Goal: Task Accomplishment & Management: Complete application form

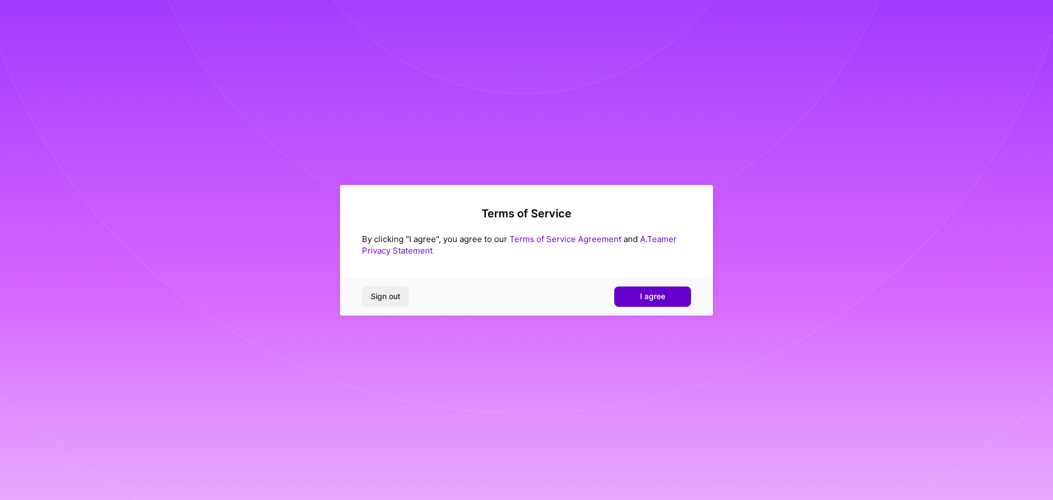
click at [667, 301] on button "I agree" at bounding box center [652, 296] width 77 height 20
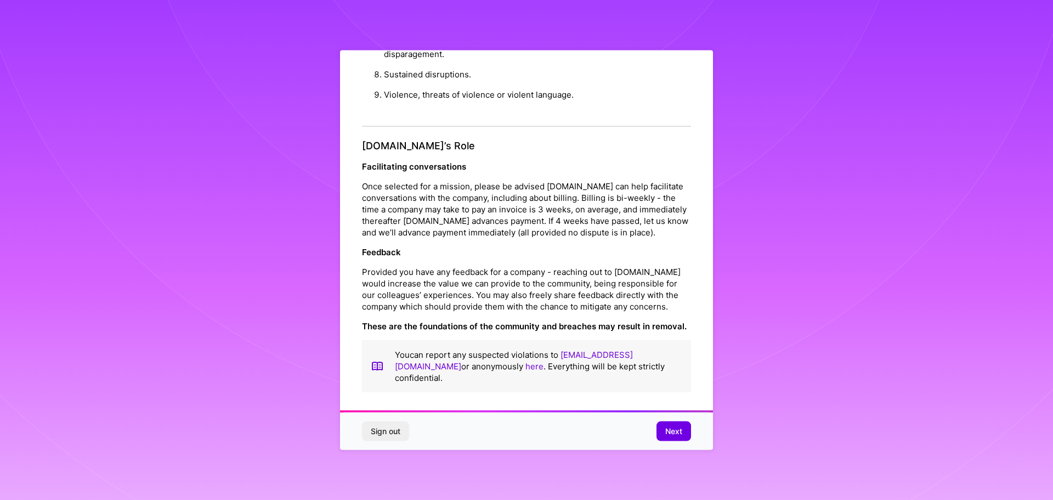
scroll to position [1, 0]
click at [676, 436] on span "Next" at bounding box center [673, 431] width 17 height 11
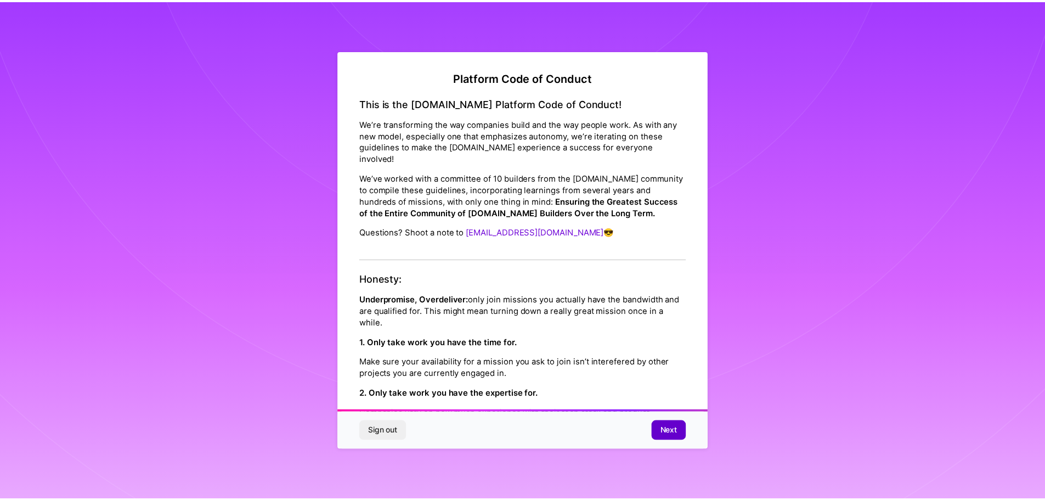
scroll to position [0, 0]
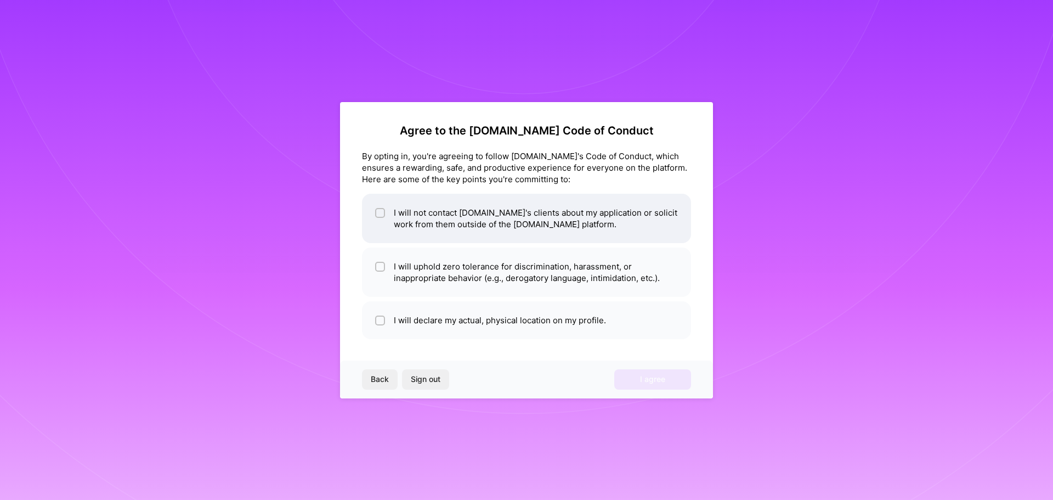
click at [395, 224] on li "I will not contact A.Team's clients about my application or solicit work from t…" at bounding box center [526, 218] width 329 height 49
checkbox input "true"
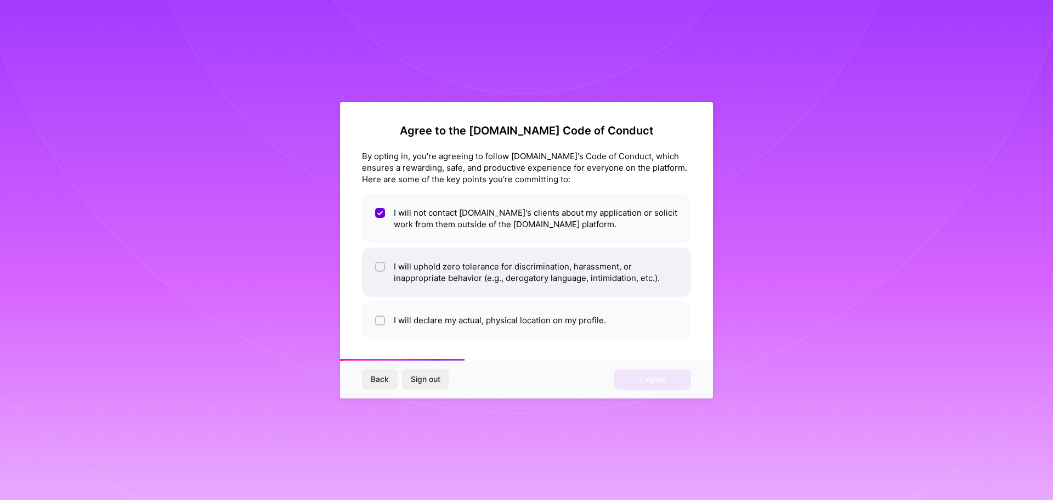
click at [412, 273] on li "I will uphold zero tolerance for discrimination, harassment, or inappropriate b…" at bounding box center [526, 271] width 329 height 49
checkbox input "true"
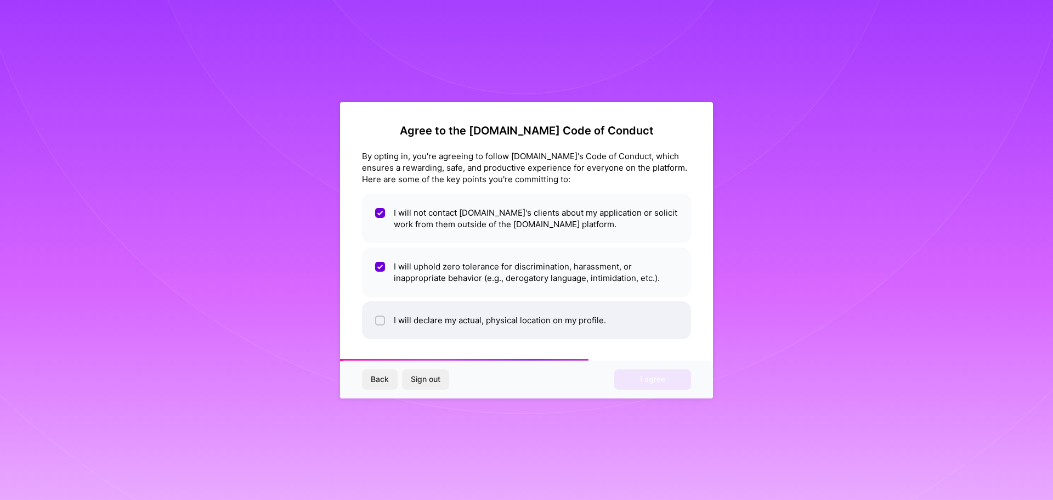
click at [421, 325] on li "I will declare my actual, physical location on my profile." at bounding box center [526, 320] width 329 height 38
checkbox input "true"
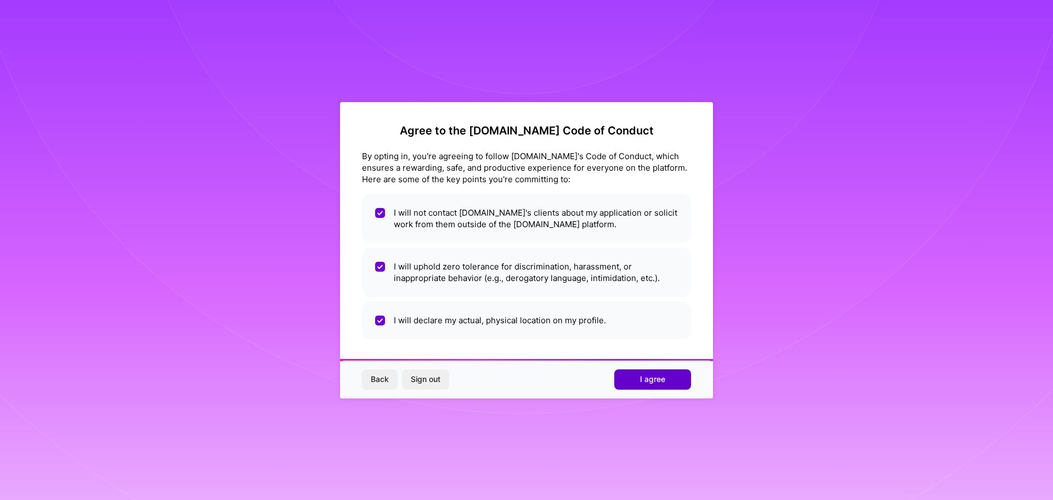
click at [670, 378] on button "I agree" at bounding box center [652, 379] width 77 height 20
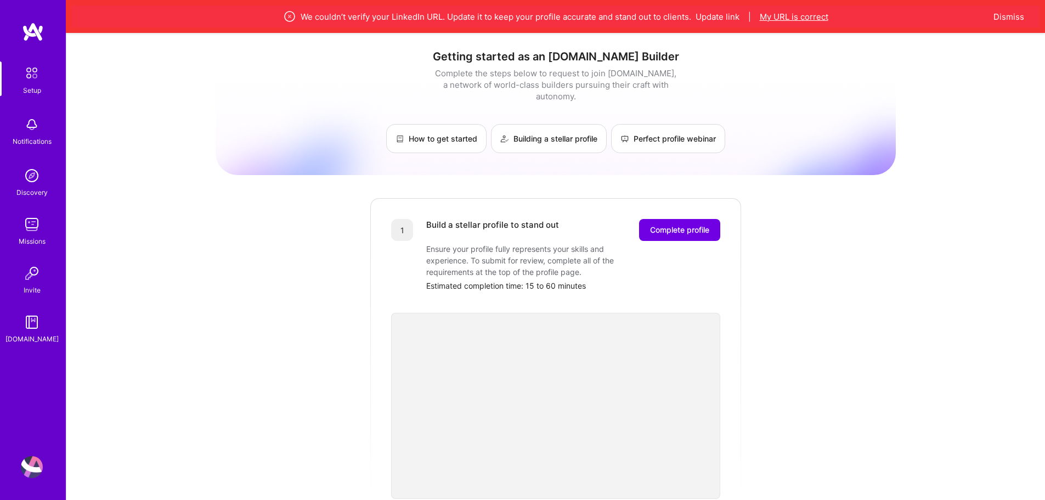
click at [779, 20] on button "My URL is correct" at bounding box center [794, 17] width 69 height 12
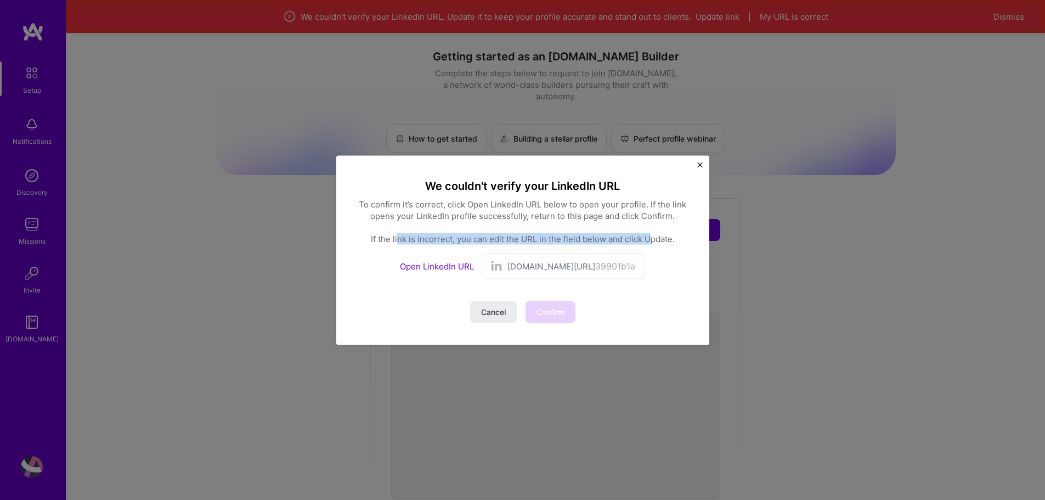
drag, startPoint x: 396, startPoint y: 242, endPoint x: 650, endPoint y: 241, distance: 253.9
click at [650, 241] on div "To confirm it’s correct, click Open LinkedIn URL below to open your profile. If…" at bounding box center [522, 221] width 329 height 46
click at [450, 267] on link "Open LinkedIn URL" at bounding box center [437, 266] width 74 height 10
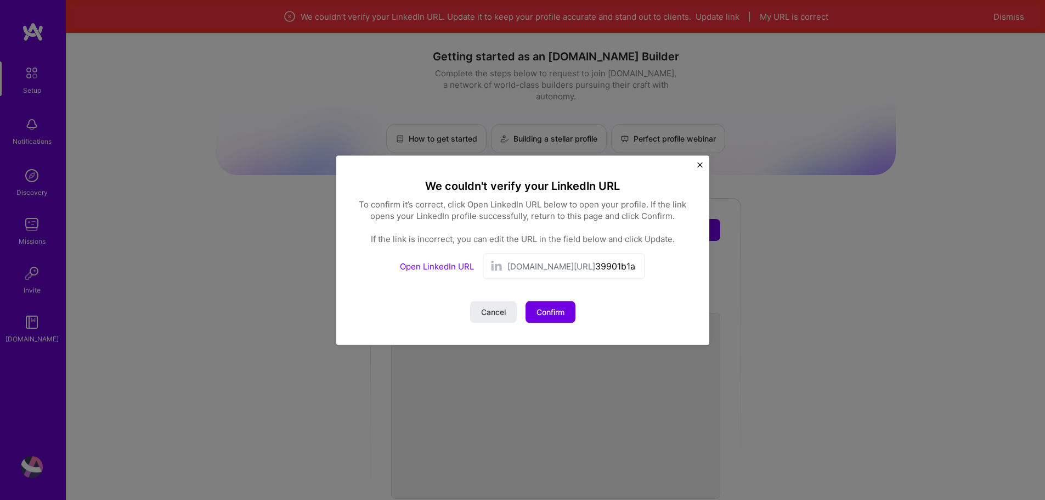
click at [548, 268] on span "linkedin.com/in/" at bounding box center [551, 266] width 88 height 12
click at [613, 267] on input "39901b1a0" at bounding box center [616, 266] width 43 height 16
drag, startPoint x: 631, startPoint y: 267, endPoint x: 344, endPoint y: 275, distance: 287.0
click at [344, 275] on div "We couldn't verify your LinkedIn URL To confirm it’s correct, click Open Linked…" at bounding box center [522, 249] width 373 height 189
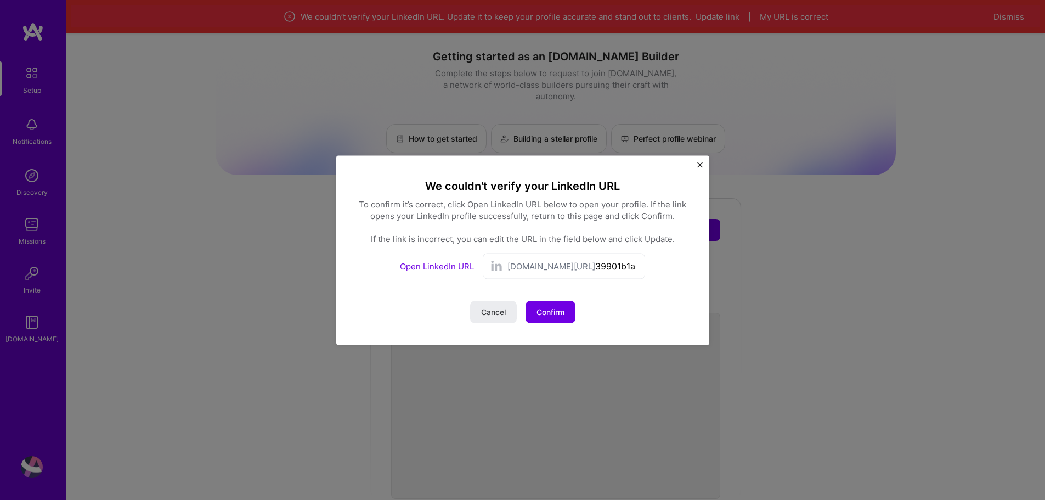
paste input "nesil-canlıtürk-39901b1a0/?locale=en_US"
drag, startPoint x: 586, startPoint y: 269, endPoint x: 551, endPoint y: 264, distance: 35.4
click at [551, 264] on div "linkedin.com/in/ nesil-canlıtürk-39901b1a0/?locale=en_US" at bounding box center [572, 266] width 131 height 16
type input "nesil-canlıtürk-39901b1a0/?locale=en_US"
click at [559, 309] on span "Update" at bounding box center [550, 311] width 27 height 11
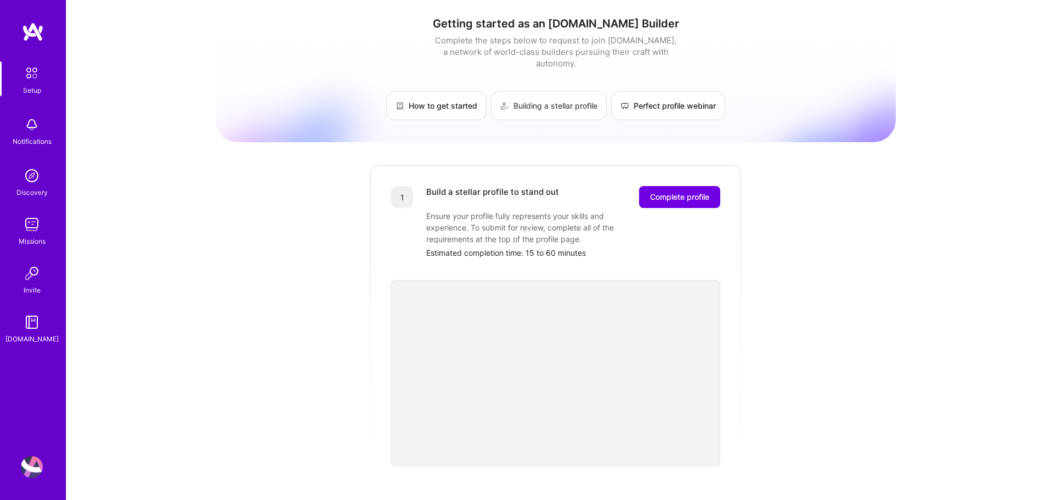
click at [543, 103] on link "Building a stellar profile" at bounding box center [549, 105] width 116 height 29
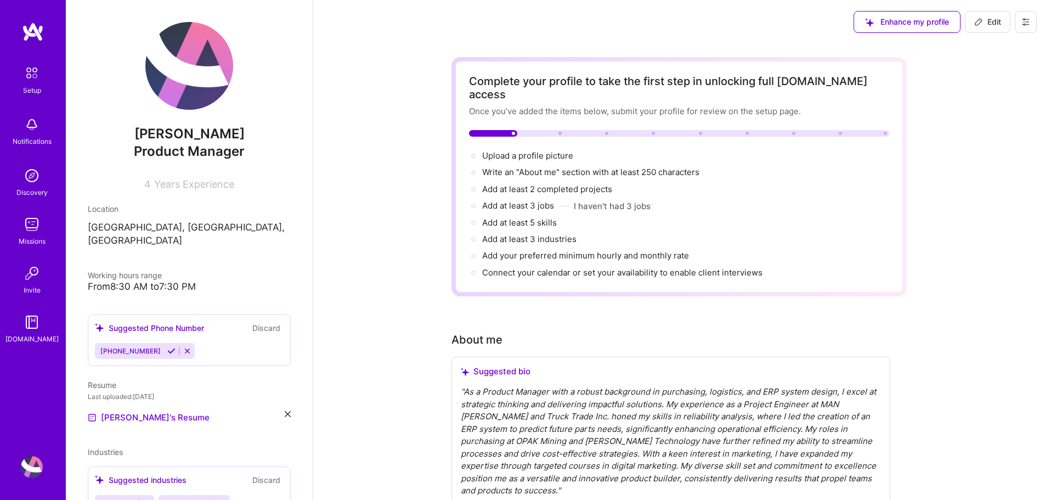
click at [126, 227] on p "[GEOGRAPHIC_DATA], [GEOGRAPHIC_DATA], [GEOGRAPHIC_DATA]" at bounding box center [189, 234] width 203 height 26
click at [125, 227] on p "[GEOGRAPHIC_DATA], [GEOGRAPHIC_DATA], [GEOGRAPHIC_DATA]" at bounding box center [189, 234] width 203 height 26
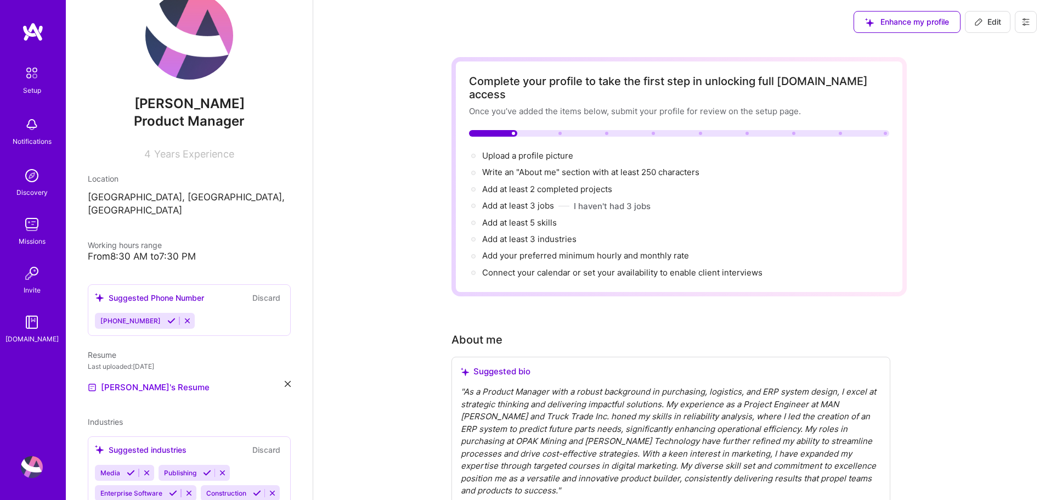
scroll to position [55, 0]
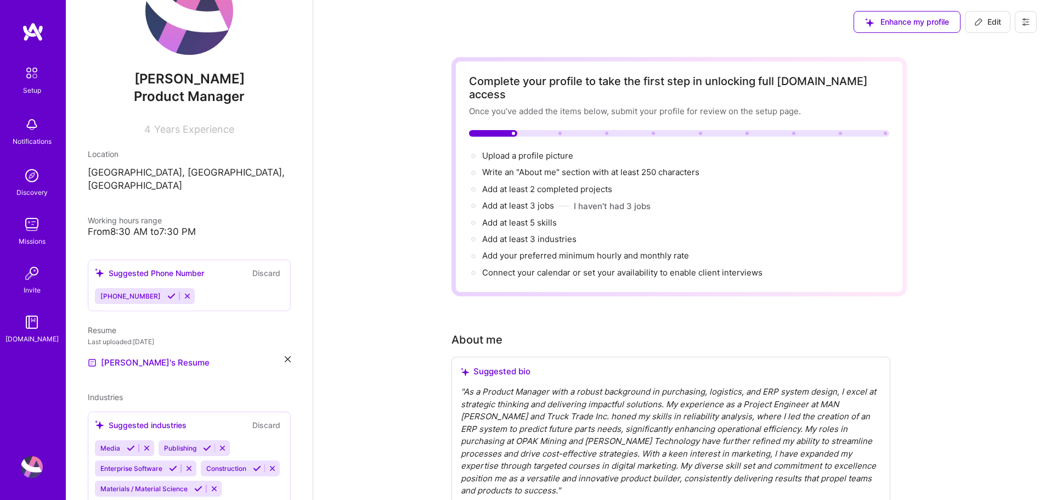
click at [159, 226] on div "From 8:30 AM to 7:30 PM" at bounding box center [189, 232] width 203 height 12
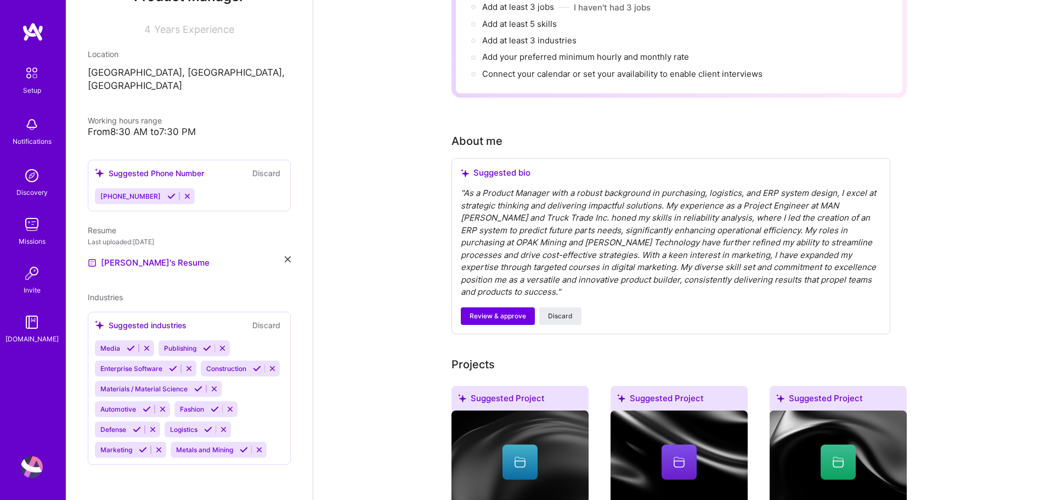
scroll to position [0, 0]
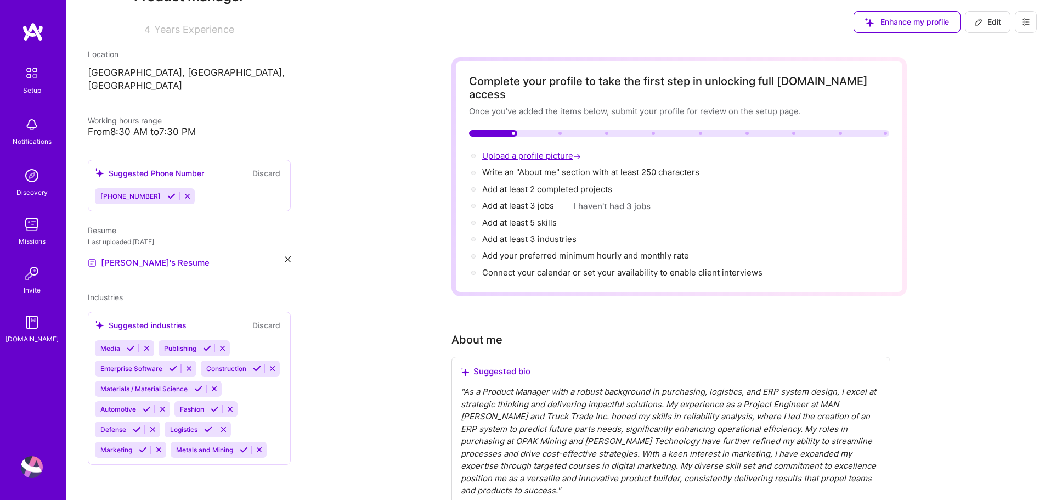
click at [550, 150] on span "Upload a profile picture →" at bounding box center [532, 155] width 101 height 10
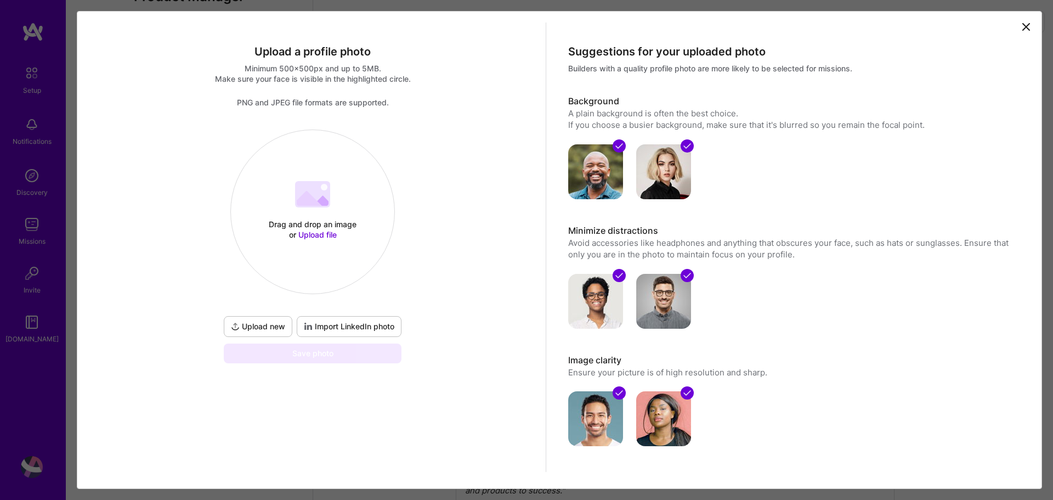
click at [350, 326] on span "Import LinkedIn photo" at bounding box center [349, 326] width 90 height 11
click at [362, 322] on span "Import LinkedIn photo" at bounding box center [349, 326] width 90 height 11
click at [322, 234] on span "Upload file" at bounding box center [317, 234] width 38 height 9
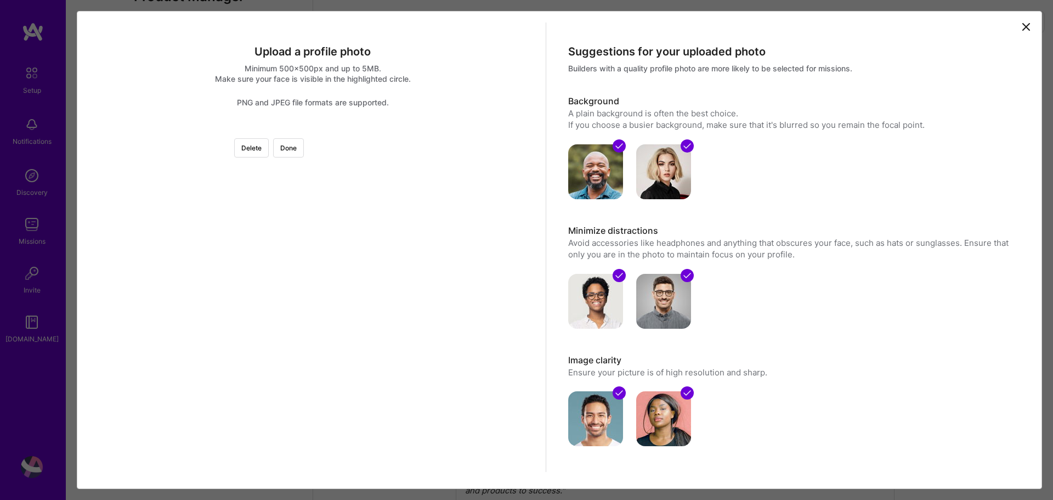
click at [391, 206] on div at bounding box center [448, 264] width 271 height 271
click at [327, 282] on div at bounding box center [448, 264] width 271 height 271
click at [323, 312] on div at bounding box center [448, 294] width 271 height 271
click at [304, 150] on button "Done" at bounding box center [288, 147] width 31 height 19
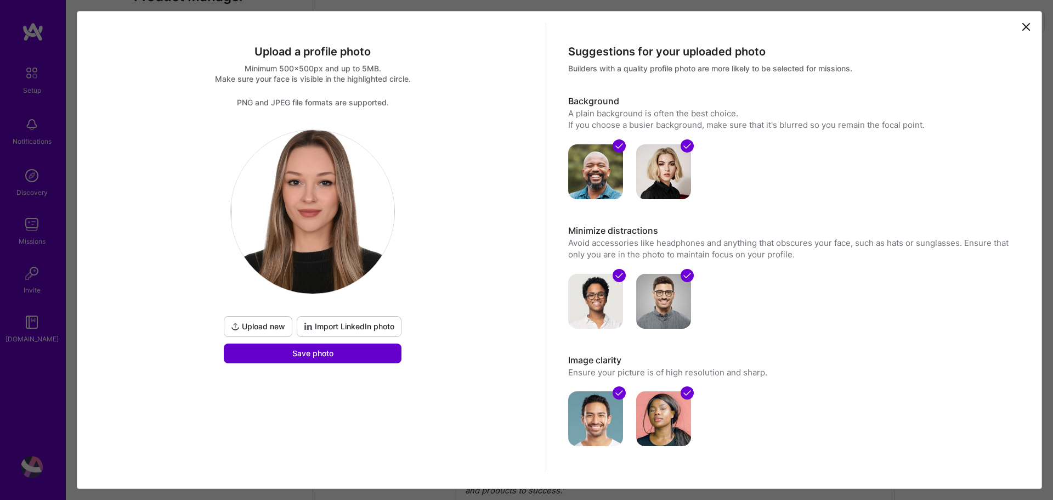
click at [309, 353] on span "Save photo" at bounding box center [312, 353] width 41 height 11
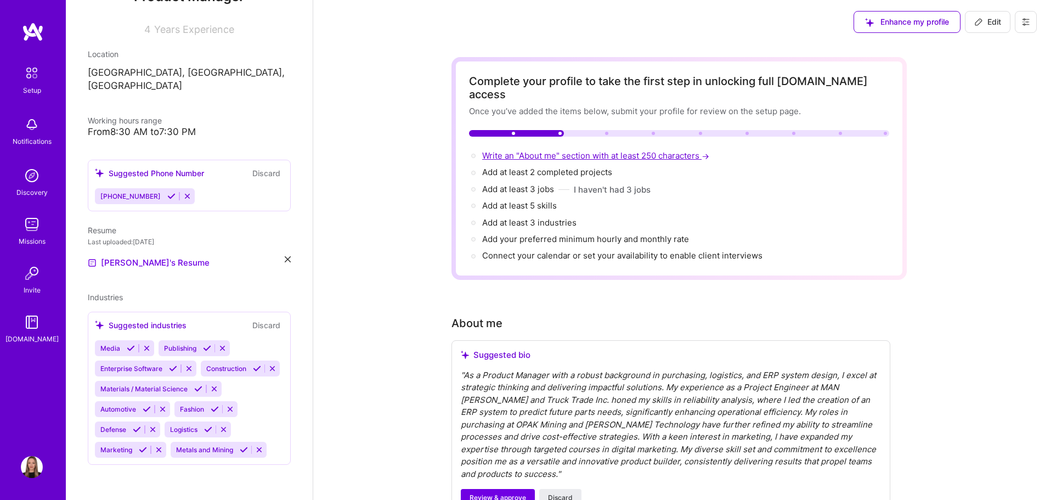
click at [548, 150] on span "Write an "About me" section with at least 250 characters →" at bounding box center [596, 155] width 229 height 10
select select "US"
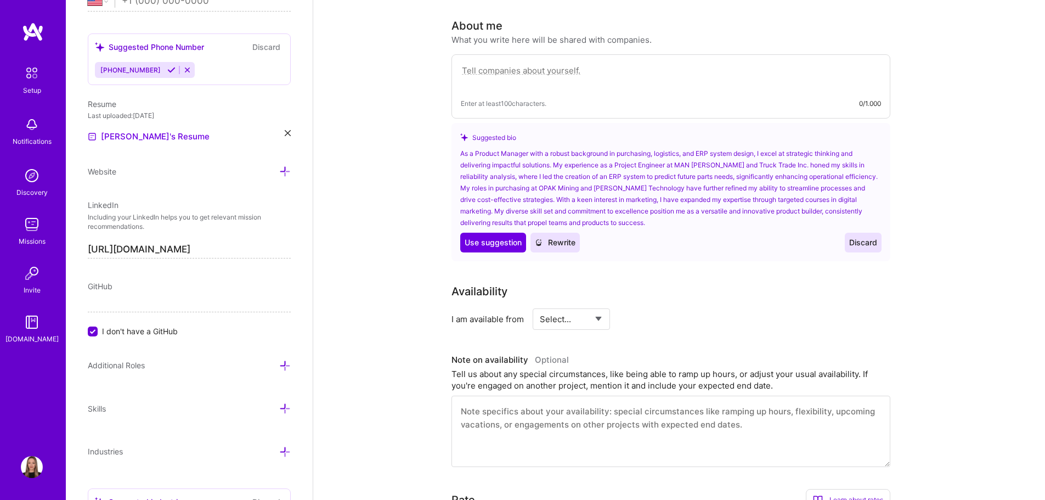
scroll to position [302, 0]
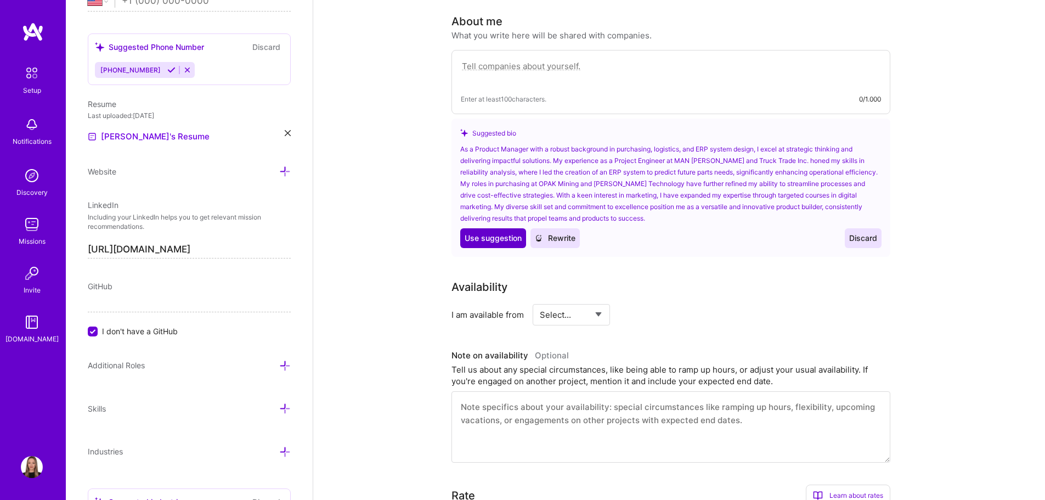
click at [486, 233] on span "Use suggestion" at bounding box center [493, 238] width 57 height 11
type textarea "As a Product Manager with a robust background in purchasing, logistics, and ERP…"
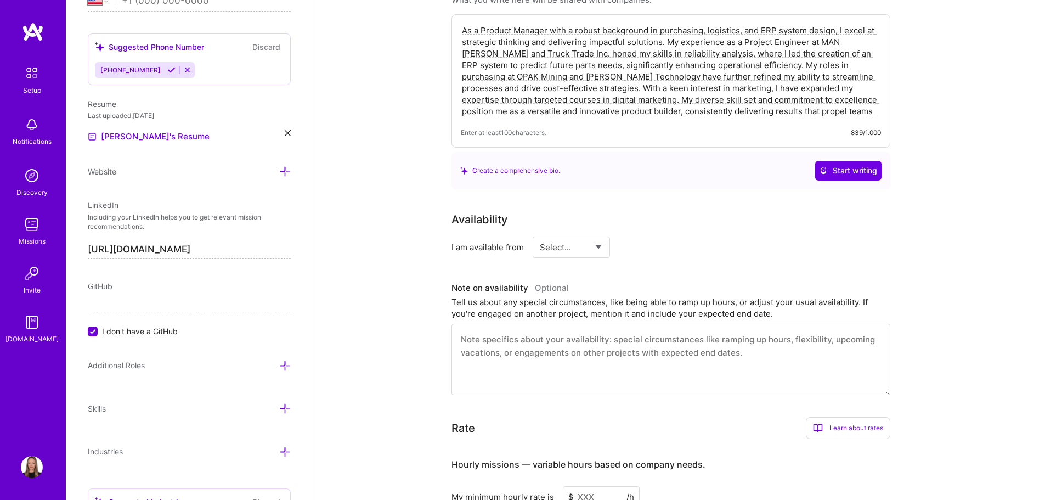
scroll to position [357, 0]
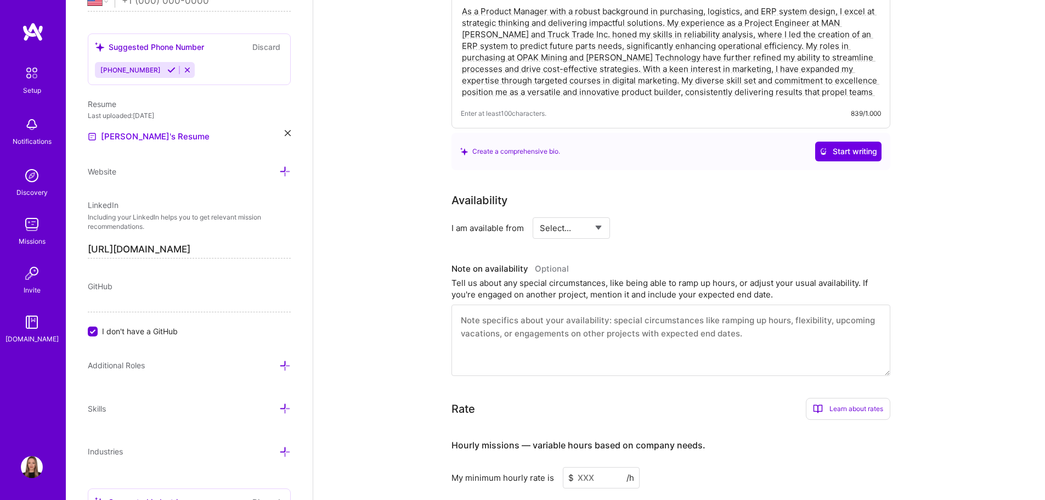
click at [582, 214] on select "Select... Right Now Future Date Not Available" at bounding box center [571, 228] width 63 height 28
click at [540, 214] on select "Select... Right Now Future Date Not Available" at bounding box center [571, 228] width 63 height 28
click at [671, 217] on input "[DATE]" at bounding box center [665, 227] width 54 height 21
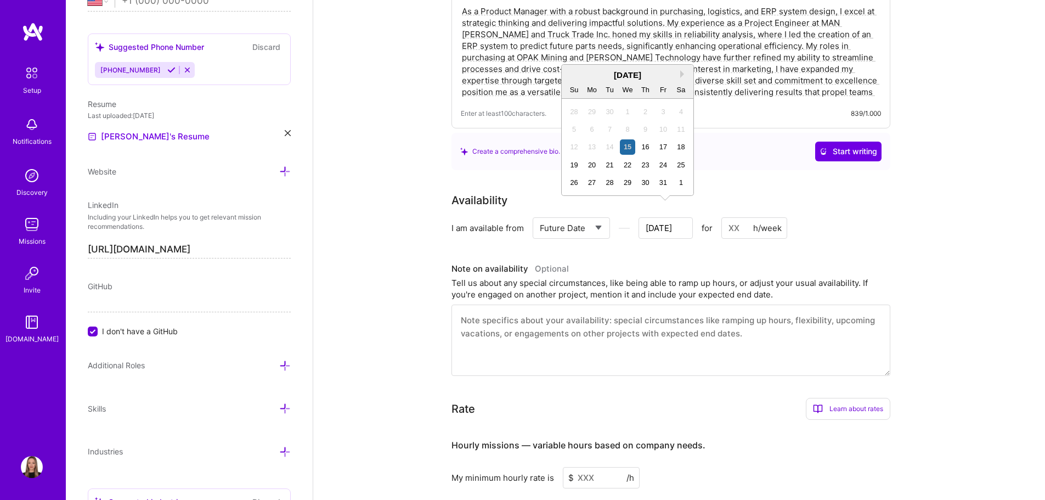
click at [614, 226] on div "Availability I am available from Select... Right Now Future Date Not Available …" at bounding box center [678, 284] width 455 height 184
click at [593, 214] on select "Select... Right Now Future Date Not Available" at bounding box center [571, 228] width 63 height 28
select select "Right Now"
click at [540, 214] on select "Select... Right Now Future Date Not Available" at bounding box center [571, 228] width 63 height 28
click at [658, 217] on input at bounding box center [671, 227] width 66 height 21
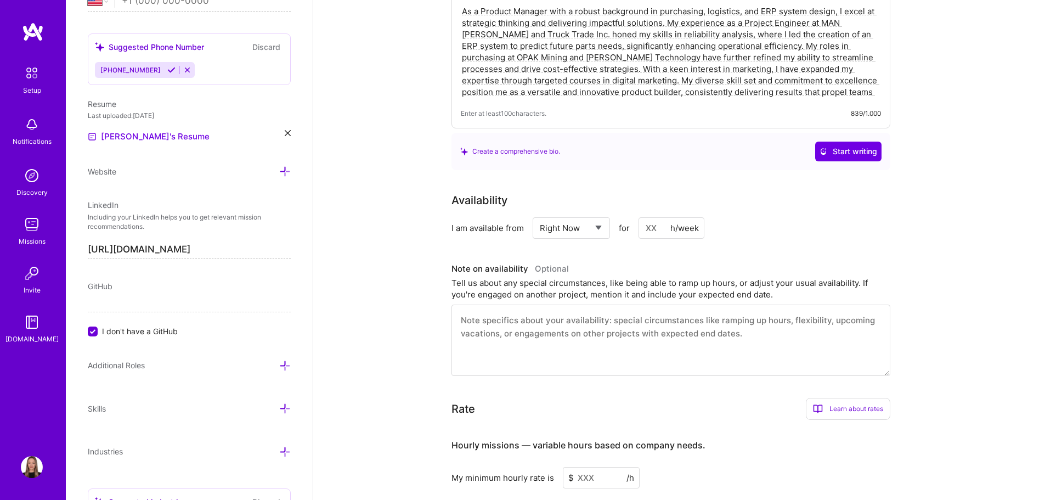
click at [693, 222] on div "h/week" at bounding box center [684, 228] width 29 height 12
click at [609, 277] on div "Tell us about any special circumstances, like being able to ramp up hours, or a…" at bounding box center [670, 288] width 439 height 23
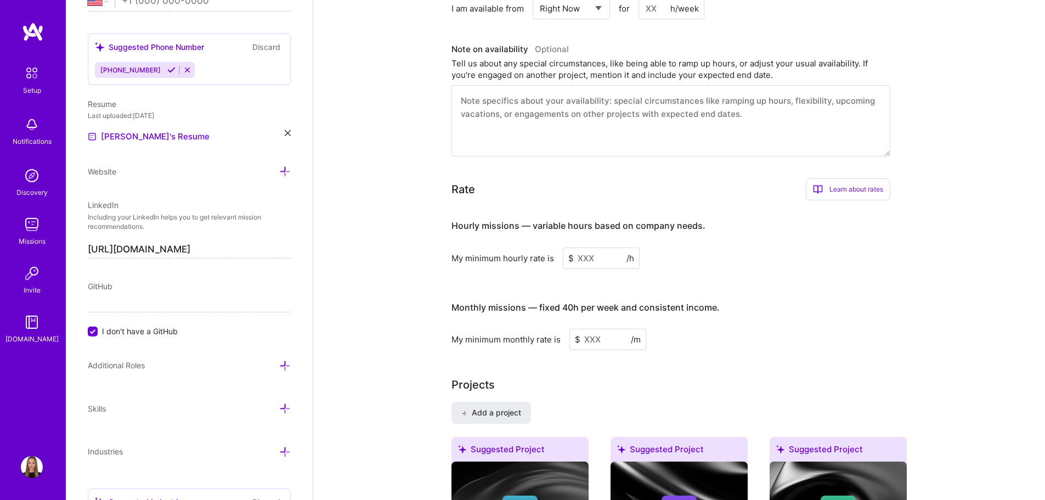
scroll to position [631, 0]
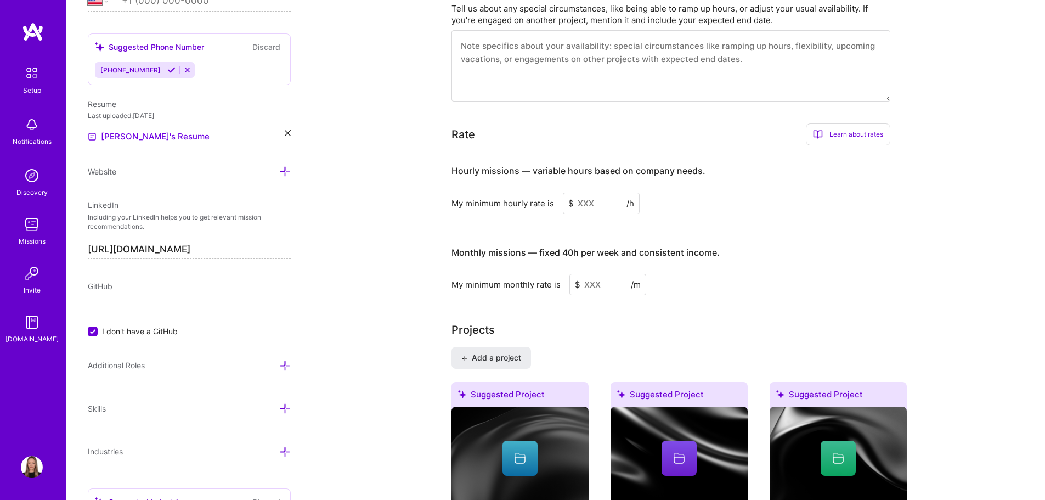
click at [616, 193] on input at bounding box center [601, 203] width 77 height 21
click at [592, 193] on input at bounding box center [601, 203] width 77 height 21
click at [592, 195] on input at bounding box center [601, 203] width 77 height 21
click at [596, 193] on input at bounding box center [601, 203] width 77 height 21
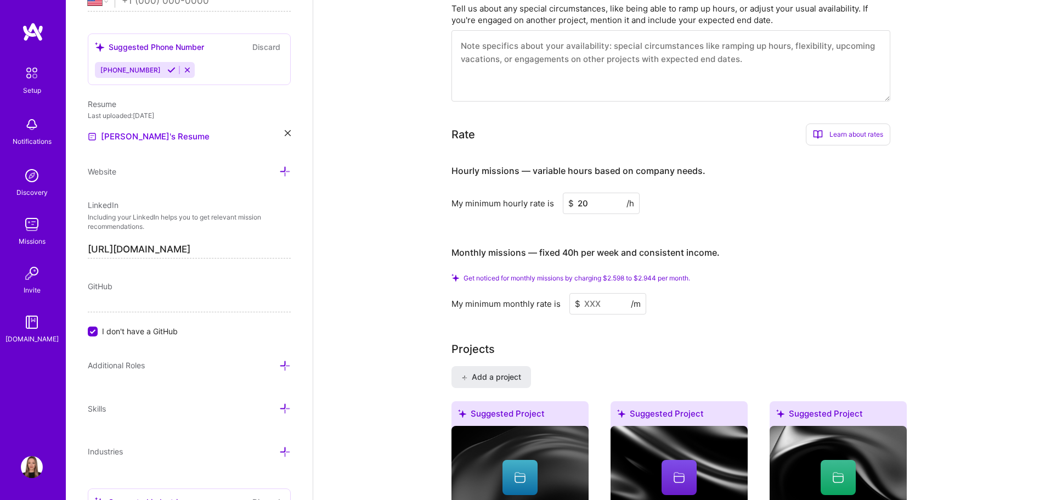
type input "20"
drag, startPoint x: 699, startPoint y: 264, endPoint x: 463, endPoint y: 261, distance: 235.3
click at [463, 274] on div "Get noticed for monthly missions by charging $2.598 to $2.944 per month." at bounding box center [670, 278] width 439 height 8
copy span "Get noticed for monthly missions by charging $2.598 to $2.944 per month."
click at [607, 293] on input at bounding box center [607, 303] width 77 height 21
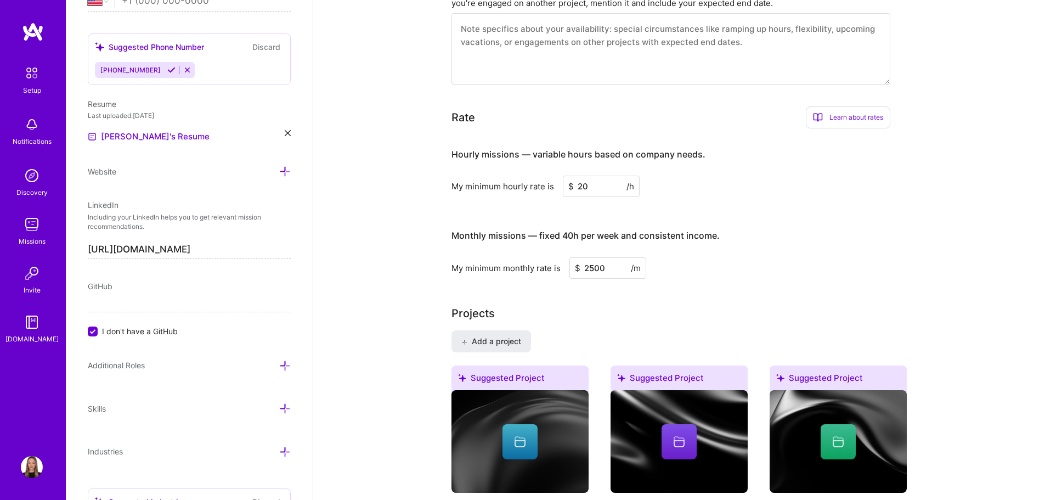
type input "2500"
click at [806, 271] on div "Complete your profile to take the first step in unlocking full [DOMAIN_NAME] ac…" at bounding box center [678, 425] width 455 height 1999
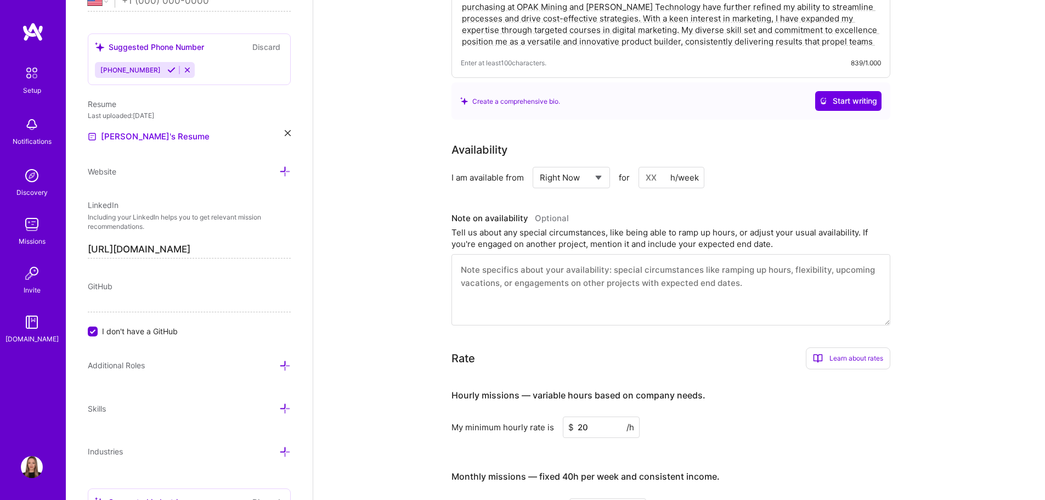
scroll to position [0, 0]
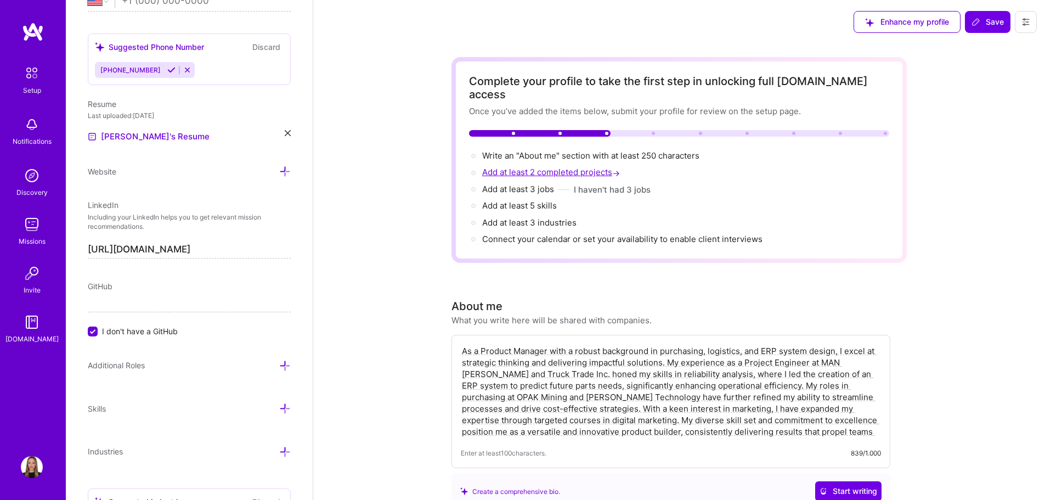
click at [537, 167] on span "Add at least 2 completed projects →" at bounding box center [552, 172] width 140 height 10
click at [535, 167] on span "Add at least 2 completed projects →" at bounding box center [552, 172] width 140 height 10
click at [542, 200] on span "Add at least 5 skills →" at bounding box center [524, 205] width 84 height 10
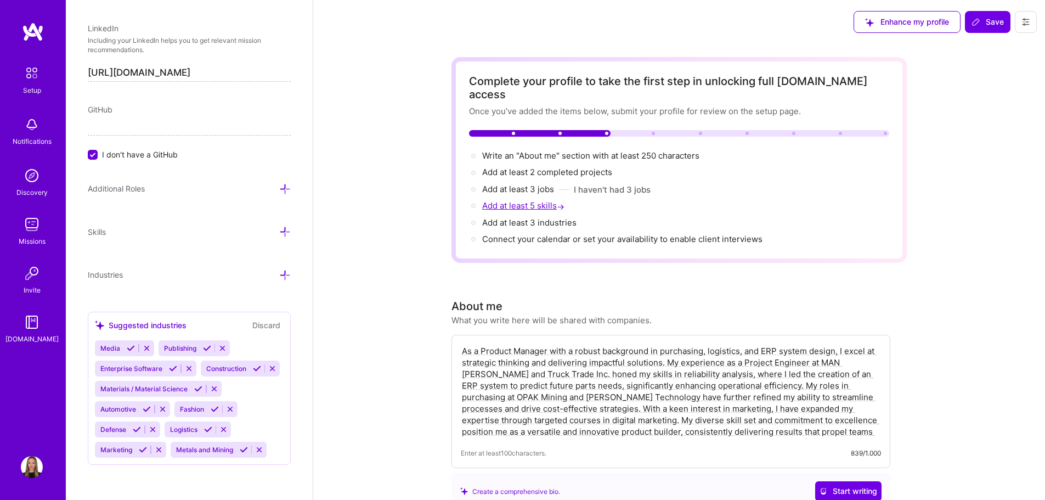
scroll to position [654, 0]
click at [542, 217] on span "Add at least 3 industries →" at bounding box center [534, 222] width 104 height 10
click at [642, 105] on div "Once you’ve added the items below, submit your profile for review on the setup …" at bounding box center [679, 111] width 420 height 12
click at [545, 150] on span "Write an "About me" section with at least 250 characters →" at bounding box center [596, 155] width 229 height 10
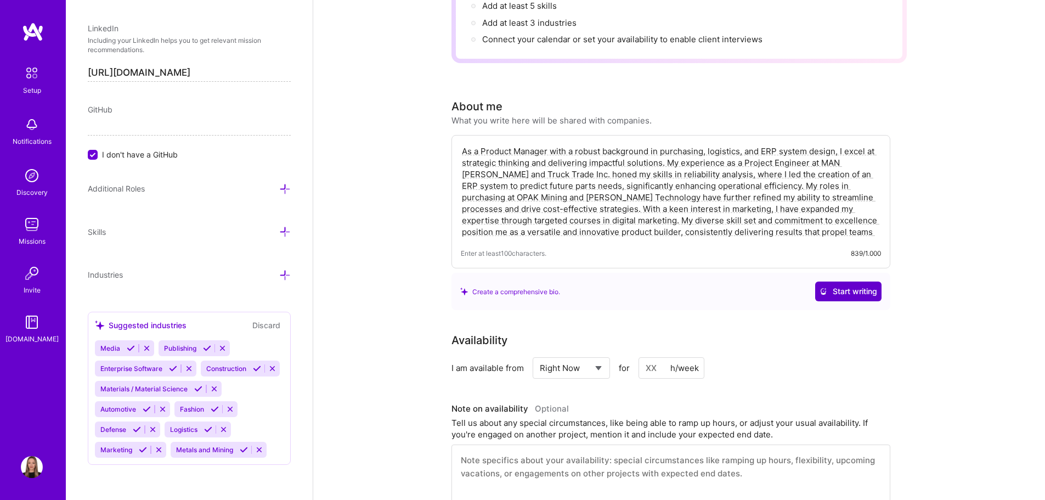
scroll to position [175, 0]
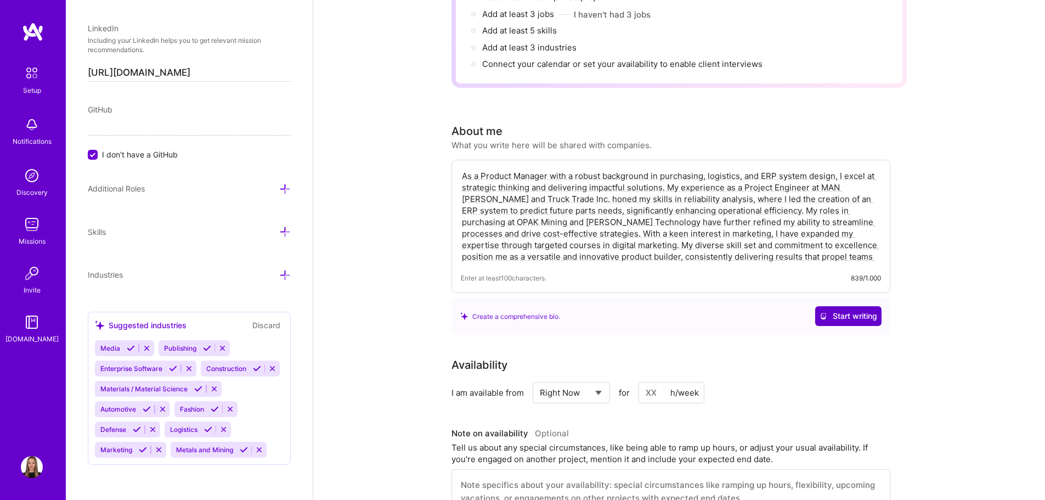
click at [851, 191] on textarea "As a Product Manager with a robust background in purchasing, logistics, and ERP…" at bounding box center [671, 216] width 420 height 94
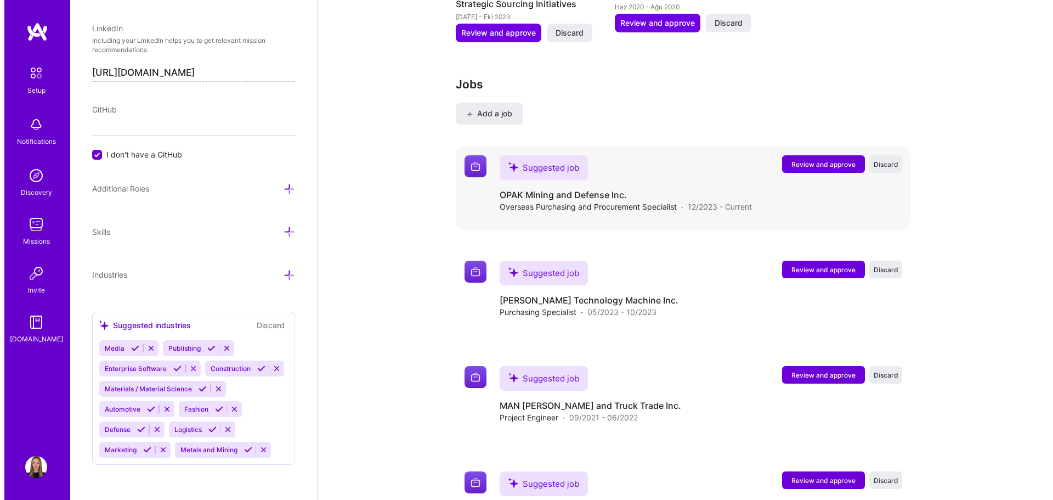
scroll to position [1350, 0]
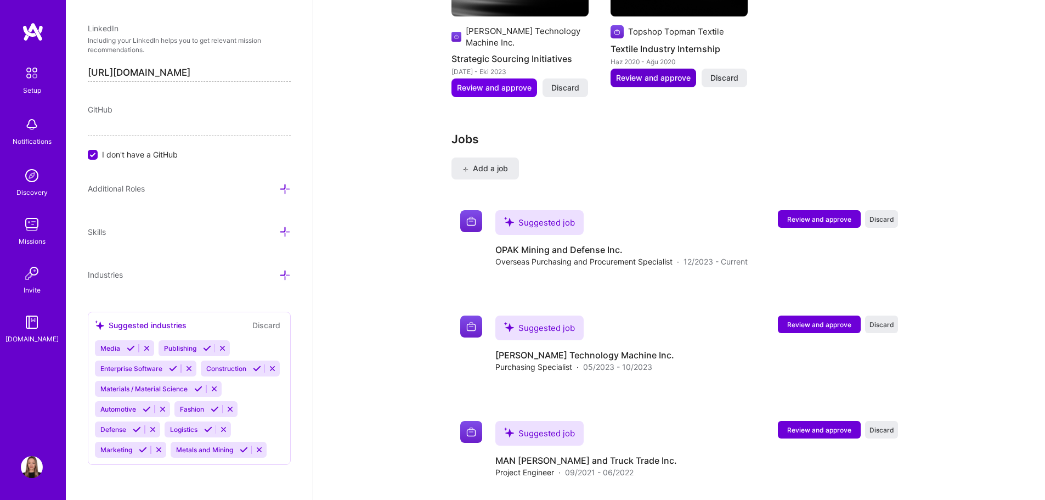
click at [644, 72] on span "Review and approve" at bounding box center [653, 77] width 75 height 11
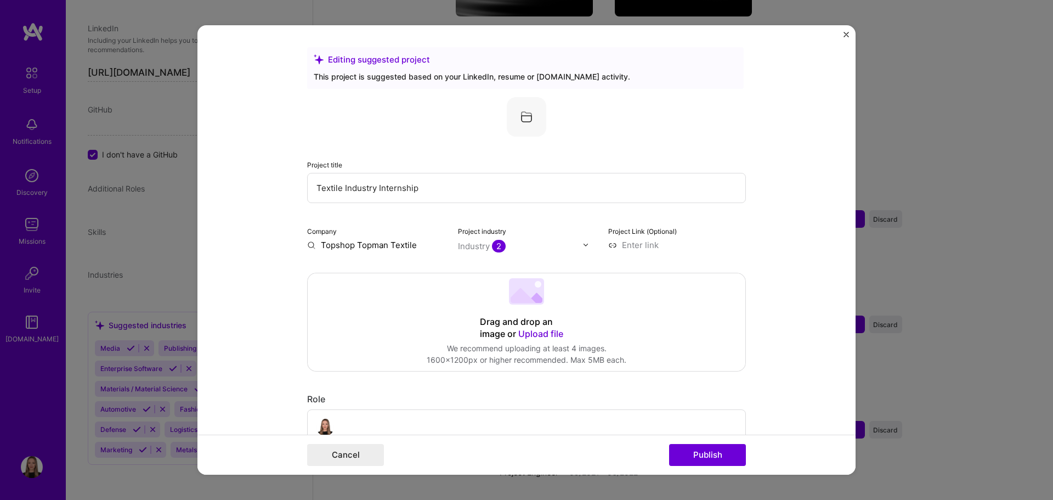
click at [846, 38] on button "Close" at bounding box center [846, 38] width 5 height 12
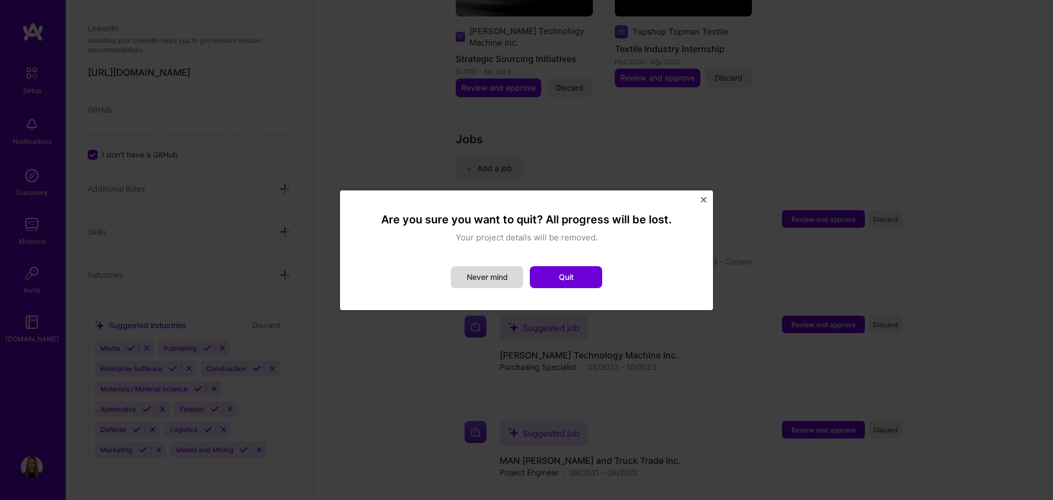
click at [494, 277] on button "Never mind" at bounding box center [487, 277] width 72 height 22
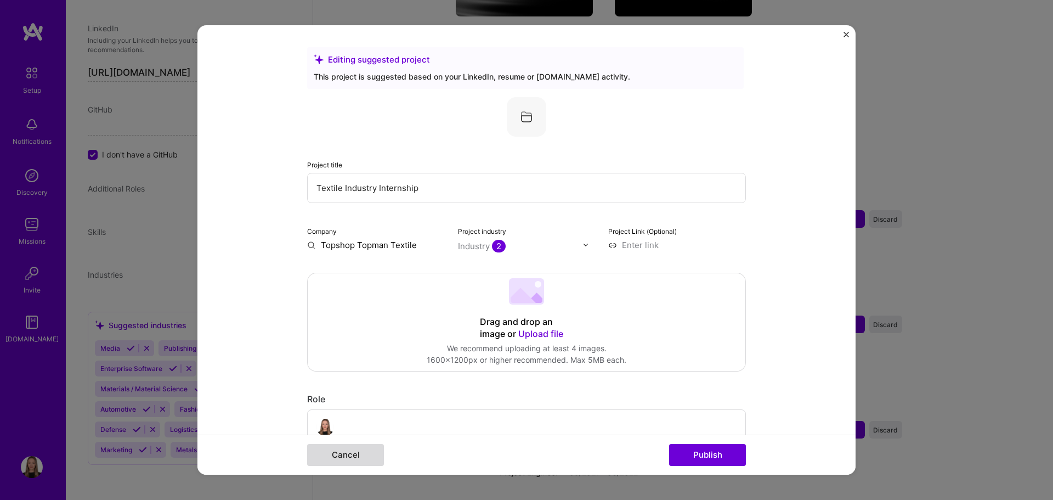
click at [343, 453] on button "Cancel" at bounding box center [345, 455] width 77 height 22
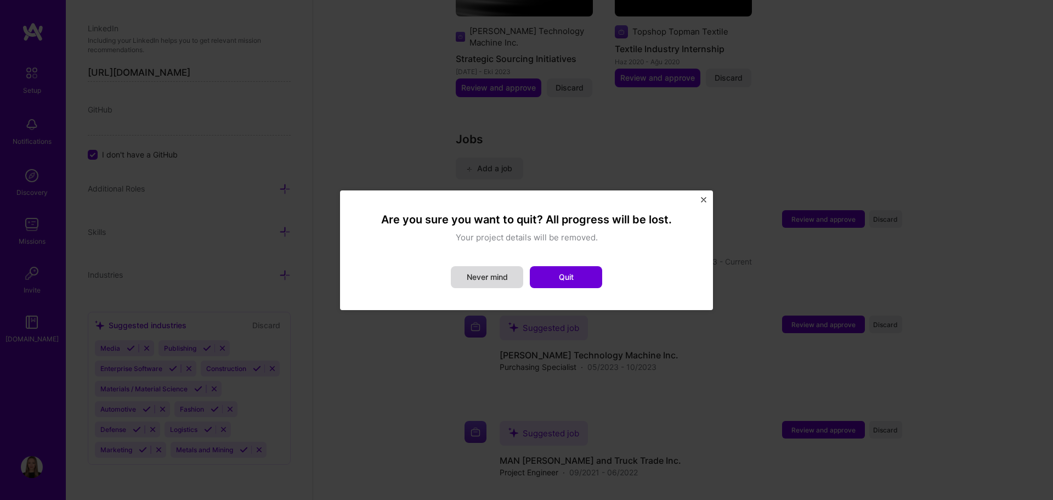
click at [491, 281] on button "Never mind" at bounding box center [487, 277] width 72 height 22
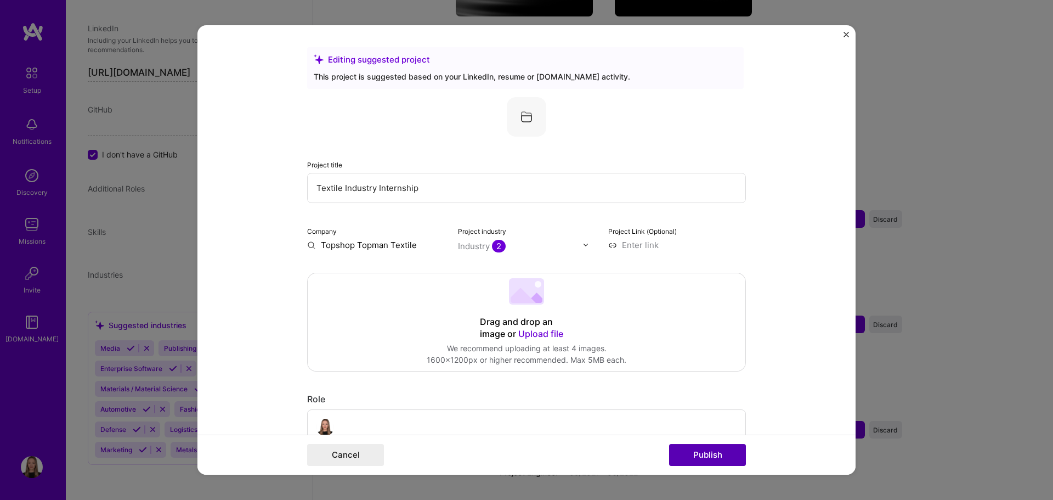
click at [706, 455] on button "Publish" at bounding box center [707, 455] width 77 height 22
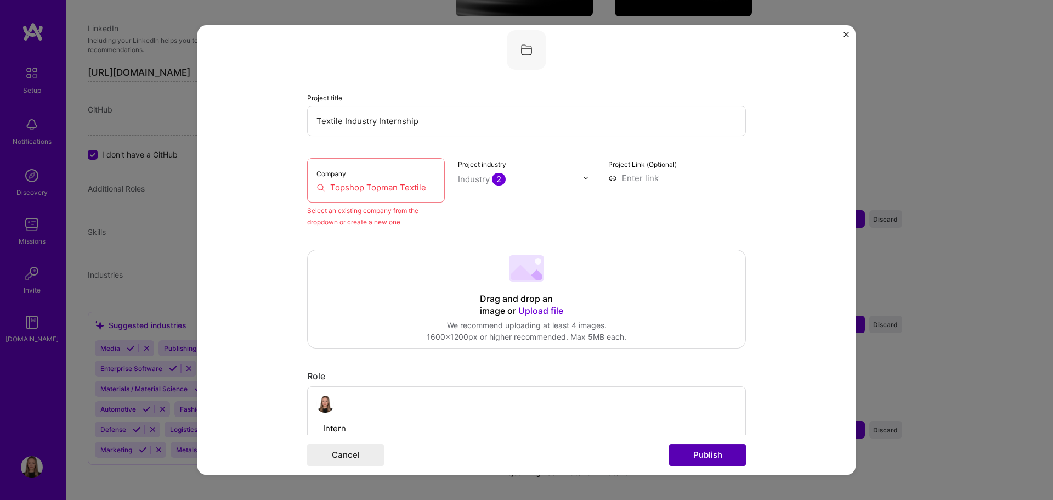
scroll to position [72, 0]
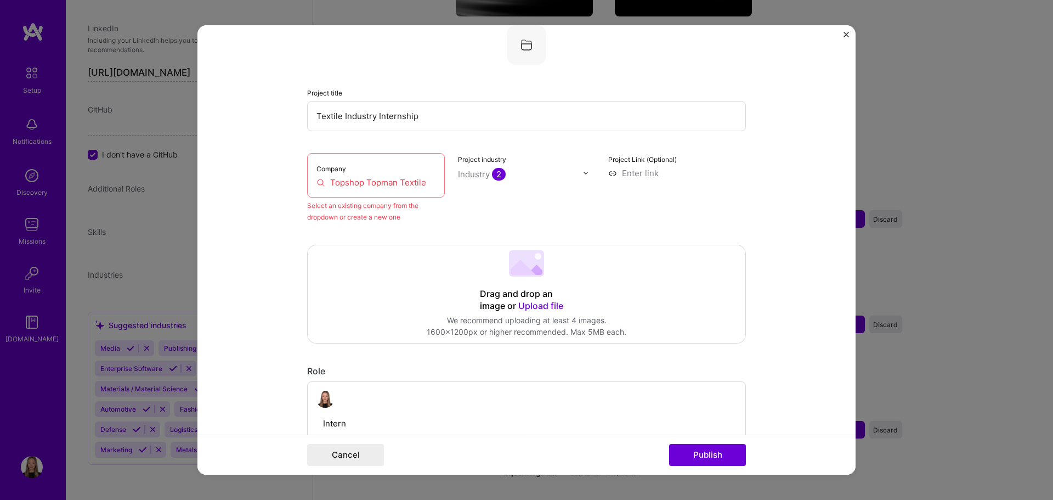
click at [400, 177] on input "Topshop Topman Textile" at bounding box center [375, 183] width 119 height 12
drag, startPoint x: 427, startPoint y: 180, endPoint x: 318, endPoint y: 180, distance: 109.1
click at [318, 180] on input "Topshop Topman Textile" at bounding box center [375, 183] width 119 height 12
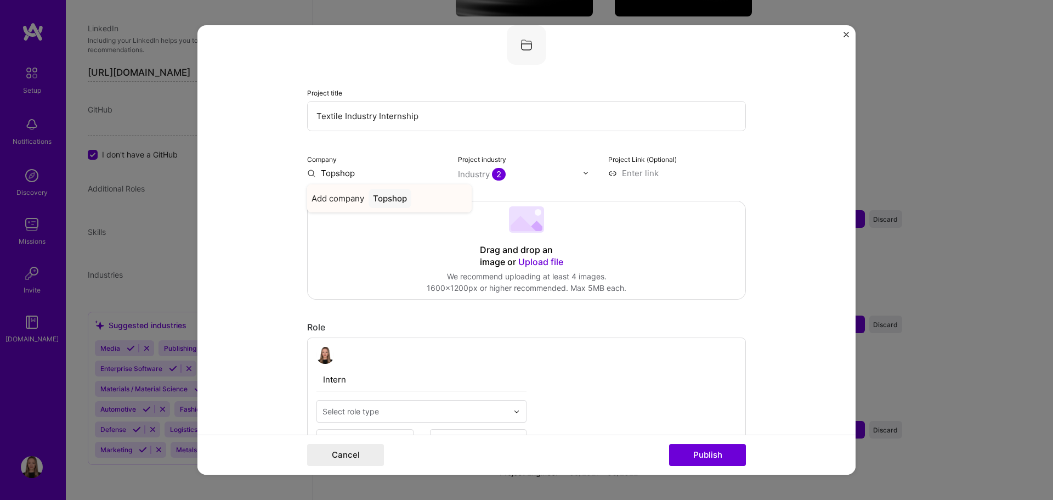
type input "Topshop"
click at [399, 198] on div "Topshop" at bounding box center [390, 198] width 43 height 19
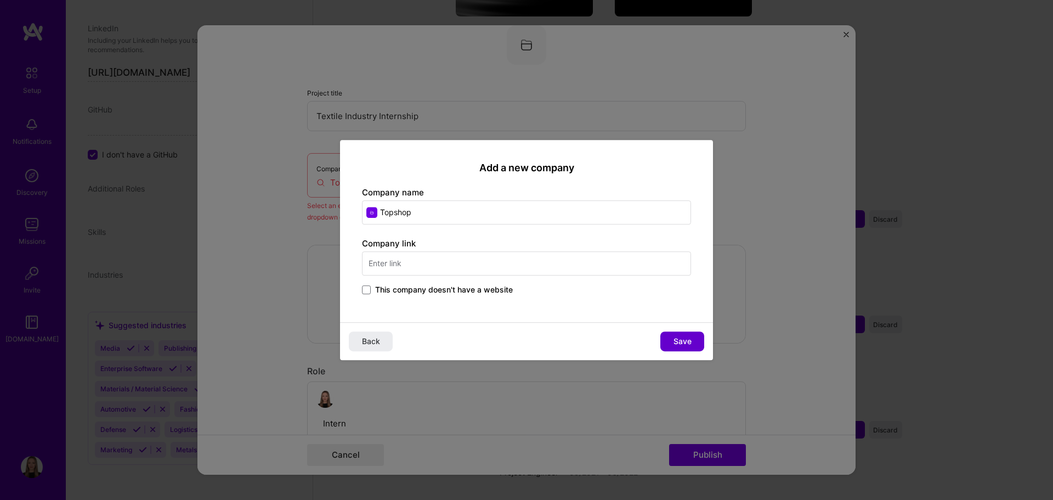
click at [698, 338] on button "Save" at bounding box center [682, 341] width 44 height 20
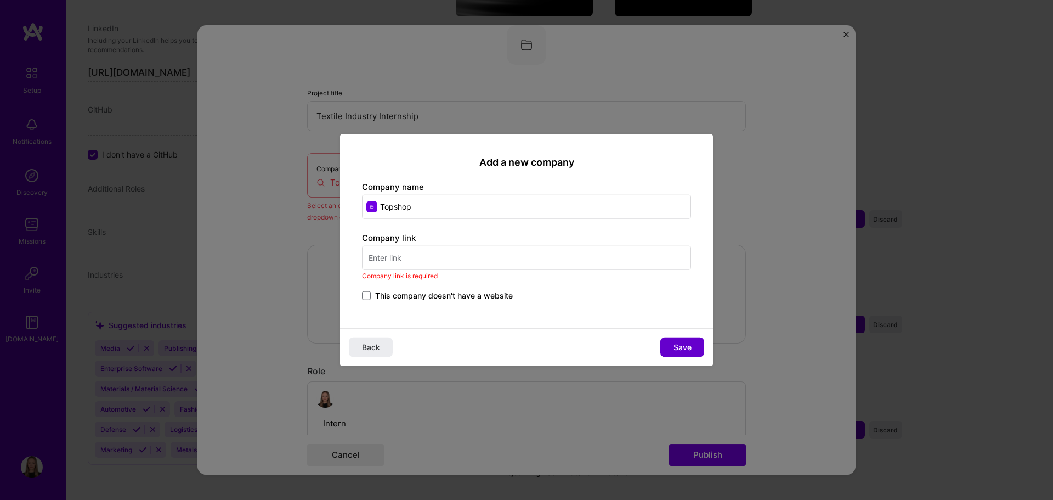
click at [691, 345] on span "Save" at bounding box center [683, 347] width 18 height 11
click at [493, 258] on input "text" at bounding box center [526, 258] width 329 height 24
click at [436, 257] on input "text" at bounding box center [526, 258] width 329 height 24
paste input "[URL][DOMAIN_NAME]"
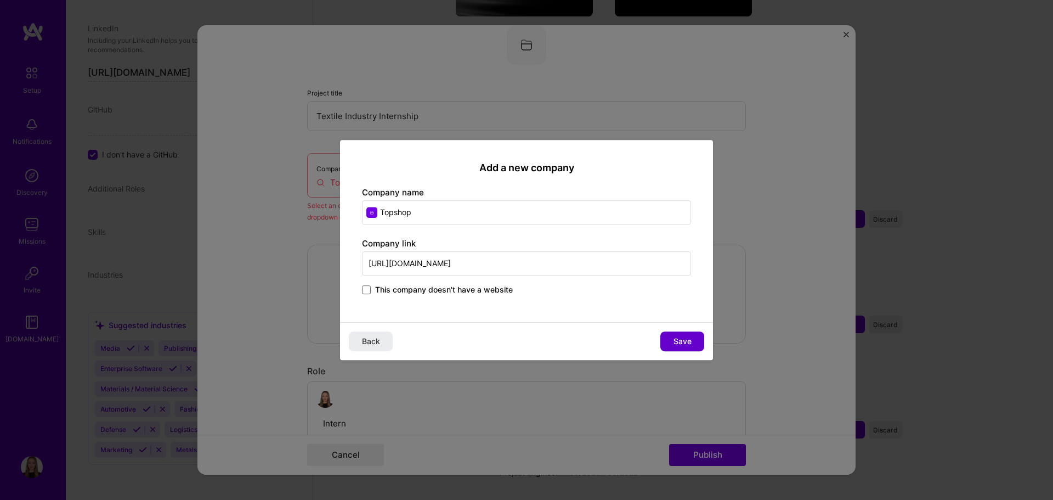
type input "[URL][DOMAIN_NAME]"
click at [677, 335] on button "Save" at bounding box center [682, 341] width 44 height 20
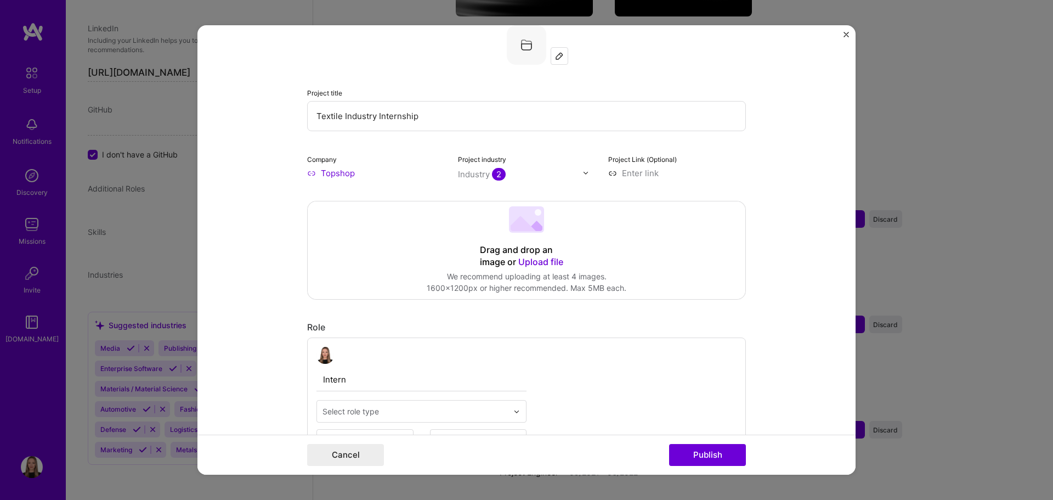
click at [582, 174] on img at bounding box center [585, 172] width 7 height 7
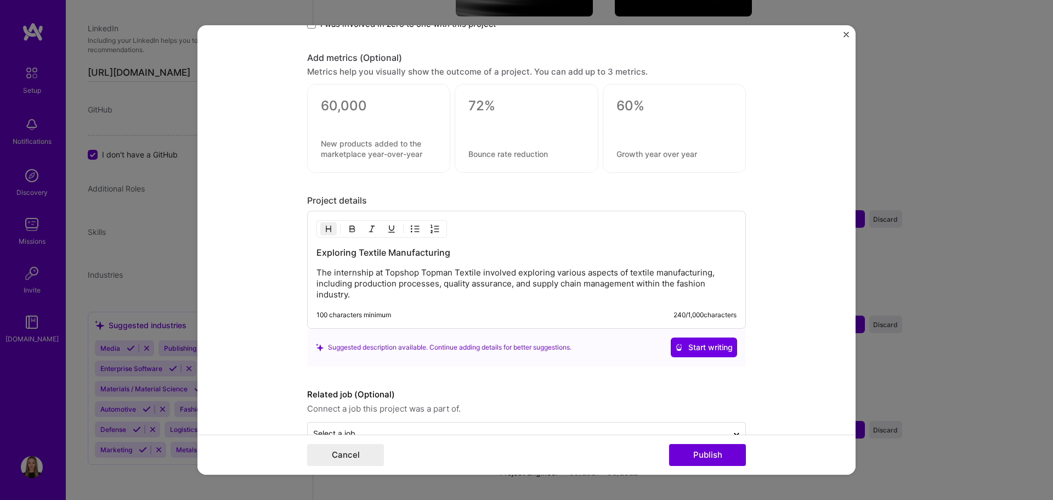
scroll to position [851, 0]
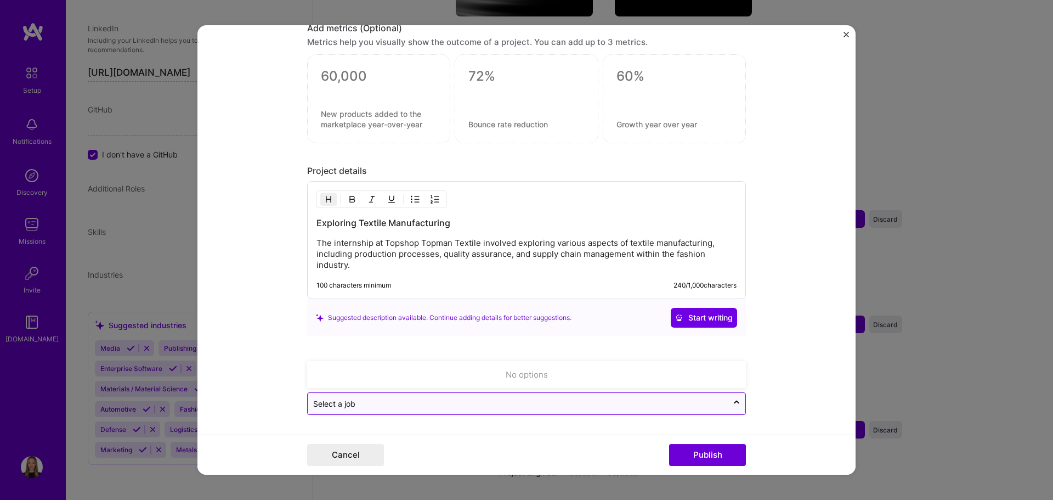
click at [468, 405] on input "text" at bounding box center [517, 404] width 409 height 12
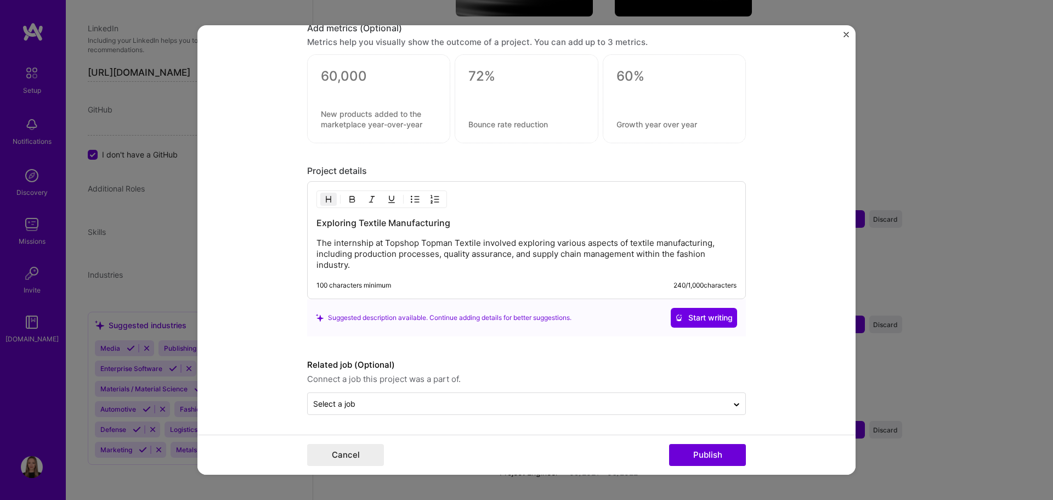
click at [804, 400] on form "Editing suggested project This project is suggested based on your LinkedIn, res…" at bounding box center [526, 250] width 658 height 450
click at [729, 451] on button "Publish" at bounding box center [707, 455] width 77 height 22
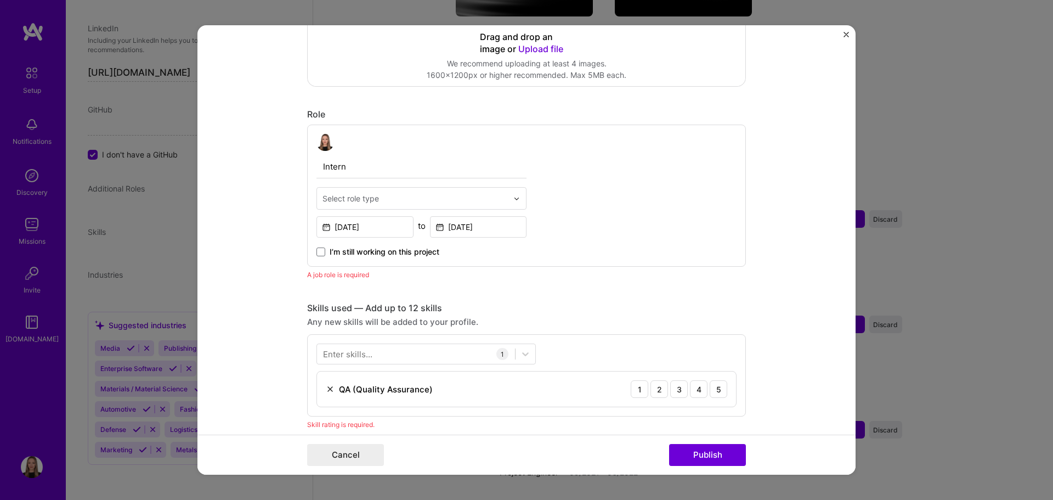
scroll to position [258, 0]
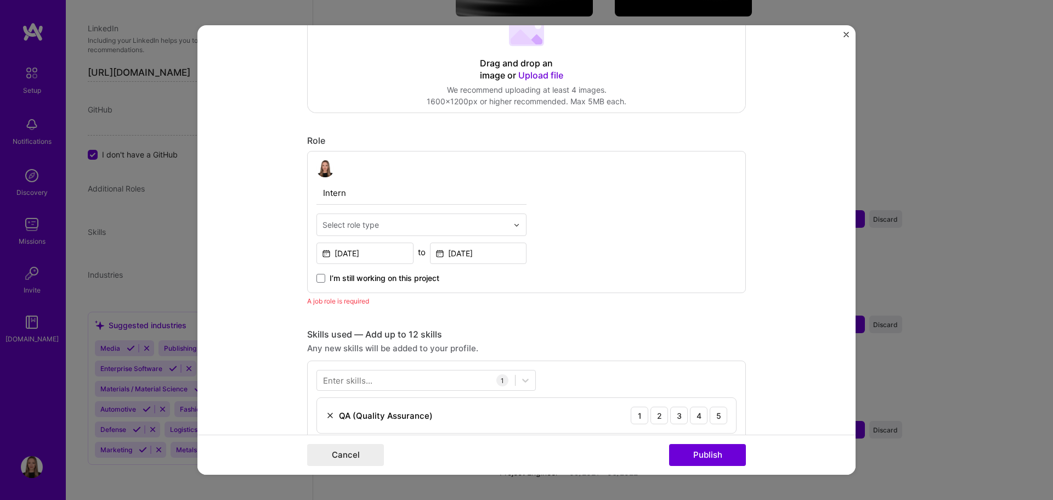
click at [357, 223] on div "Select role type" at bounding box center [350, 225] width 56 height 12
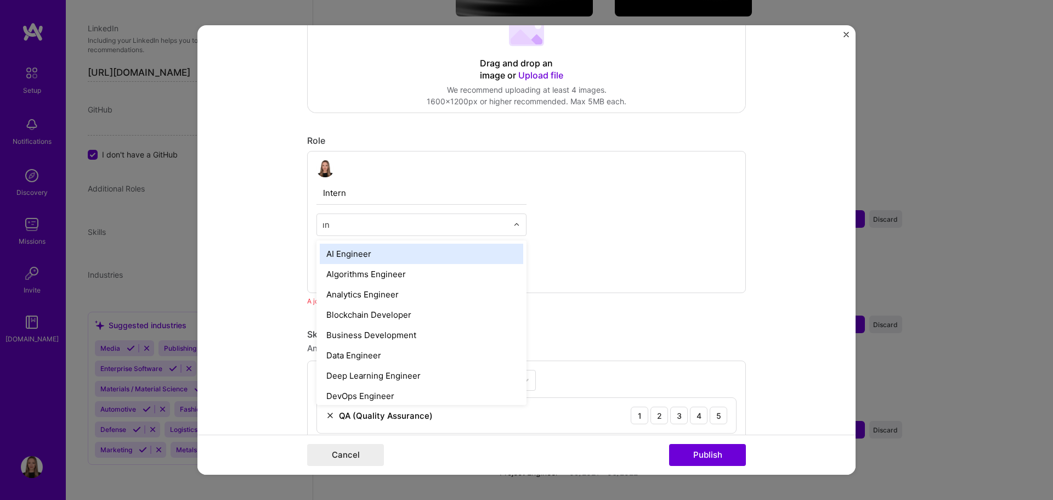
type input "ı"
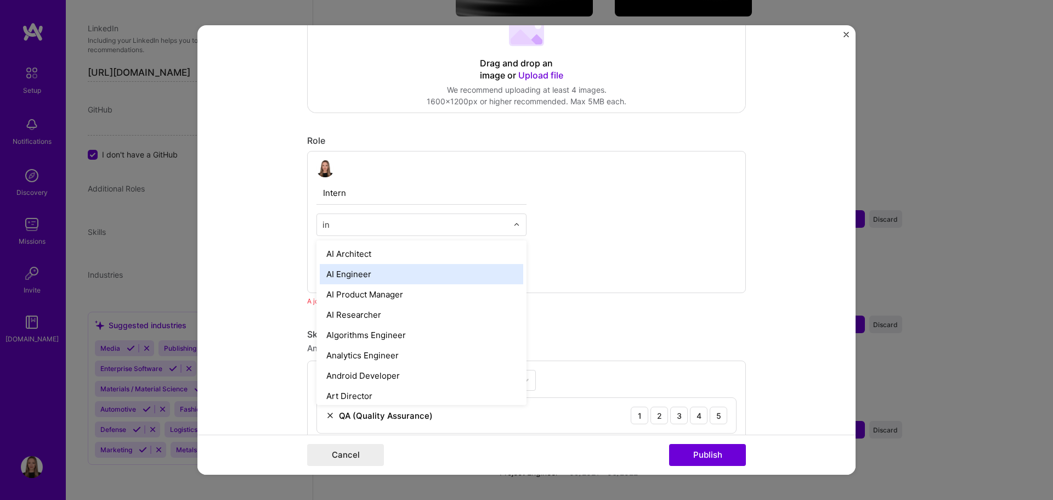
type input "i"
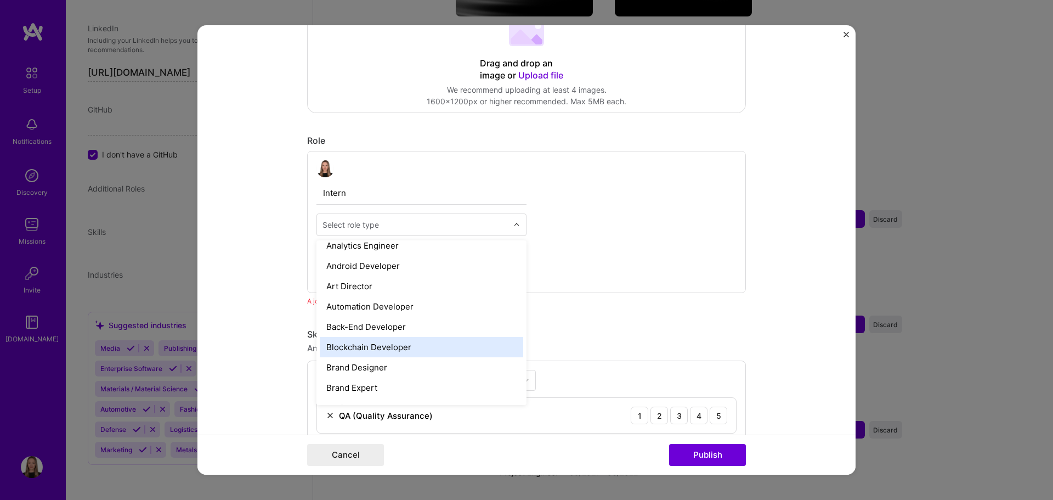
scroll to position [165, 0]
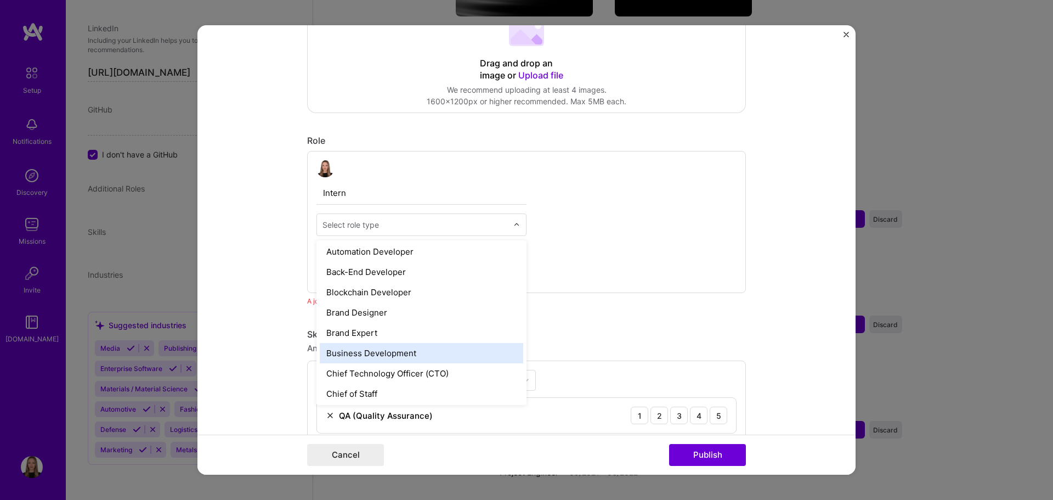
click at [397, 348] on div "Business Development" at bounding box center [421, 353] width 203 height 20
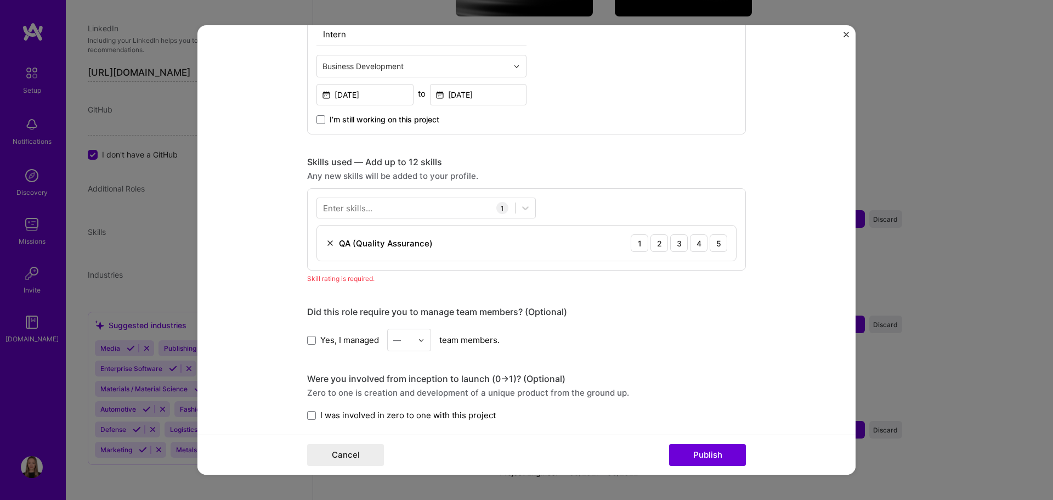
scroll to position [423, 0]
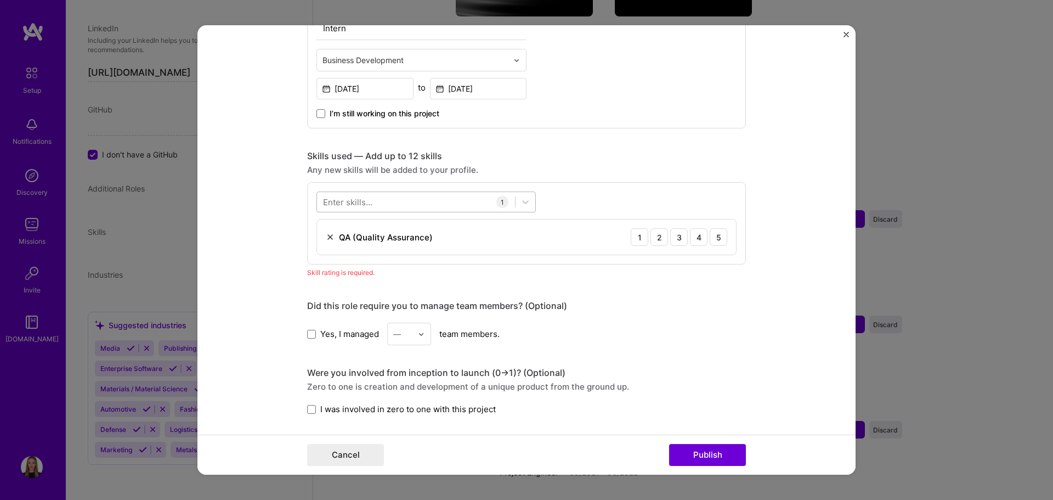
click at [408, 207] on div at bounding box center [416, 202] width 198 height 18
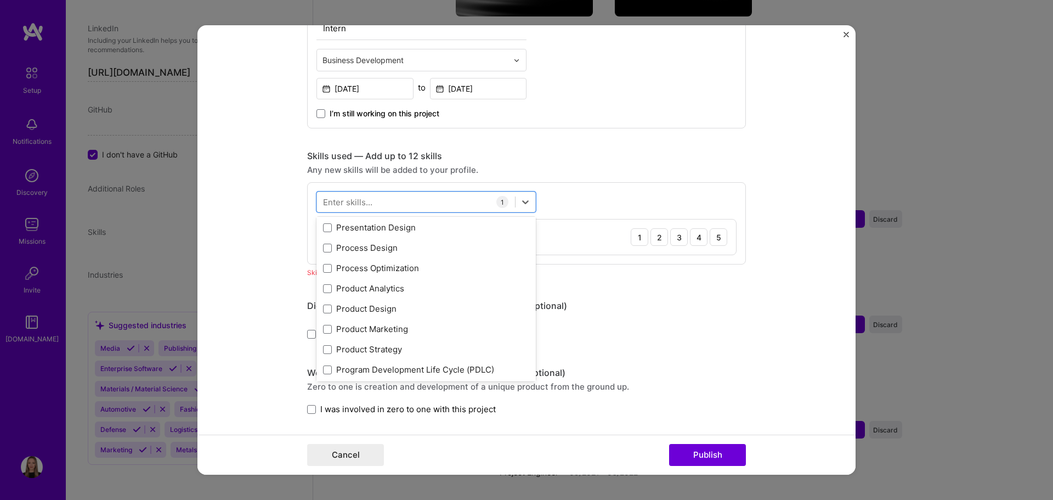
scroll to position [5046, 0]
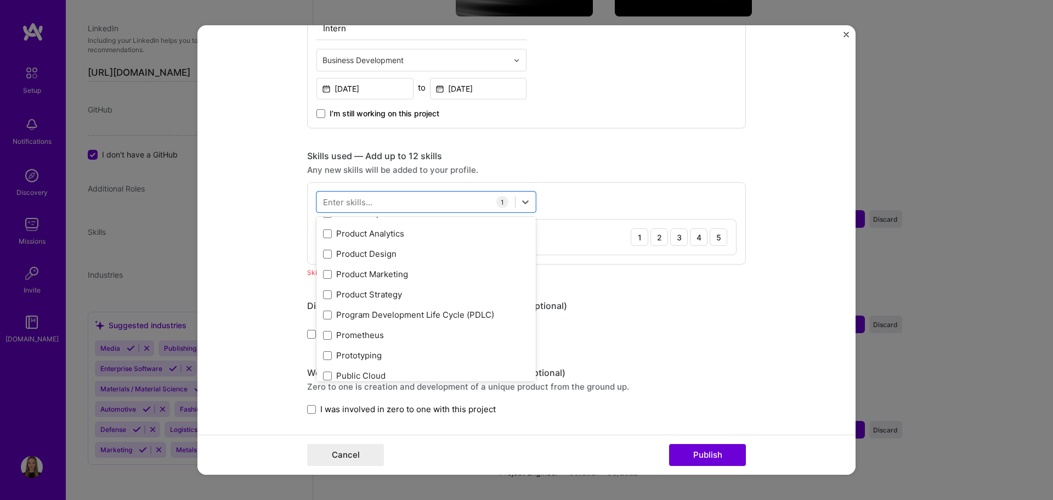
click at [598, 295] on div "Editing suggested project This project is suggested based on your LinkedIn, res…" at bounding box center [526, 226] width 439 height 1205
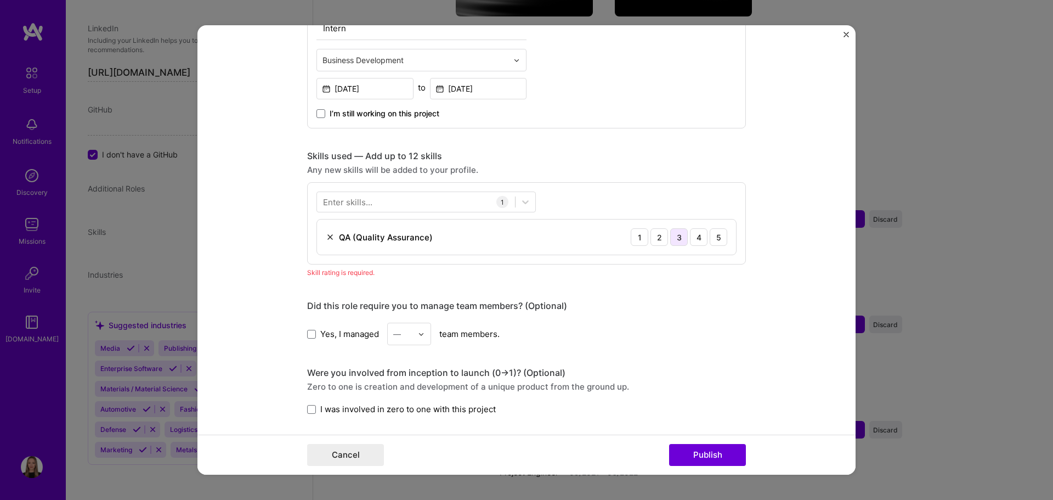
click at [676, 239] on div "3" at bounding box center [679, 238] width 18 height 18
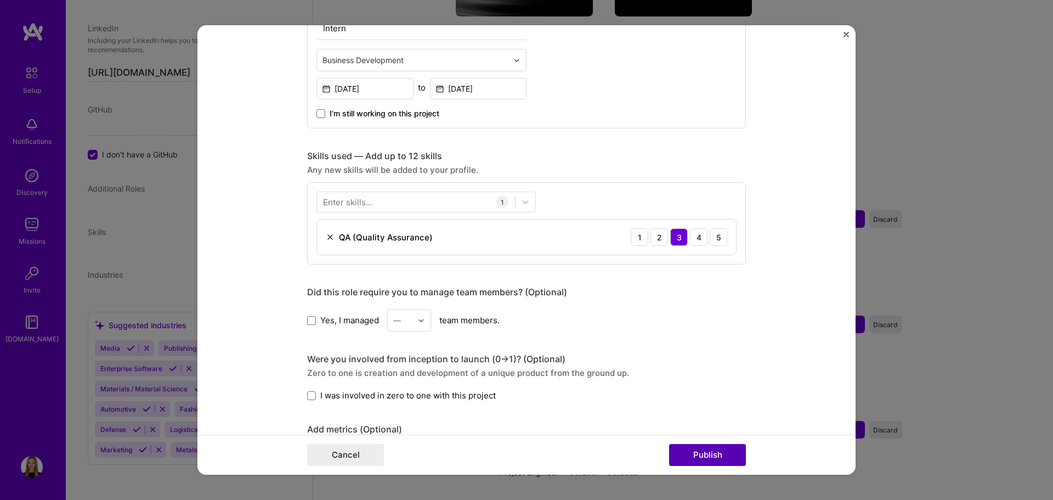
click at [703, 456] on button "Publish" at bounding box center [707, 455] width 77 height 22
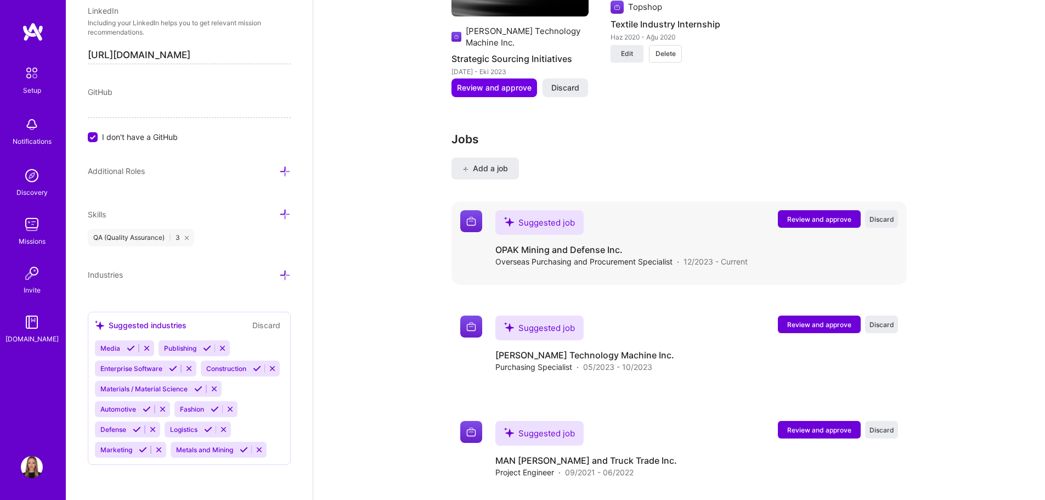
click at [806, 214] on span "Review and approve" at bounding box center [819, 218] width 64 height 9
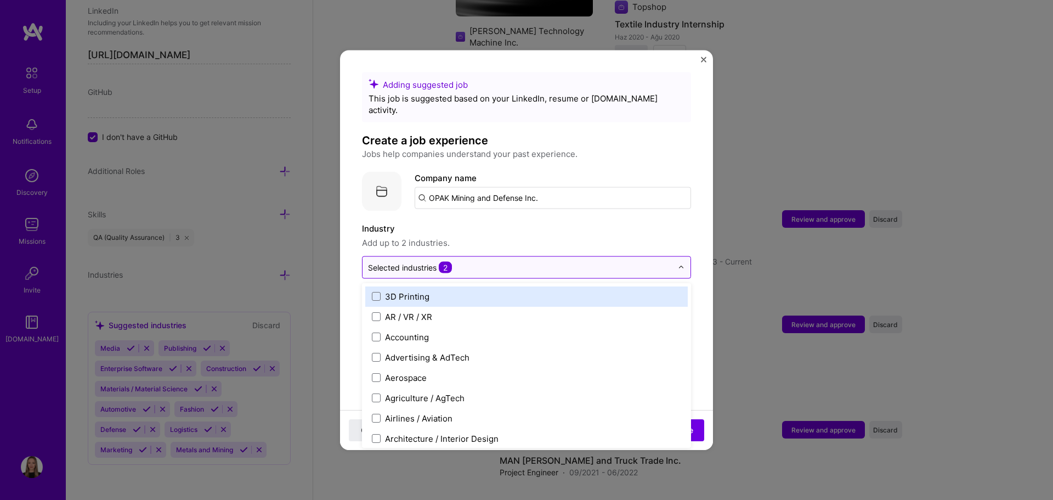
click at [467, 261] on input "text" at bounding box center [520, 267] width 304 height 12
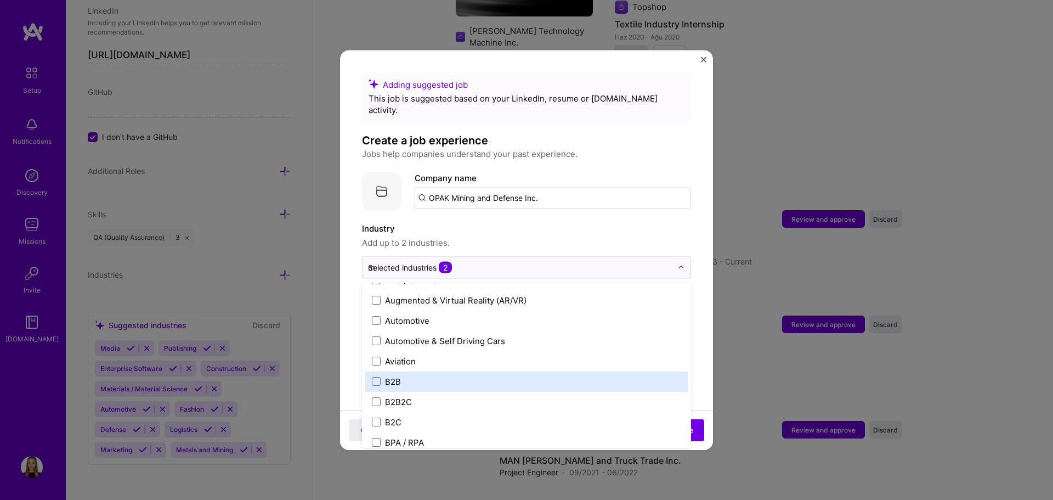
scroll to position [37, 0]
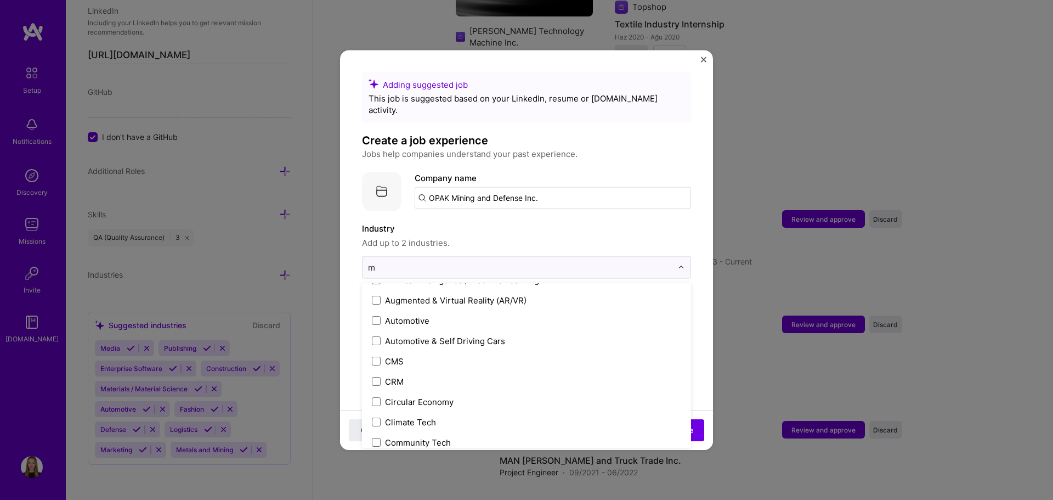
type input "mi"
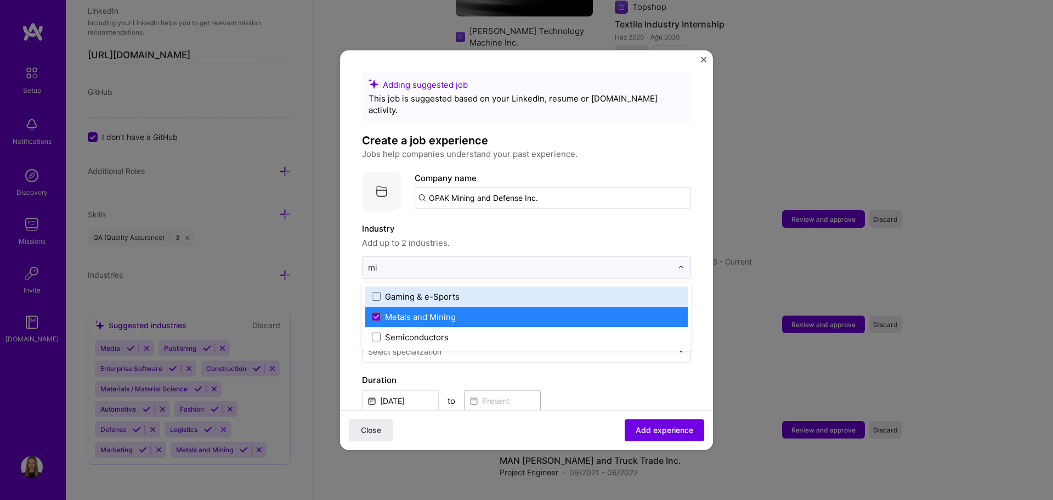
scroll to position [0, 0]
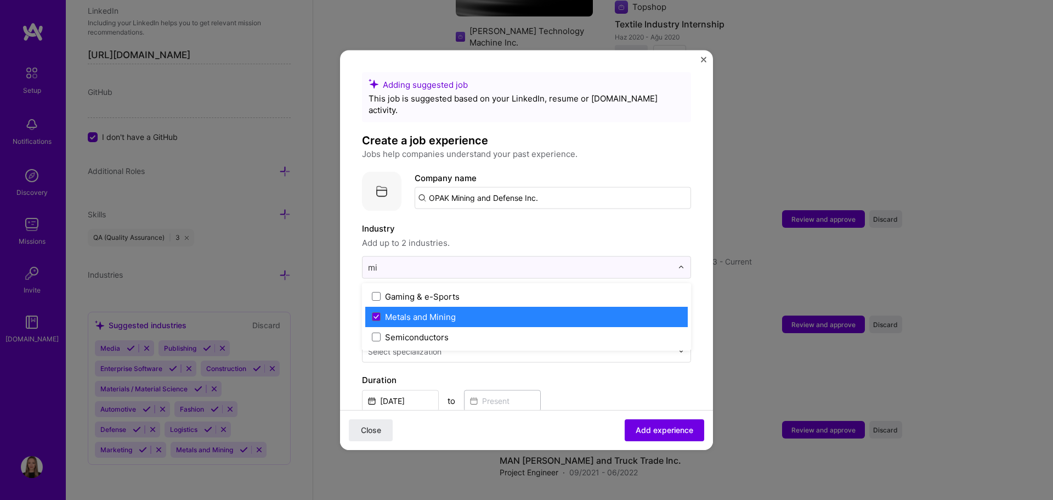
click at [428, 310] on div "Metals and Mining" at bounding box center [420, 316] width 71 height 12
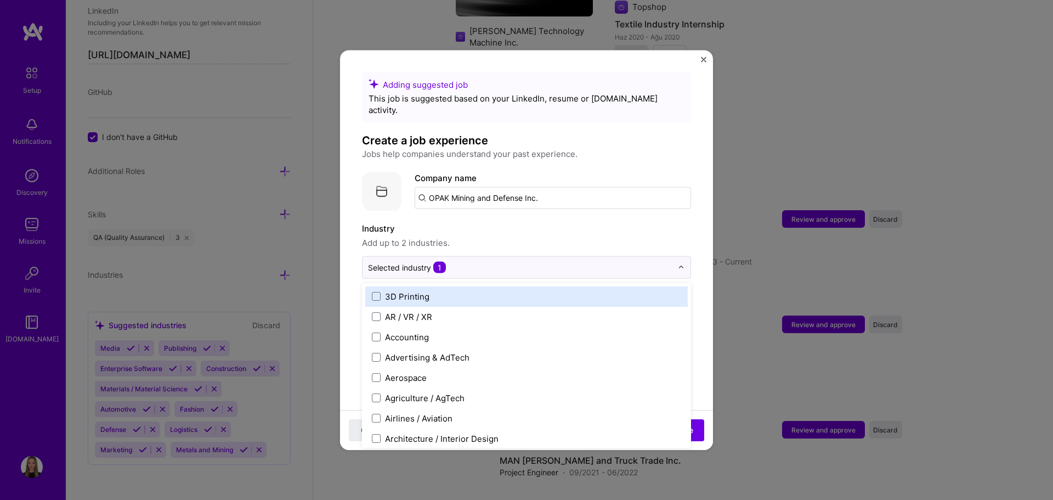
click at [619, 222] on label "Industry" at bounding box center [526, 228] width 329 height 13
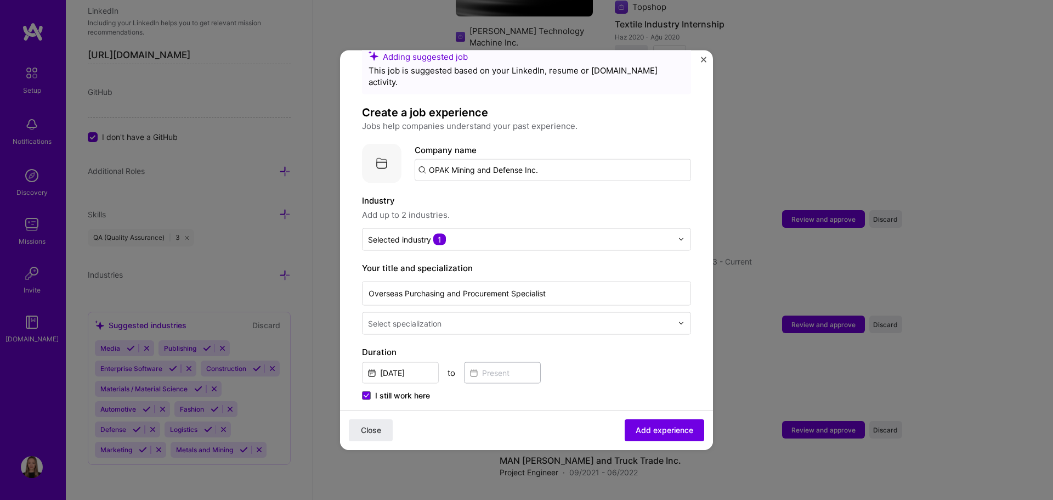
scroll to position [55, 0]
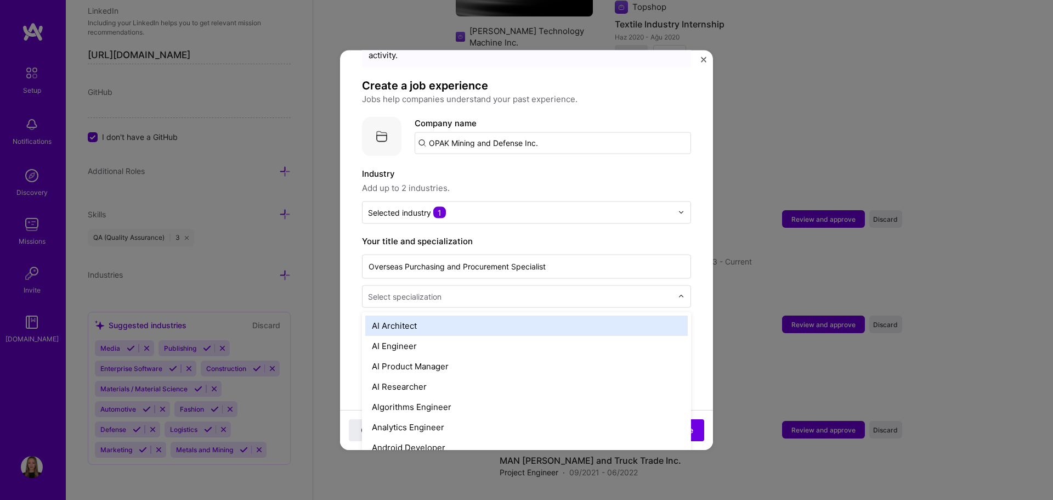
click at [485, 290] on input "text" at bounding box center [521, 296] width 307 height 12
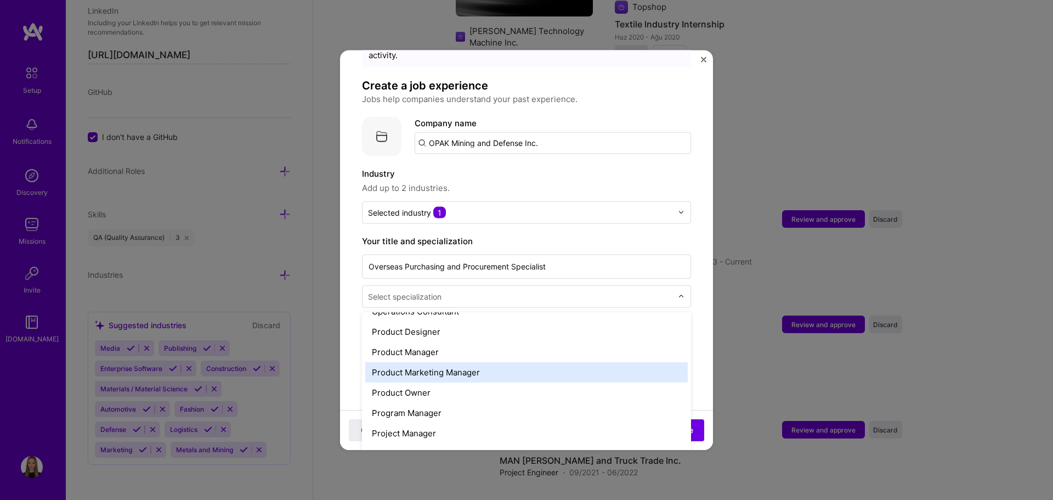
scroll to position [933, 0]
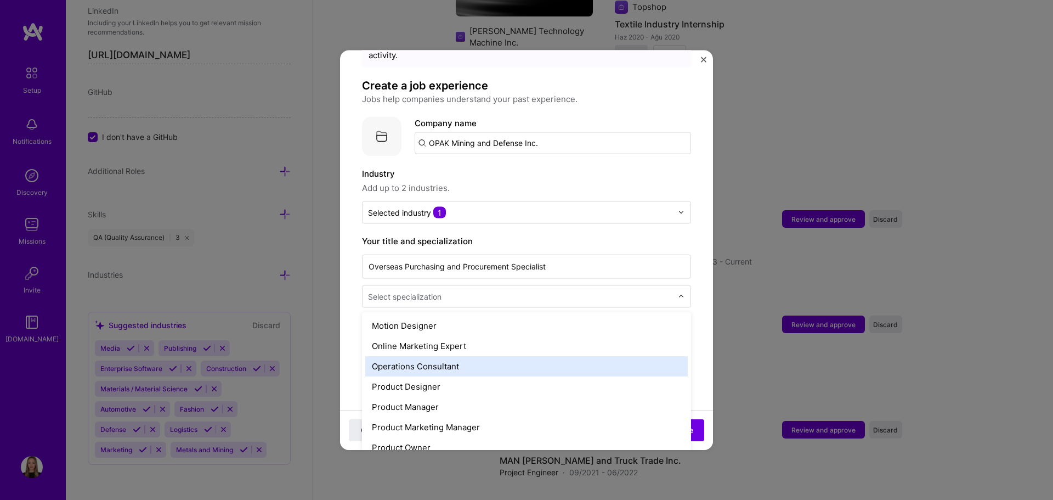
click at [517, 358] on div "Operations Consultant" at bounding box center [526, 365] width 322 height 20
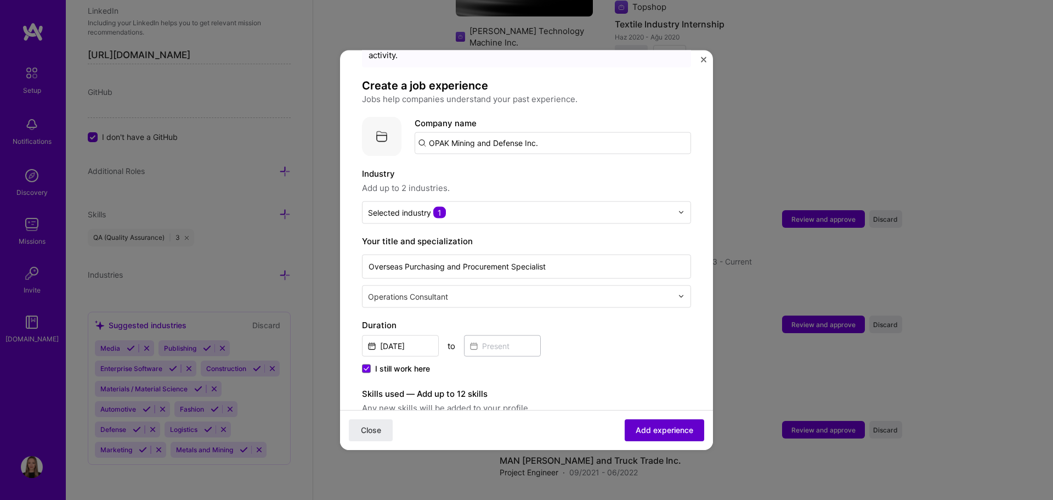
click at [646, 427] on span "Add experience" at bounding box center [665, 430] width 58 height 11
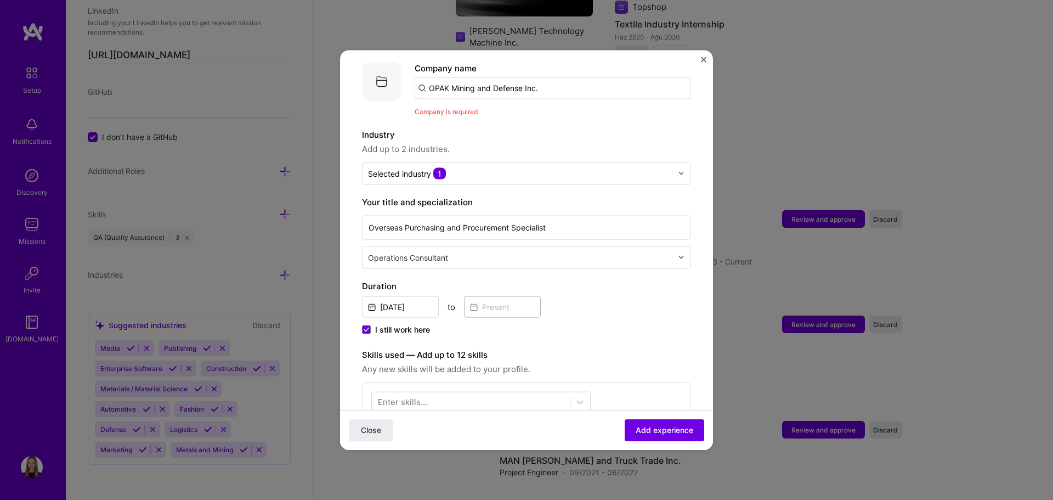
scroll to position [0, 0]
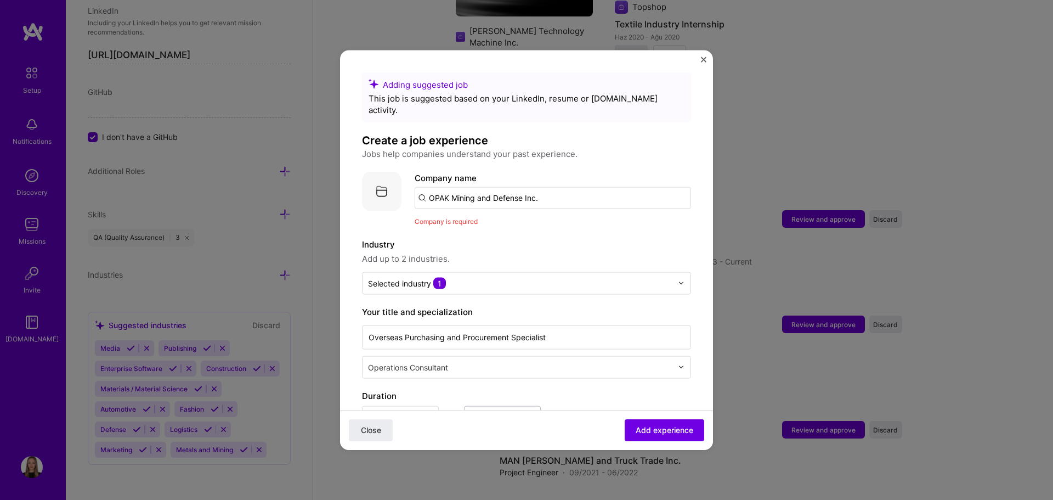
click at [547, 191] on input "OPAK Mining and Defense Inc." at bounding box center [553, 197] width 276 height 22
click at [565, 186] on input "OPAK Mining and Defense Inc." at bounding box center [553, 197] width 276 height 22
drag, startPoint x: 584, startPoint y: 185, endPoint x: 279, endPoint y: 185, distance: 304.9
click at [291, 176] on div "Adding suggested job This job is suggested based on your LinkedIn, resume or [D…" at bounding box center [526, 250] width 1053 height 500
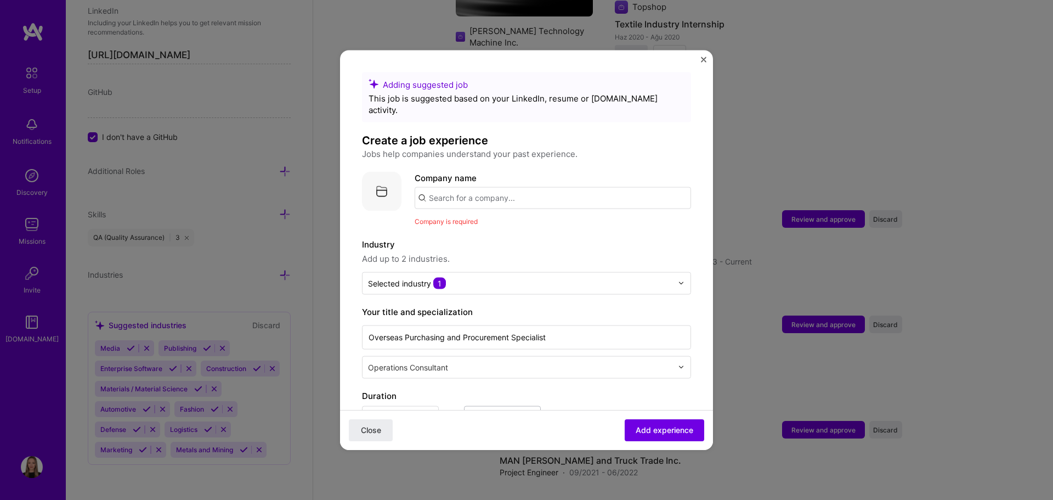
click at [520, 187] on input "text" at bounding box center [553, 197] width 276 height 22
paste input "OPAK Mining and Defense Inc."
type input "OPAK Mining and Defense Inc."
click at [542, 218] on div "OPAK Mining and Defense Inc." at bounding box center [540, 227] width 129 height 19
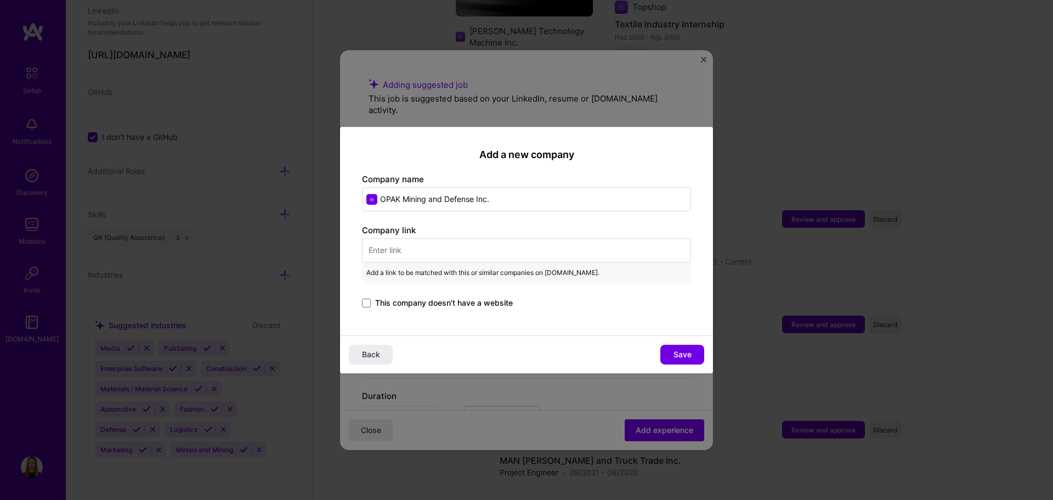
click at [420, 241] on input "text" at bounding box center [526, 250] width 329 height 24
paste input "[URL][DOMAIN_NAME]"
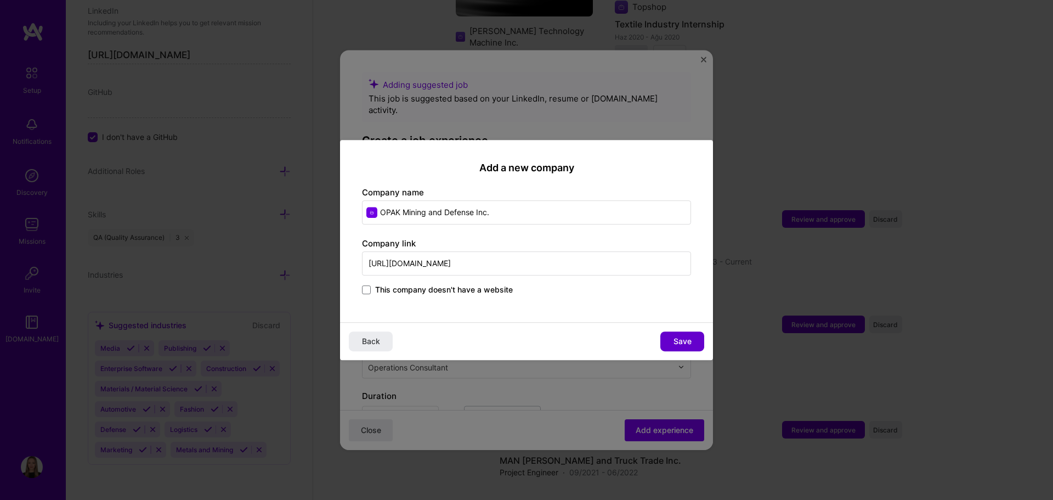
type input "[URL][DOMAIN_NAME]"
click at [694, 338] on button "Save" at bounding box center [682, 341] width 44 height 20
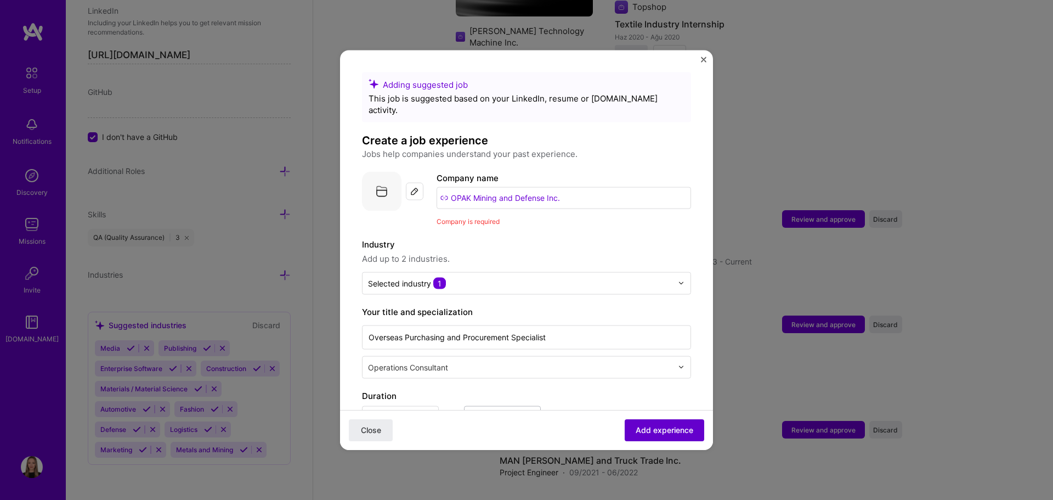
click at [674, 429] on span "Add experience" at bounding box center [665, 430] width 58 height 11
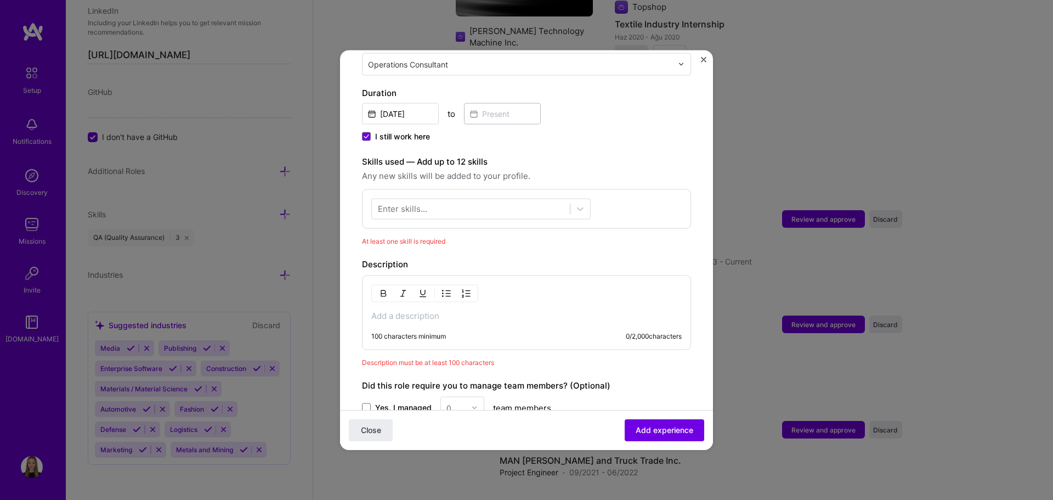
scroll to position [286, 0]
click at [565, 200] on div at bounding box center [471, 209] width 198 height 18
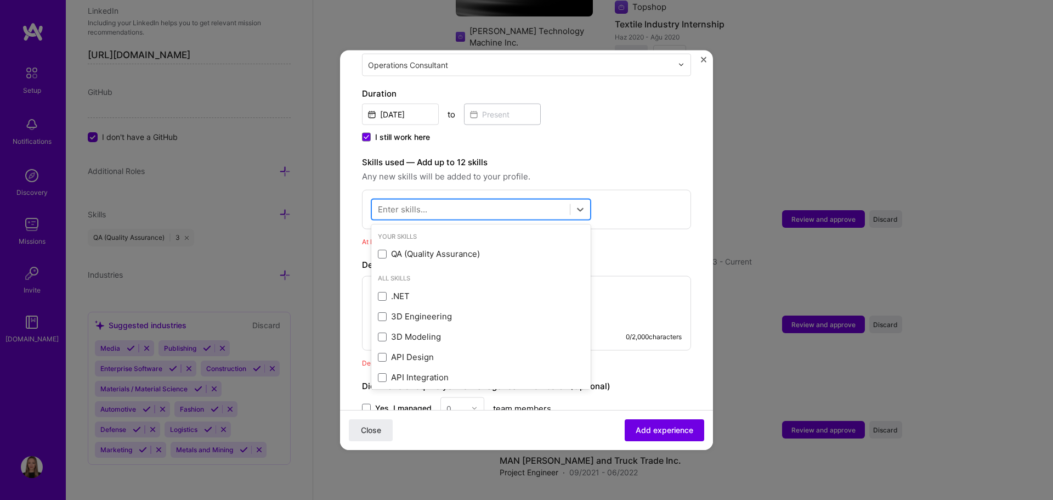
click at [565, 200] on div at bounding box center [471, 209] width 198 height 18
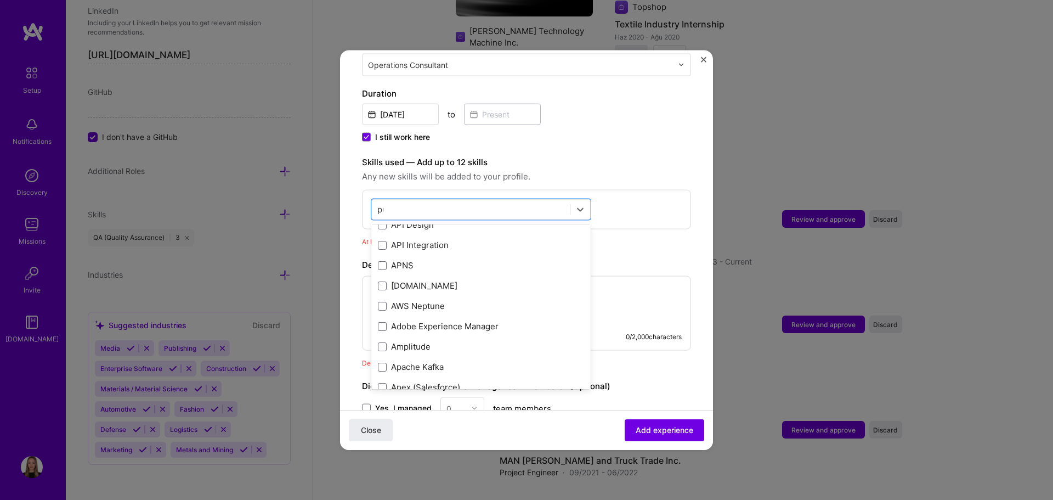
scroll to position [0, 0]
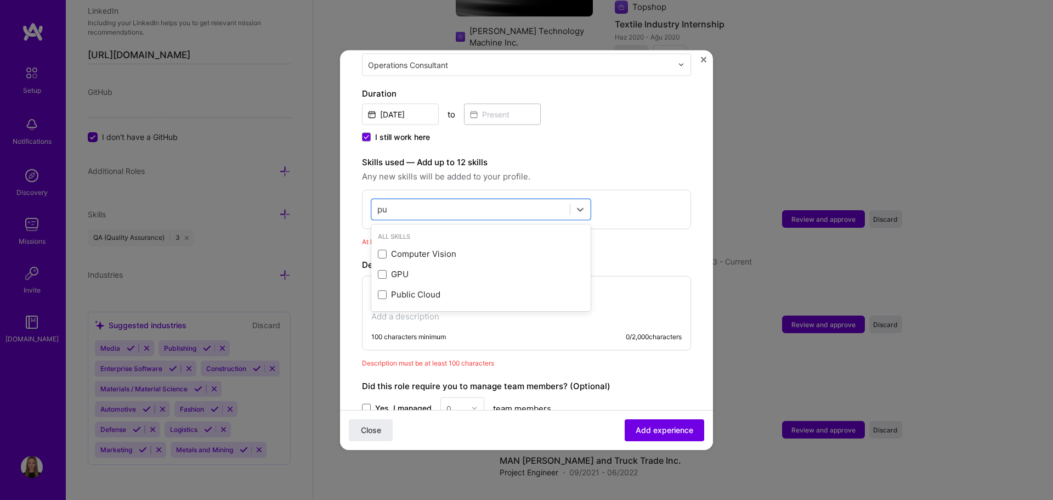
type input "p"
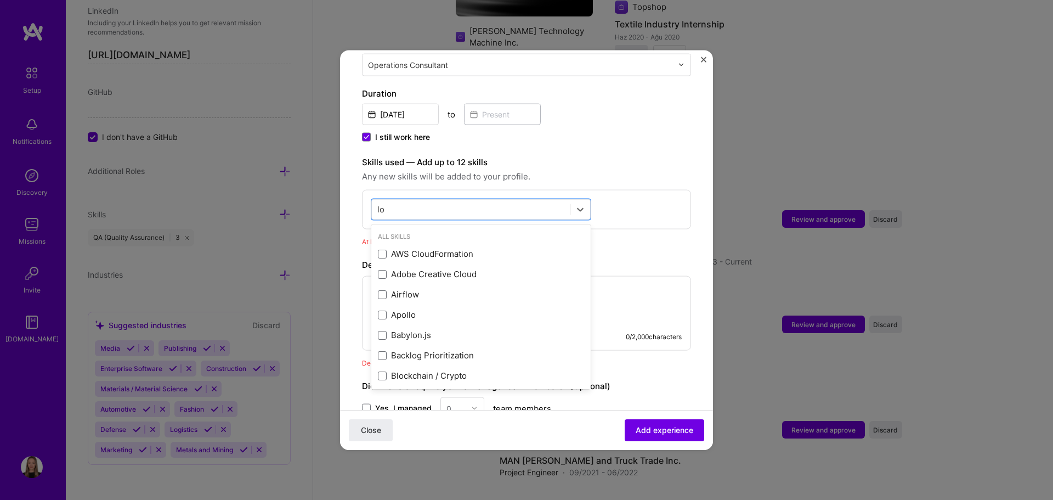
type input "l"
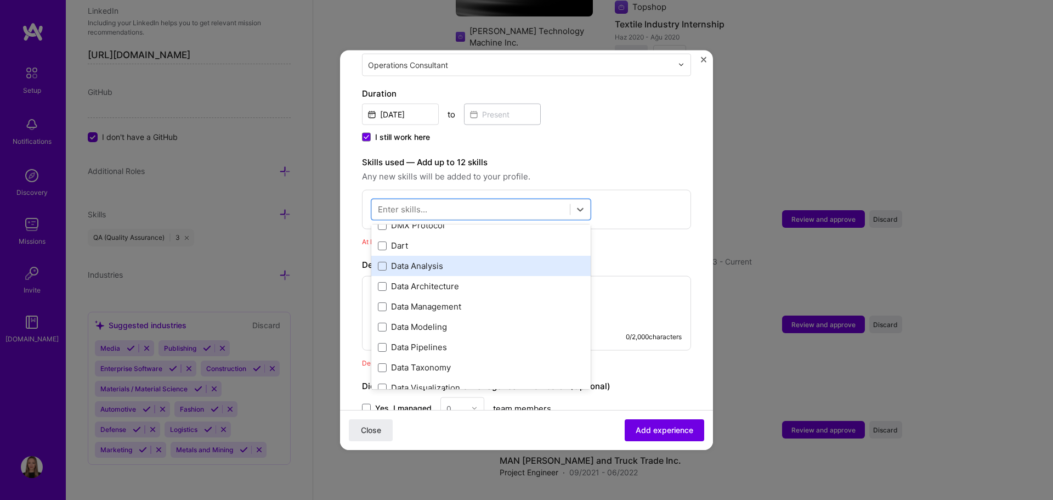
click at [438, 260] on div "Data Analysis" at bounding box center [481, 266] width 206 height 12
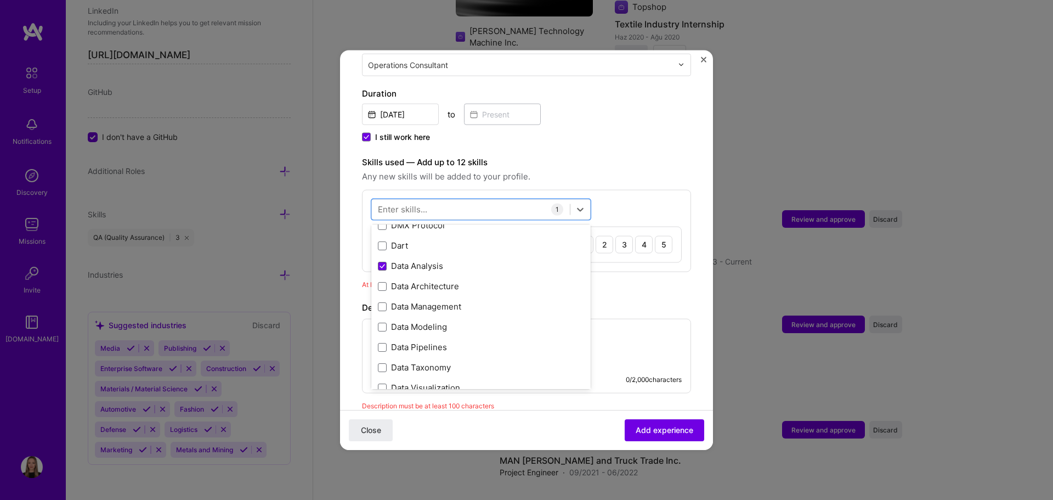
click at [590, 131] on div "I still work here" at bounding box center [526, 137] width 329 height 13
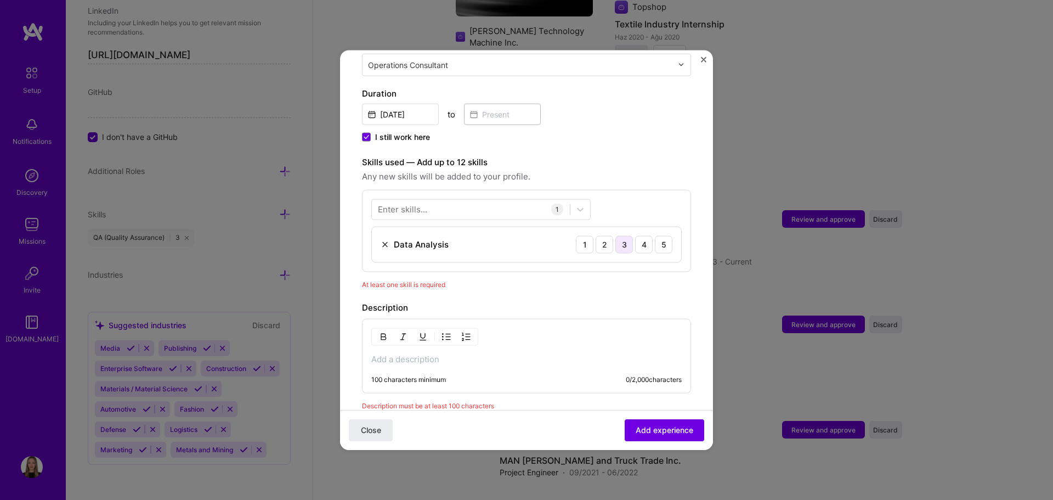
click at [615, 235] on div "3" at bounding box center [624, 244] width 18 height 18
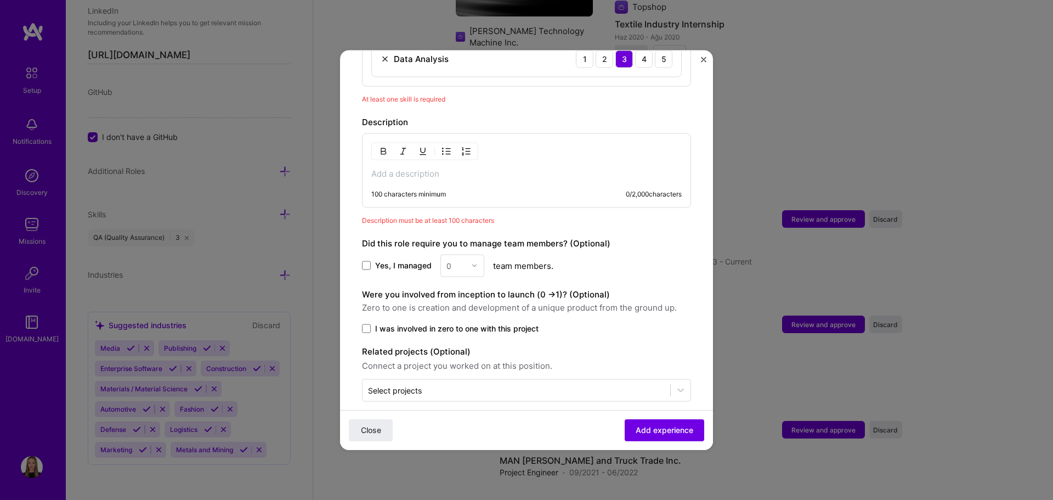
scroll to position [473, 0]
click at [367, 259] on span at bounding box center [366, 263] width 9 height 9
click at [0, 0] on input "Yes, I managed" at bounding box center [0, 0] width 0 height 0
click at [460, 258] on input "text" at bounding box center [455, 264] width 19 height 12
click at [452, 344] on div "4" at bounding box center [462, 353] width 37 height 20
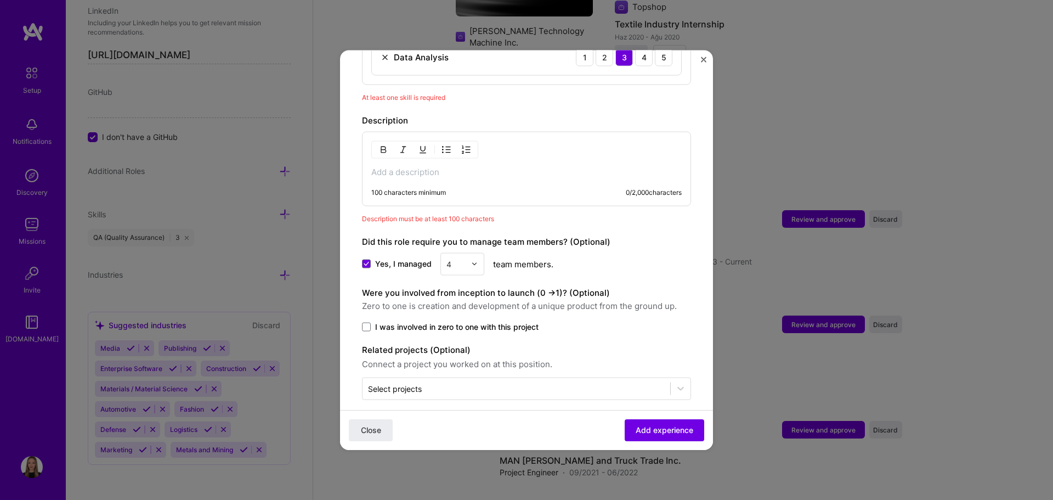
click at [551, 237] on div "Did this role require you to manage team members? (Optional) Yes, I managed opt…" at bounding box center [526, 255] width 329 height 40
drag, startPoint x: 544, startPoint y: 314, endPoint x: 358, endPoint y: 314, distance: 185.4
click at [358, 314] on form "Adding suggested job This job is suggested based on your LinkedIn, resume or [D…" at bounding box center [526, 30] width 373 height 863
copy label "I was involved in zero to one with this project"
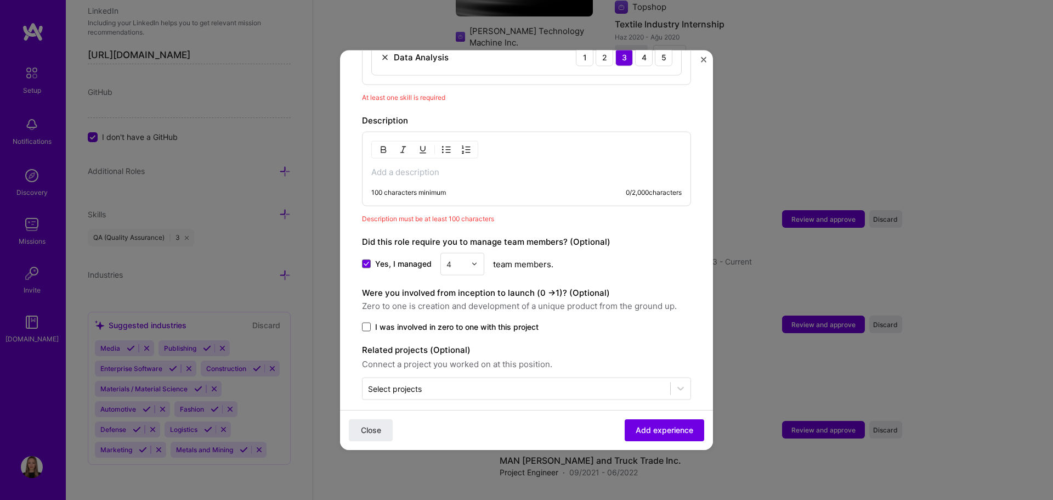
click at [365, 322] on span at bounding box center [366, 326] width 9 height 9
click at [0, 0] on input "I was involved in zero to one with this project" at bounding box center [0, 0] width 0 height 0
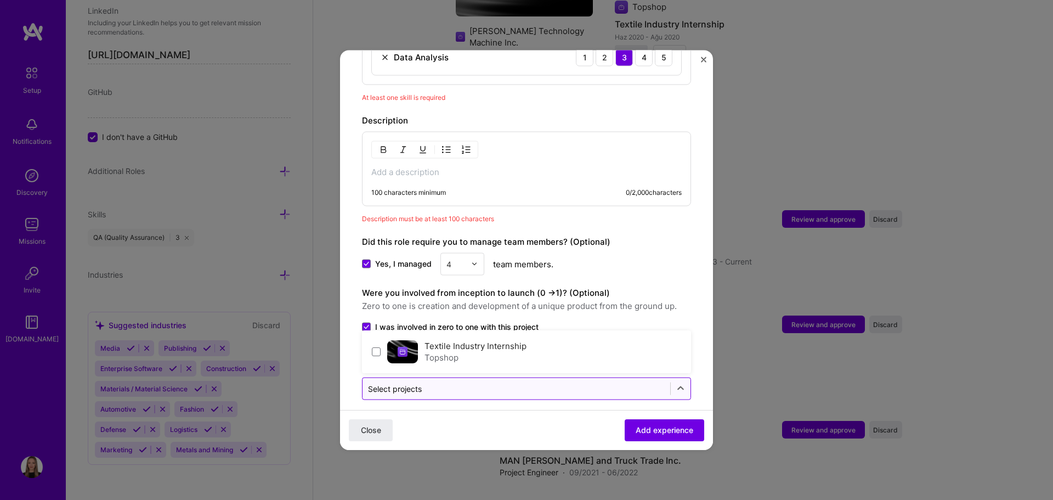
click at [461, 384] on div "Select projects" at bounding box center [517, 387] width 308 height 21
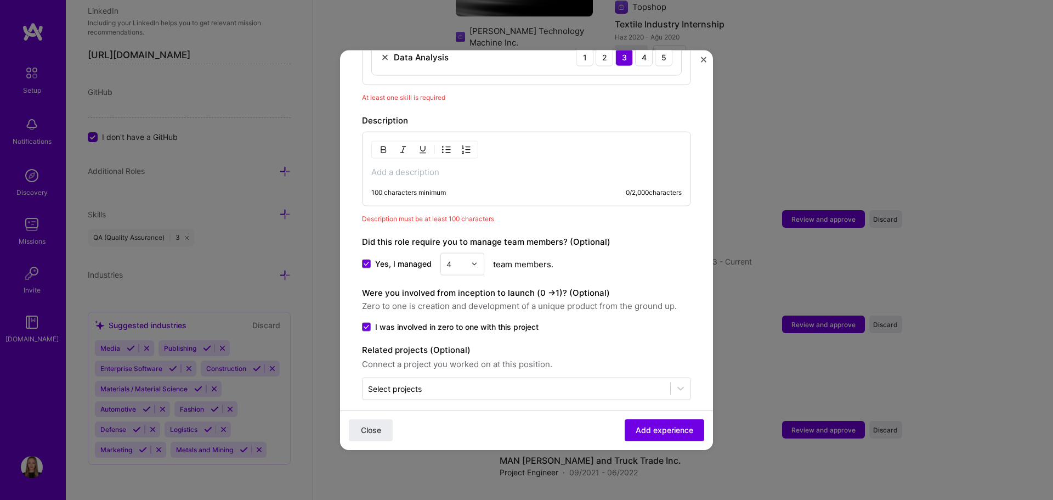
click at [600, 299] on span "Zero to one is creation and development of a unique product from the ground up." at bounding box center [526, 305] width 329 height 13
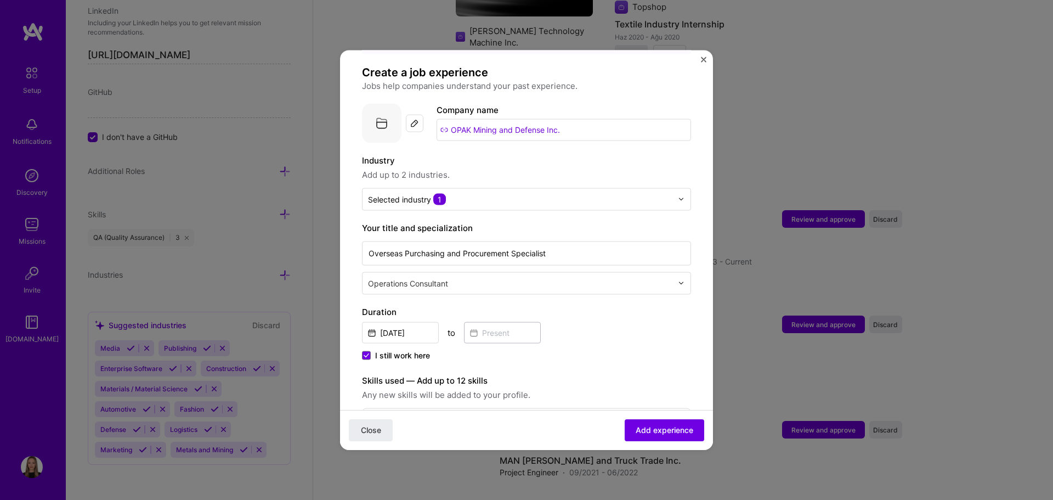
scroll to position [0, 0]
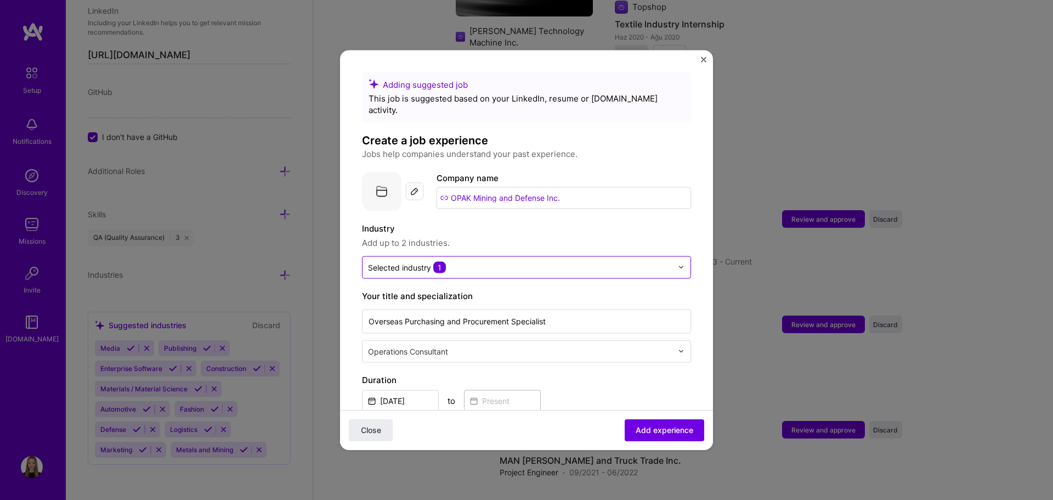
click at [449, 261] on input "text" at bounding box center [520, 267] width 304 height 12
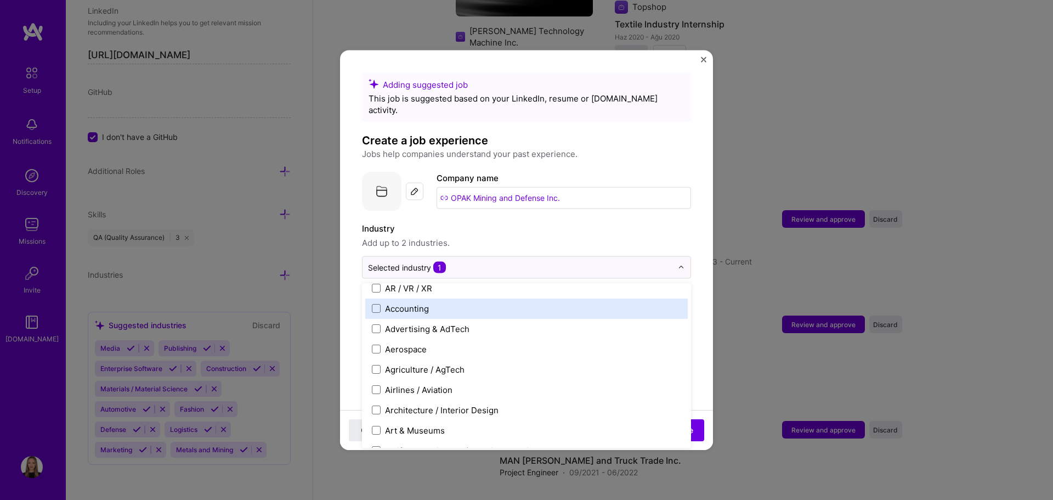
scroll to position [55, 0]
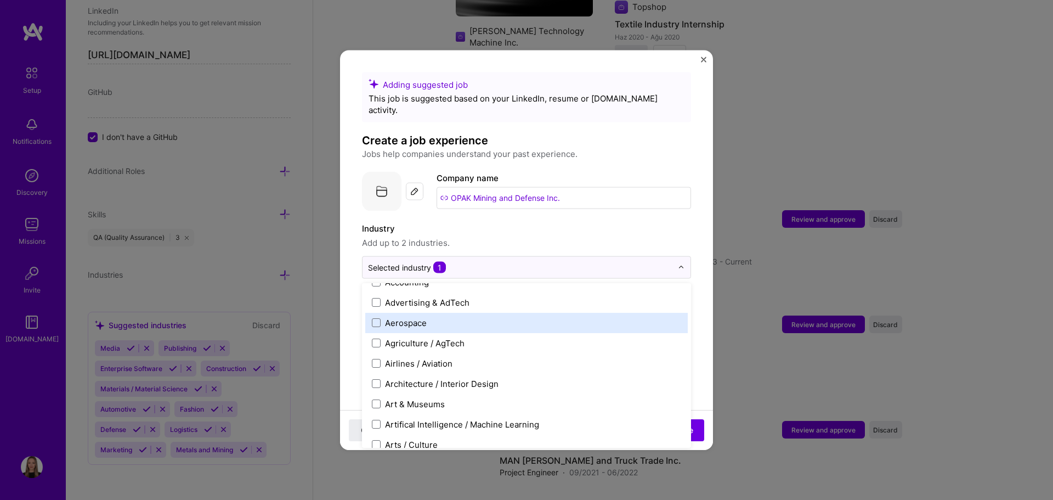
click at [435, 316] on label "Aerospace" at bounding box center [526, 322] width 309 height 12
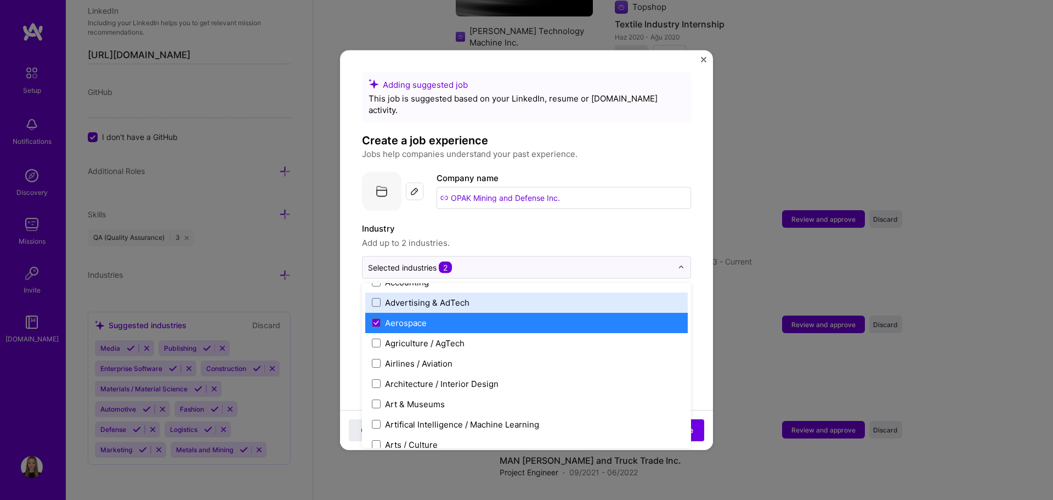
click at [500, 223] on label "Industry" at bounding box center [526, 228] width 329 height 13
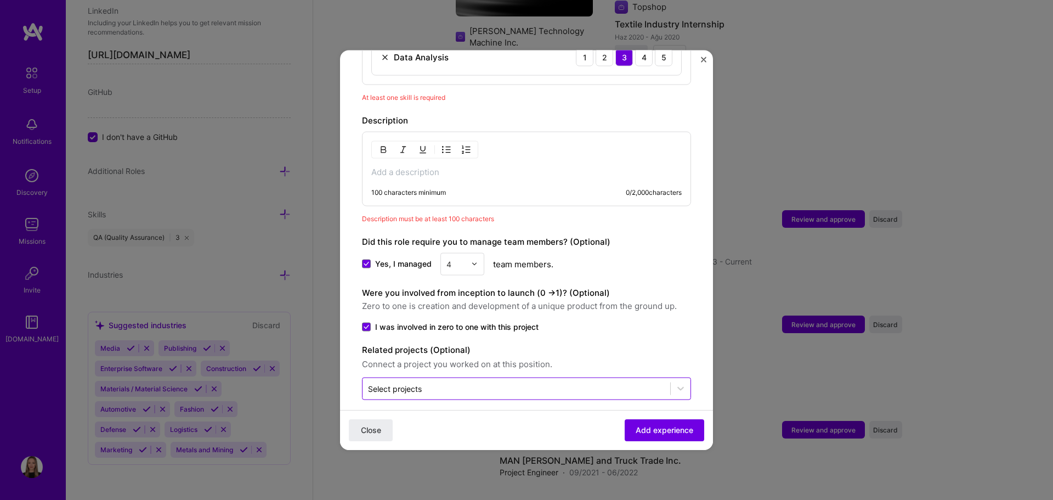
scroll to position [419, 0]
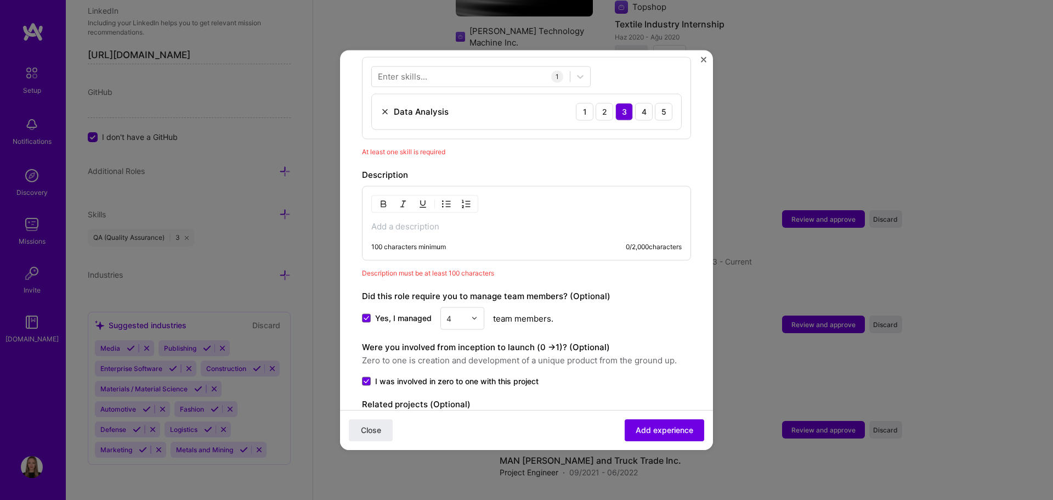
click at [429, 220] on p at bounding box center [526, 225] width 310 height 11
click at [410, 220] on p at bounding box center [526, 225] width 310 height 11
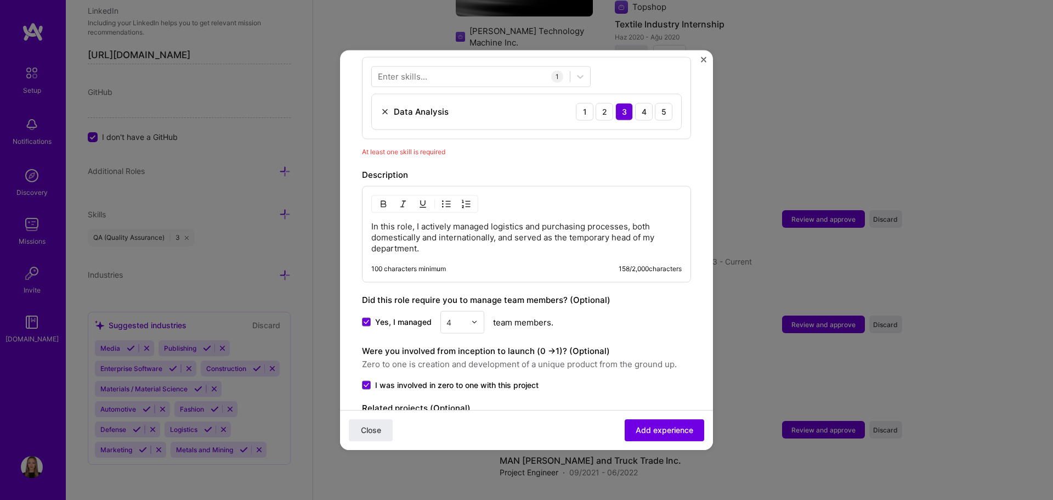
scroll to position [477, 0]
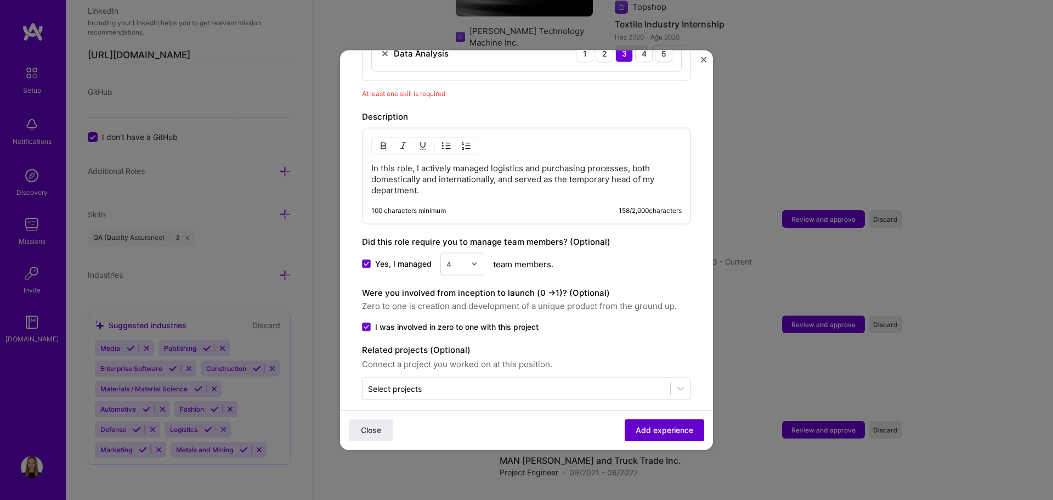
click at [679, 432] on span "Add experience" at bounding box center [665, 430] width 58 height 11
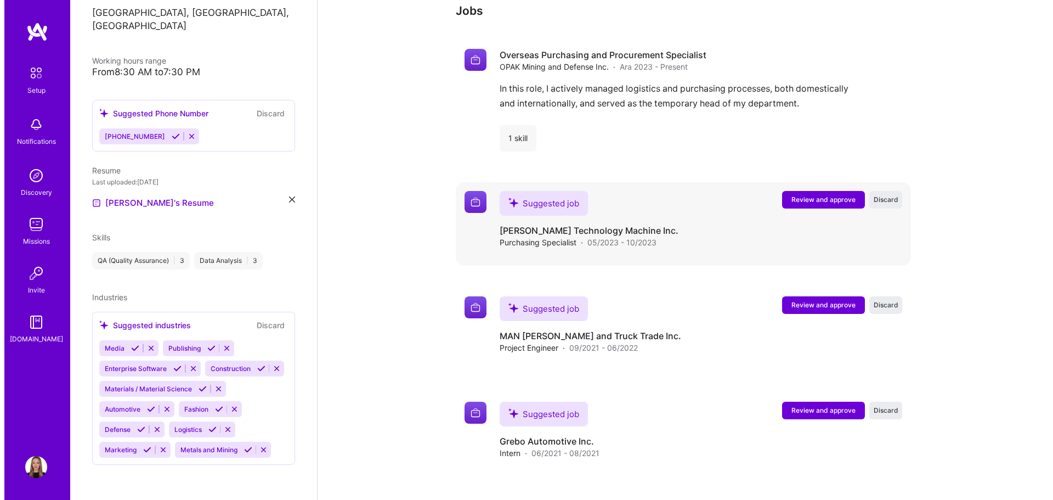
scroll to position [935, 0]
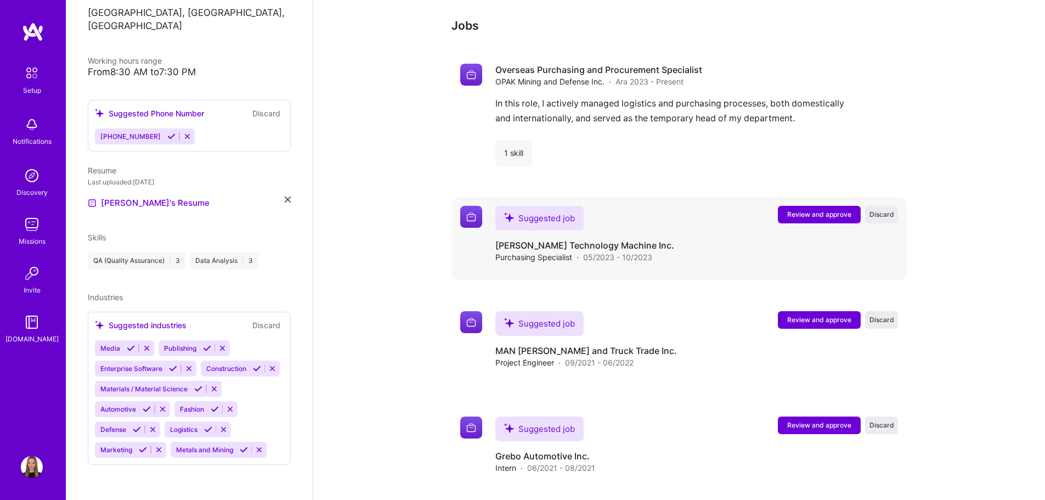
click at [819, 210] on span "Review and approve" at bounding box center [819, 214] width 64 height 9
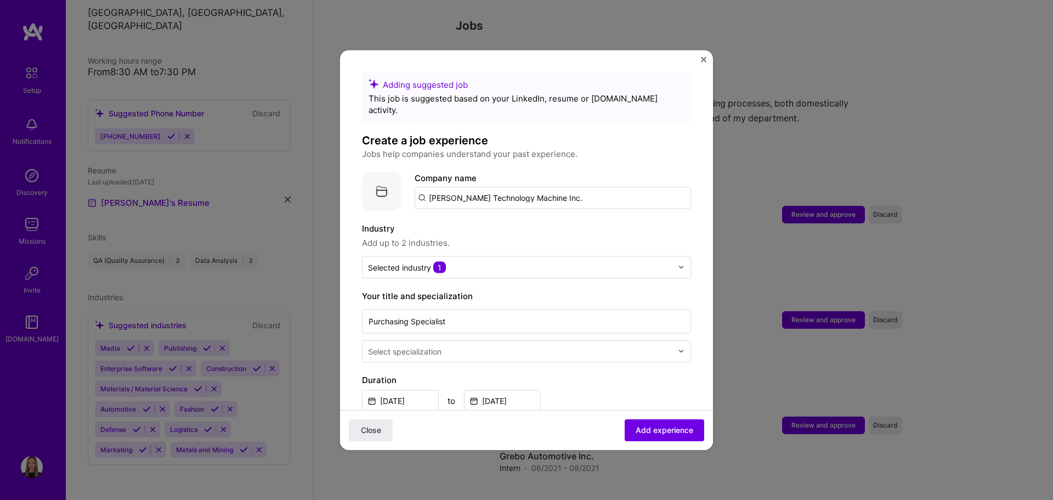
click at [609, 188] on input "[PERSON_NAME] Technology Machine Inc." at bounding box center [553, 197] width 276 height 22
drag, startPoint x: 609, startPoint y: 188, endPoint x: 0, endPoint y: 188, distance: 608.8
click at [0, 188] on div "Adding suggested job This job is suggested based on your LinkedIn, resume or [D…" at bounding box center [526, 250] width 1053 height 500
click at [479, 194] on input "text" at bounding box center [553, 197] width 276 height 22
paste input "[PERSON_NAME] Technology Machine Inc."
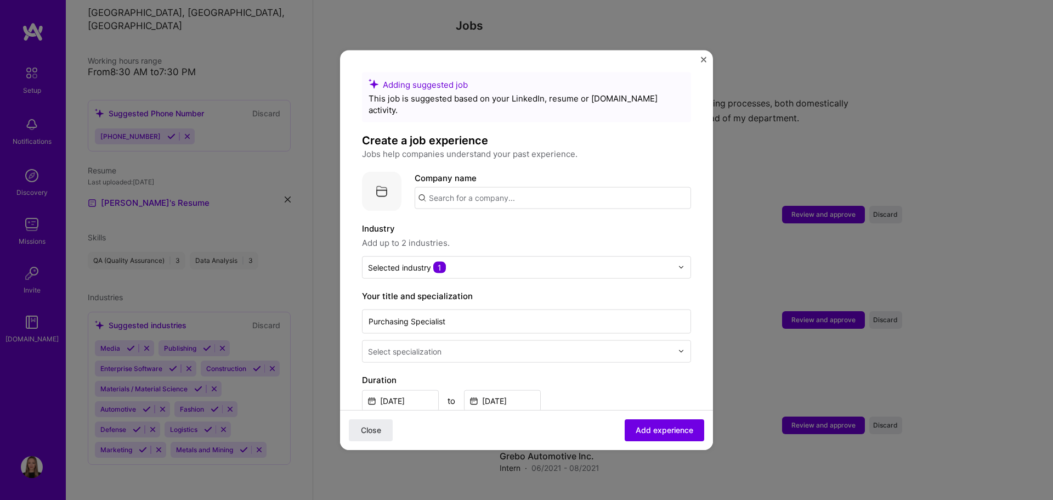
type input "[PERSON_NAME] Technology Machine Inc."
click at [536, 218] on div "[PERSON_NAME] Technology Machine Inc." at bounding box center [565, 227] width 179 height 19
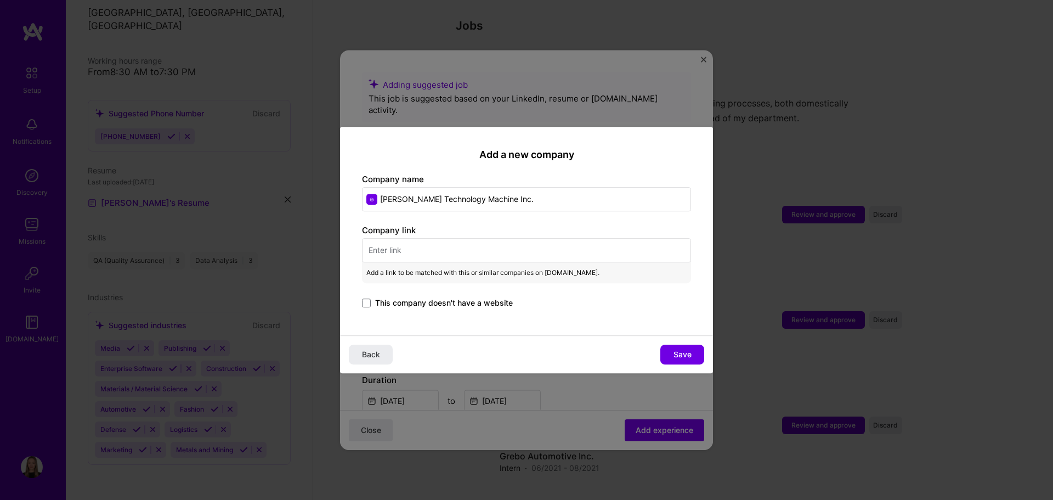
click at [449, 252] on input "text" at bounding box center [526, 250] width 329 height 24
paste input "[URL][PERSON_NAME][DOMAIN_NAME]"
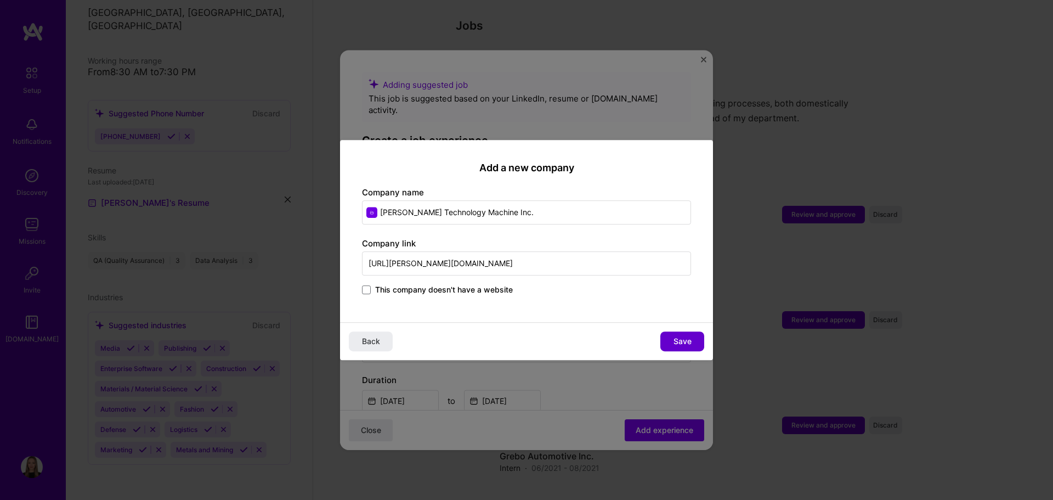
type input "[URL][PERSON_NAME][DOMAIN_NAME]"
click at [685, 337] on span "Save" at bounding box center [683, 341] width 18 height 11
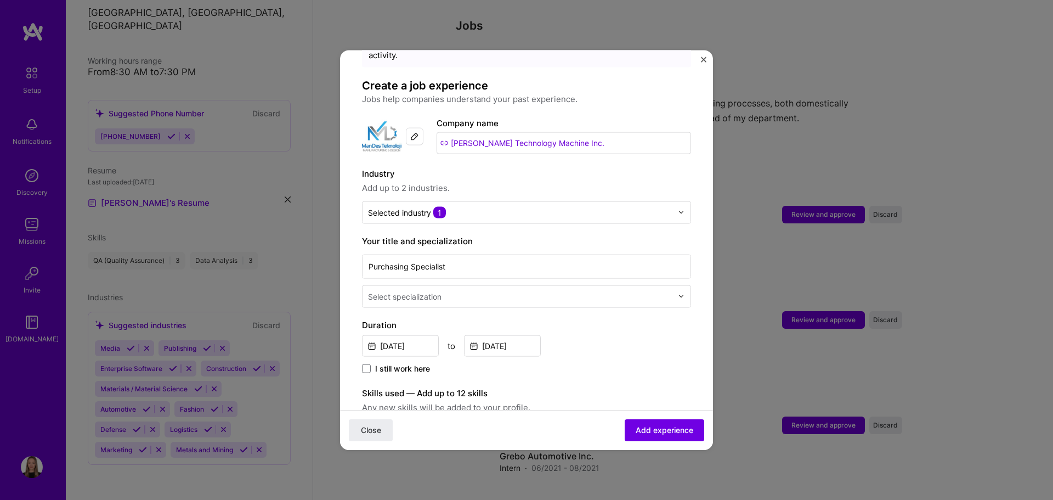
scroll to position [110, 0]
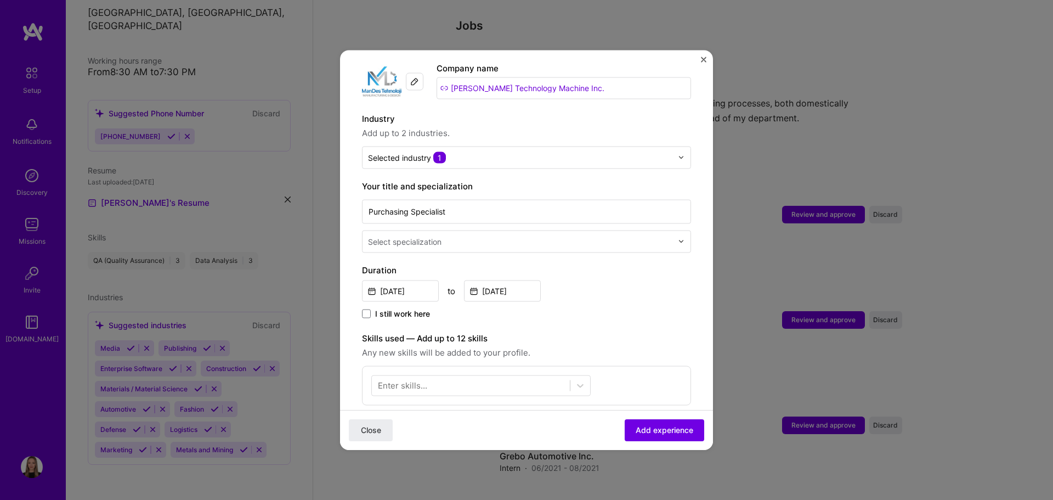
click at [484, 235] on input "text" at bounding box center [521, 241] width 307 height 12
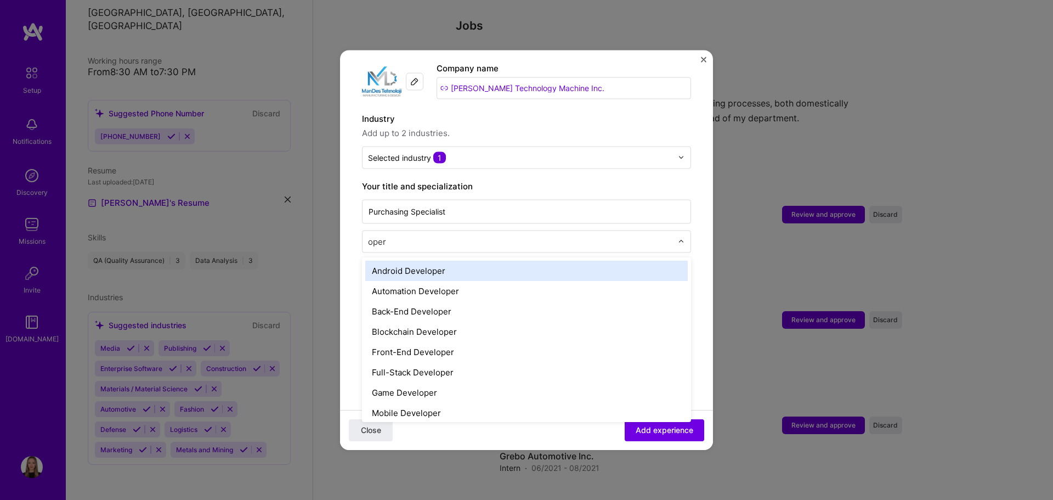
type input "opera"
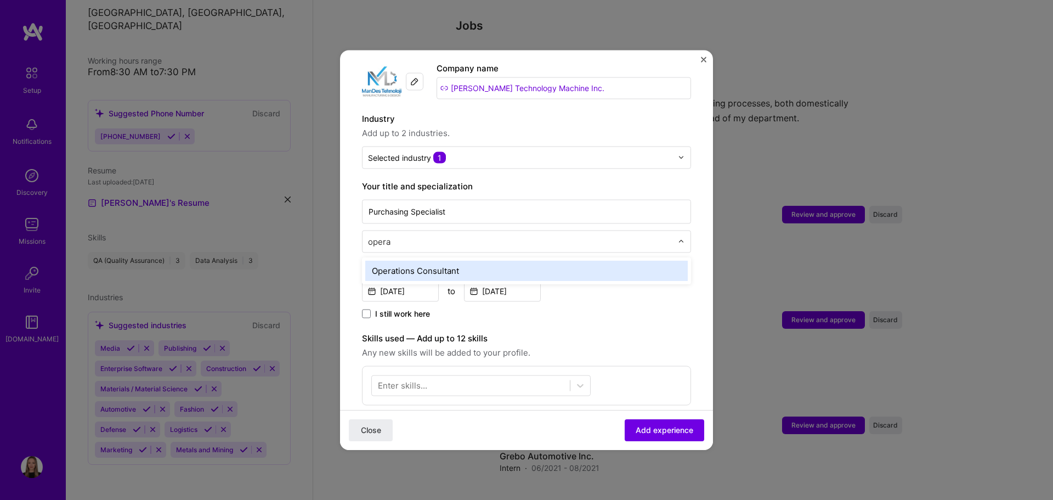
click at [422, 261] on div "Operations Consultant" at bounding box center [526, 270] width 322 height 20
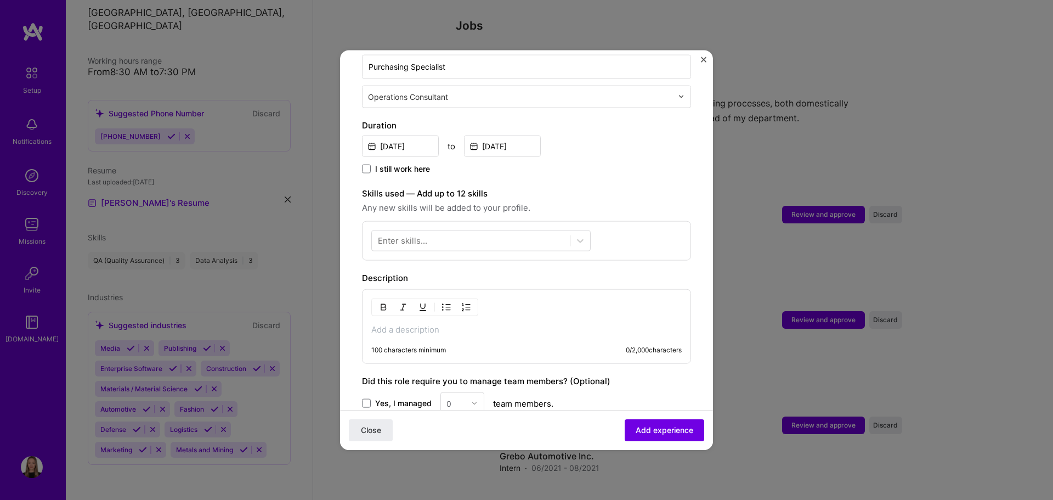
scroll to position [274, 0]
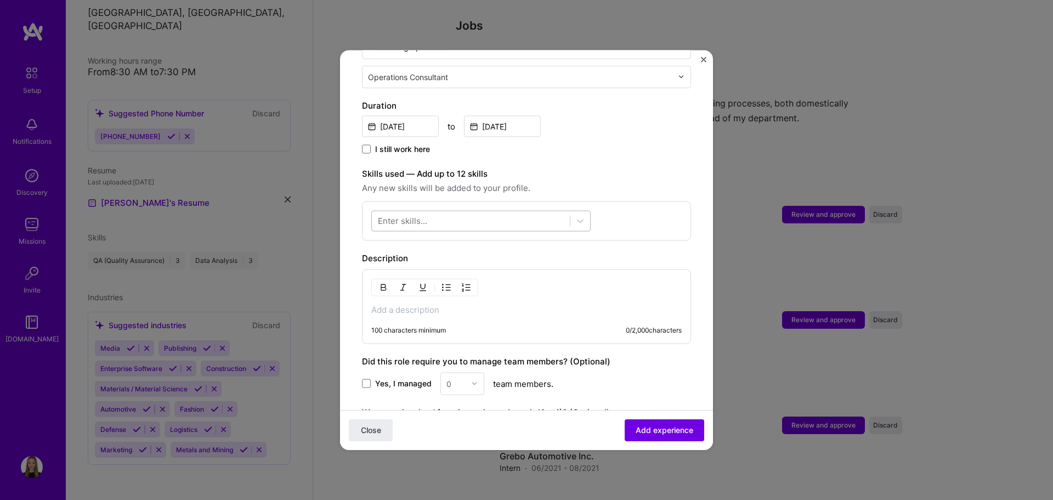
click at [439, 212] on div at bounding box center [471, 221] width 198 height 18
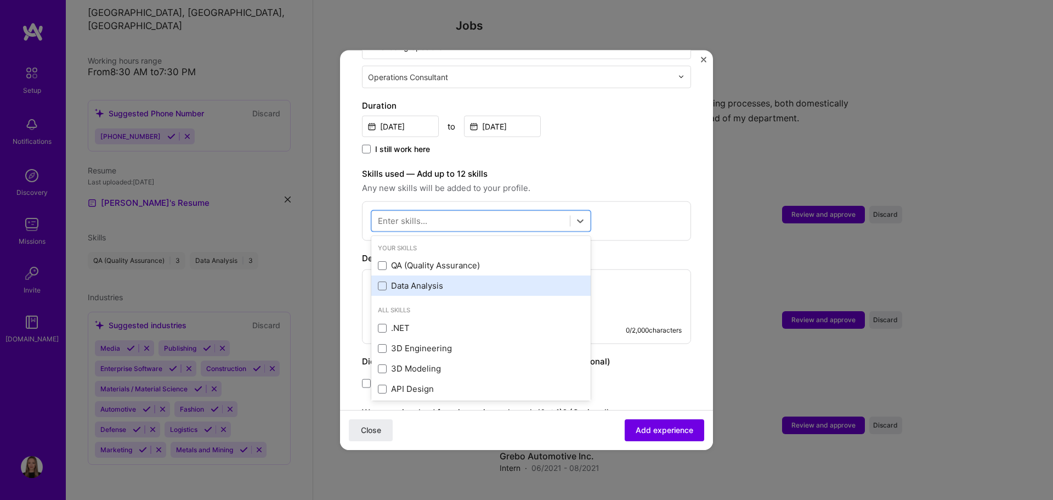
click at [404, 280] on div "Data Analysis" at bounding box center [481, 286] width 206 height 12
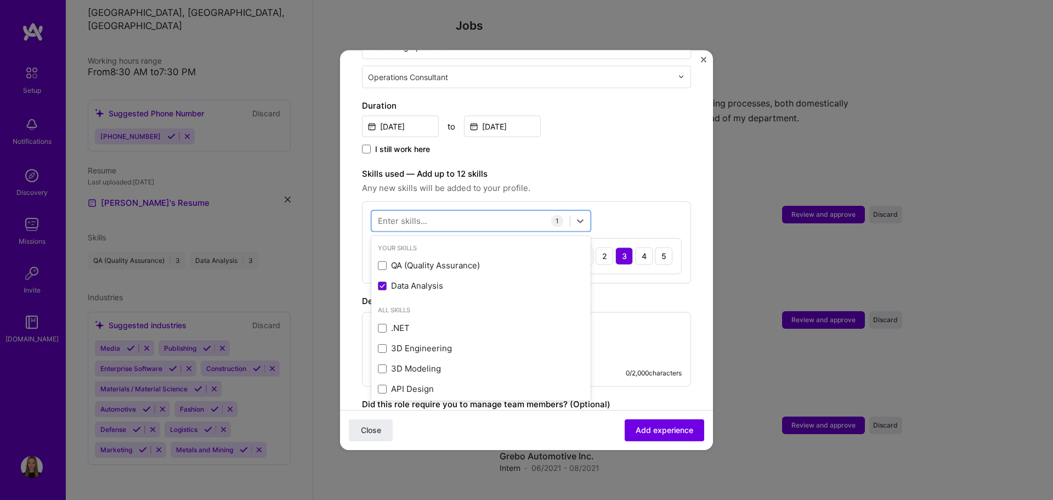
click at [581, 143] on div "I still work here" at bounding box center [526, 149] width 329 height 13
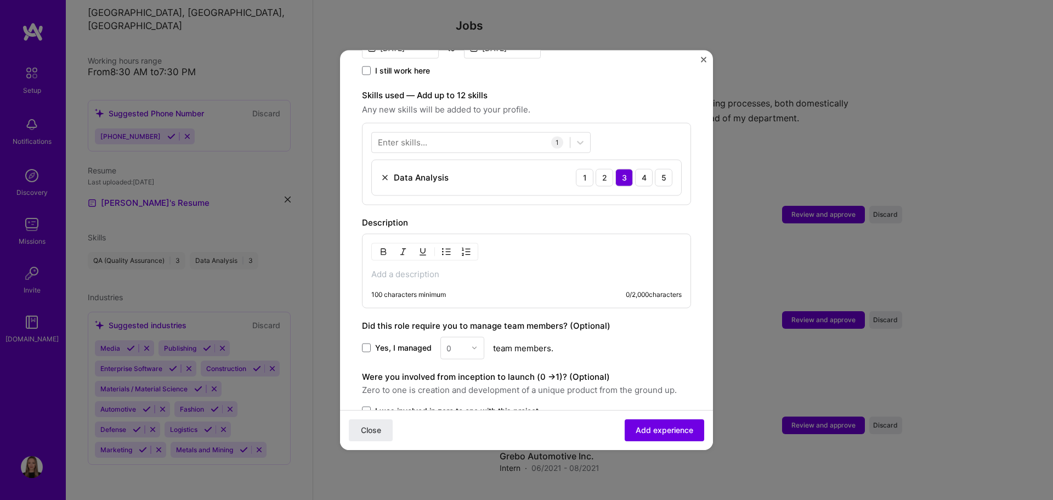
scroll to position [384, 0]
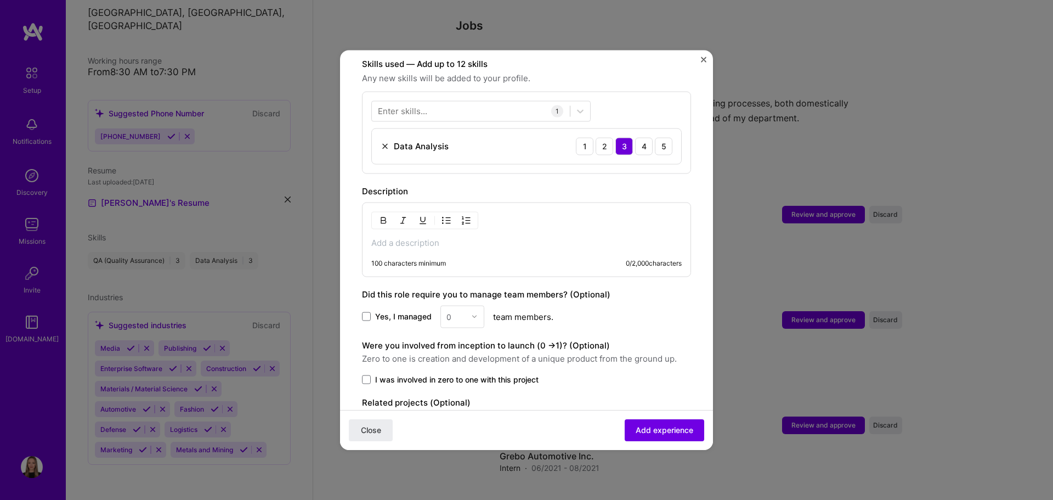
click at [410, 237] on p at bounding box center [526, 242] width 310 height 11
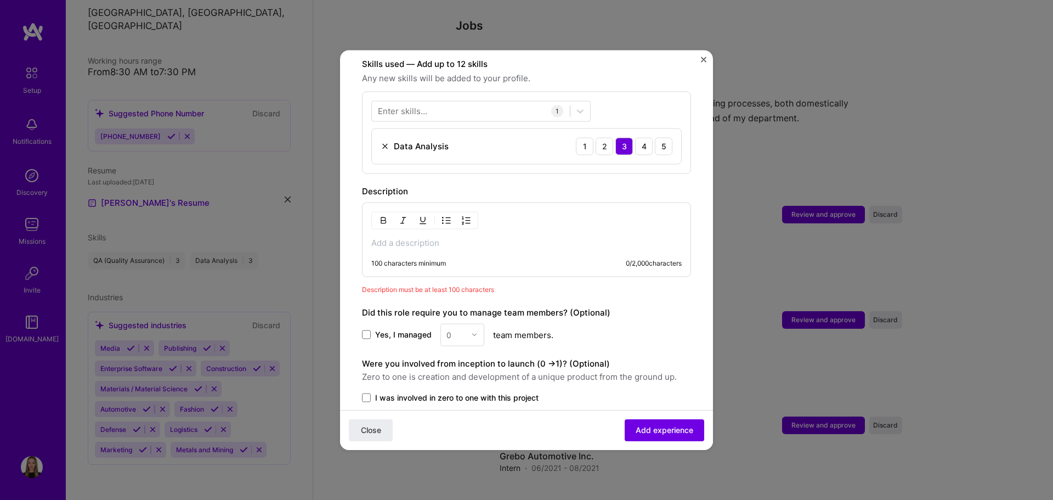
click at [412, 237] on p at bounding box center [526, 242] width 310 height 11
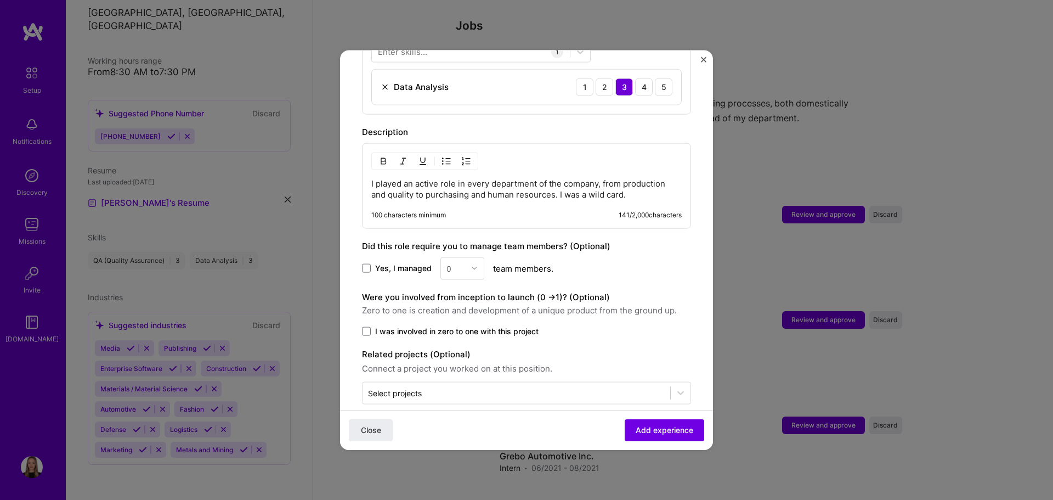
scroll to position [448, 0]
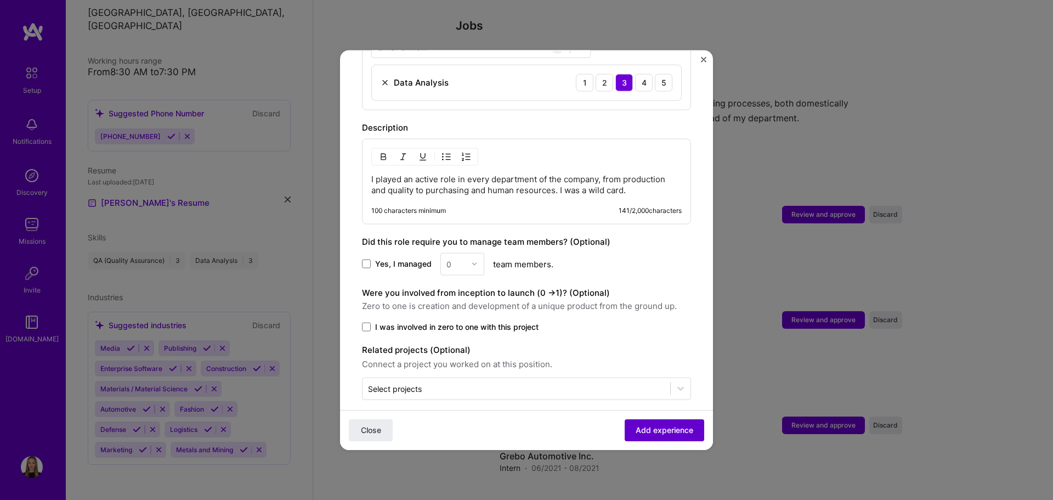
click at [672, 433] on span "Add experience" at bounding box center [665, 430] width 58 height 11
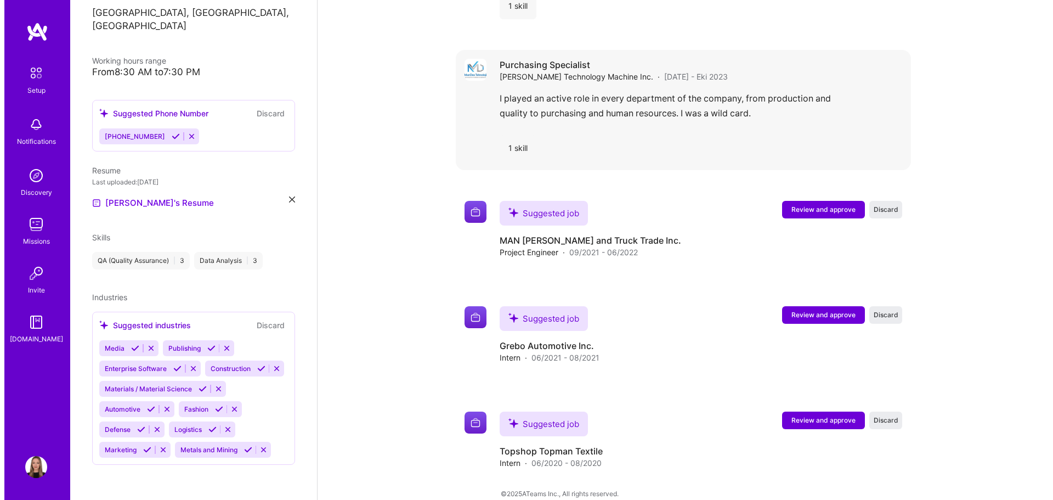
scroll to position [1081, 0]
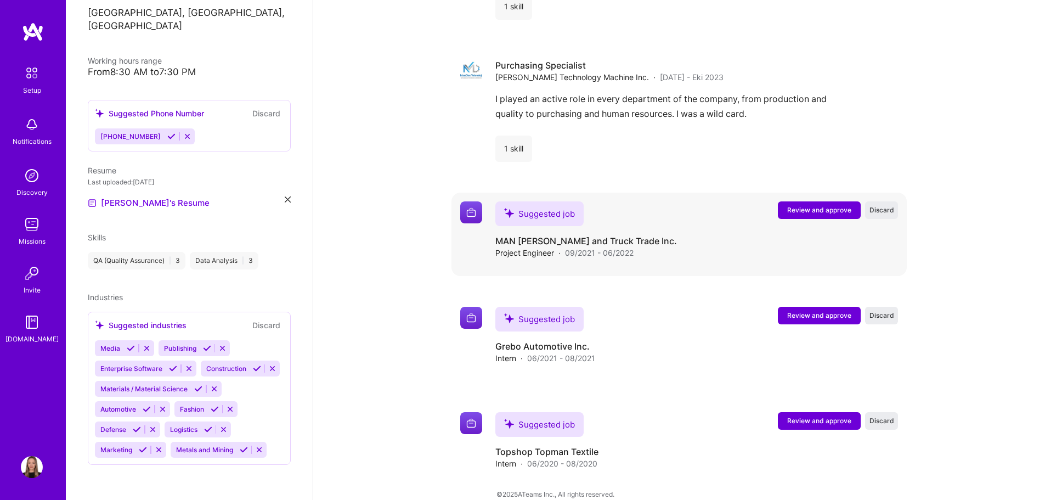
click at [810, 205] on span "Review and approve" at bounding box center [819, 209] width 64 height 9
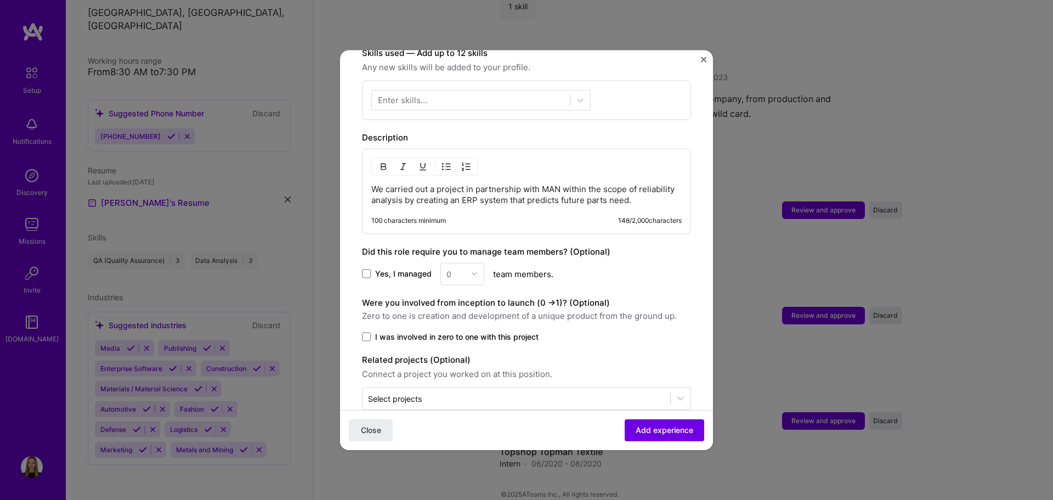
scroll to position [405, 0]
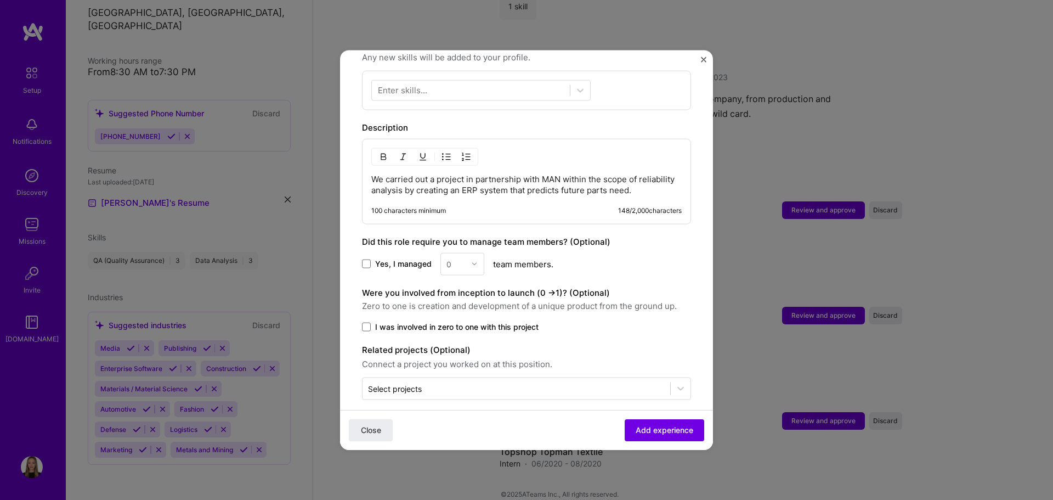
click at [497, 236] on label "Did this role require you to manage team members? (Optional)" at bounding box center [486, 241] width 248 height 10
click at [573, 236] on label "Did this role require you to manage team members? (Optional)" at bounding box center [486, 241] width 248 height 10
click at [534, 253] on div "Yes, I managed 0 team members." at bounding box center [526, 263] width 329 height 22
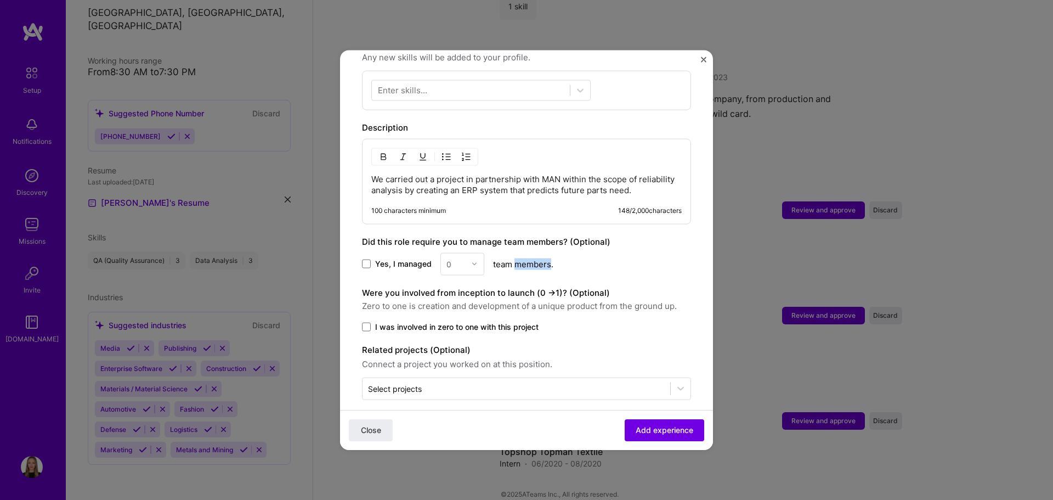
click at [534, 253] on div "Yes, I managed 0 team members." at bounding box center [526, 263] width 329 height 22
click at [555, 253] on div "Yes, I managed 0 team members." at bounding box center [526, 263] width 329 height 22
click at [531, 287] on label "Were you involved from inception to launch (0 - > 1)? (Optional)" at bounding box center [486, 292] width 248 height 10
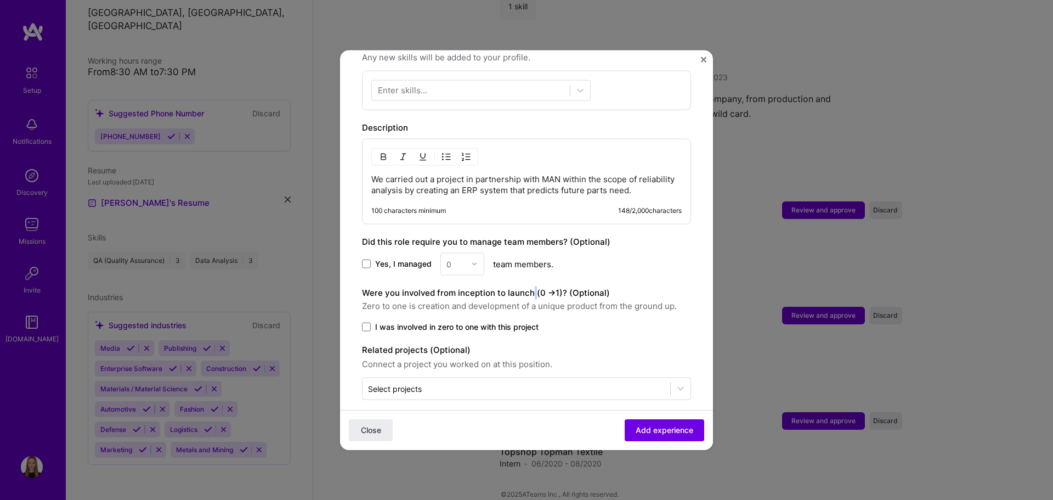
click at [531, 287] on label "Were you involved from inception to launch (0 - > 1)? (Optional)" at bounding box center [486, 292] width 248 height 10
click at [560, 287] on label "Were you involved from inception to launch (0 - > 1)? (Optional)" at bounding box center [486, 292] width 248 height 10
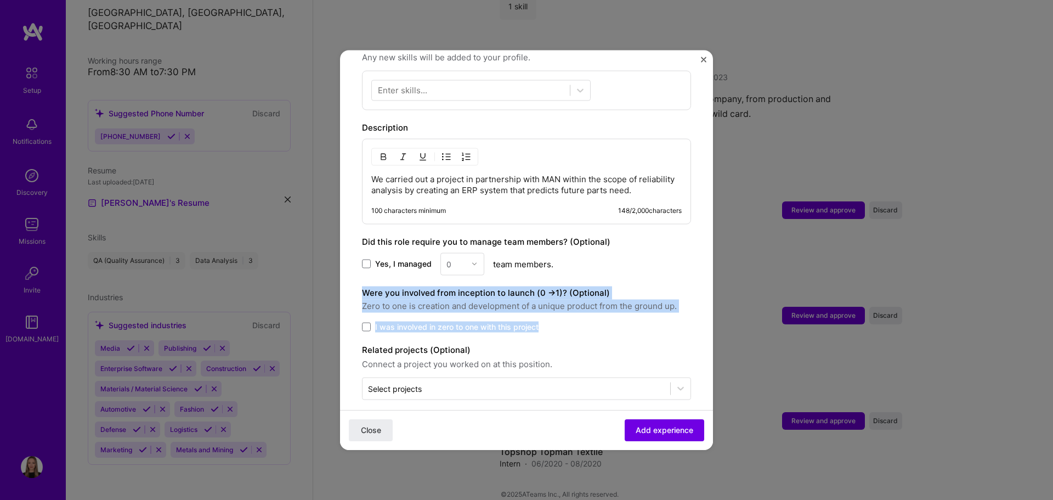
drag, startPoint x: 362, startPoint y: 279, endPoint x: 684, endPoint y: 305, distance: 323.0
click at [684, 305] on form "Adding suggested job This job is suggested based on your LinkedIn, resume or [D…" at bounding box center [526, 64] width 373 height 794
click at [664, 299] on span "Zero to one is creation and development of a unique product from the ground up." at bounding box center [526, 305] width 329 height 13
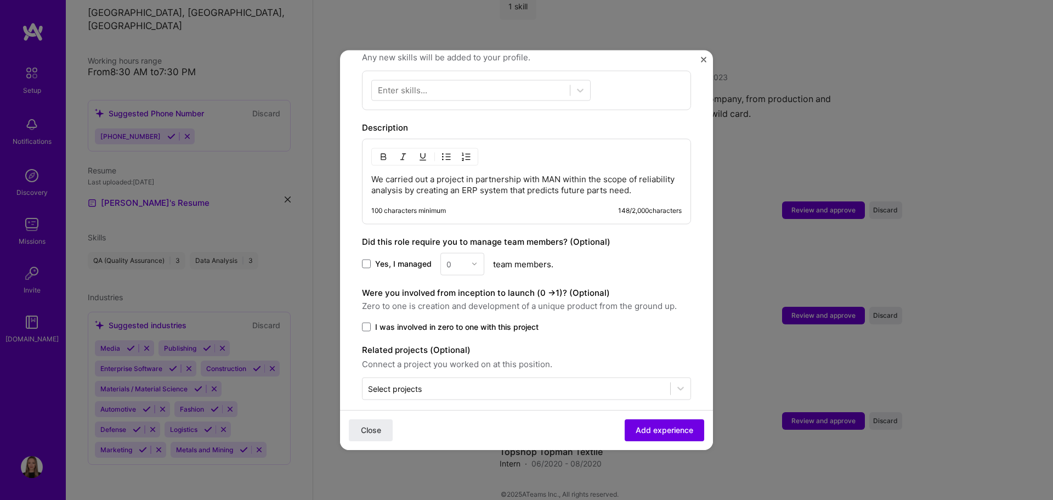
click at [602, 299] on span "Zero to one is creation and development of a unique product from the ground up." at bounding box center [526, 305] width 329 height 13
click at [569, 287] on label "Were you involved from inception to launch (0 - > 1)? (Optional)" at bounding box center [486, 292] width 248 height 10
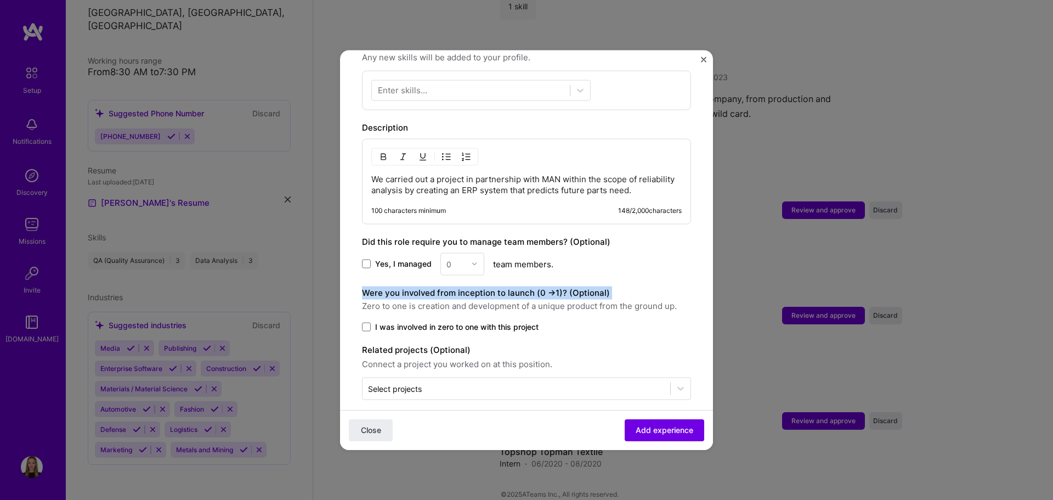
click at [569, 287] on label "Were you involved from inception to launch (0 - > 1)? (Optional)" at bounding box center [486, 292] width 248 height 10
click at [590, 299] on span "Zero to one is creation and development of a unique product from the ground up." at bounding box center [526, 305] width 329 height 13
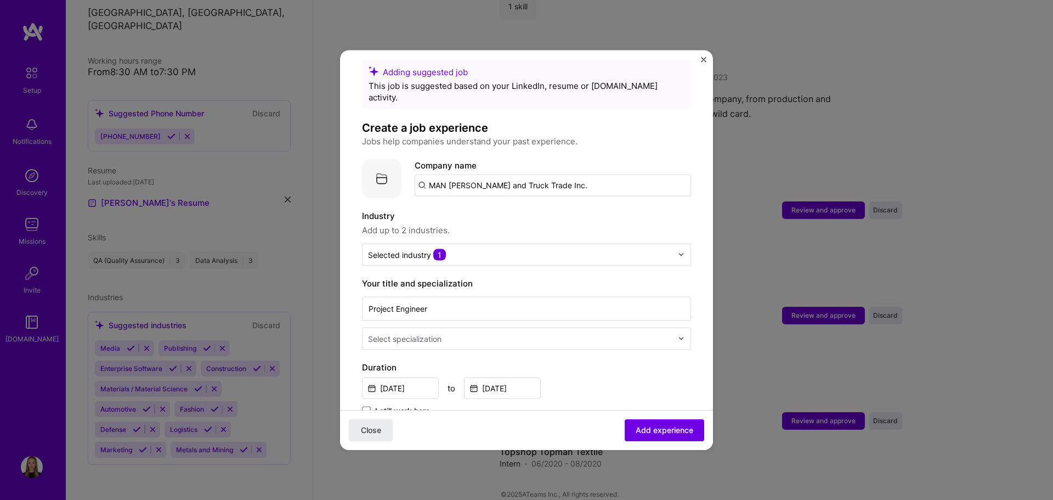
scroll to position [0, 0]
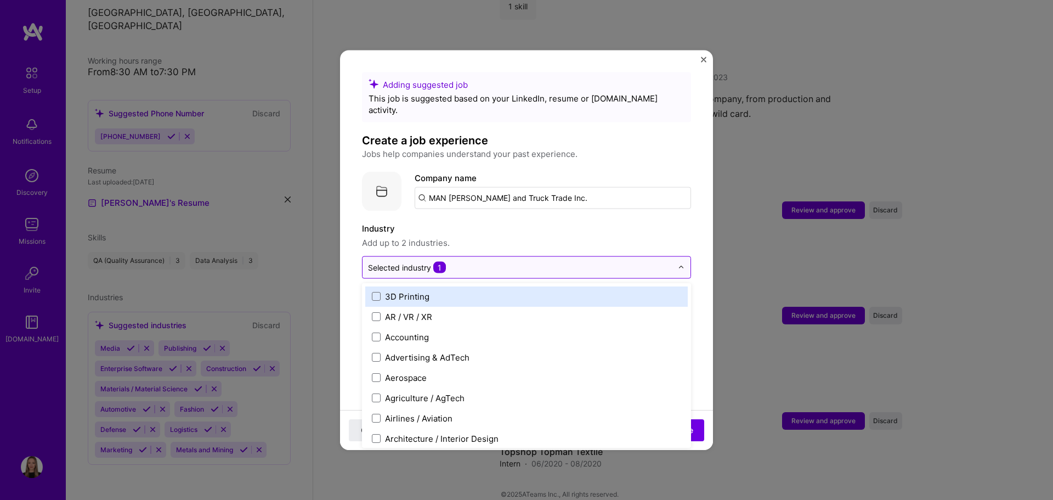
click at [421, 261] on div "Selected industry 1" at bounding box center [407, 267] width 78 height 12
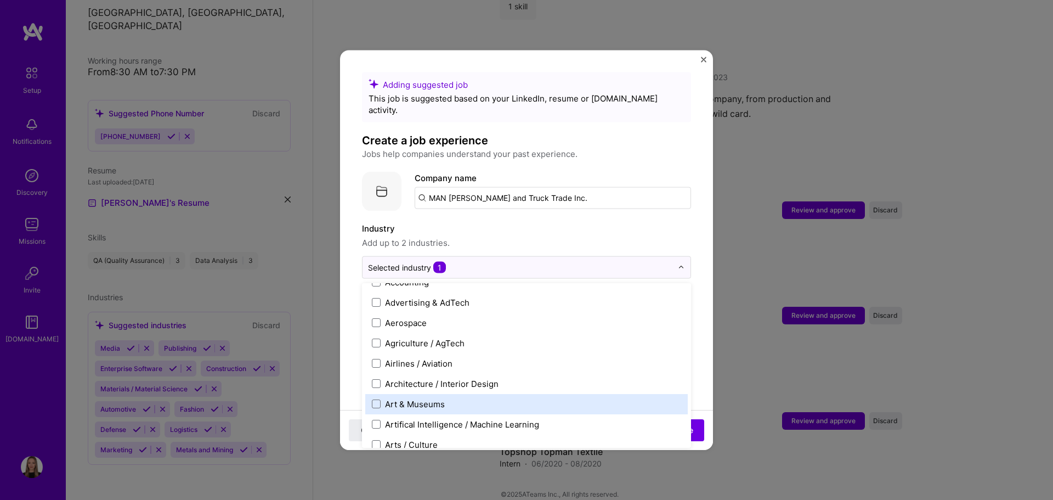
scroll to position [110, 0]
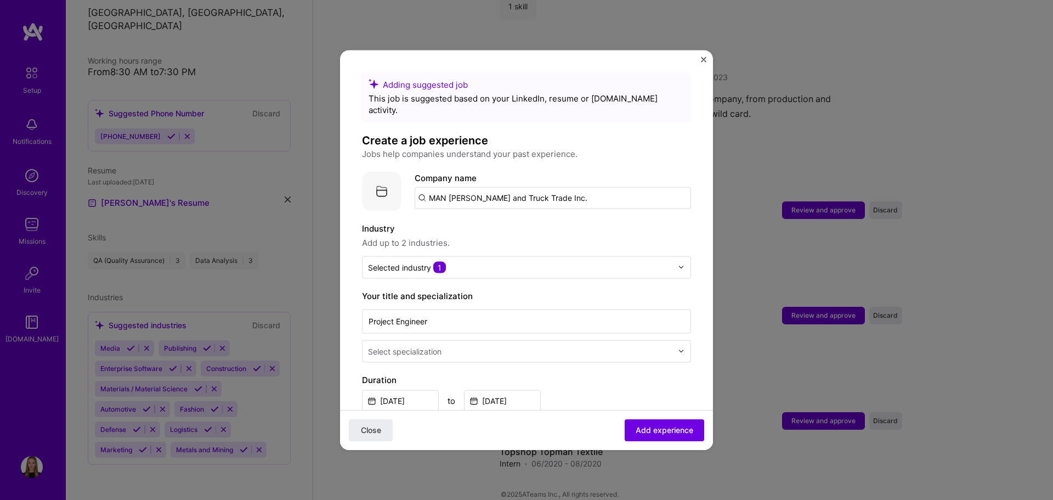
click at [561, 222] on label "Industry" at bounding box center [526, 228] width 329 height 13
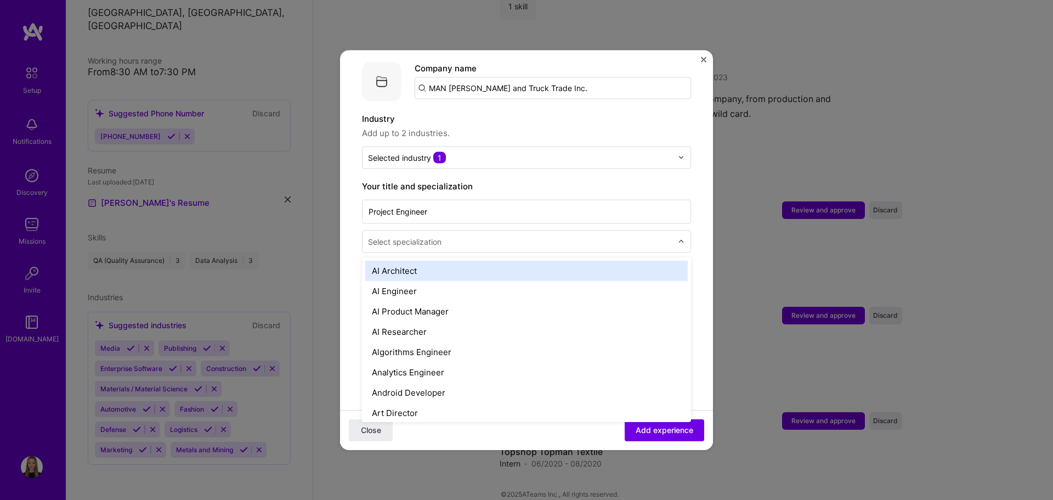
click at [454, 235] on input "text" at bounding box center [521, 241] width 307 height 12
type input "e"
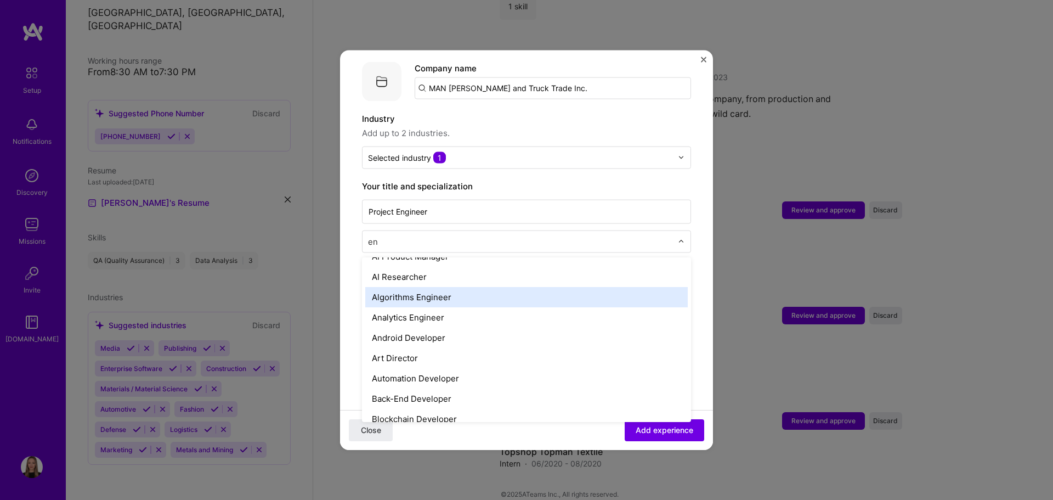
scroll to position [0, 0]
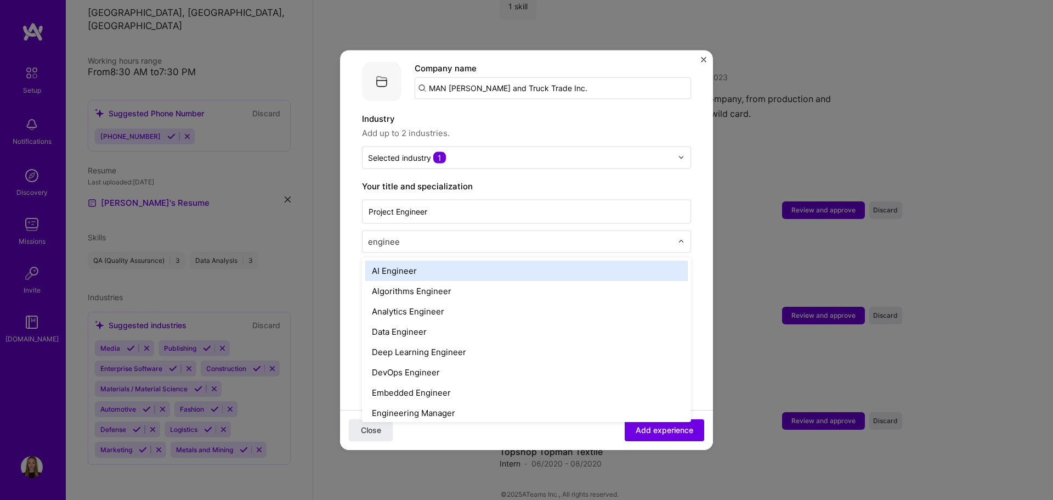
type input "engineer"
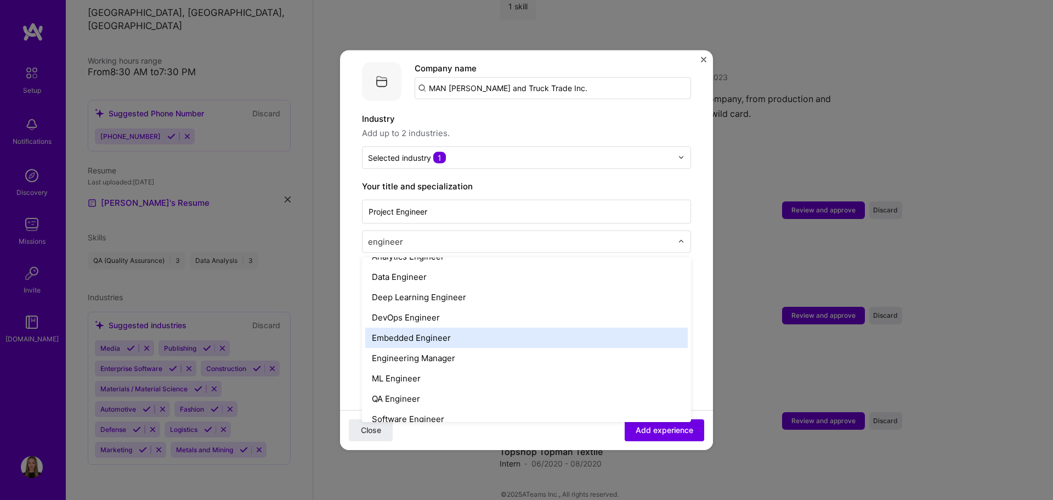
scroll to position [106, 0]
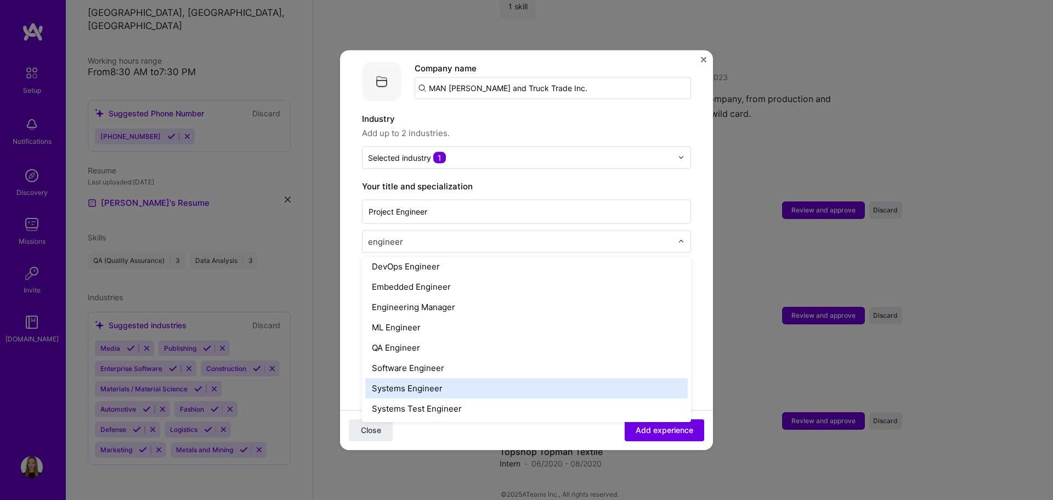
click at [492, 377] on div "Systems Engineer" at bounding box center [526, 387] width 322 height 20
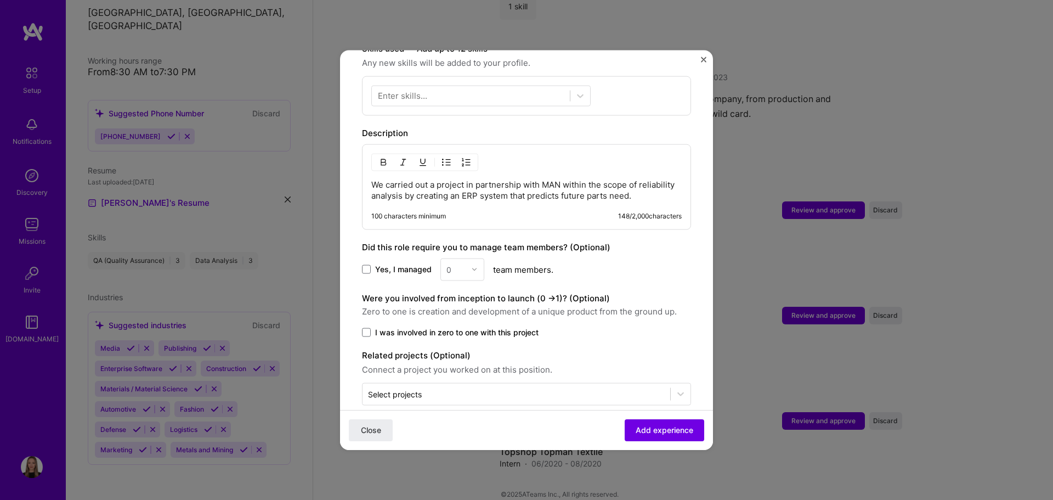
scroll to position [405, 0]
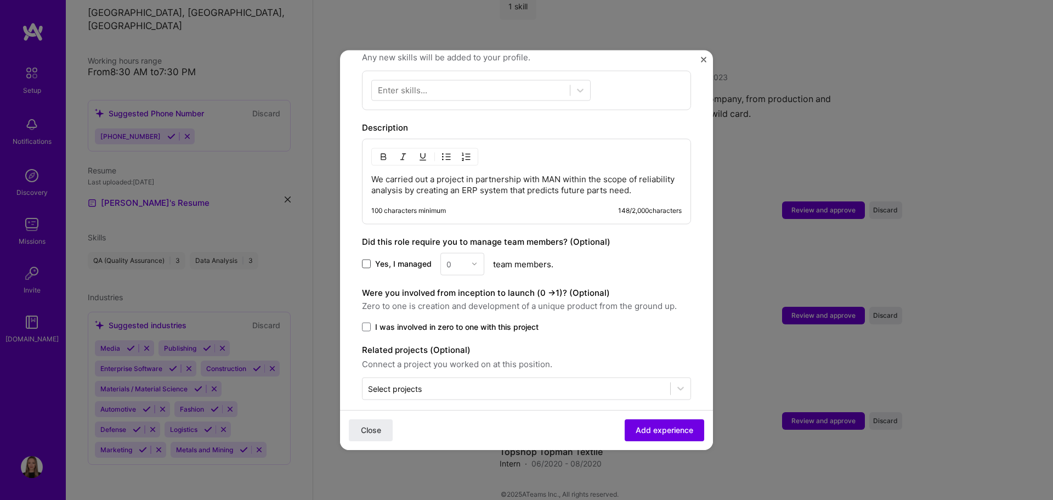
click at [370, 259] on span at bounding box center [366, 263] width 9 height 9
click at [0, 0] on input "Yes, I managed" at bounding box center [0, 0] width 0 height 0
click at [468, 259] on div "0" at bounding box center [456, 263] width 30 height 21
click at [459, 343] on div "4" at bounding box center [462, 353] width 37 height 20
click at [365, 322] on span at bounding box center [366, 326] width 9 height 9
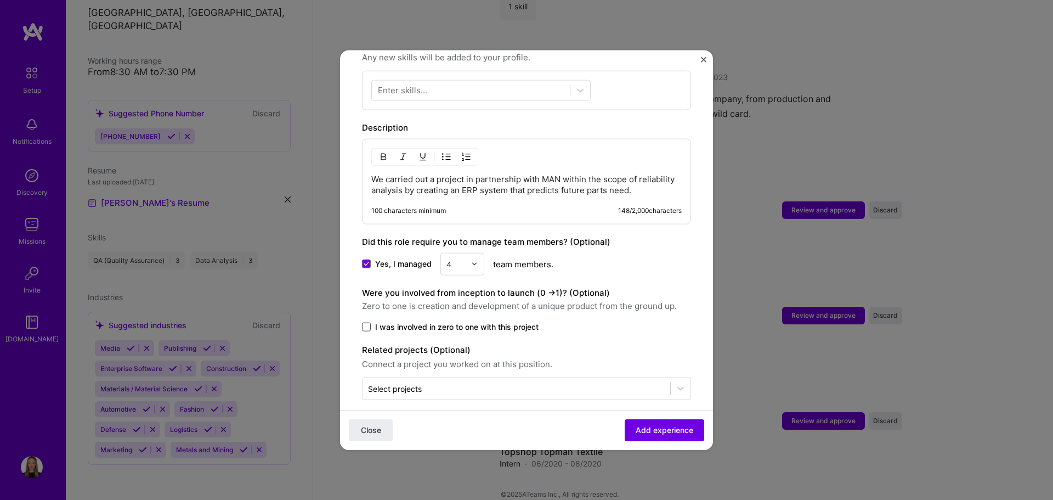
click at [0, 0] on input "I was involved in zero to one with this project" at bounding box center [0, 0] width 0 height 0
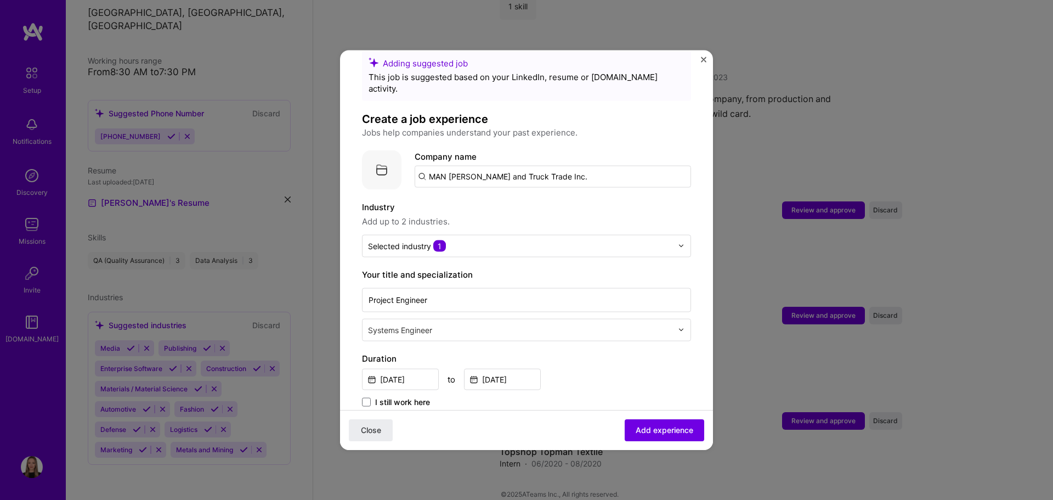
scroll to position [0, 0]
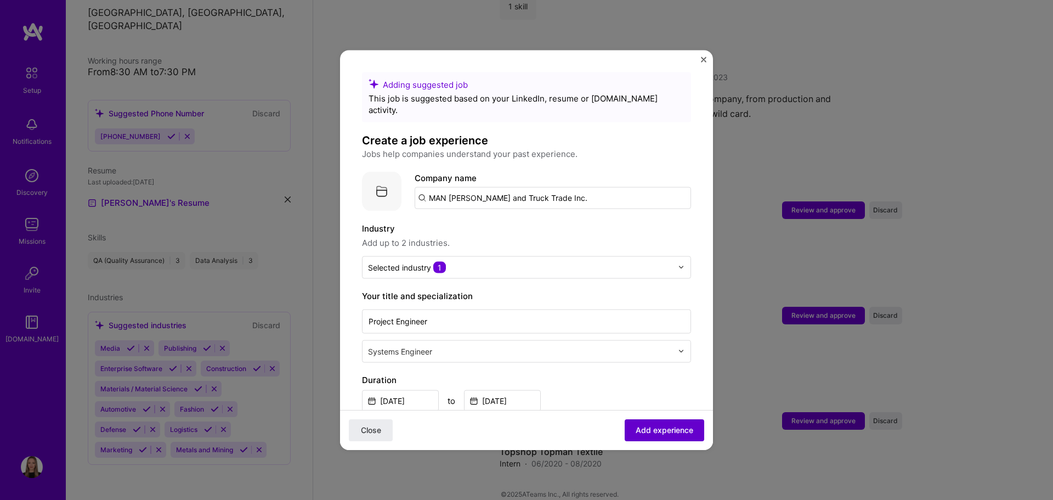
click at [657, 423] on button "Add experience" at bounding box center [665, 430] width 80 height 22
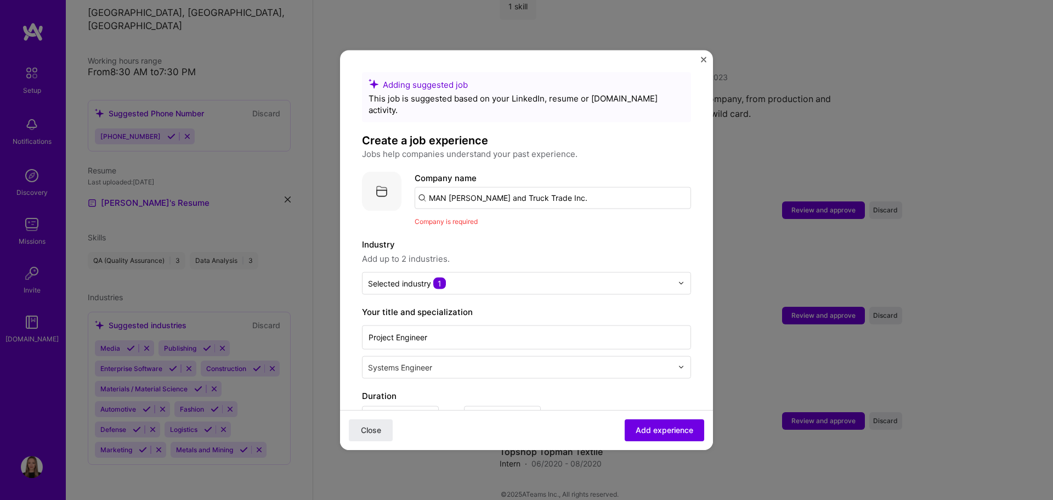
click at [533, 187] on input "MAN [PERSON_NAME] and Truck Trade Inc." at bounding box center [553, 197] width 276 height 22
drag, startPoint x: 589, startPoint y: 174, endPoint x: 254, endPoint y: 202, distance: 335.7
click at [254, 202] on div "Adding suggested job This job is suggested based on your LinkedIn, resume or [D…" at bounding box center [526, 250] width 1053 height 500
click at [452, 186] on input "text" at bounding box center [553, 197] width 276 height 22
paste input "MAN [PERSON_NAME] and Truck Trade Inc."
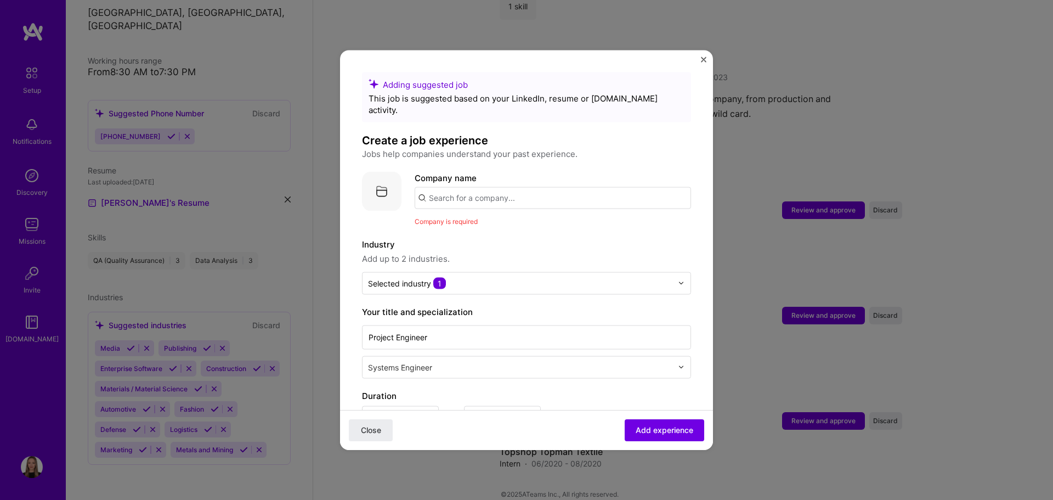
type input "MAN [PERSON_NAME] and Truck Trade Inc."
click at [568, 219] on div "MAN [PERSON_NAME] and Truck Trade Inc." at bounding box center [567, 227] width 182 height 19
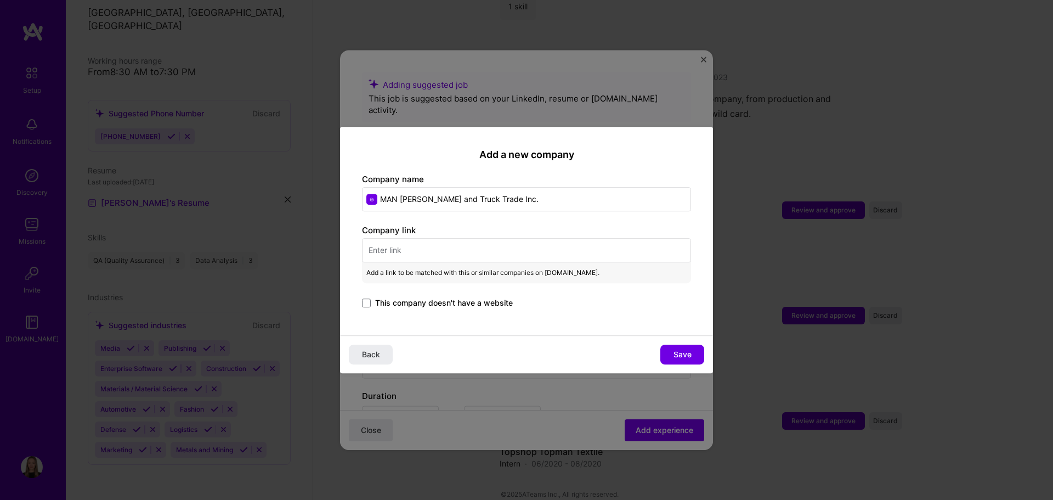
click at [395, 250] on input "text" at bounding box center [526, 250] width 329 height 24
paste input "[URL][DOMAIN_NAME]"
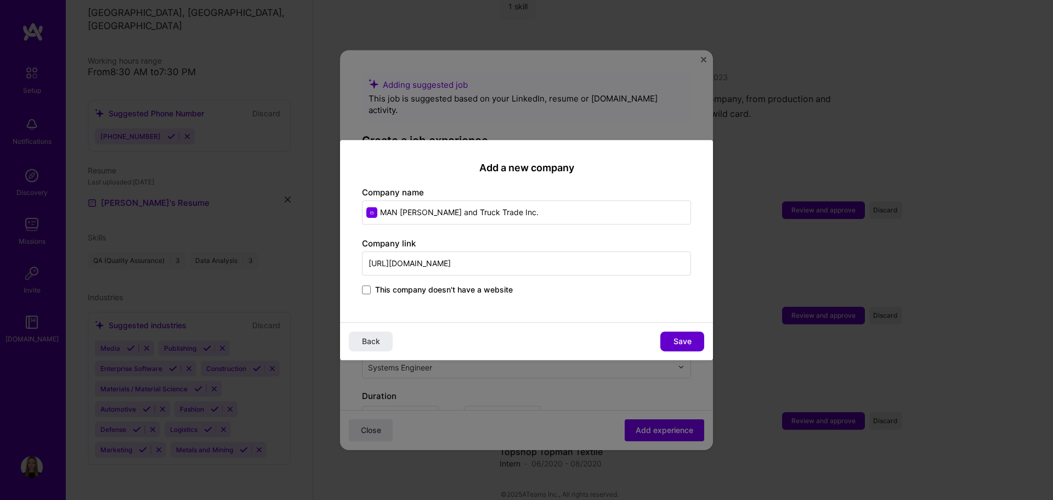
type input "[URL][DOMAIN_NAME]"
click at [678, 340] on span "Save" at bounding box center [683, 341] width 18 height 11
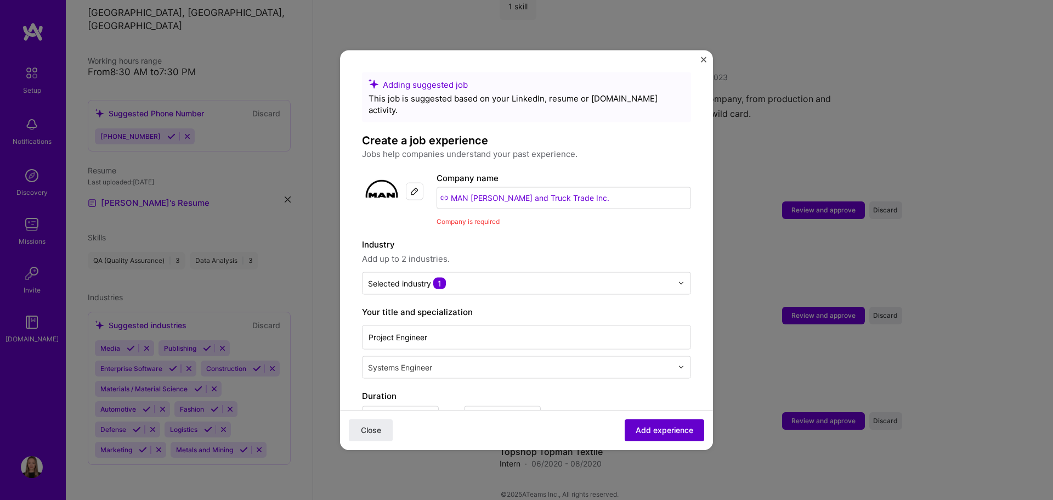
click at [672, 427] on span "Add experience" at bounding box center [665, 430] width 58 height 11
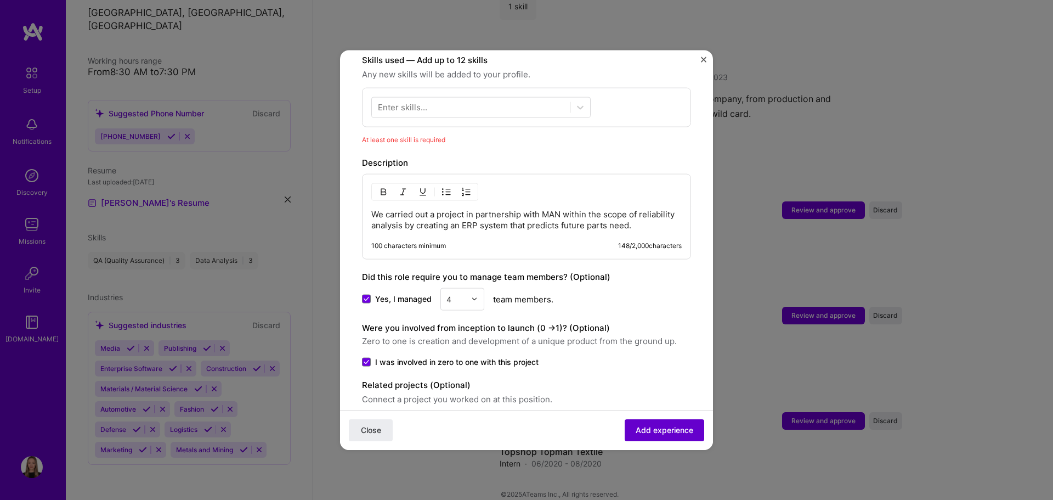
scroll to position [395, 0]
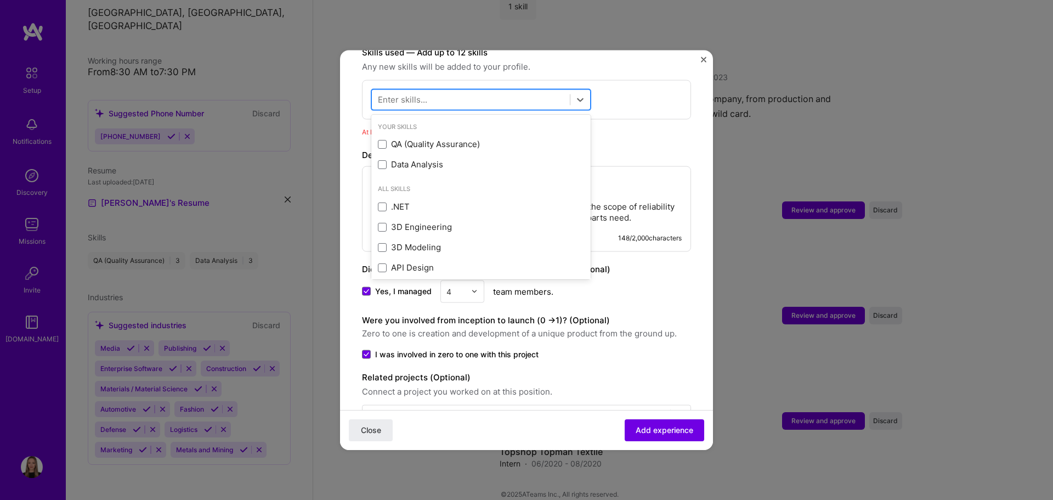
click at [444, 95] on div at bounding box center [471, 99] width 198 height 18
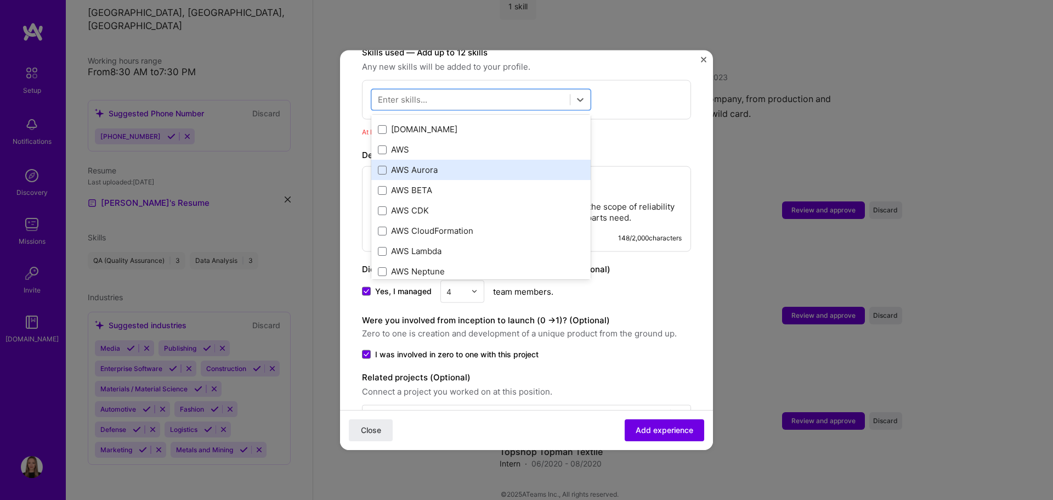
scroll to position [0, 0]
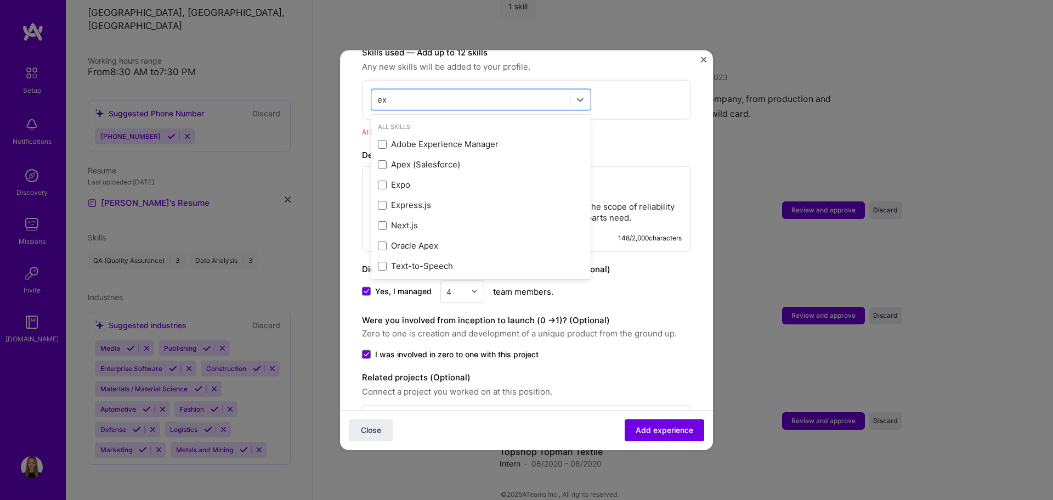
type input "e"
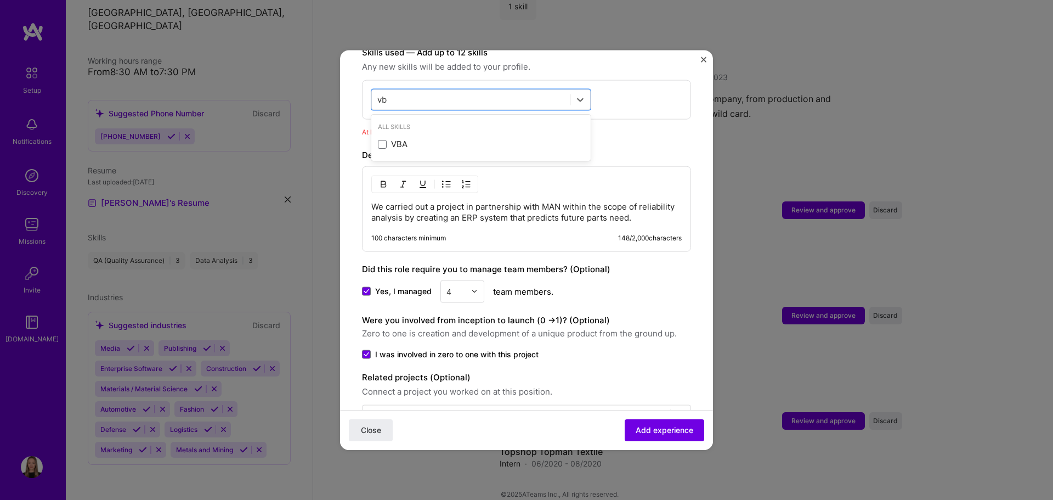
click at [453, 140] on div "VBA" at bounding box center [480, 144] width 219 height 20
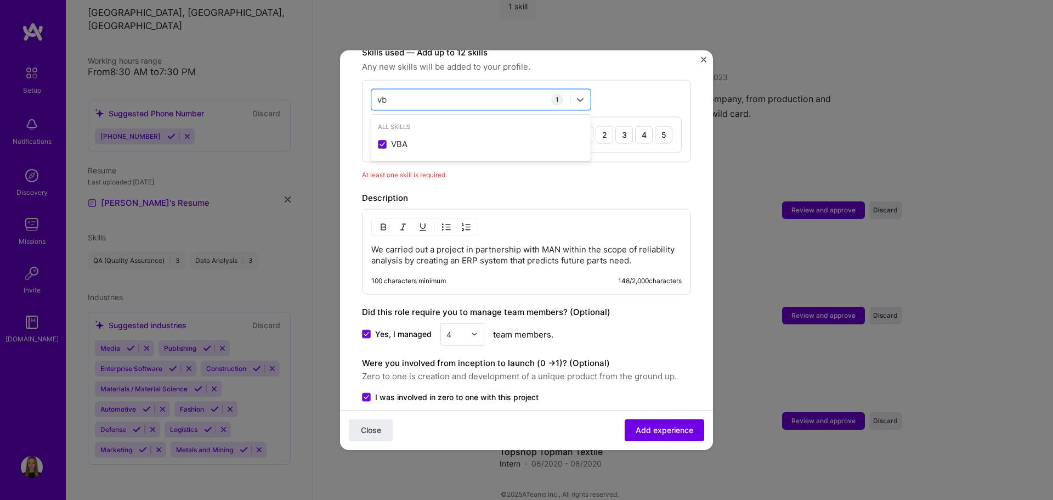
type input "vb"
click at [517, 191] on div "Description" at bounding box center [526, 197] width 329 height 13
click at [639, 126] on div "4" at bounding box center [644, 135] width 18 height 18
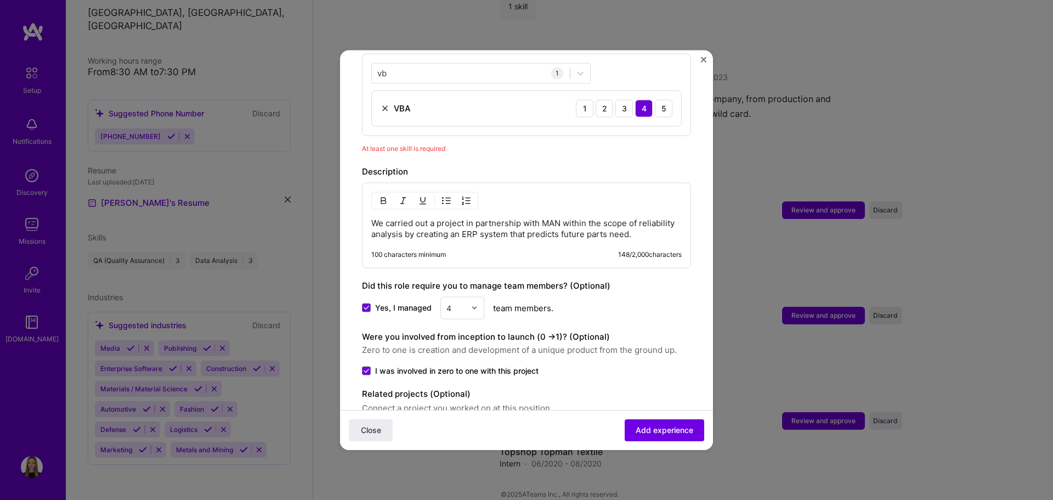
scroll to position [466, 0]
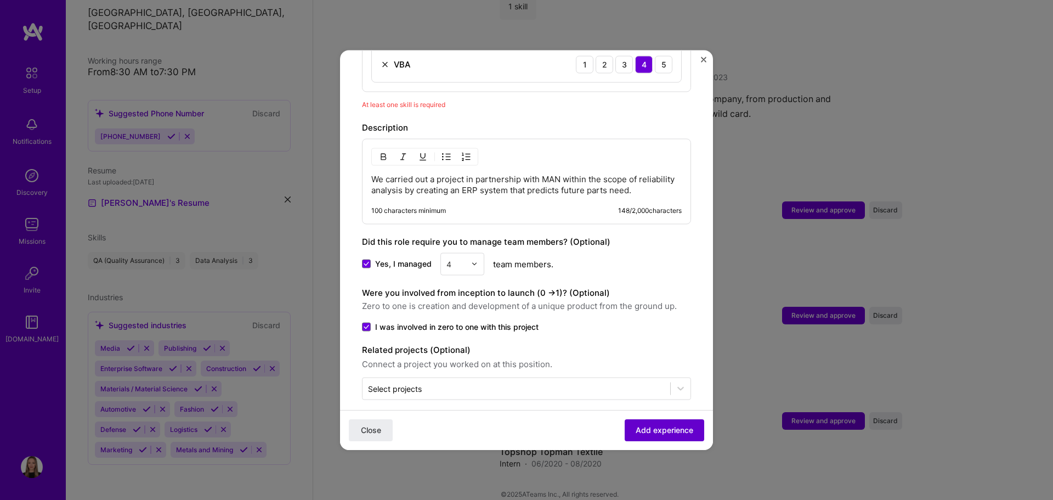
click at [661, 430] on span "Add experience" at bounding box center [665, 430] width 58 height 11
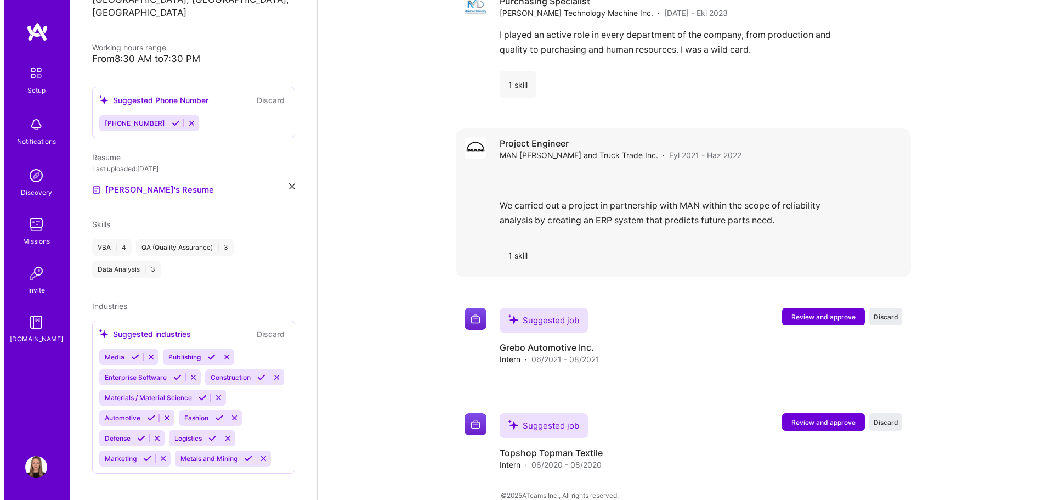
scroll to position [1129, 0]
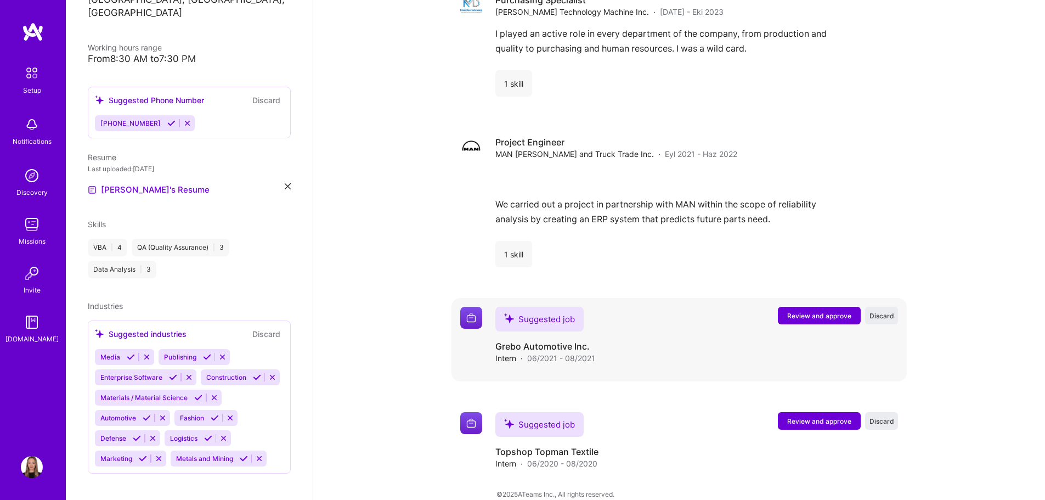
click at [808, 311] on span "Review and approve" at bounding box center [819, 315] width 64 height 9
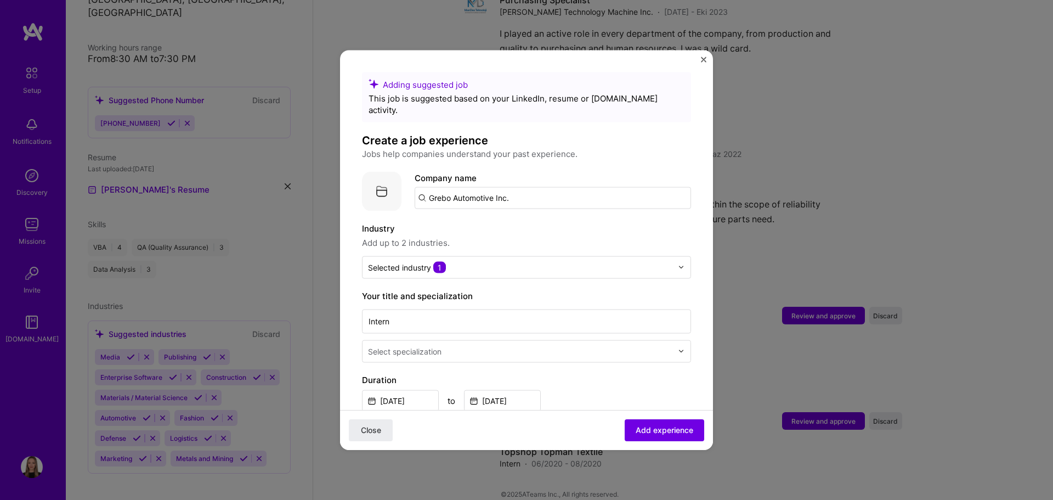
drag, startPoint x: 562, startPoint y: 185, endPoint x: 178, endPoint y: 190, distance: 383.4
click at [178, 190] on div "Adding suggested job This job is suggested based on your LinkedIn, resume or [D…" at bounding box center [526, 250] width 1053 height 500
click at [533, 189] on input "text" at bounding box center [553, 197] width 276 height 22
paste input "Grebo Automotive Inc."
type input "Grebo Automotive Inc."
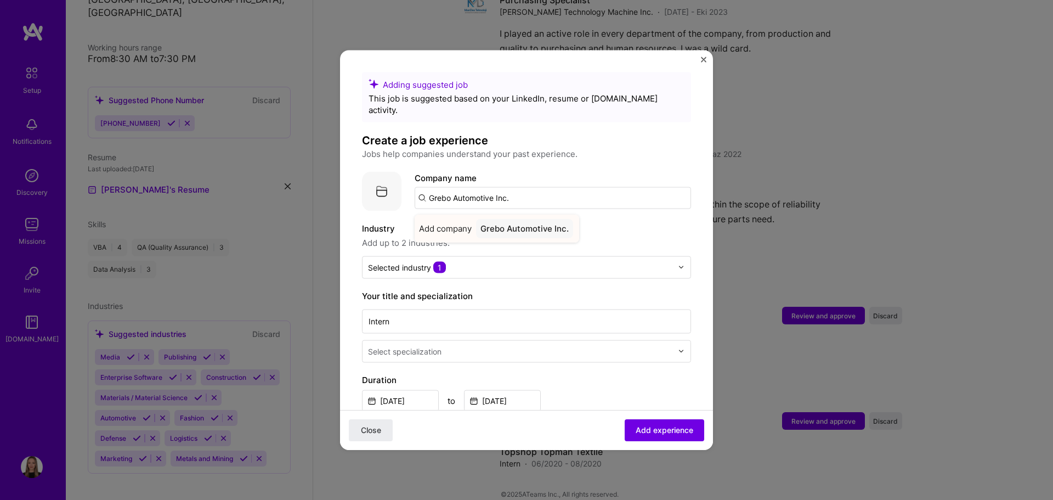
click at [533, 219] on div "Grebo Automotive Inc." at bounding box center [524, 227] width 97 height 19
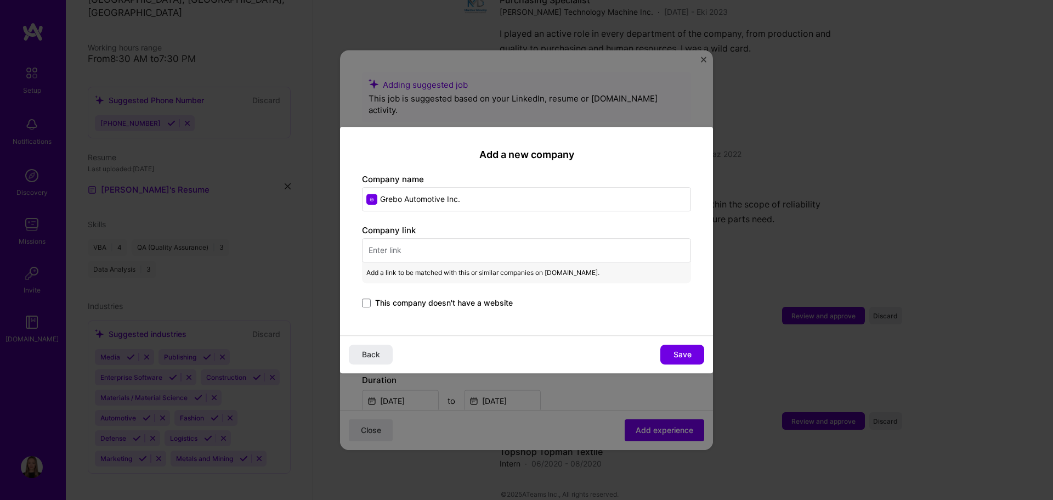
click at [443, 253] on input "text" at bounding box center [526, 250] width 329 height 24
paste input "[URL][DOMAIN_NAME][PERSON_NAME]"
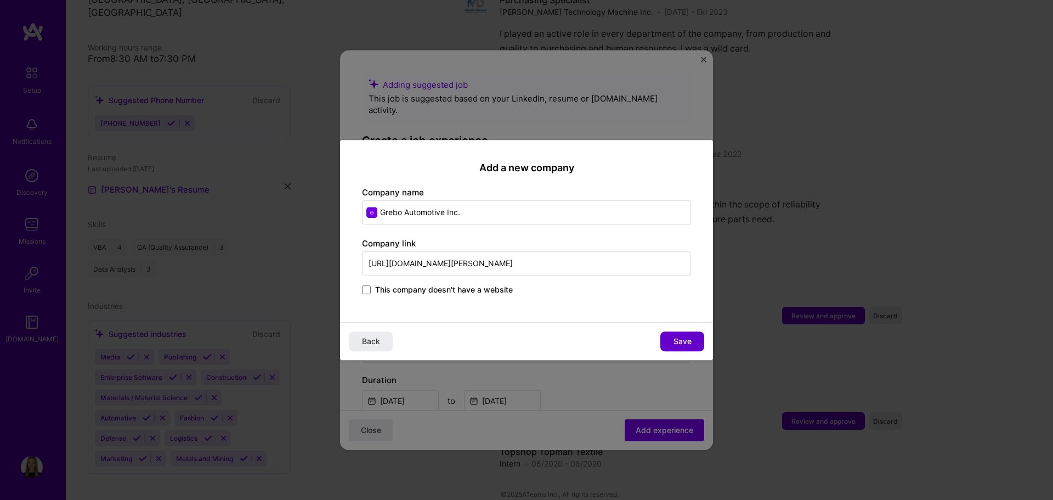
type input "[URL][DOMAIN_NAME][PERSON_NAME]"
click at [677, 339] on span "Save" at bounding box center [683, 341] width 18 height 11
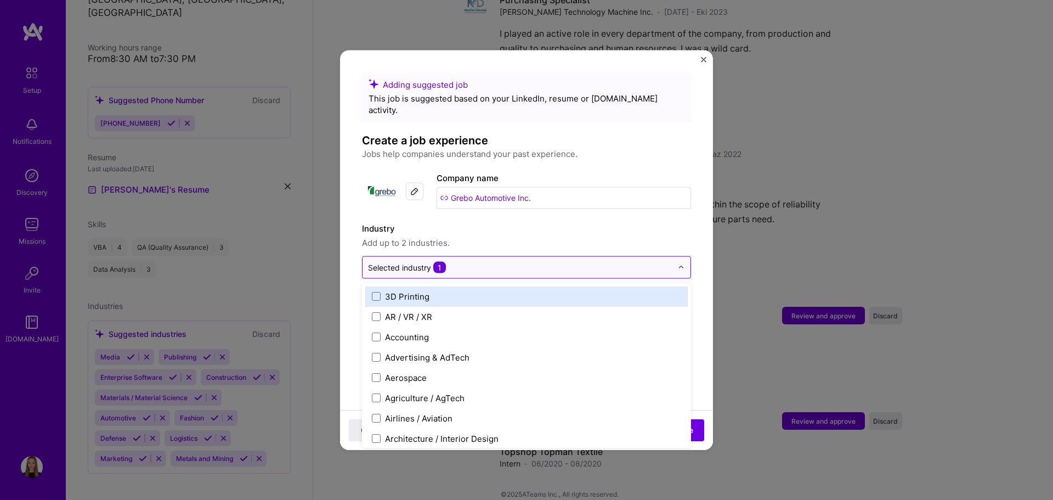
click at [477, 261] on input "text" at bounding box center [520, 267] width 304 height 12
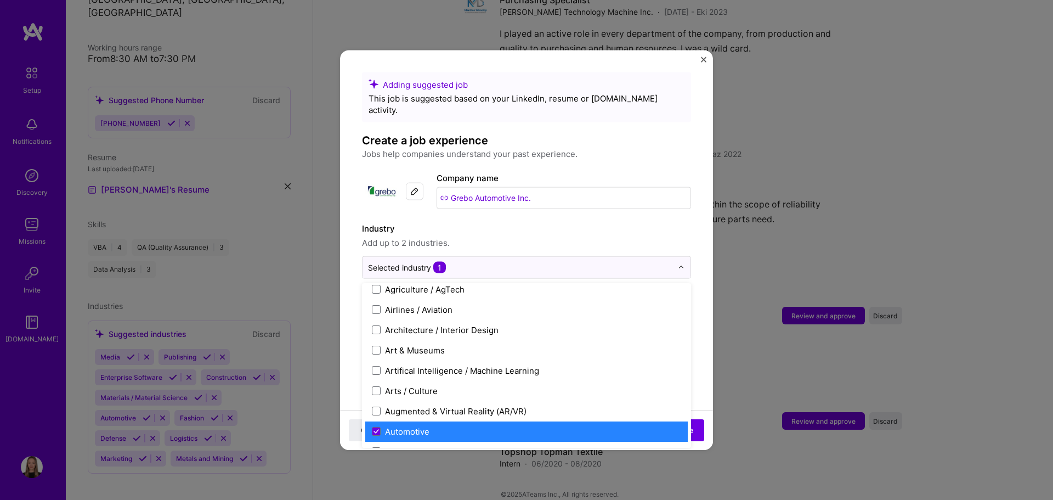
scroll to position [110, 0]
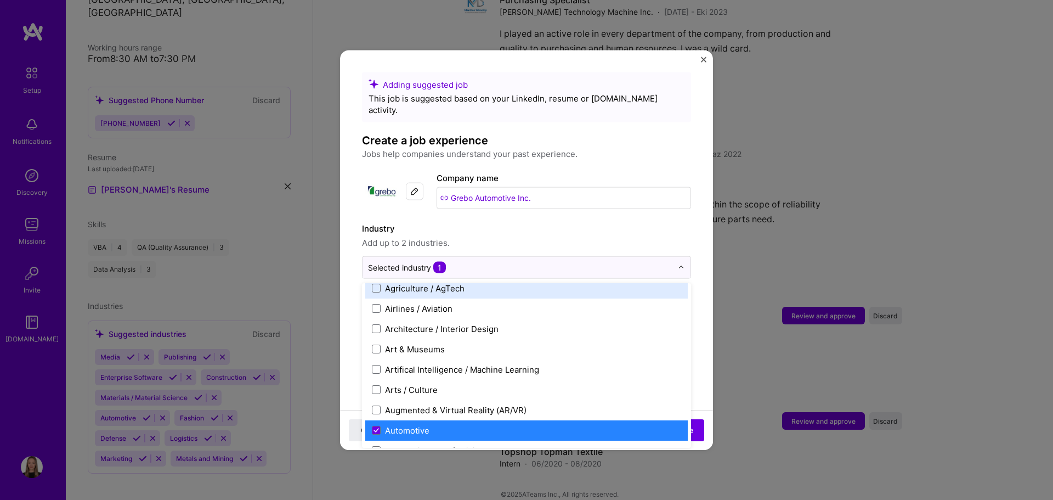
click at [548, 222] on label "Industry" at bounding box center [526, 228] width 329 height 13
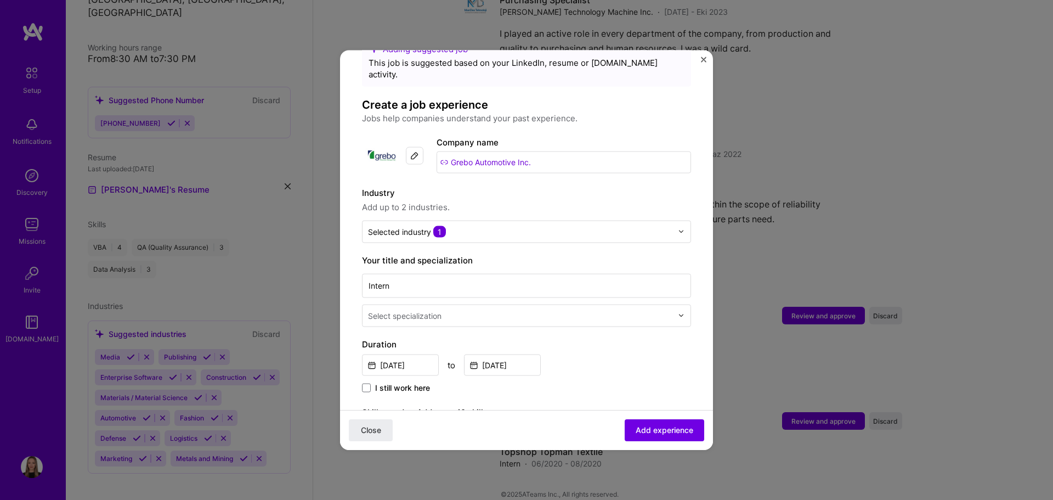
scroll to position [55, 0]
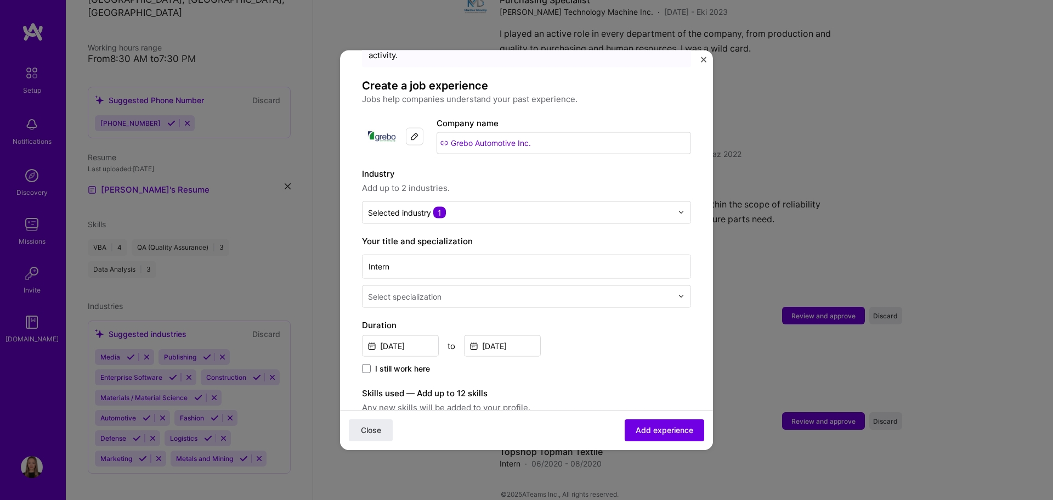
click at [437, 291] on div at bounding box center [521, 296] width 307 height 14
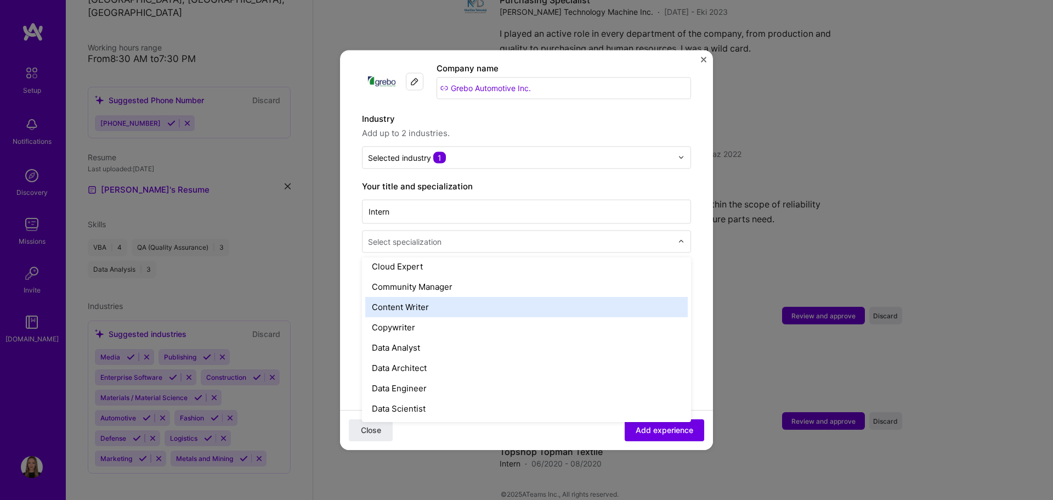
scroll to position [384, 0]
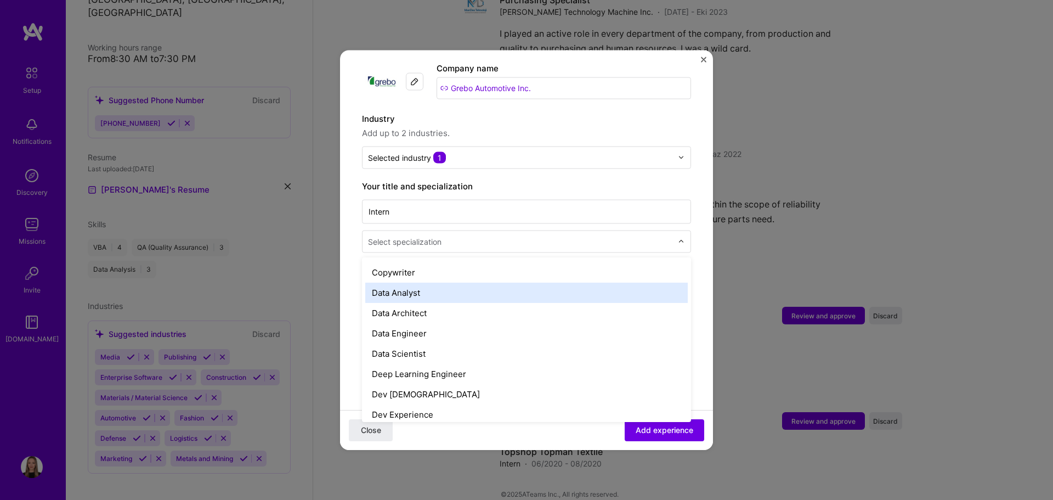
click at [457, 289] on div "Data Analyst" at bounding box center [526, 292] width 322 height 20
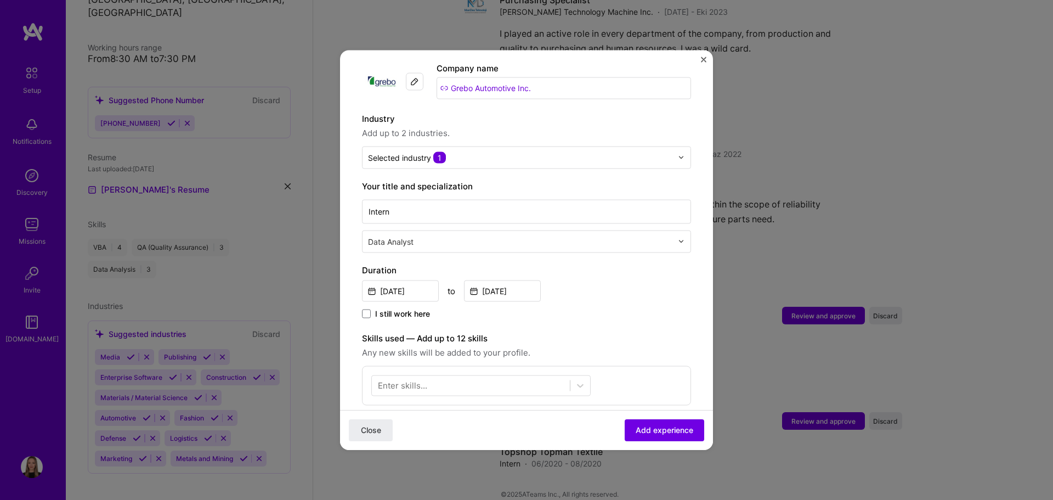
click at [458, 235] on input "text" at bounding box center [521, 241] width 307 height 12
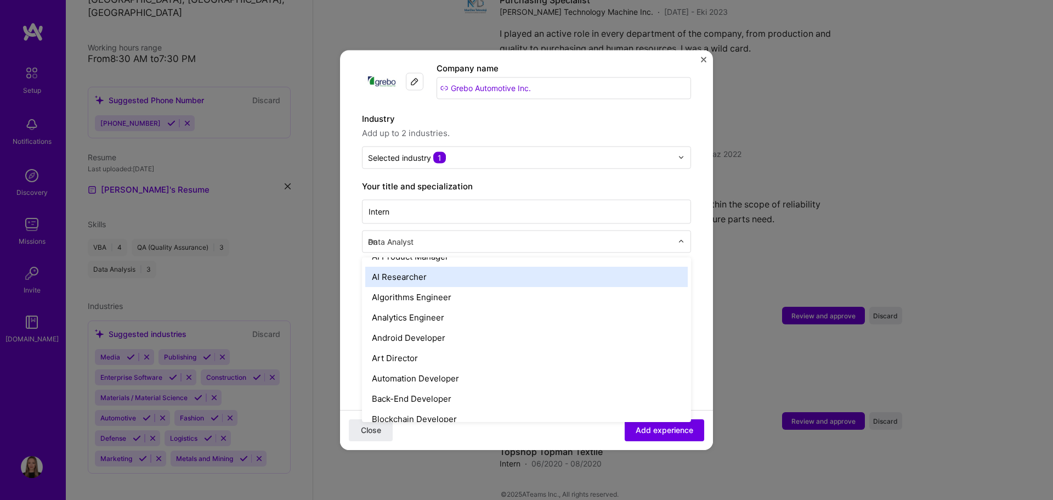
scroll to position [0, 0]
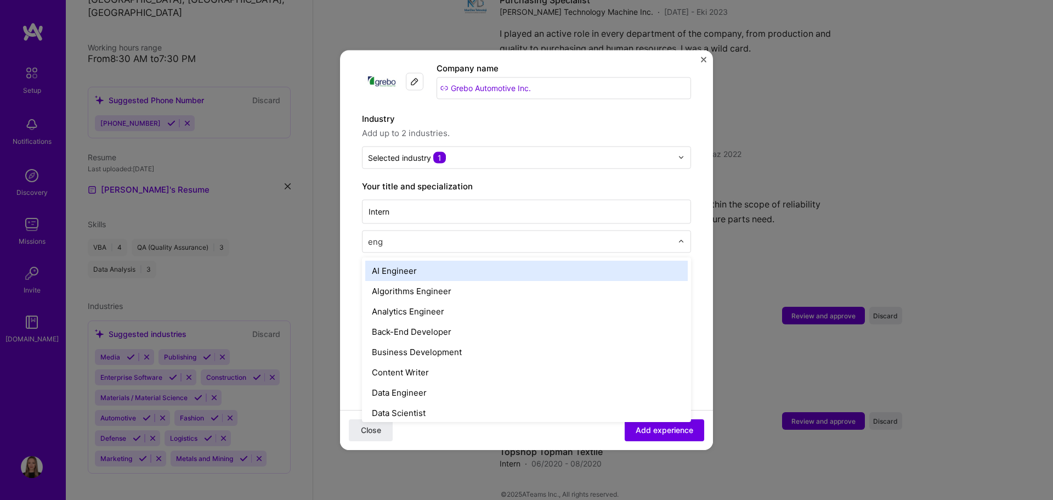
type input "engi"
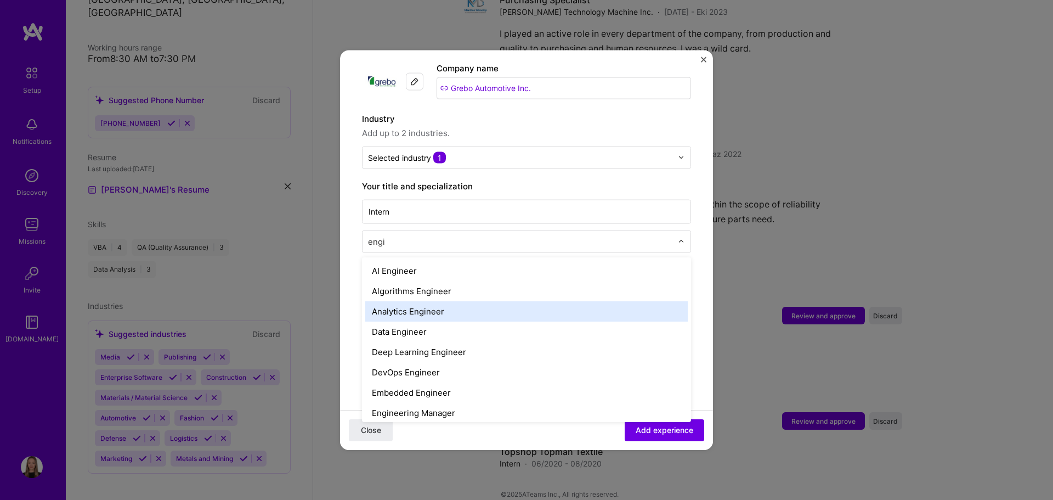
click at [452, 301] on div "Analytics Engineer" at bounding box center [526, 311] width 322 height 20
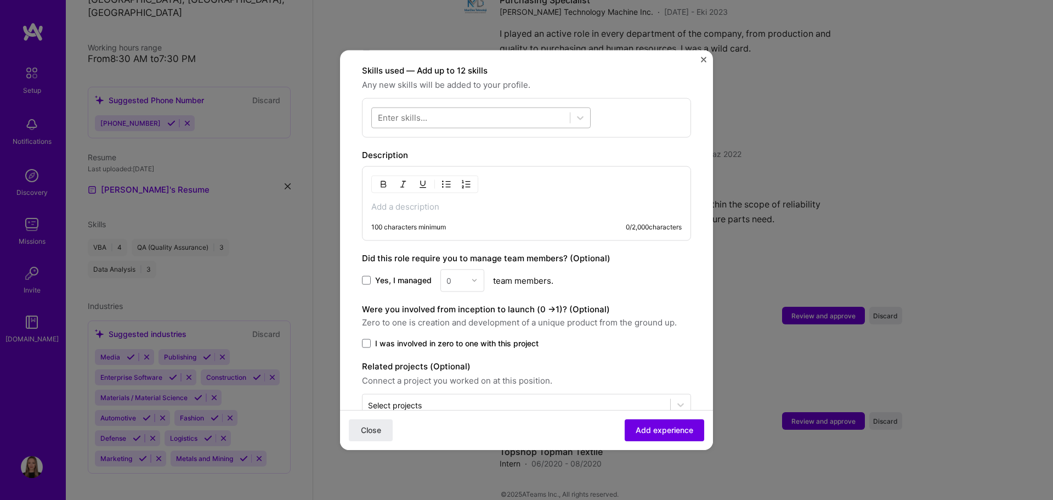
scroll to position [384, 0]
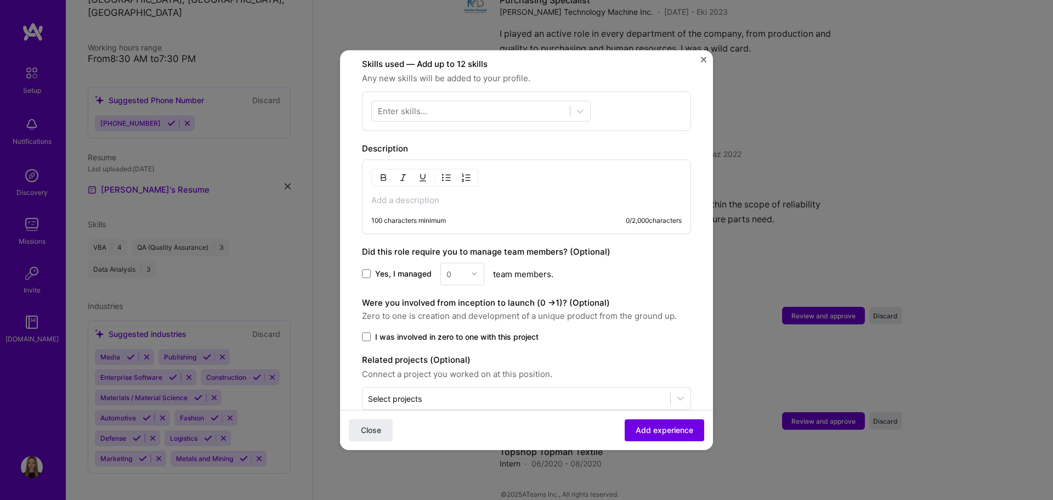
click at [386, 194] on p at bounding box center [526, 199] width 310 height 11
click at [428, 194] on p at bounding box center [526, 199] width 310 height 11
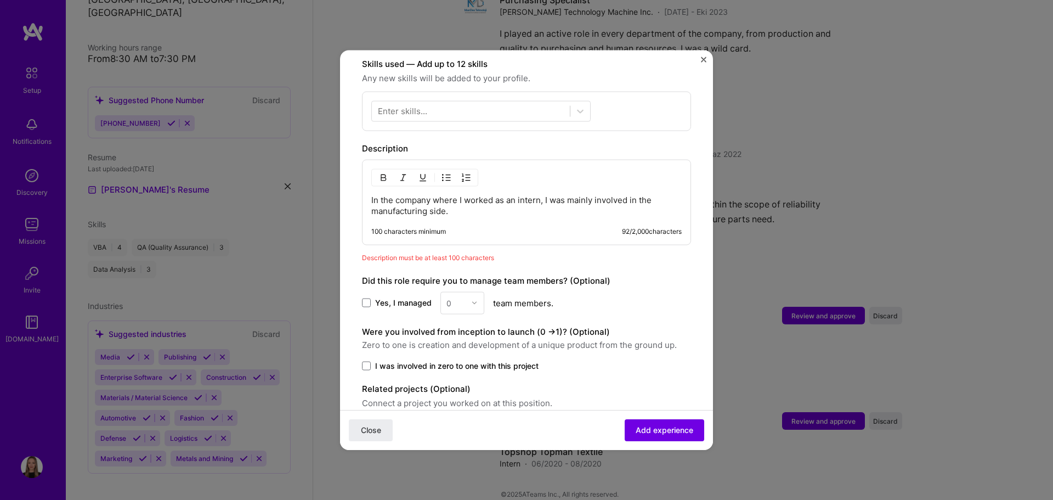
click at [469, 200] on p "In the company where I worked as an intern, I was mainly involved in the manufa…" at bounding box center [526, 205] width 310 height 22
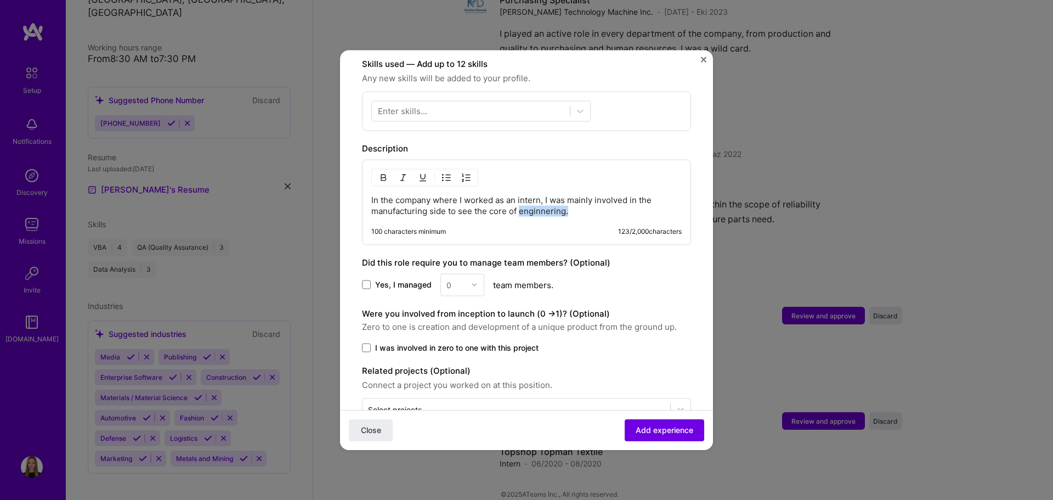
drag, startPoint x: 580, startPoint y: 201, endPoint x: 518, endPoint y: 197, distance: 62.1
click at [518, 197] on p "In the company where I worked as an intern, I was mainly involved in the manufa…" at bounding box center [526, 205] width 310 height 22
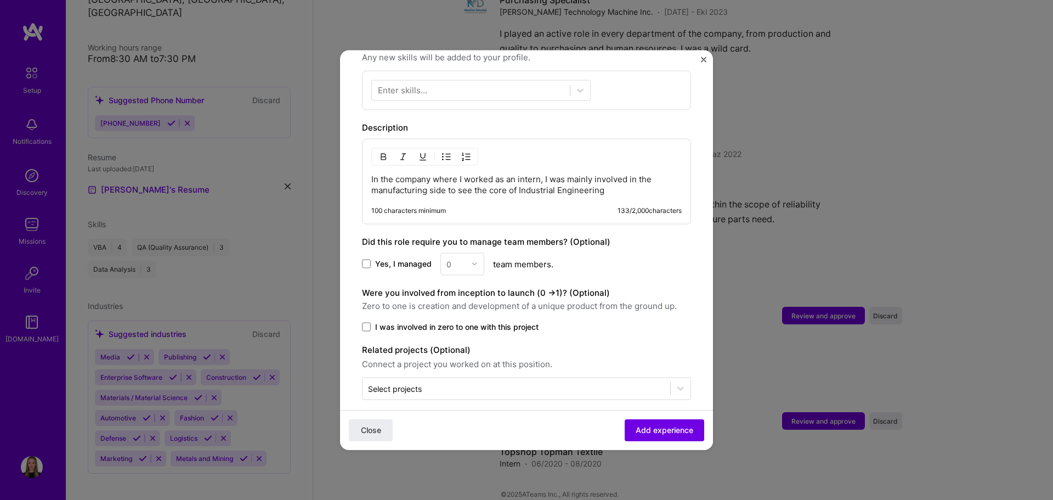
click at [499, 321] on span "I was involved in zero to one with this project" at bounding box center [456, 326] width 163 height 11
click at [0, 0] on input "I was involved in zero to one with this project" at bounding box center [0, 0] width 0 height 0
click at [663, 435] on button "Add experience" at bounding box center [665, 430] width 80 height 22
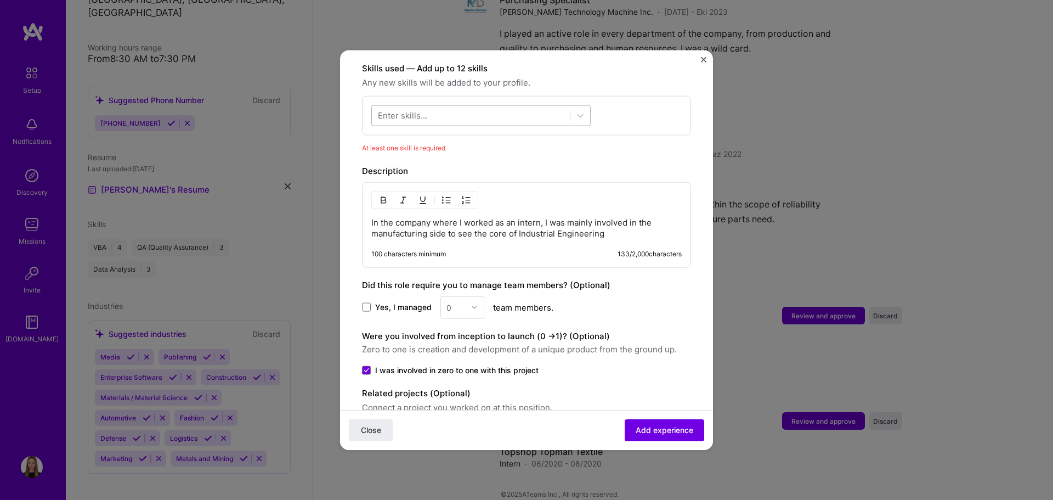
click at [452, 106] on div at bounding box center [471, 115] width 198 height 18
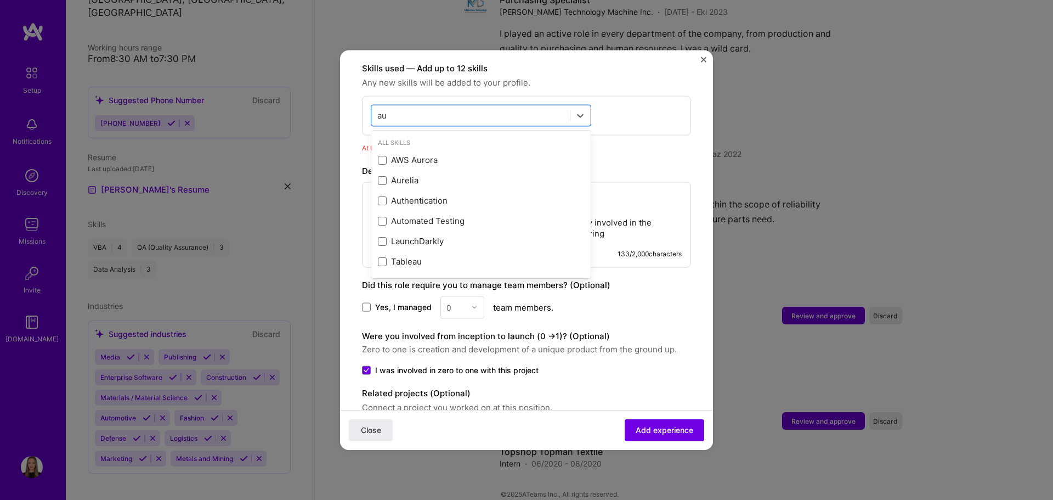
scroll to position [0, 0]
type input "a"
type input "i"
type input "ı"
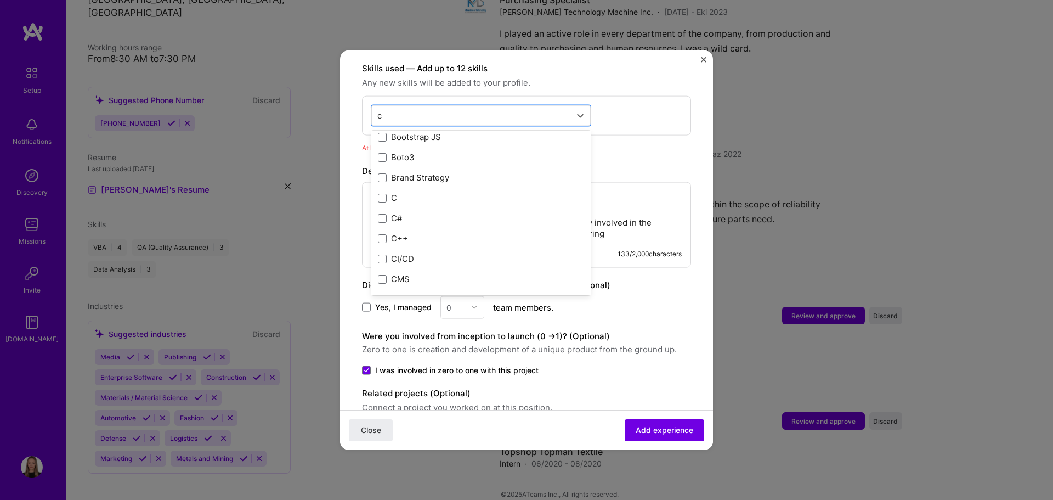
scroll to position [965, 0]
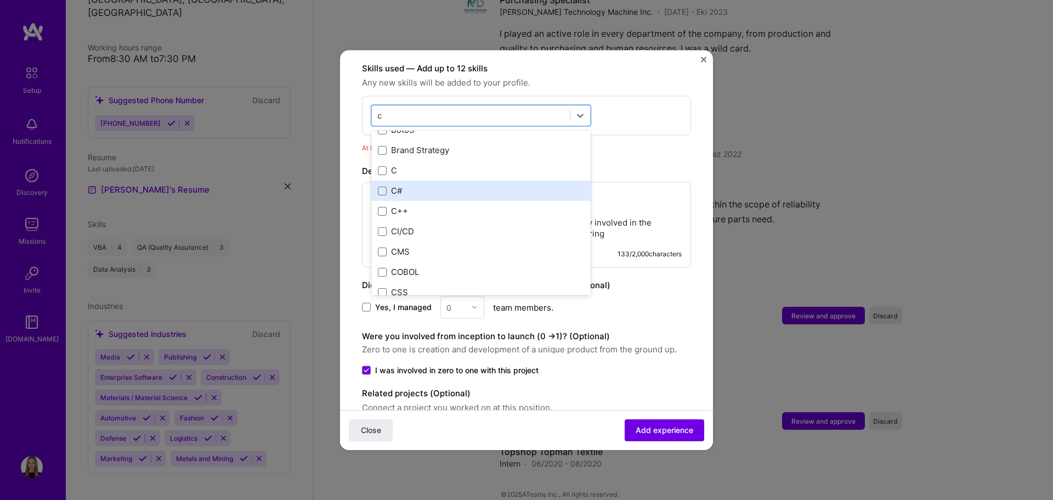
click at [409, 185] on div "C#" at bounding box center [481, 191] width 206 height 12
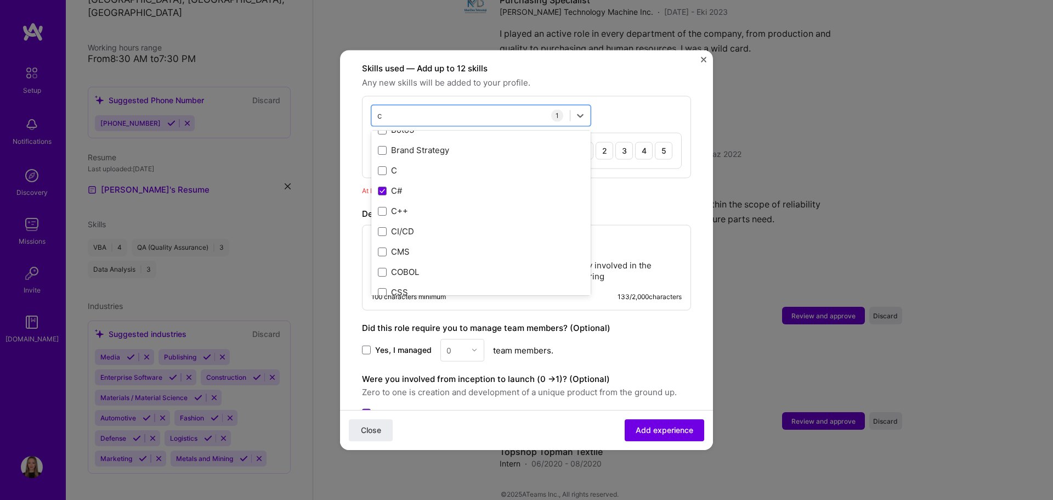
type input "c"
click at [668, 185] on div "Adding suggested job This job is suggested based on your LinkedIn, resume or [D…" at bounding box center [526, 88] width 329 height 793
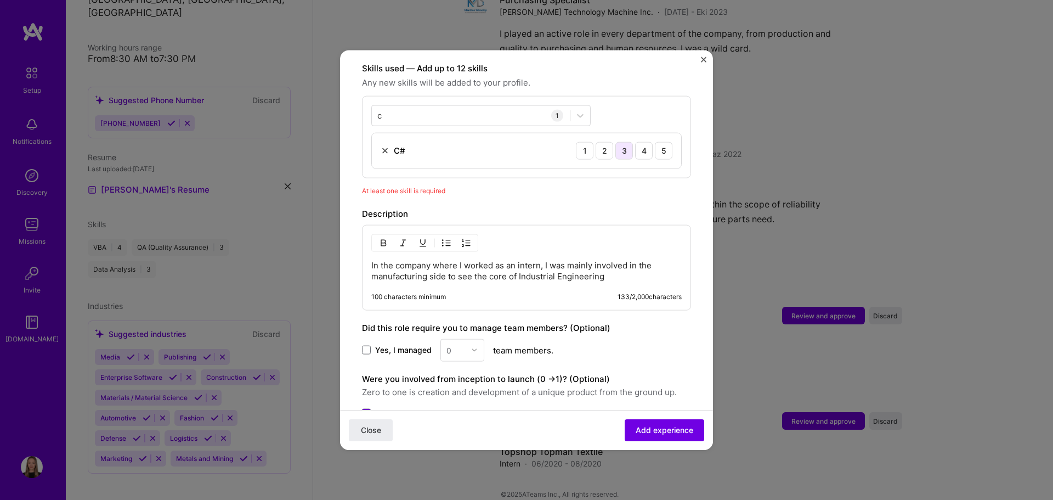
click at [617, 142] on div "3" at bounding box center [624, 151] width 18 height 18
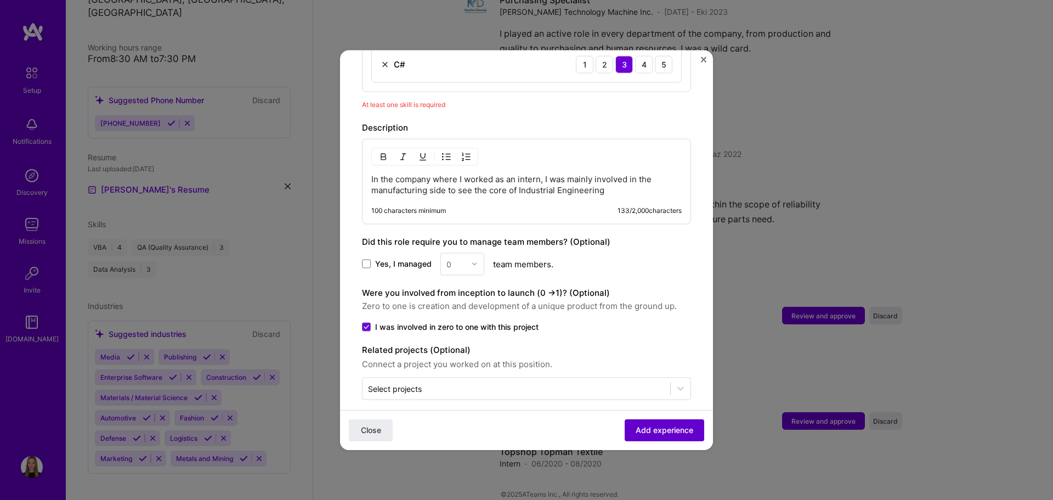
click at [660, 428] on span "Add experience" at bounding box center [665, 430] width 58 height 11
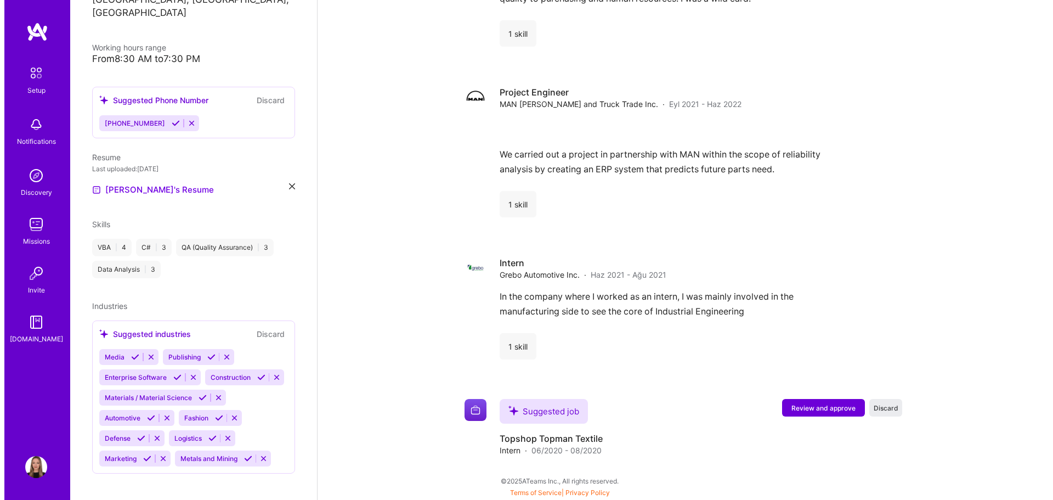
scroll to position [1166, 0]
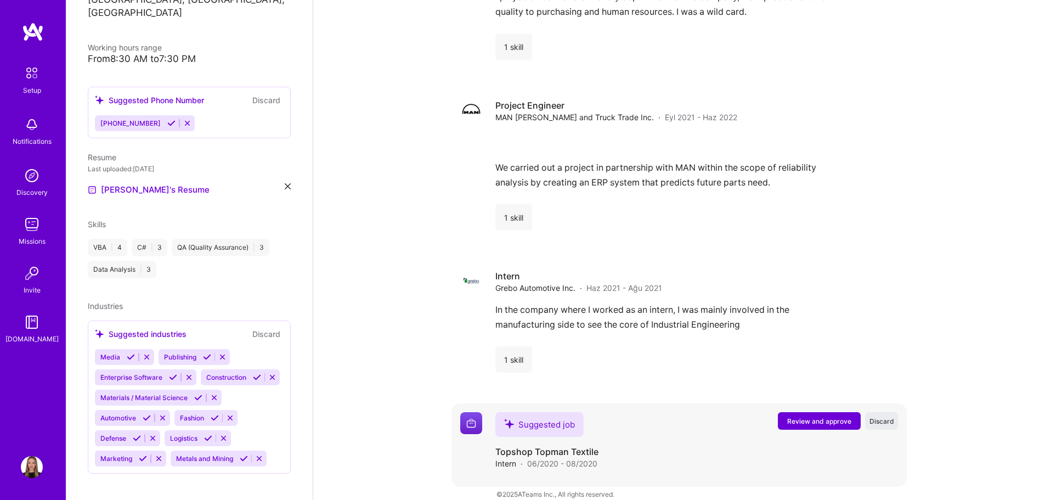
click at [828, 416] on span "Review and approve" at bounding box center [819, 420] width 64 height 9
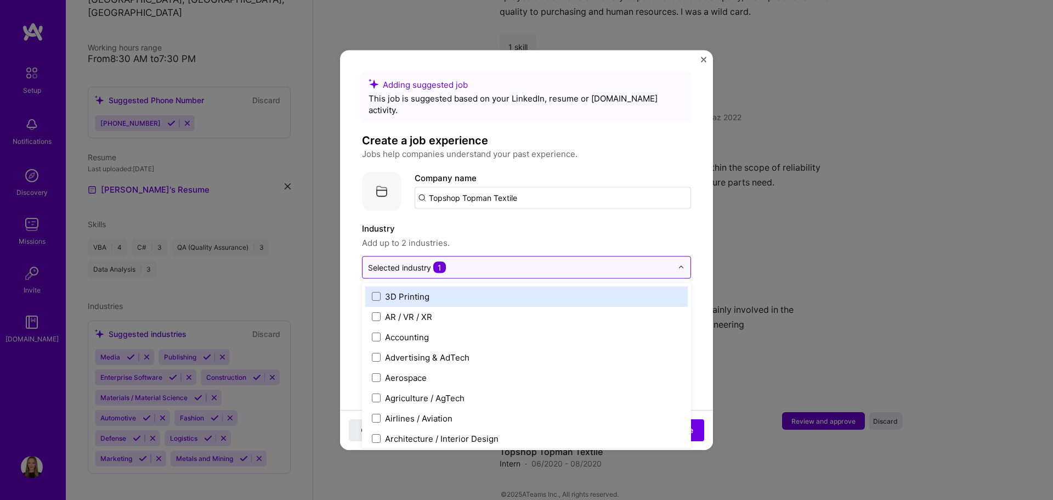
click at [494, 261] on input "text" at bounding box center [520, 267] width 304 height 12
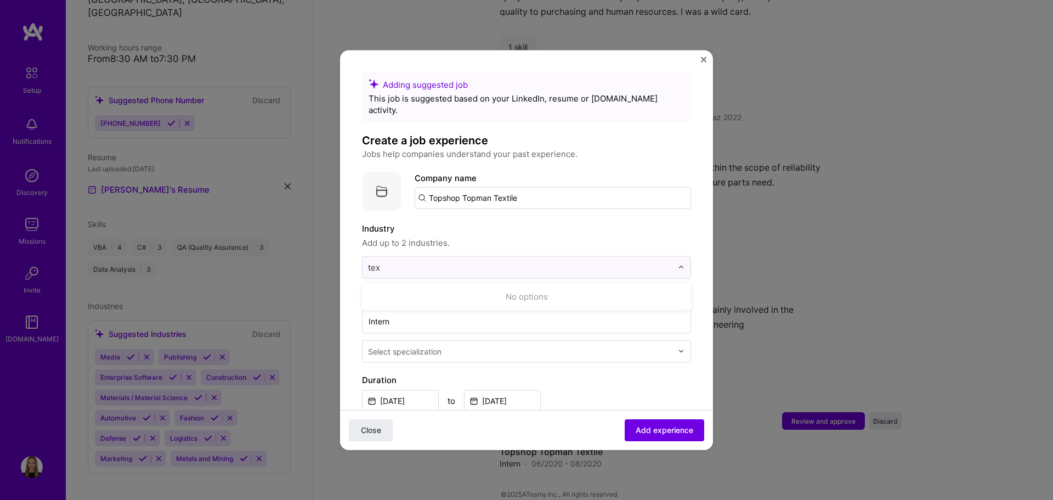
scroll to position [0, 0]
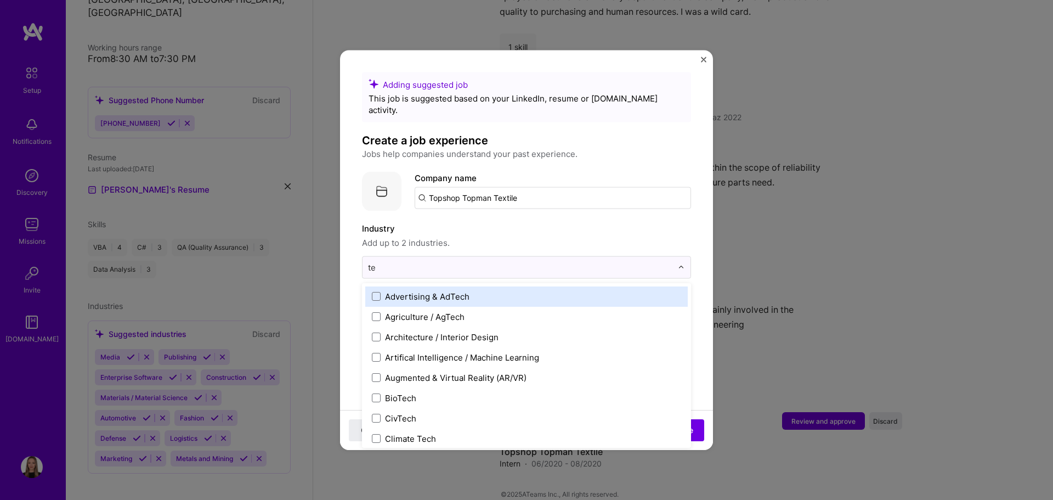
type input "t"
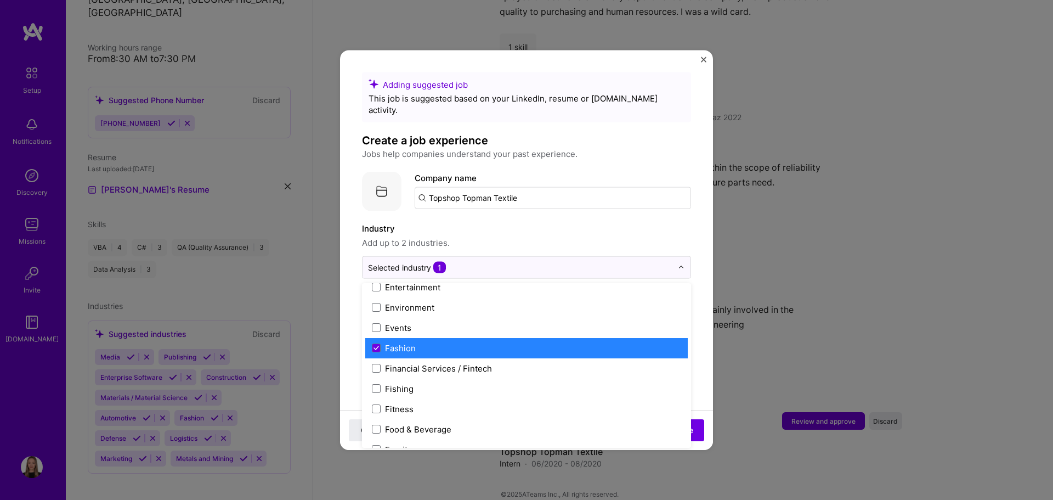
scroll to position [1097, 0]
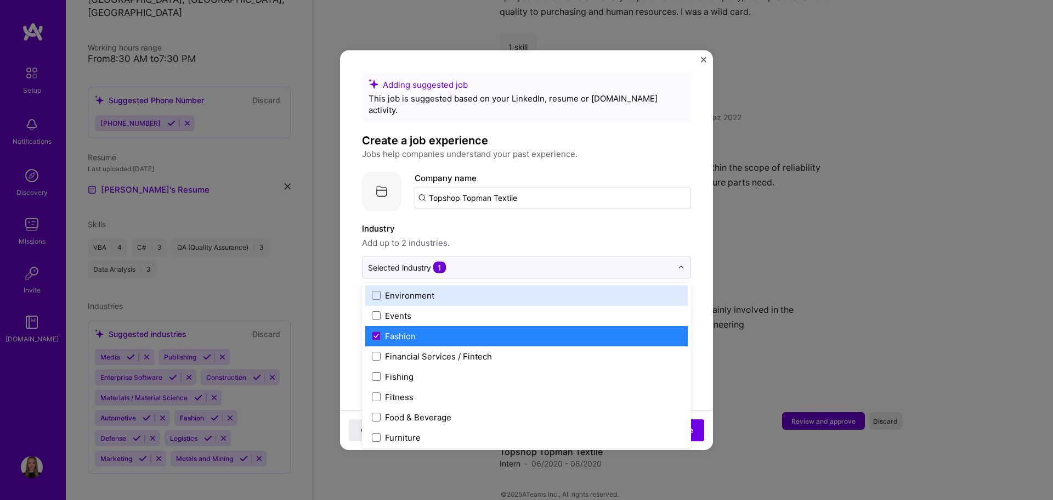
click at [512, 236] on span "Add up to 2 industries." at bounding box center [526, 242] width 329 height 13
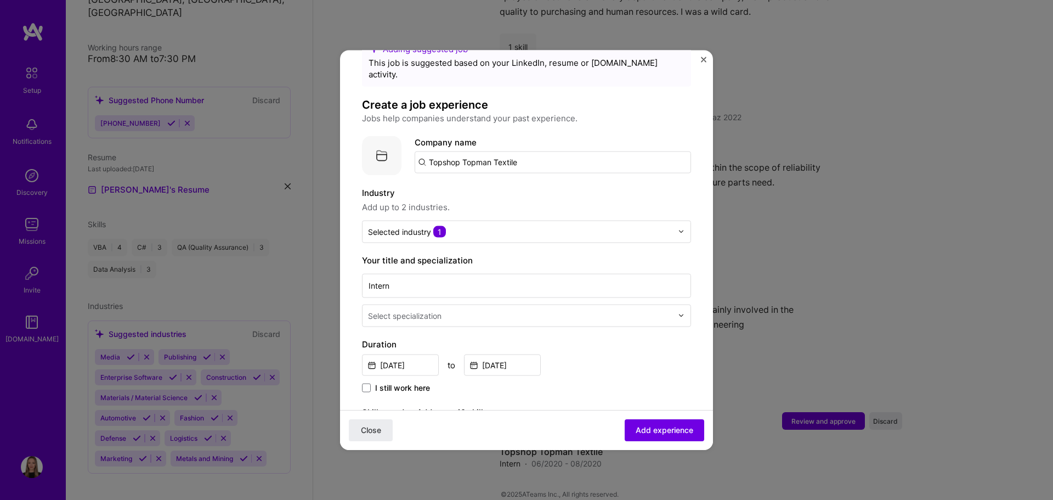
scroll to position [55, 0]
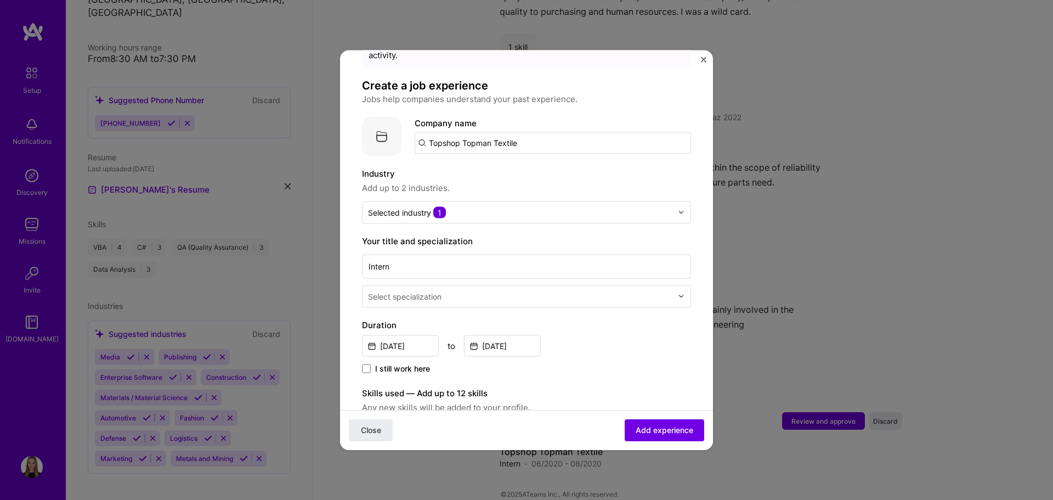
click at [412, 290] on div "Select specialization" at bounding box center [404, 296] width 73 height 12
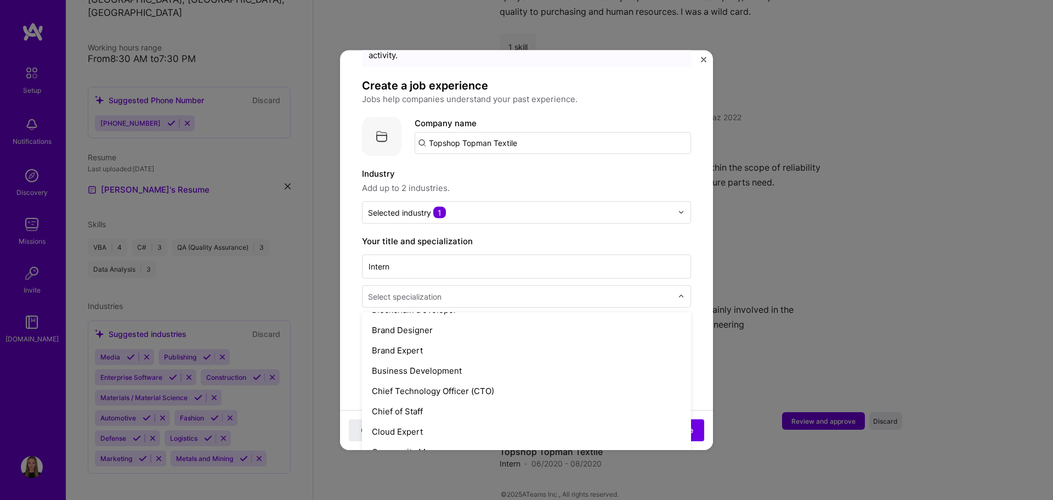
scroll to position [219, 0]
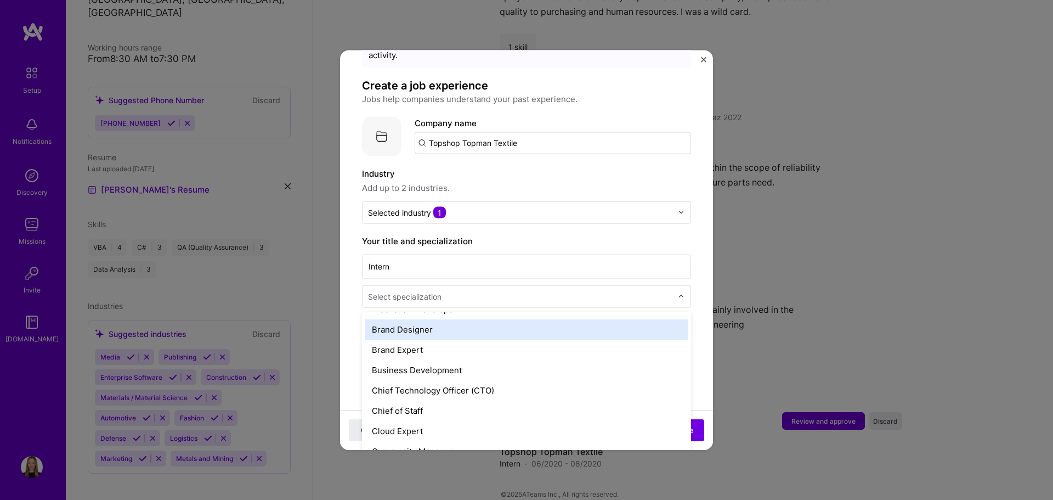
click at [410, 319] on div "Brand Designer" at bounding box center [526, 329] width 322 height 20
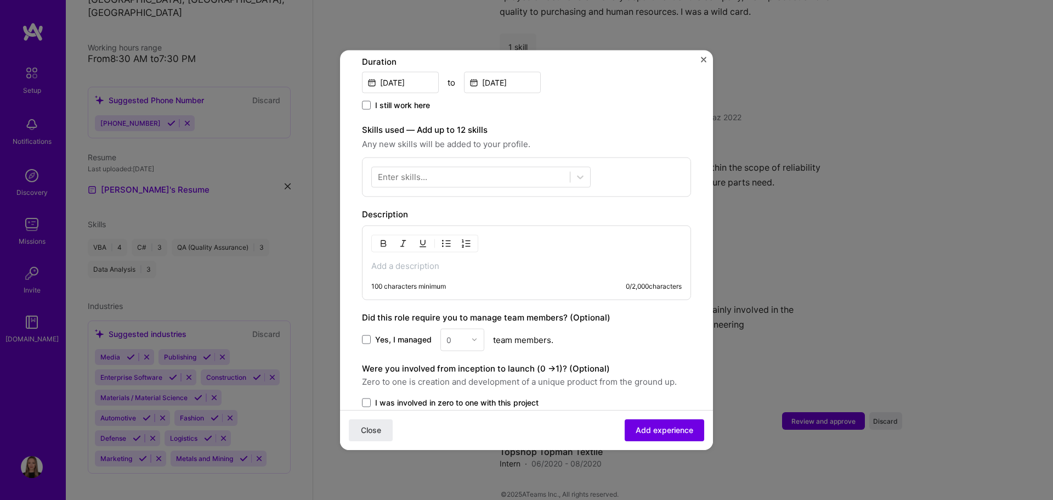
scroll to position [329, 0]
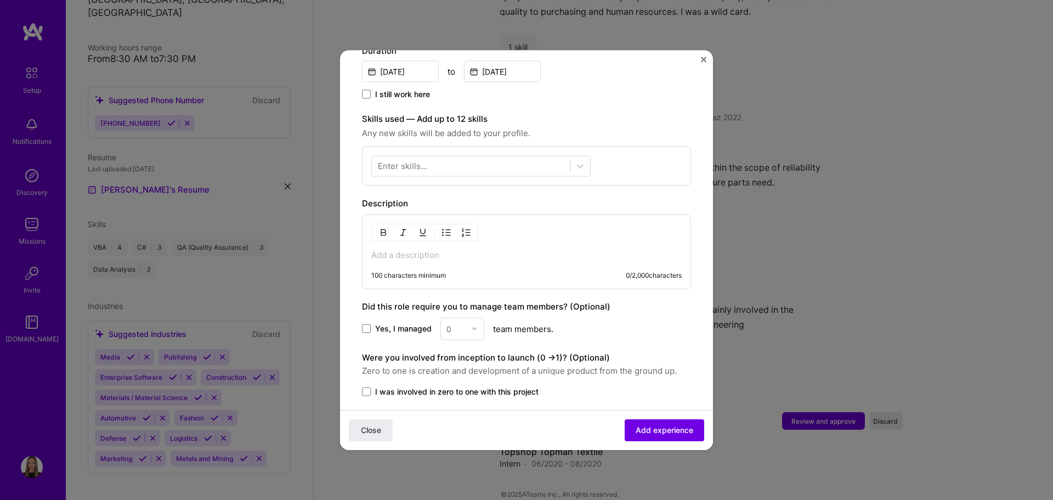
click at [412, 249] on p at bounding box center [526, 254] width 310 height 11
click at [429, 249] on p at bounding box center [526, 254] width 310 height 11
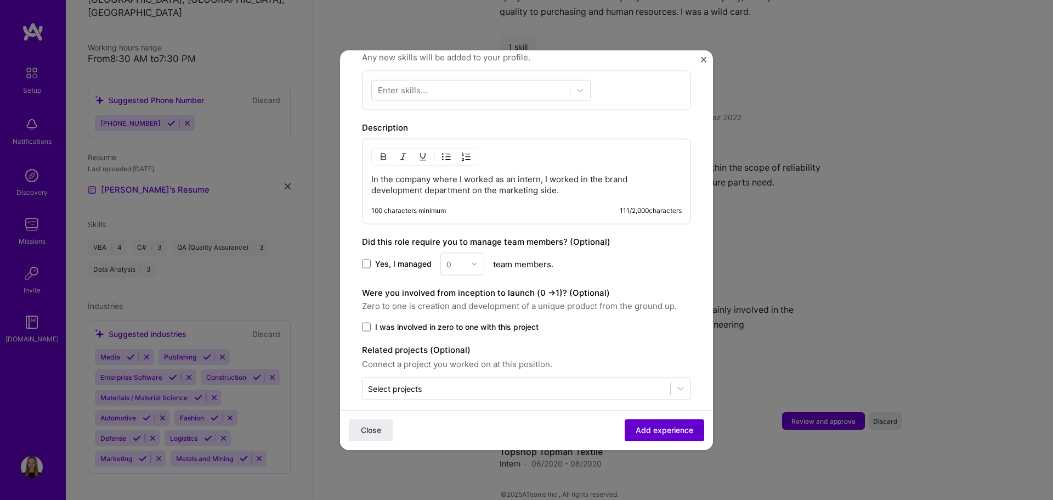
click at [649, 434] on span "Add experience" at bounding box center [665, 430] width 58 height 11
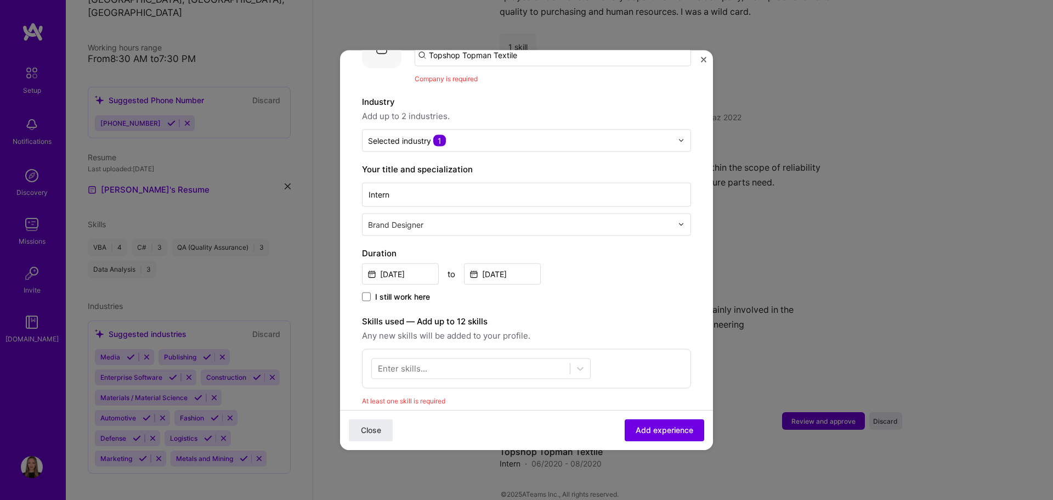
scroll to position [110, 0]
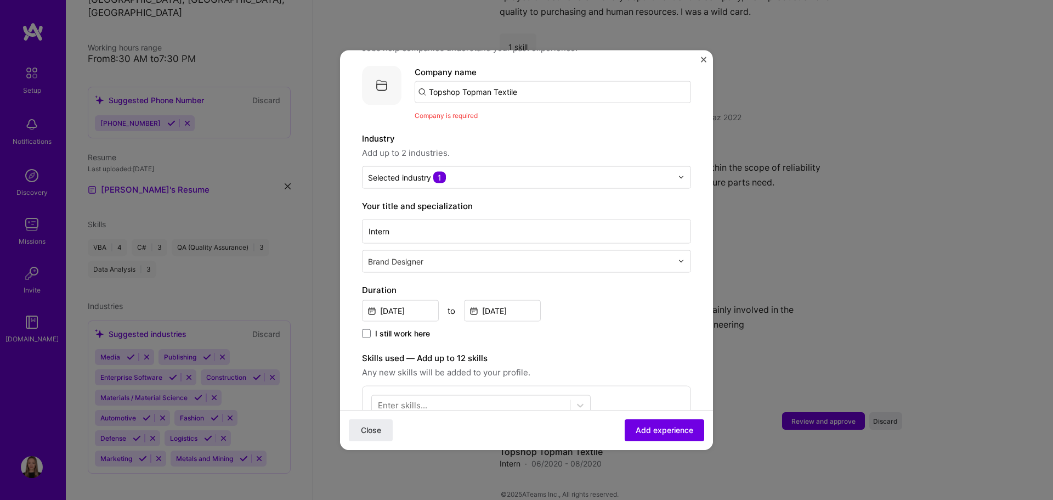
drag, startPoint x: 366, startPoint y: 60, endPoint x: 151, endPoint y: 60, distance: 215.0
click at [151, 60] on div "Adding suggested job This job is suggested based on your LinkedIn, resume or [D…" at bounding box center [526, 250] width 1053 height 500
click at [525, 82] on input "text" at bounding box center [553, 93] width 276 height 22
paste input "Topshop Topman Textile"
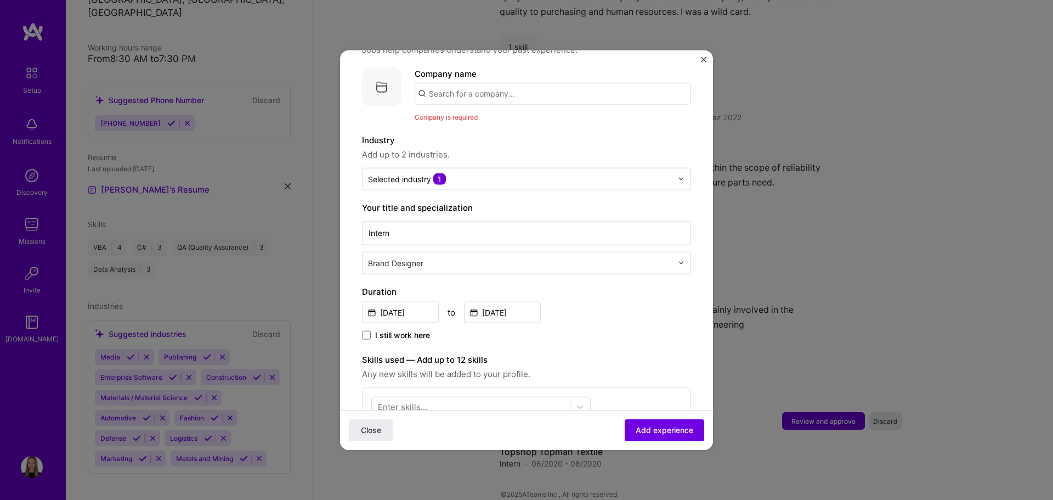
type input "Topshop Topman Textile"
click at [540, 114] on div "Topshop Topman Textile" at bounding box center [529, 123] width 106 height 19
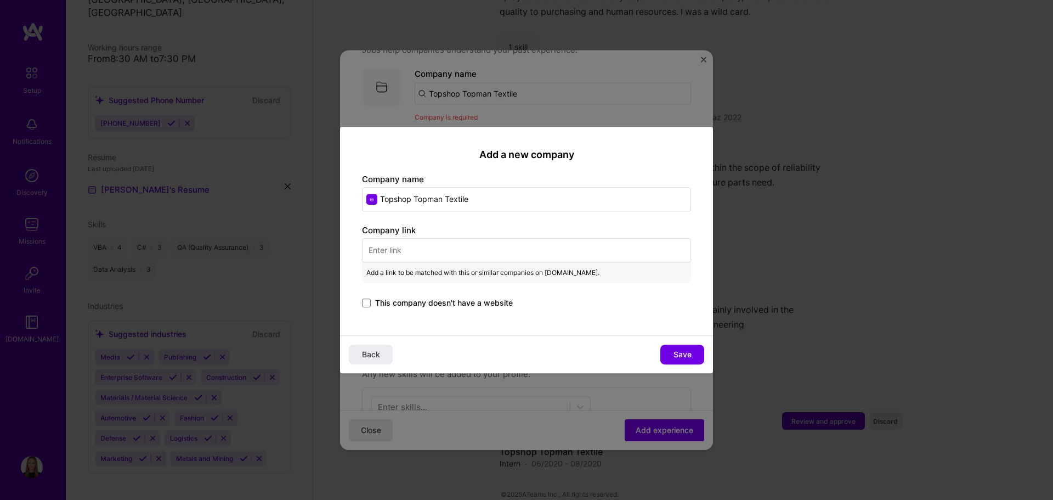
click at [420, 251] on input "text" at bounding box center [526, 250] width 329 height 24
paste input "[URL][DOMAIN_NAME]"
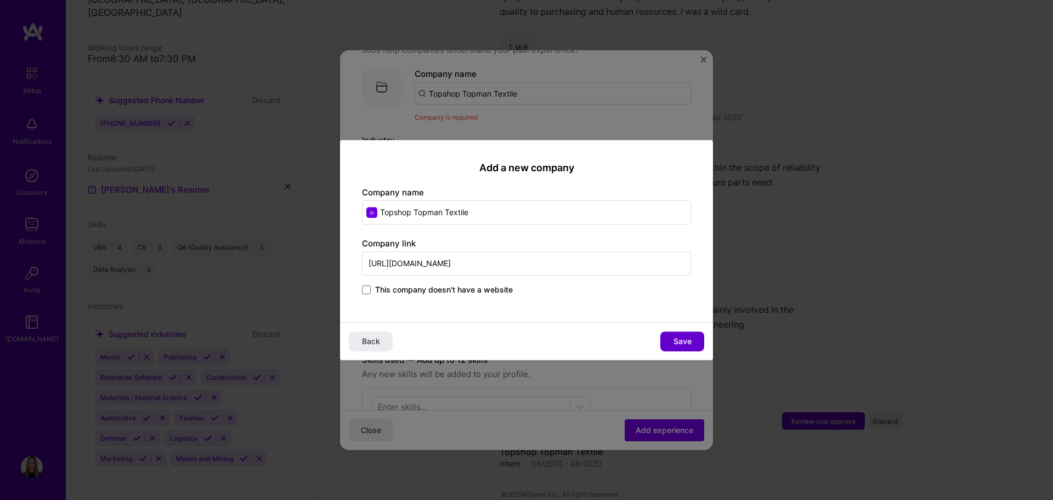
type input "[URL][DOMAIN_NAME]"
click at [681, 345] on span "Save" at bounding box center [683, 341] width 18 height 11
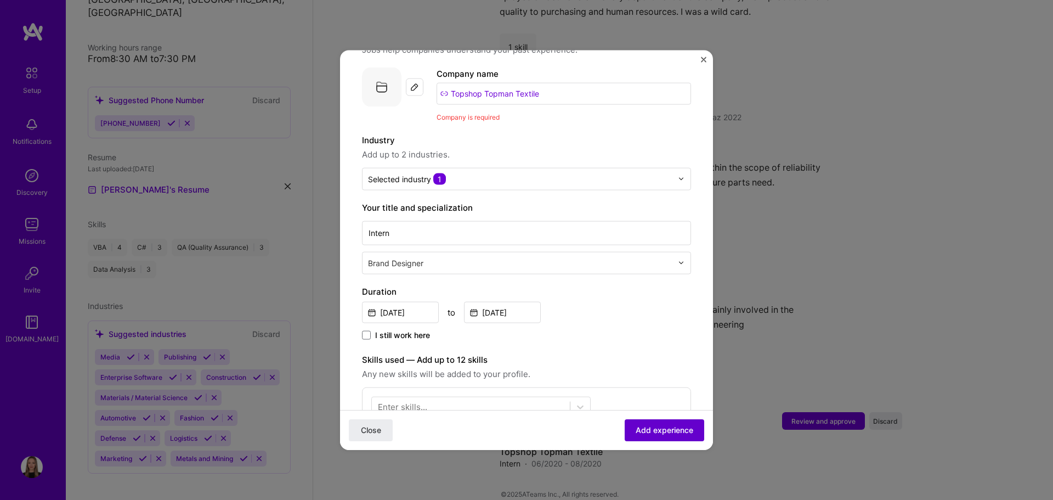
click at [668, 433] on span "Add experience" at bounding box center [665, 430] width 58 height 11
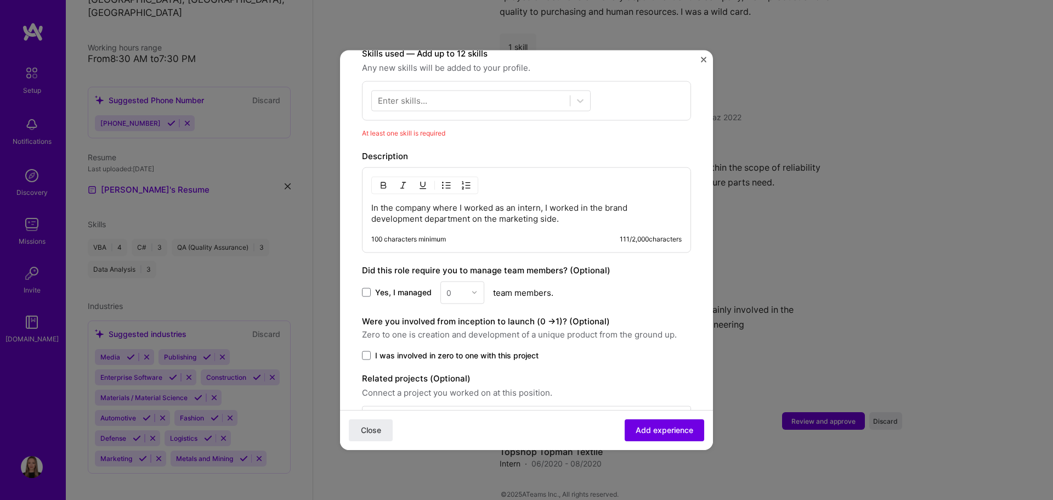
scroll to position [395, 0]
click at [406, 94] on div "Enter skills..." at bounding box center [402, 100] width 49 height 12
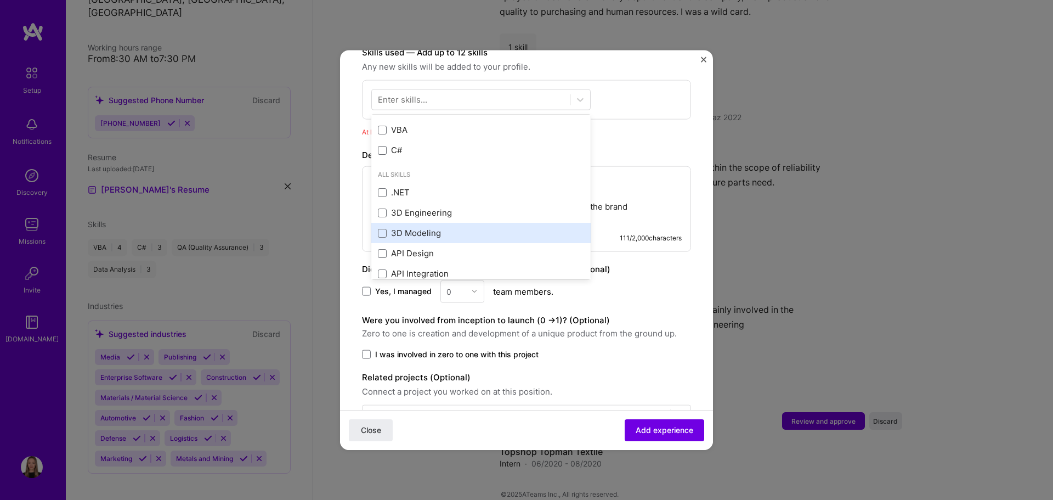
scroll to position [110, 0]
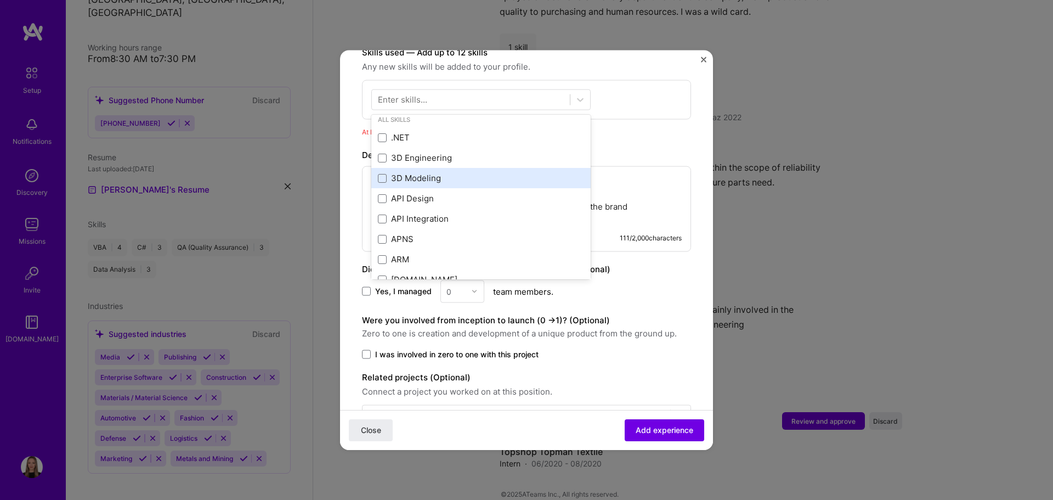
click at [447, 173] on div "Your Skills QA (Quality Assurance) Data Analysis VBA C# All Skills .NET 3D Engi…" at bounding box center [480, 196] width 219 height 165
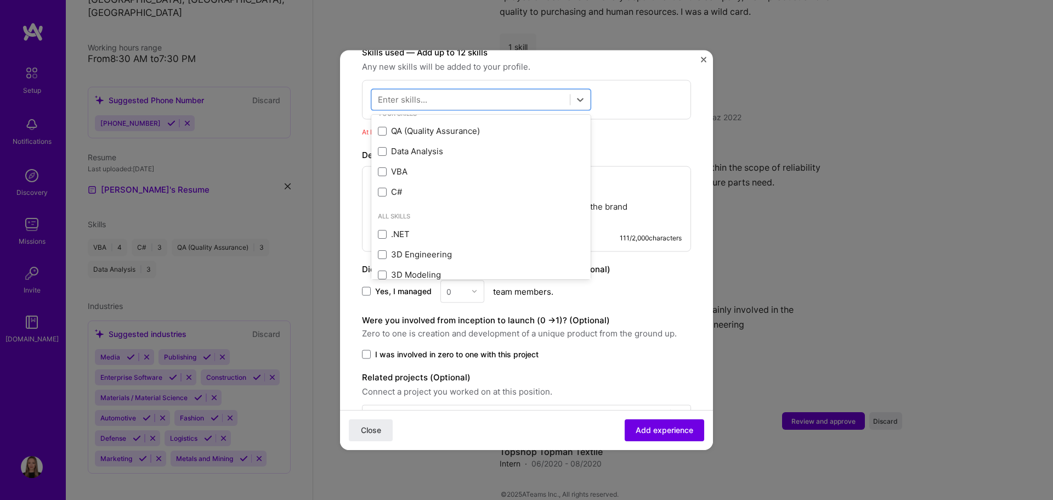
click at [646, 148] on div "Description" at bounding box center [526, 154] width 329 height 13
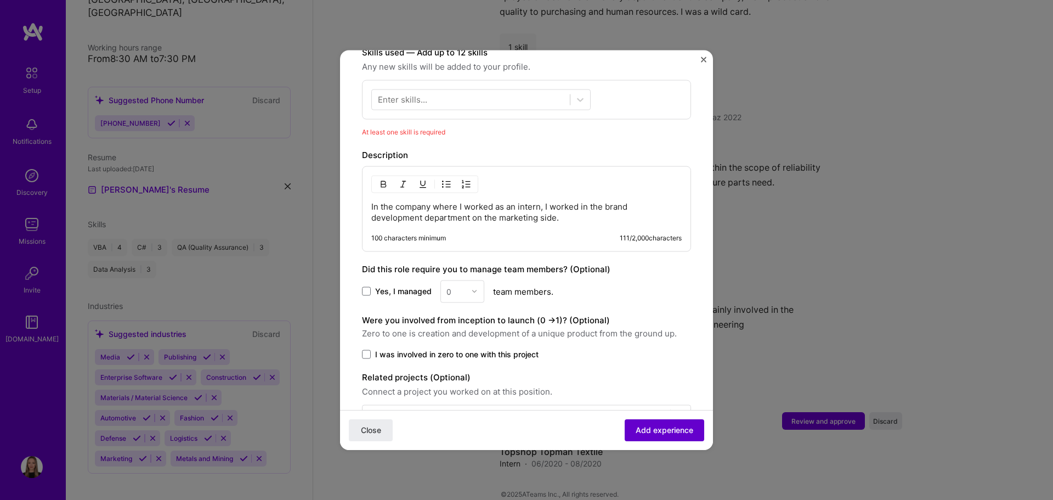
click at [655, 429] on span "Add experience" at bounding box center [665, 430] width 58 height 11
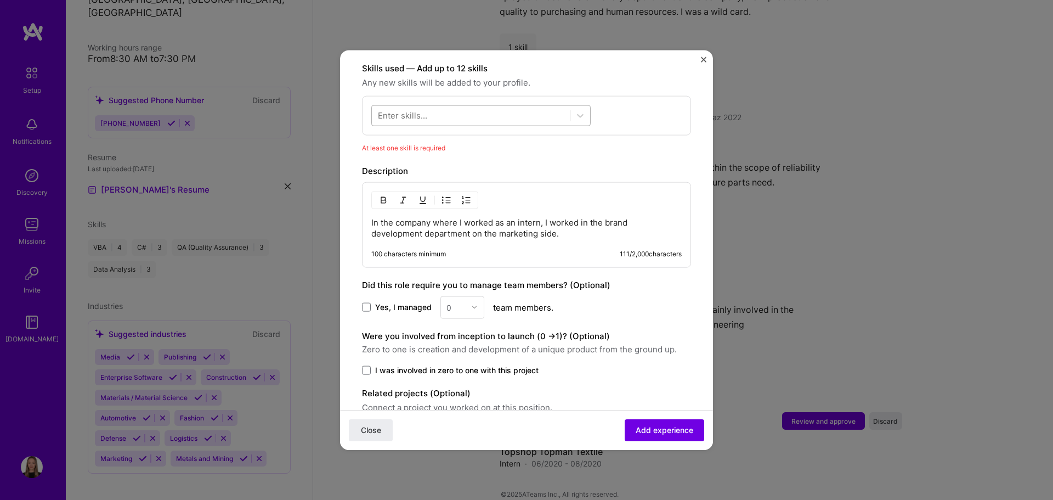
click at [472, 106] on div at bounding box center [471, 115] width 198 height 18
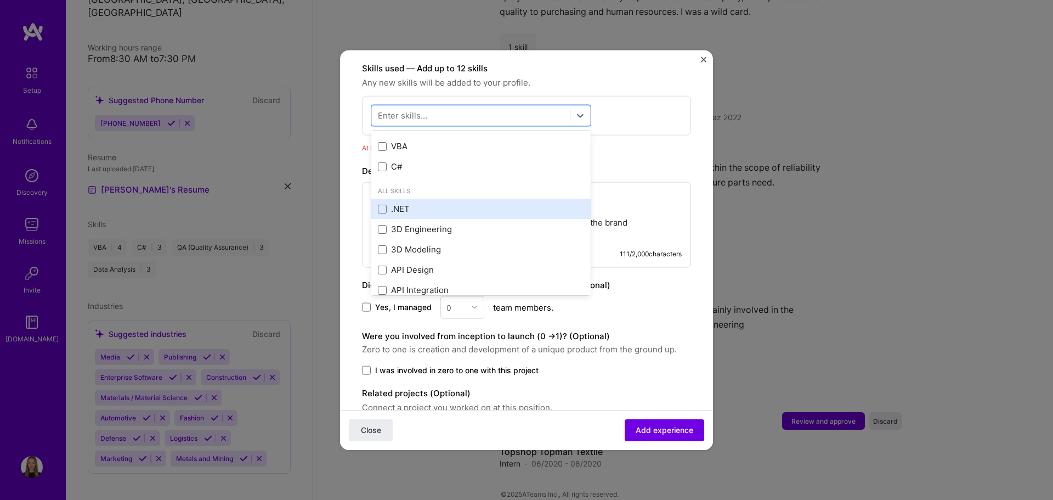
scroll to position [55, 0]
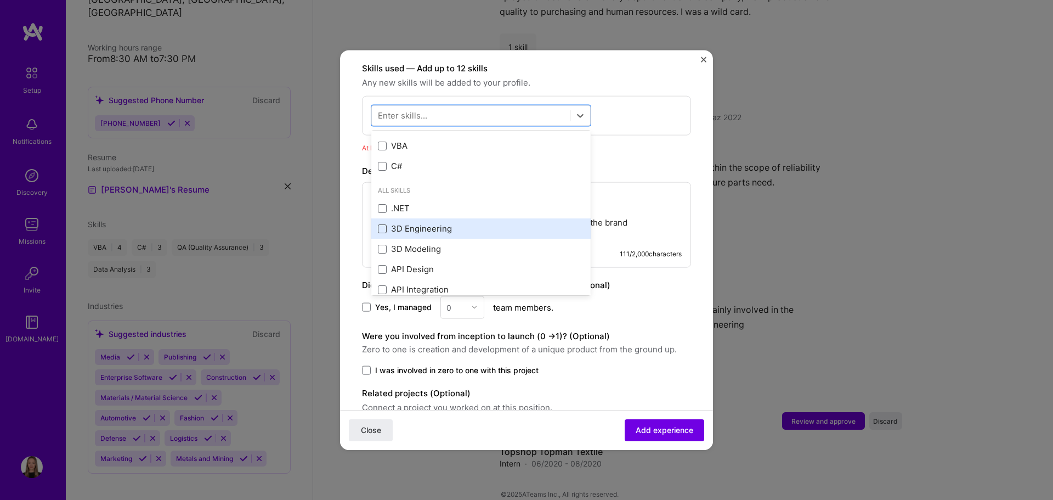
click at [381, 224] on span at bounding box center [382, 228] width 9 height 9
click at [0, 0] on input "checkbox" at bounding box center [0, 0] width 0 height 0
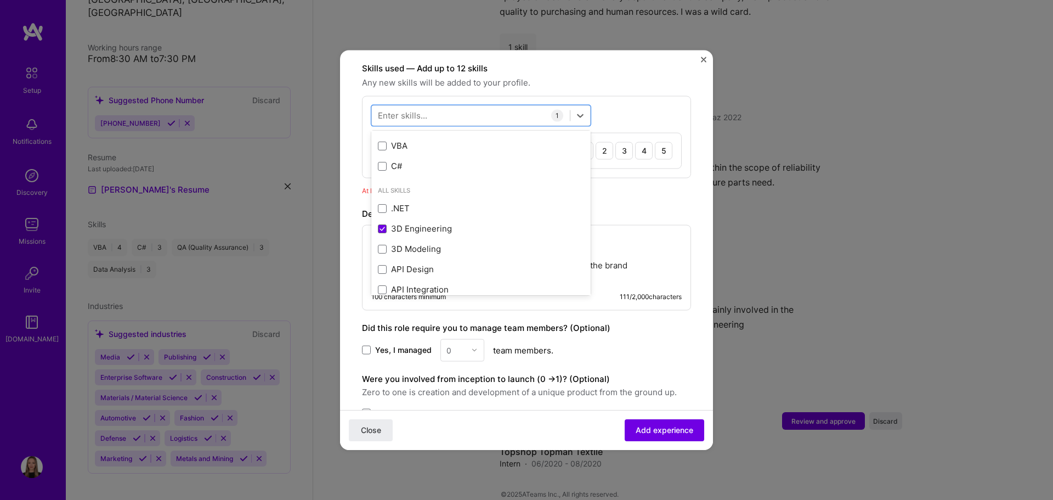
click at [641, 101] on div "option 3D Engineering, selected. option VBA focused, 0 of 2. 378 results availa…" at bounding box center [526, 136] width 329 height 82
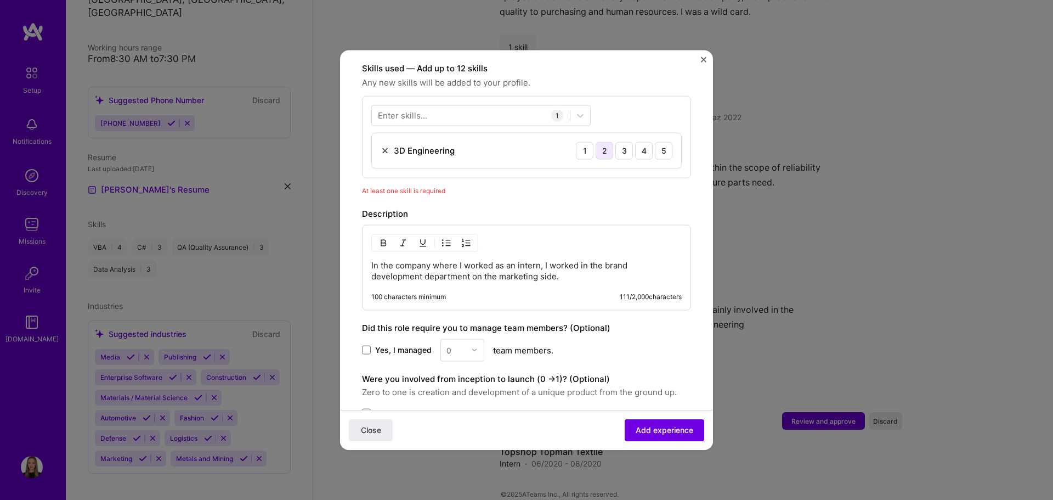
click at [596, 142] on div "2" at bounding box center [605, 151] width 18 height 18
click at [673, 427] on span "Add experience" at bounding box center [665, 430] width 58 height 11
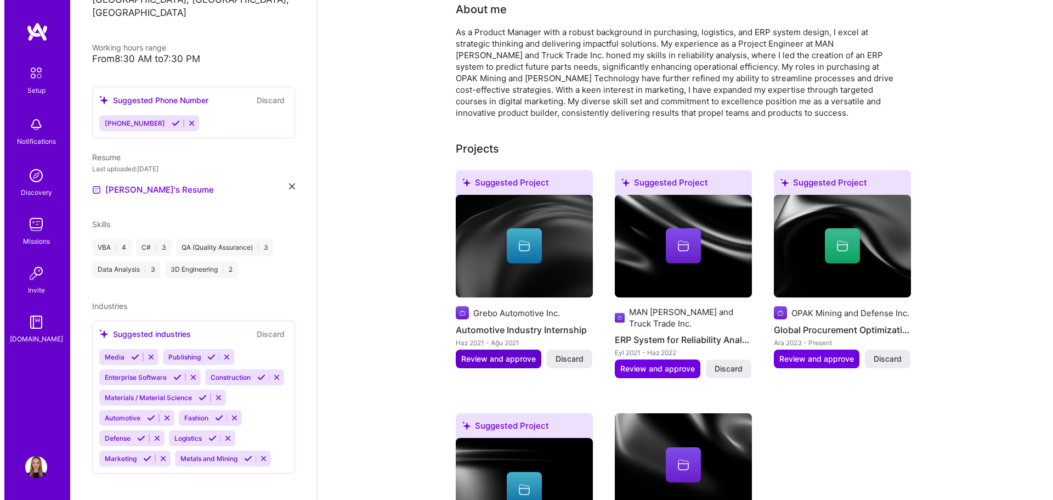
scroll to position [274, 0]
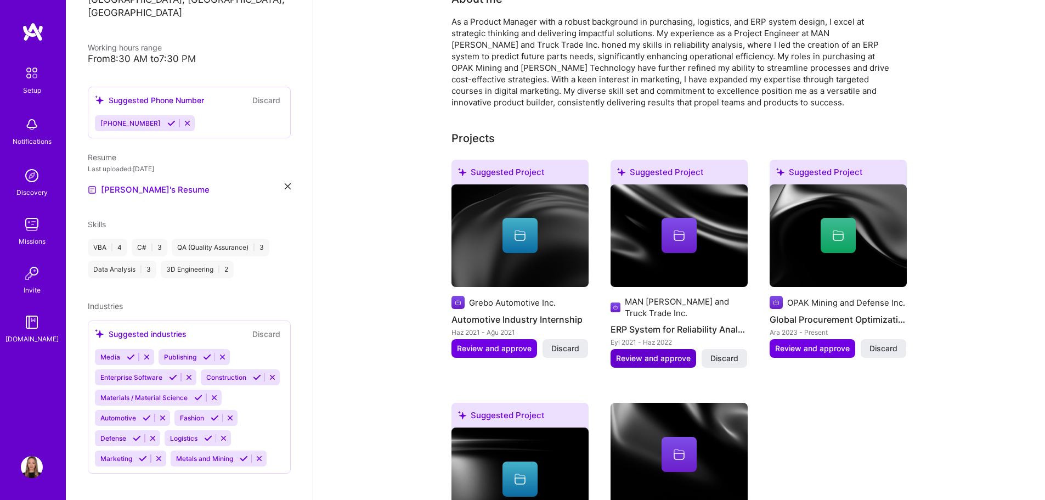
click at [647, 353] on span "Review and approve" at bounding box center [653, 358] width 75 height 11
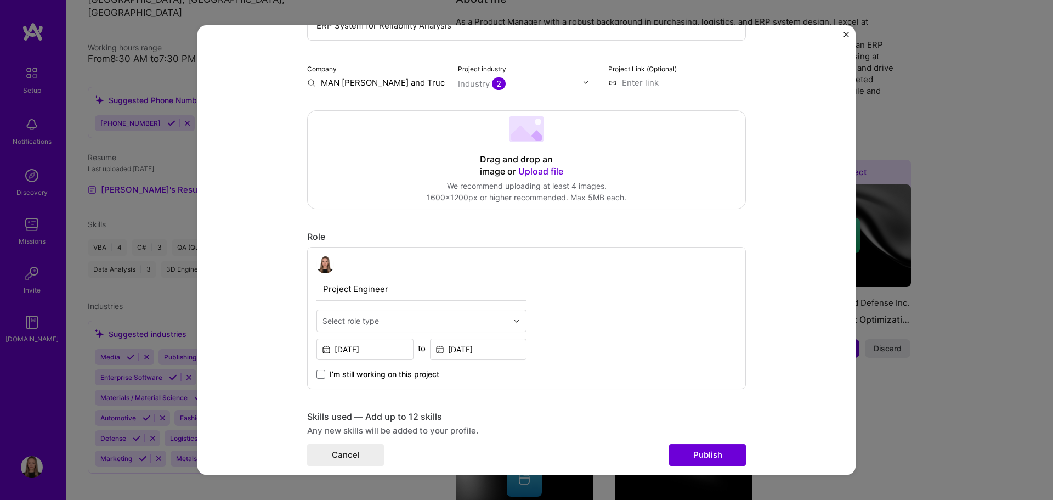
scroll to position [165, 0]
click at [401, 324] on input "text" at bounding box center [414, 319] width 185 height 12
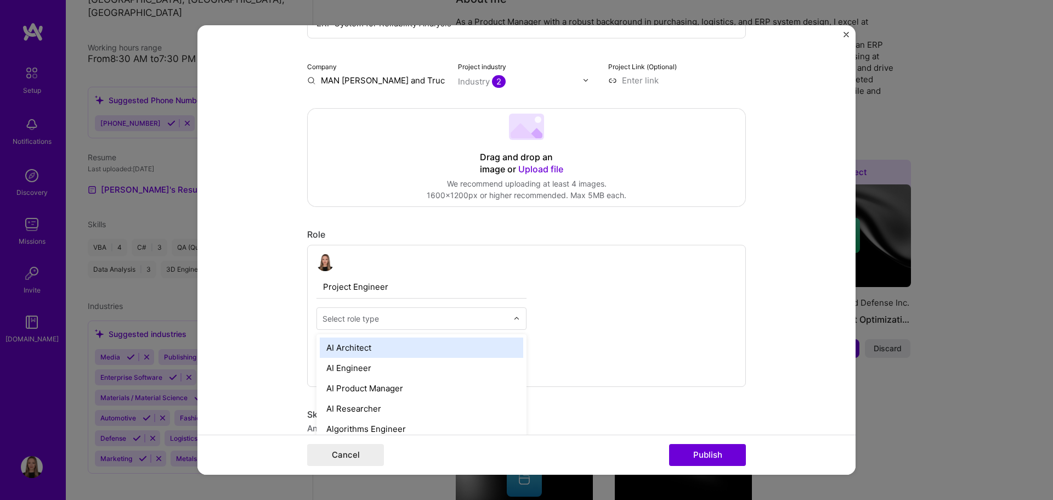
click at [681, 312] on div "Project Engineer option AI Architect focused, 1 of 70. 70 results available. Us…" at bounding box center [526, 316] width 439 height 143
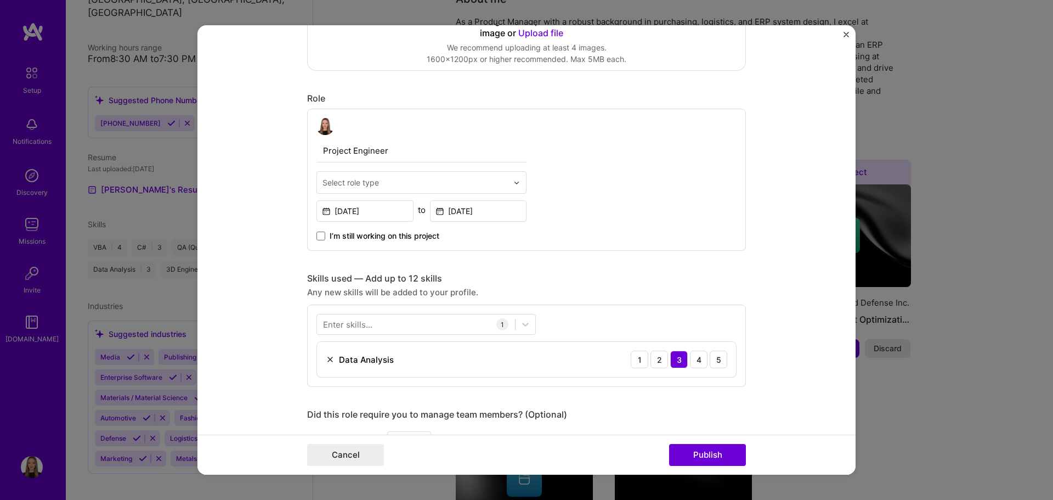
scroll to position [329, 0]
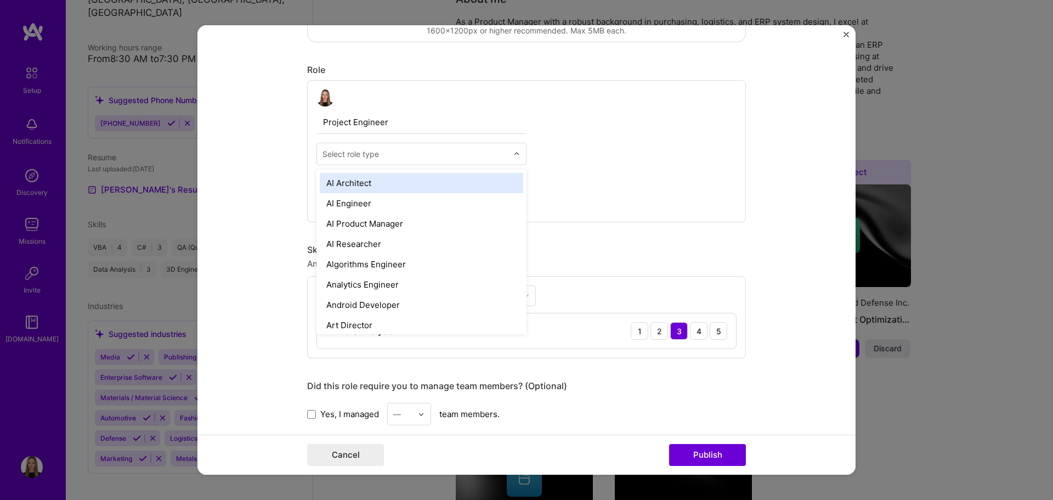
click at [418, 162] on div "Select role type" at bounding box center [415, 153] width 196 height 21
type input "engineer"
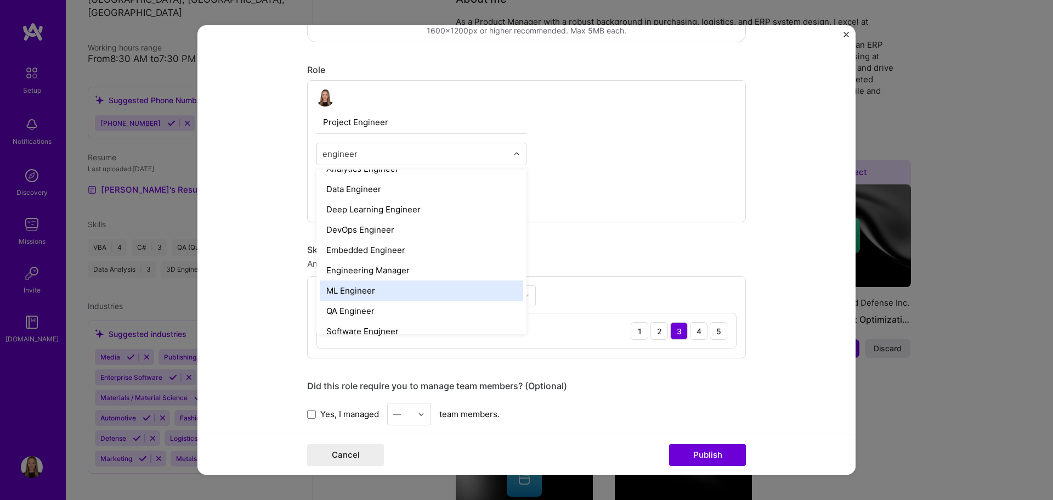
scroll to position [106, 0]
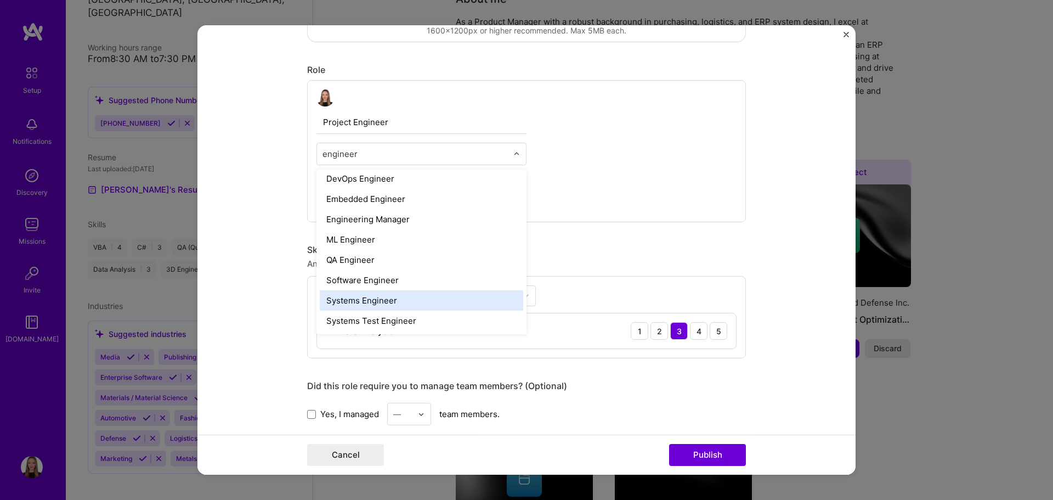
click at [411, 301] on div "Systems Engineer" at bounding box center [421, 300] width 203 height 20
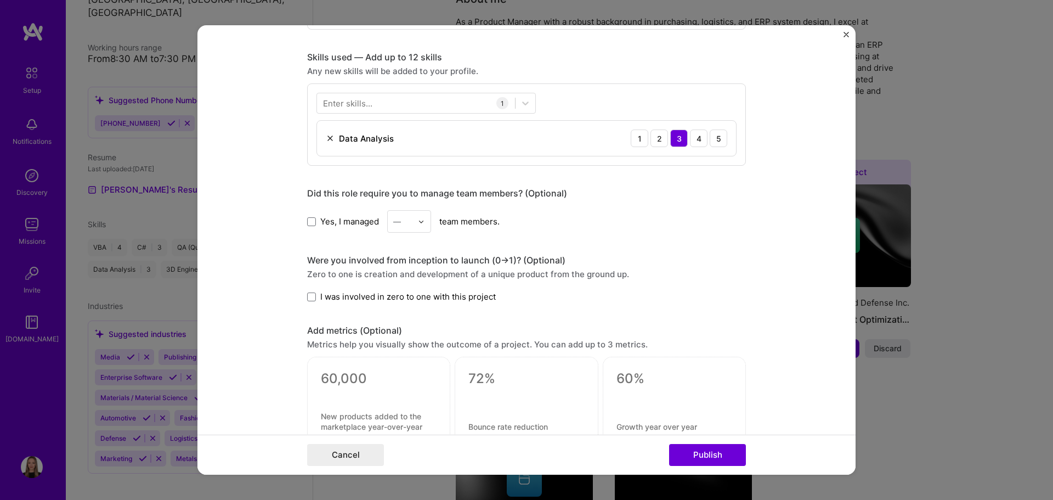
scroll to position [548, 0]
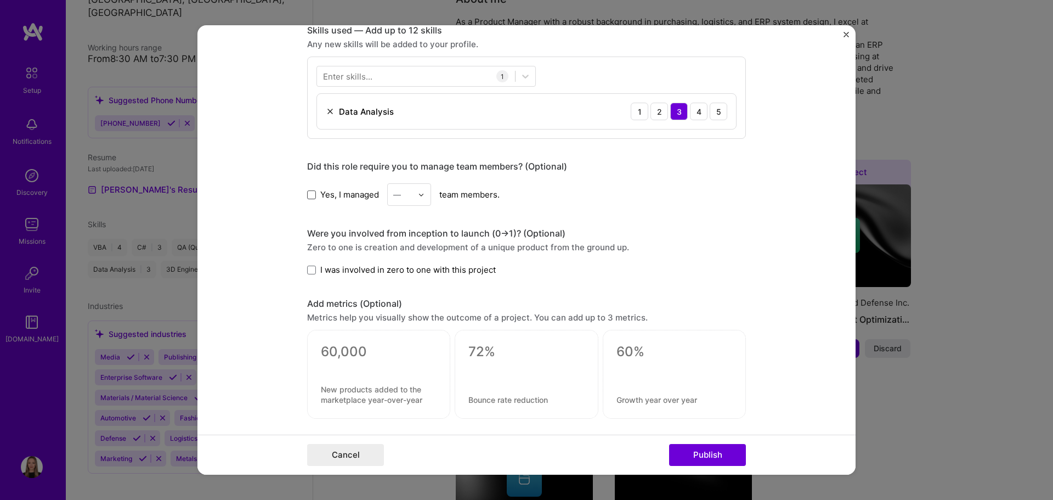
click at [310, 197] on span at bounding box center [311, 194] width 9 height 9
click at [0, 0] on input "Yes, I managed" at bounding box center [0, 0] width 0 height 0
drag, startPoint x: 429, startPoint y: 196, endPoint x: 414, endPoint y: 198, distance: 15.5
click at [428, 196] on div "Yes, I managed — team members." at bounding box center [526, 195] width 439 height 22
click at [414, 198] on div "—" at bounding box center [409, 195] width 44 height 22
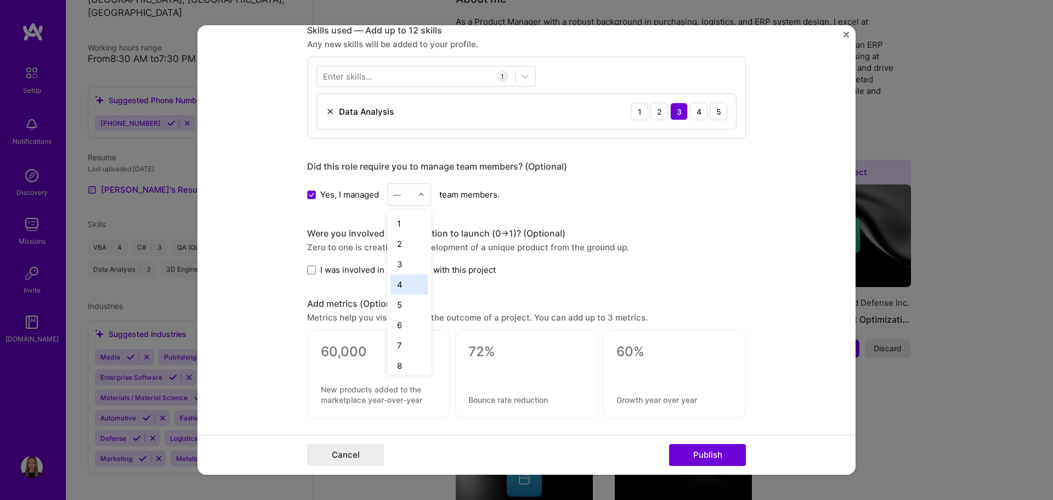
click at [401, 284] on div "4" at bounding box center [409, 285] width 37 height 20
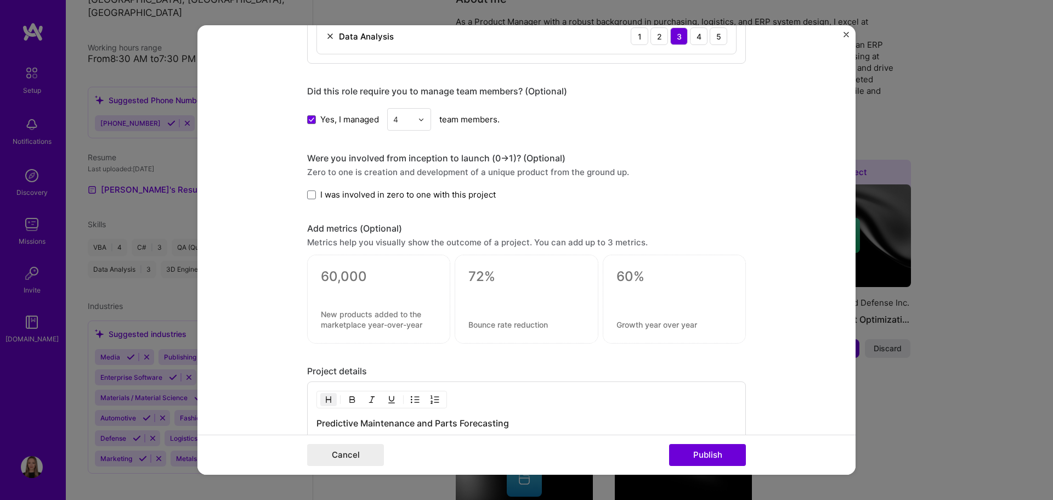
scroll to position [658, 0]
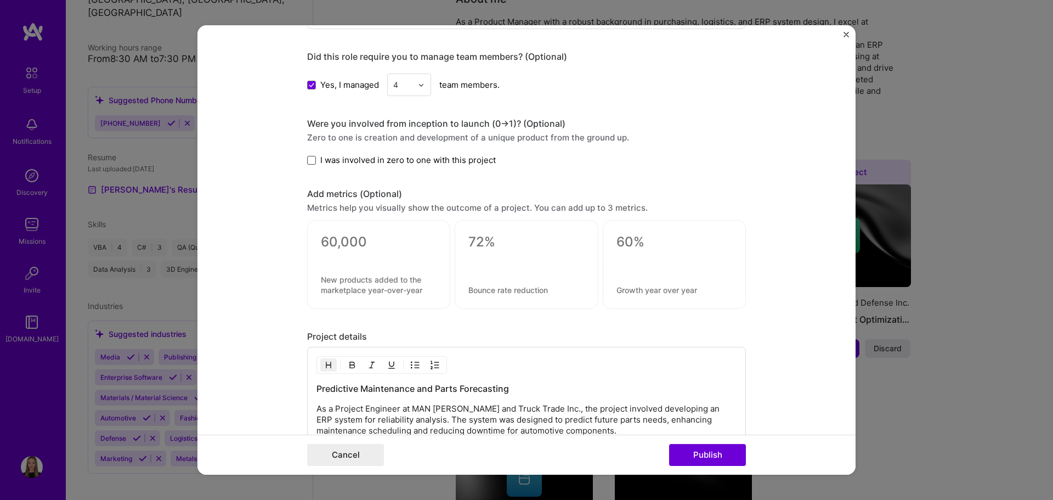
click at [311, 160] on span at bounding box center [311, 160] width 9 height 9
click at [0, 0] on input "I was involved in zero to one with this project" at bounding box center [0, 0] width 0 height 0
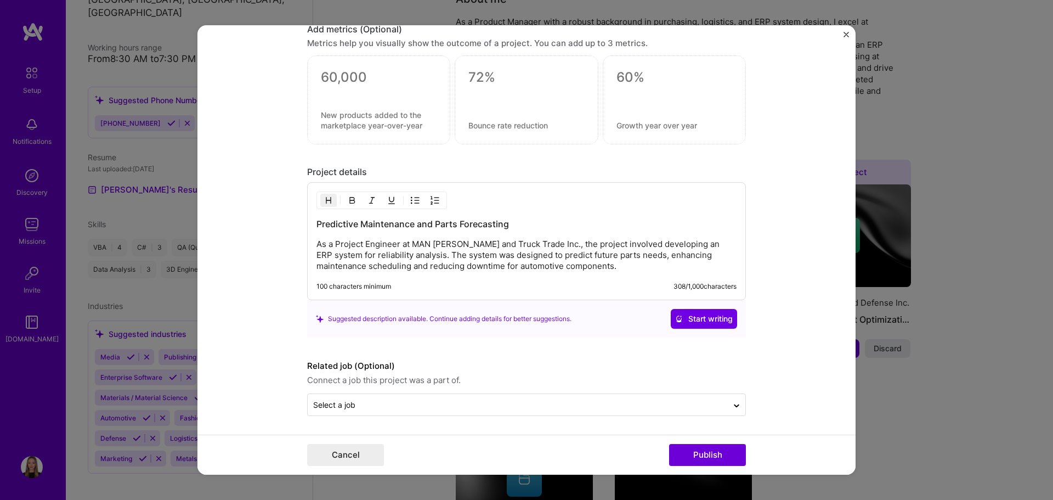
scroll to position [824, 0]
click at [357, 405] on input "text" at bounding box center [517, 404] width 409 height 12
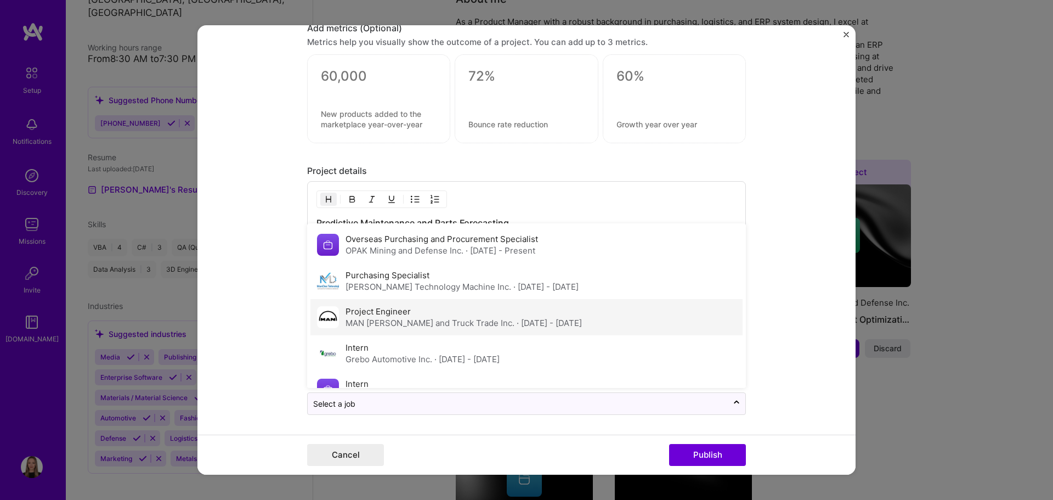
click at [415, 310] on div "Project Engineer MAN [PERSON_NAME] and Truck Trade Inc. · [DATE] - [DATE]" at bounding box center [464, 316] width 236 height 23
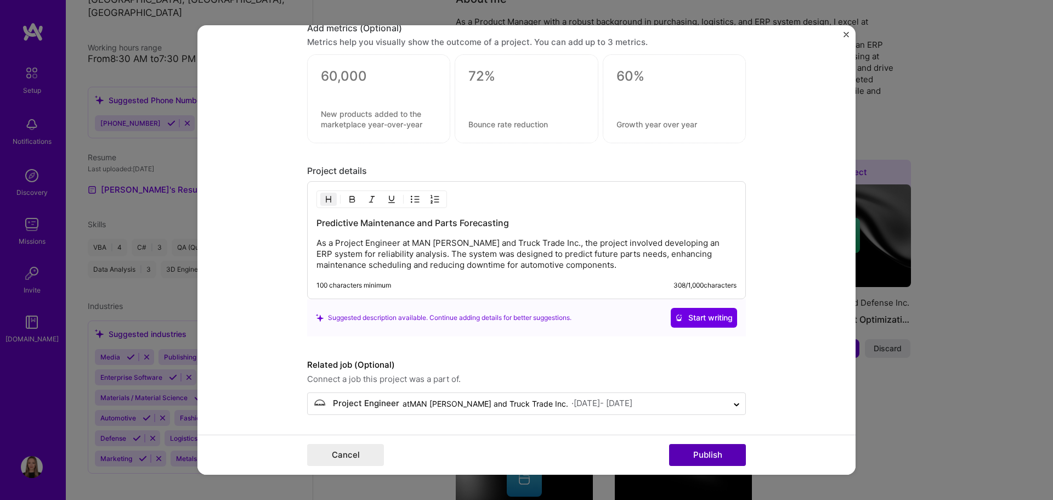
click at [692, 451] on button "Publish" at bounding box center [707, 455] width 77 height 22
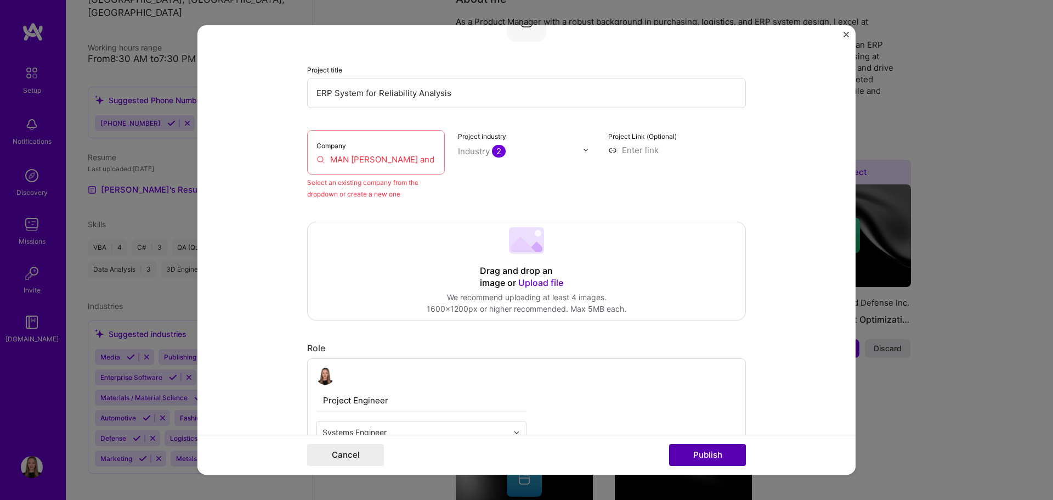
scroll to position [72, 0]
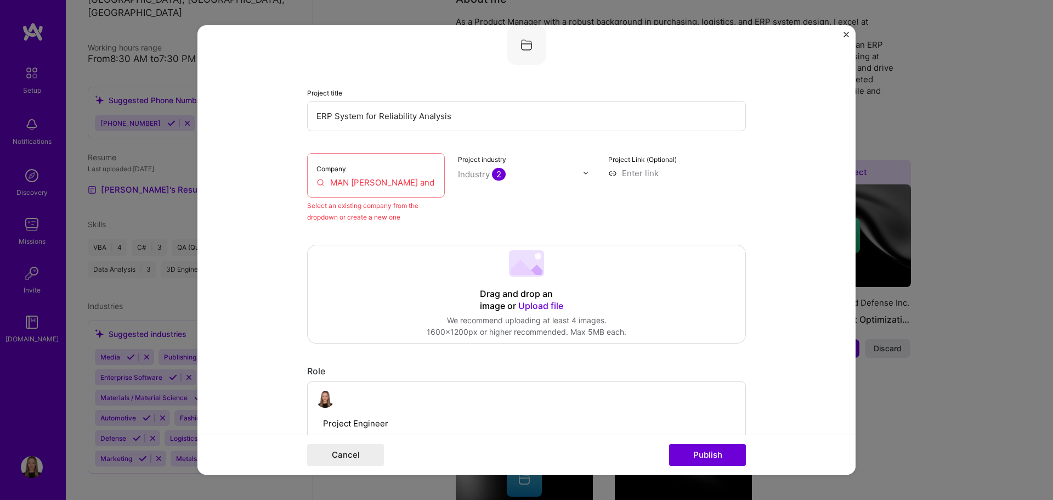
click at [371, 177] on input "MAN [PERSON_NAME] and Truck Trade Inc." at bounding box center [375, 183] width 119 height 12
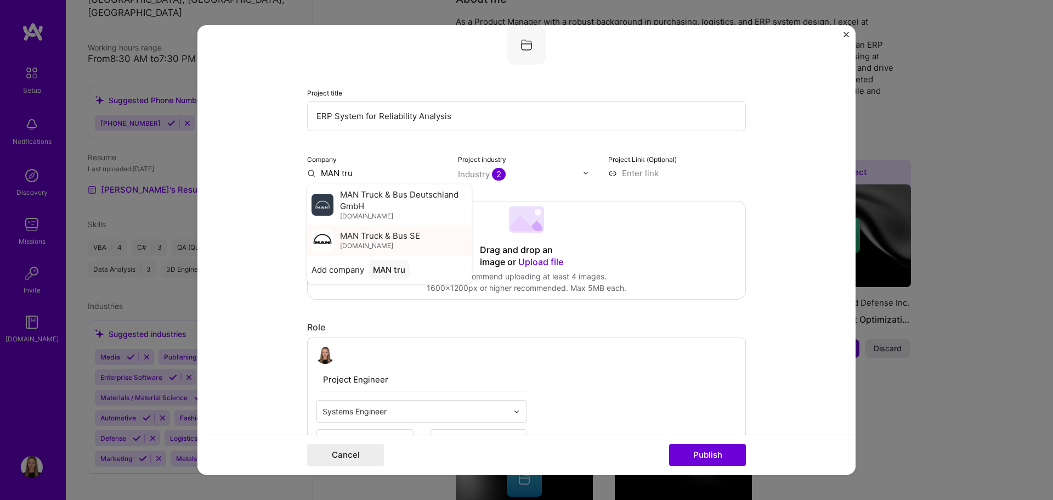
click at [394, 245] on div "MAN Truck & Bus SE [DOMAIN_NAME]" at bounding box center [380, 240] width 80 height 20
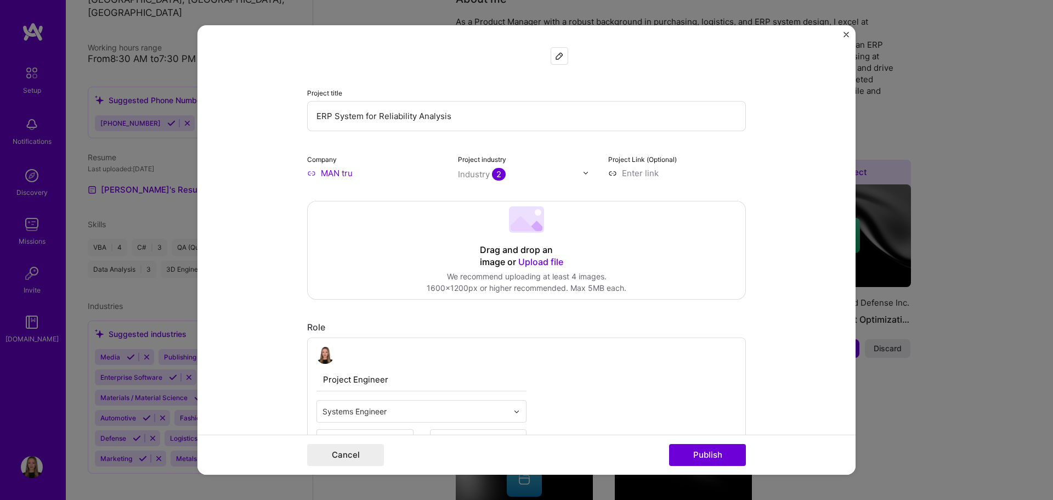
type input "MAN Truck & Bus SE"
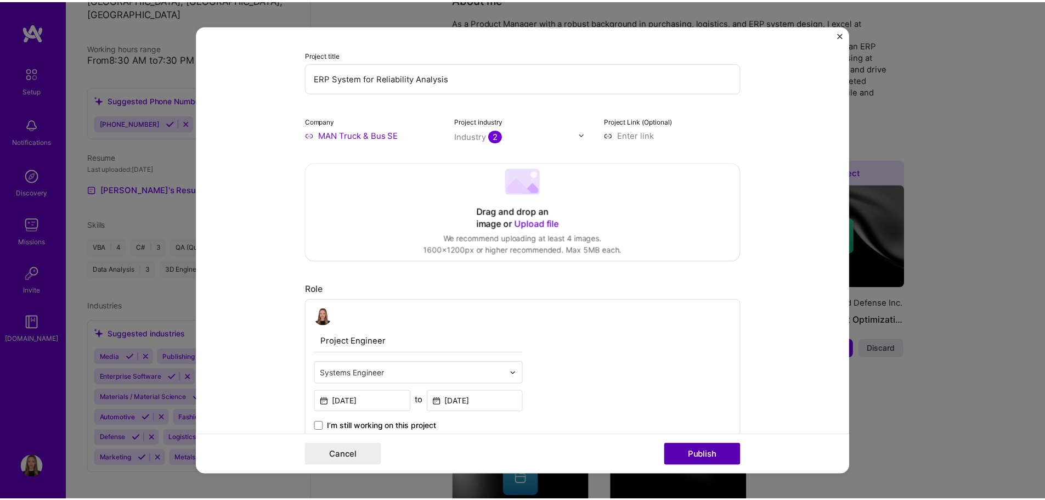
scroll to position [127, 0]
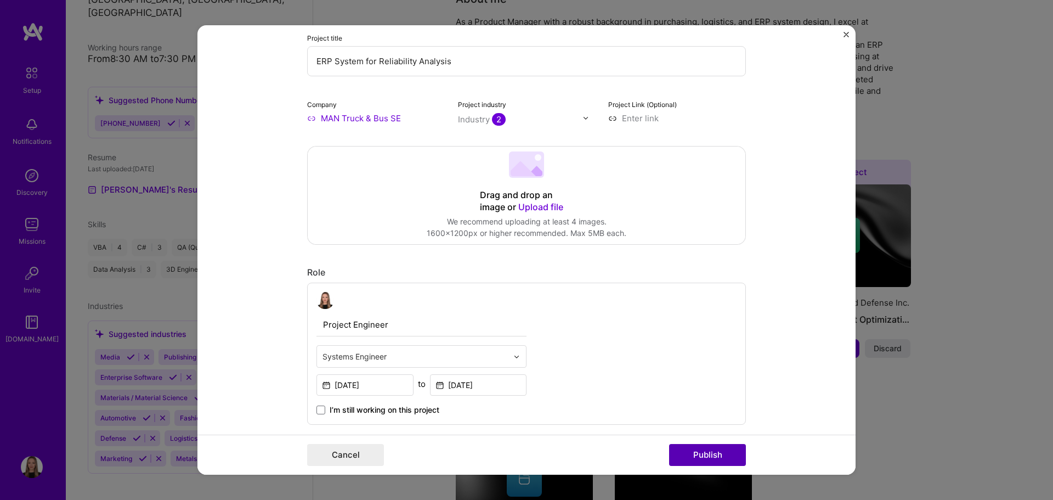
click at [711, 455] on button "Publish" at bounding box center [707, 455] width 77 height 22
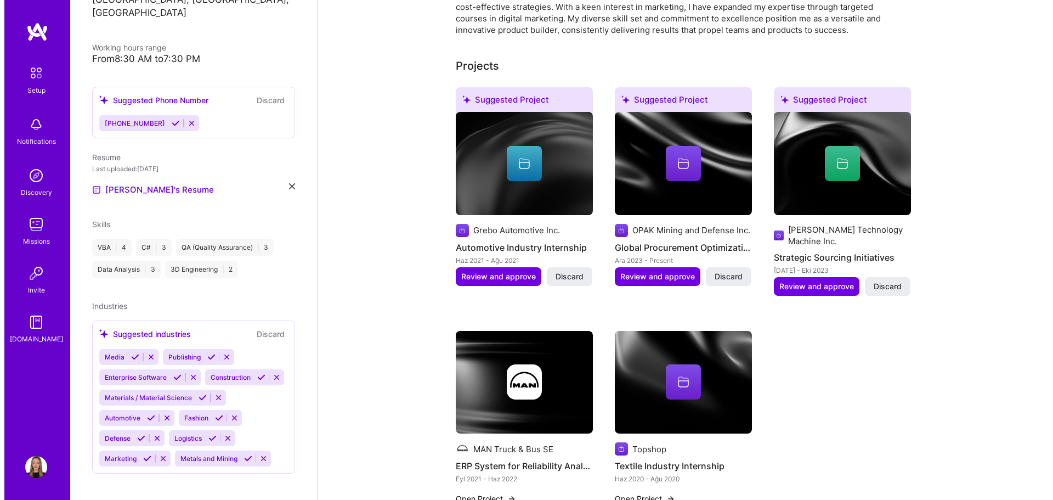
scroll to position [329, 0]
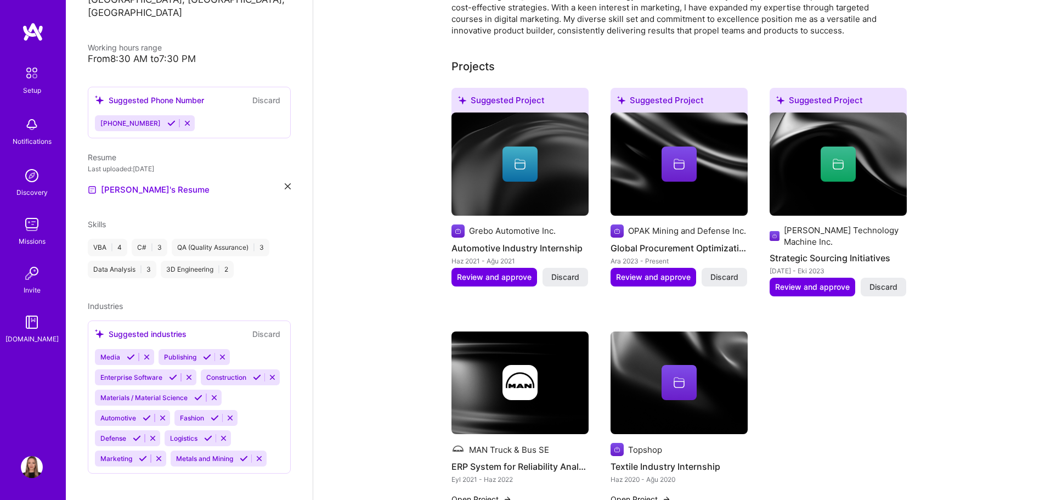
click at [520, 162] on icon at bounding box center [519, 165] width 11 height 7
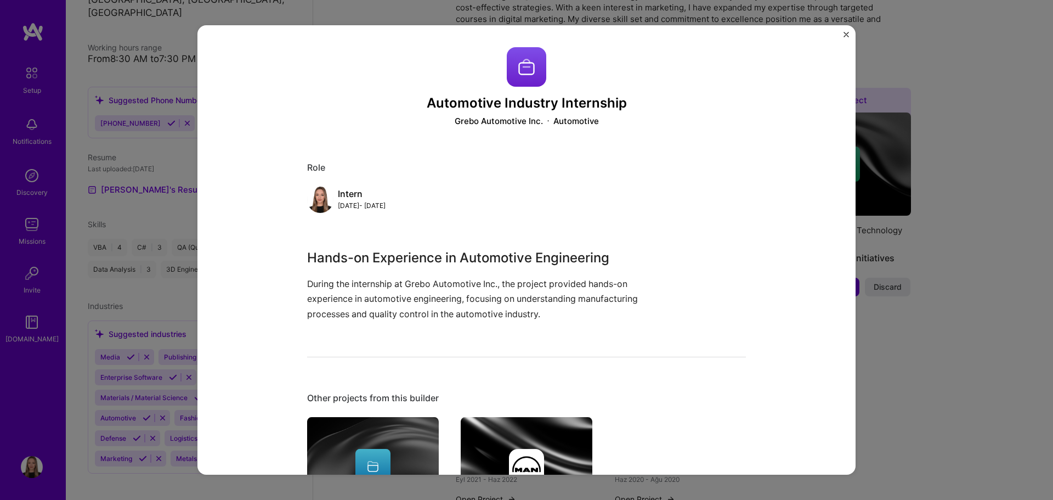
click at [1002, 327] on div "Automotive Industry Internship Grebo Automotive Inc. Automotive Role Intern [DA…" at bounding box center [526, 250] width 1053 height 500
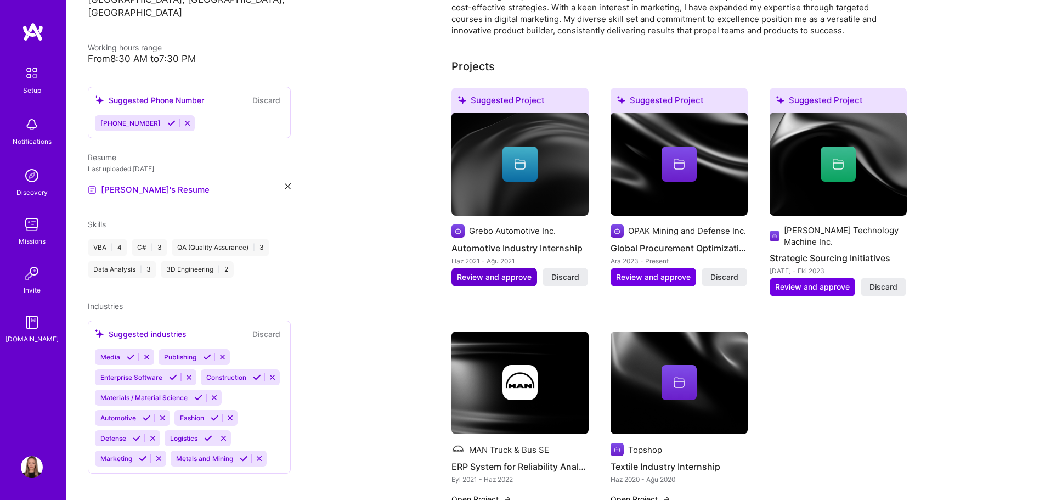
click at [494, 271] on span "Review and approve" at bounding box center [494, 276] width 75 height 11
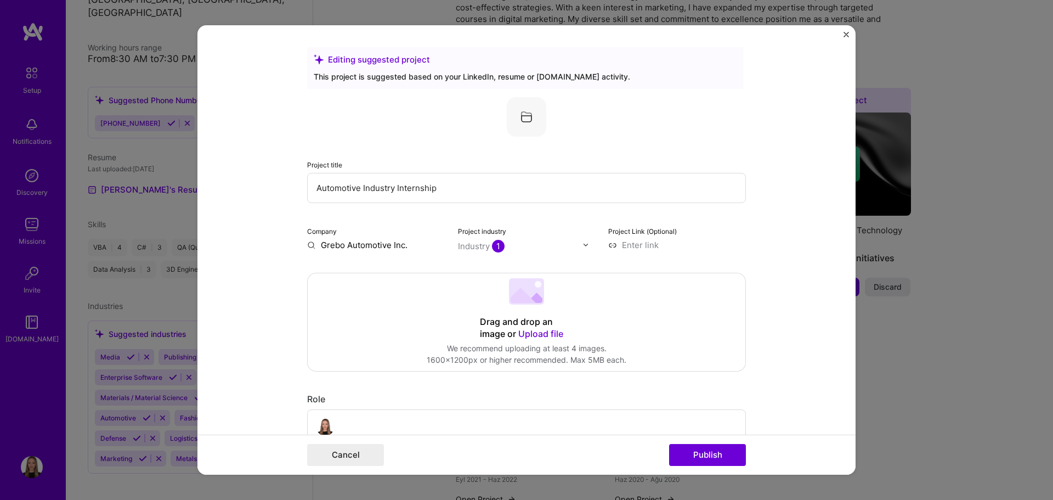
click at [582, 246] on img at bounding box center [585, 244] width 7 height 7
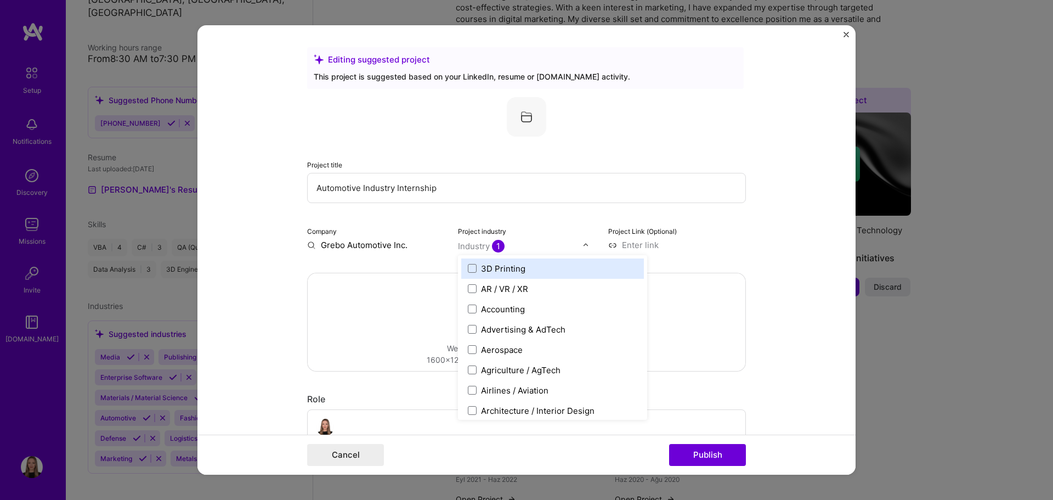
click at [582, 246] on img at bounding box center [585, 244] width 7 height 7
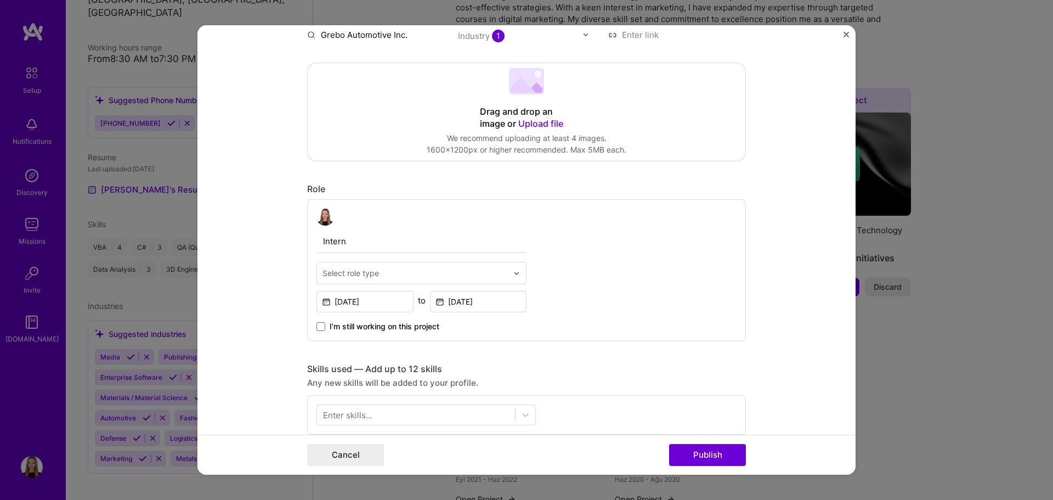
scroll to position [219, 0]
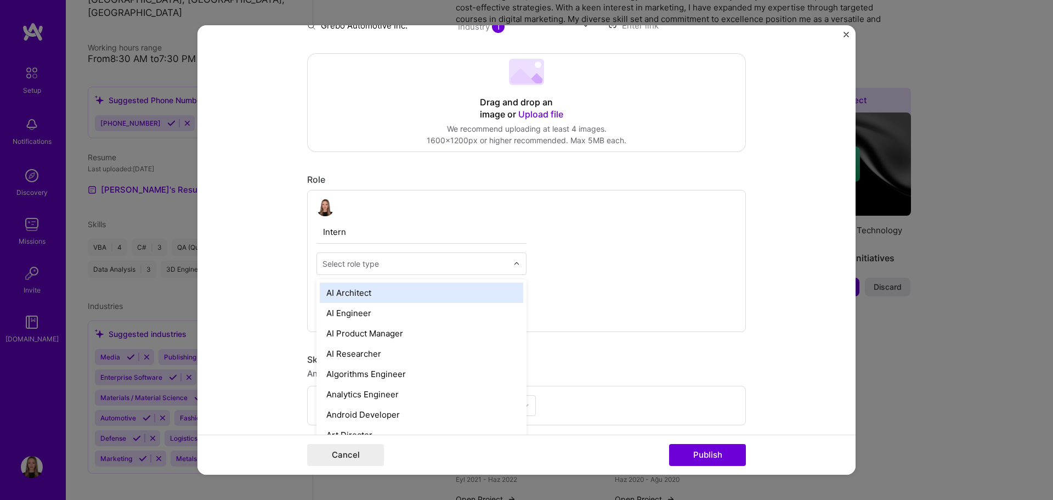
click at [353, 264] on div "Select role type" at bounding box center [350, 264] width 56 height 12
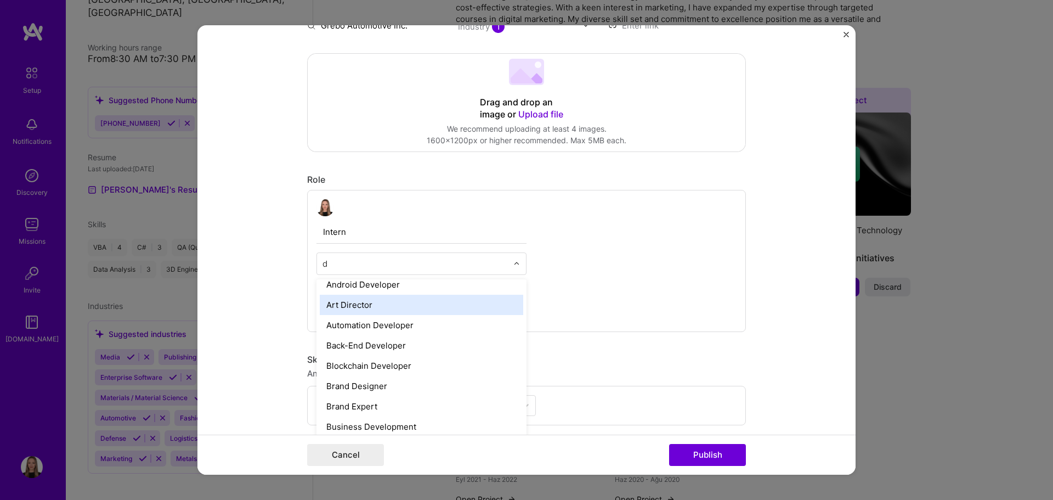
scroll to position [0, 0]
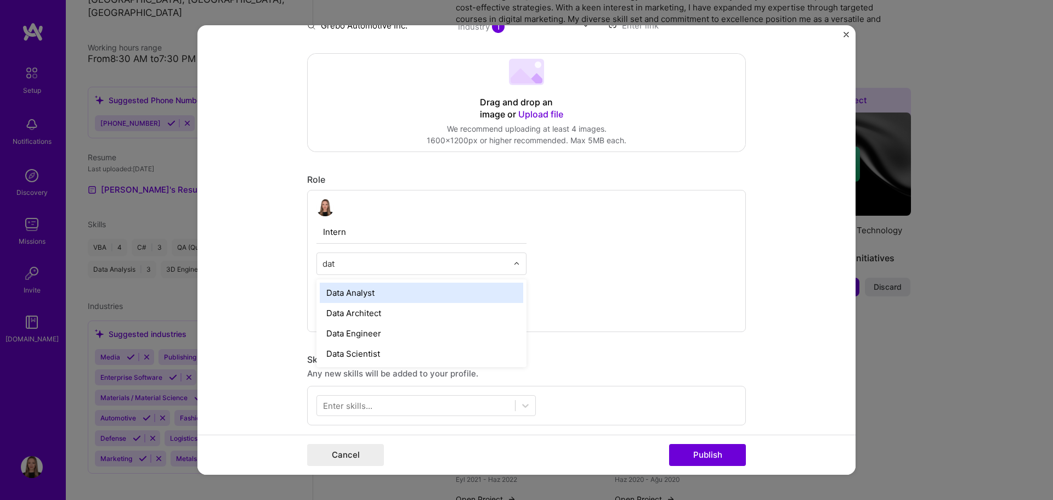
type input "data"
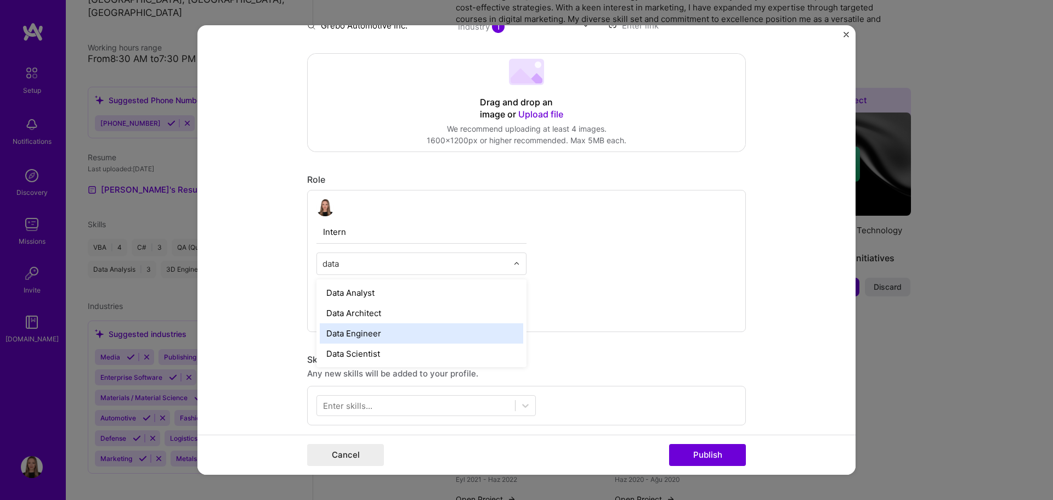
click at [415, 337] on div "Data Engineer" at bounding box center [421, 333] width 203 height 20
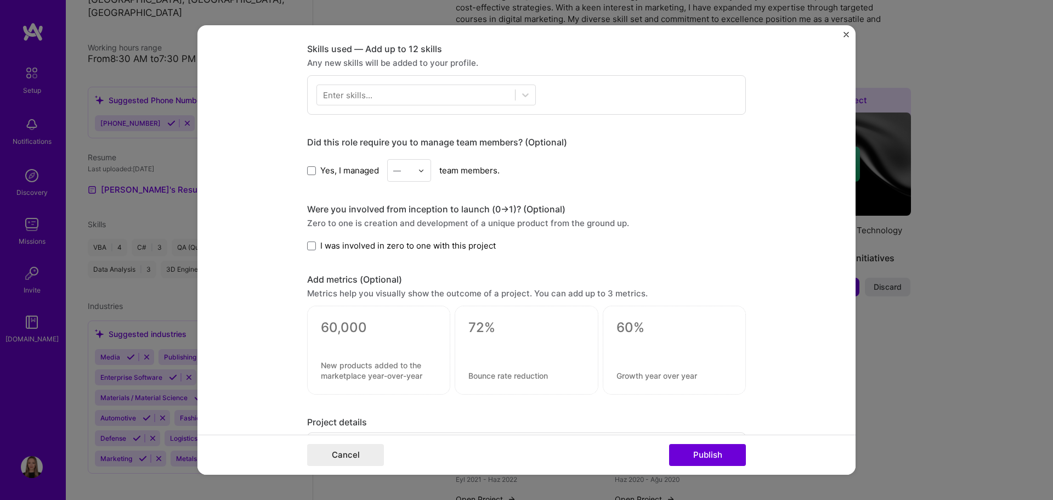
scroll to position [603, 0]
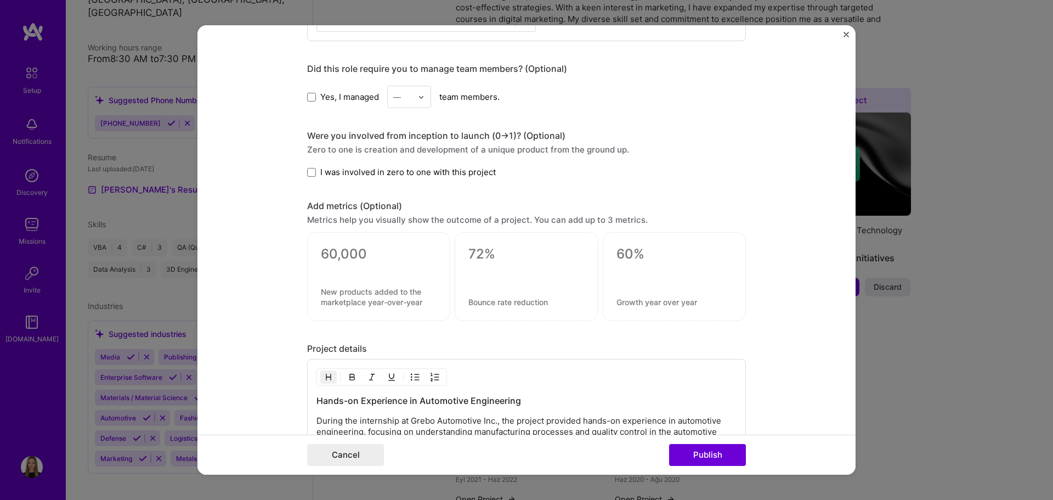
click at [344, 169] on span "I was involved in zero to one with this project" at bounding box center [408, 173] width 176 height 12
click at [0, 0] on input "I was involved in zero to one with this project" at bounding box center [0, 0] width 0 height 0
click at [338, 171] on span "I was involved in zero to one with this project" at bounding box center [408, 173] width 176 height 12
click at [0, 0] on input "I was involved in zero to one with this project" at bounding box center [0, 0] width 0 height 0
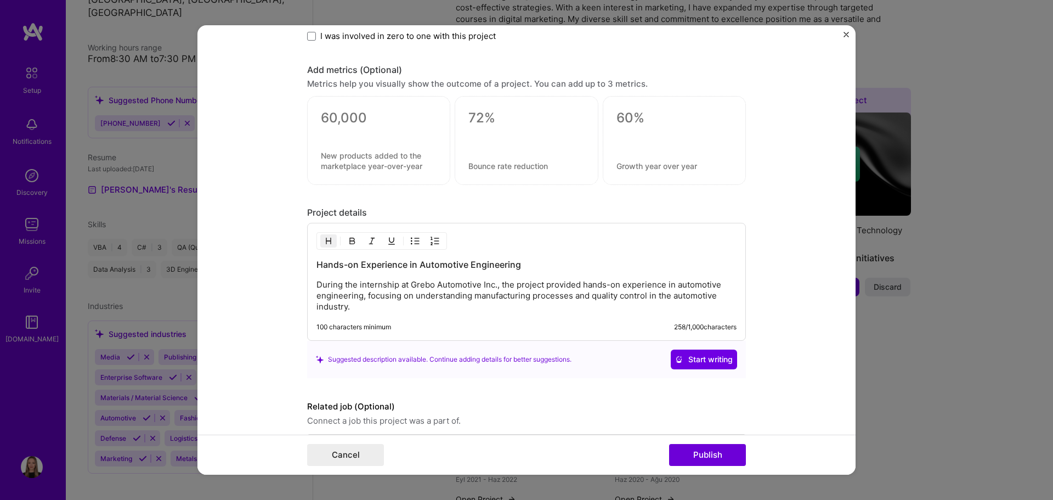
scroll to position [781, 0]
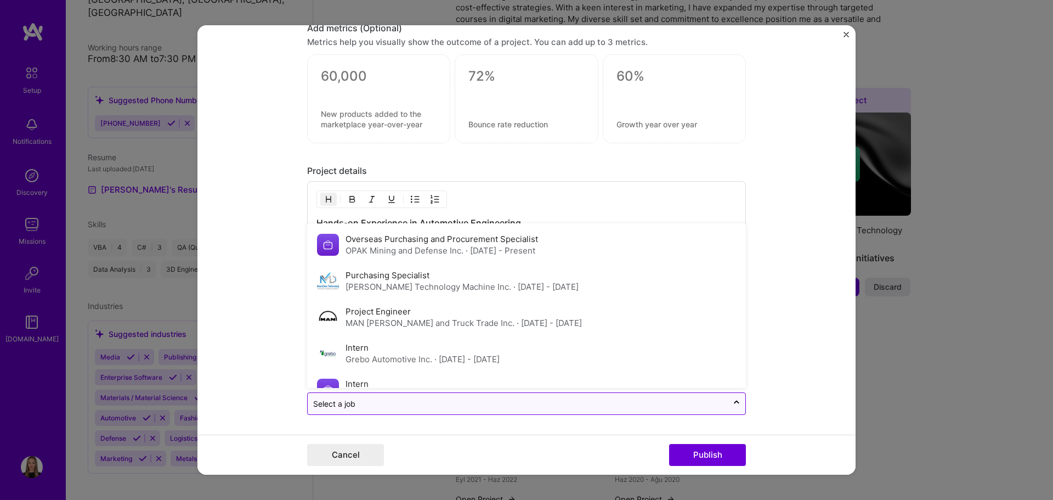
click at [381, 414] on div "Select a job" at bounding box center [518, 403] width 420 height 21
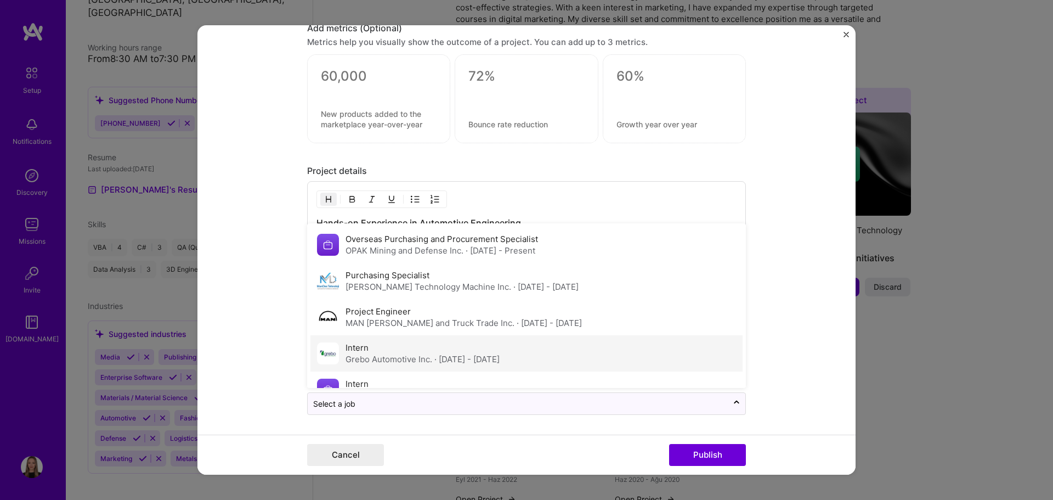
click at [404, 355] on div "Grebo Automotive Inc. · [DATE] - [DATE]" at bounding box center [423, 359] width 154 height 12
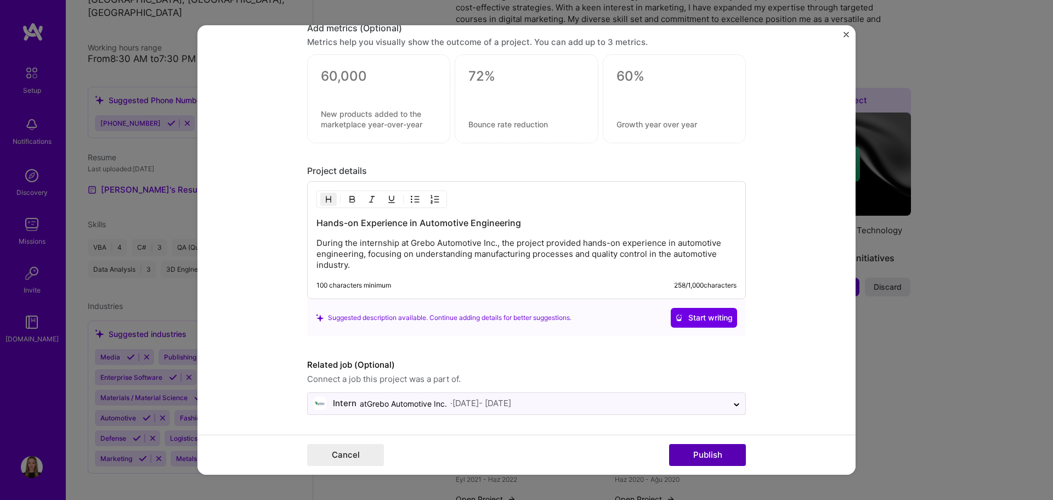
click at [719, 446] on button "Publish" at bounding box center [707, 455] width 77 height 22
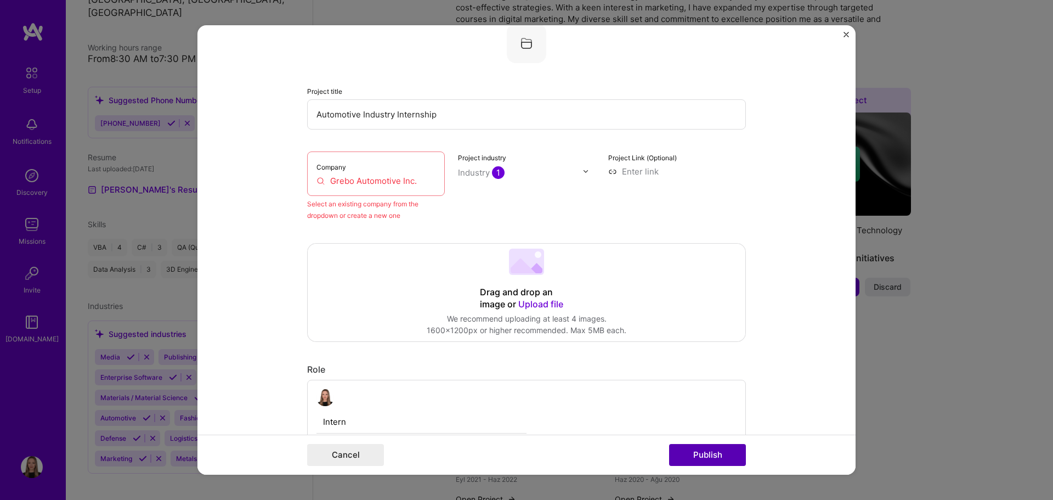
scroll to position [72, 0]
click at [389, 181] on input "Grebo Automotive Inc." at bounding box center [375, 183] width 119 height 12
drag, startPoint x: 415, startPoint y: 184, endPoint x: 86, endPoint y: 169, distance: 330.0
click at [86, 169] on div "Editing suggested project This project is suggested based on your LinkedIn, res…" at bounding box center [526, 250] width 1053 height 500
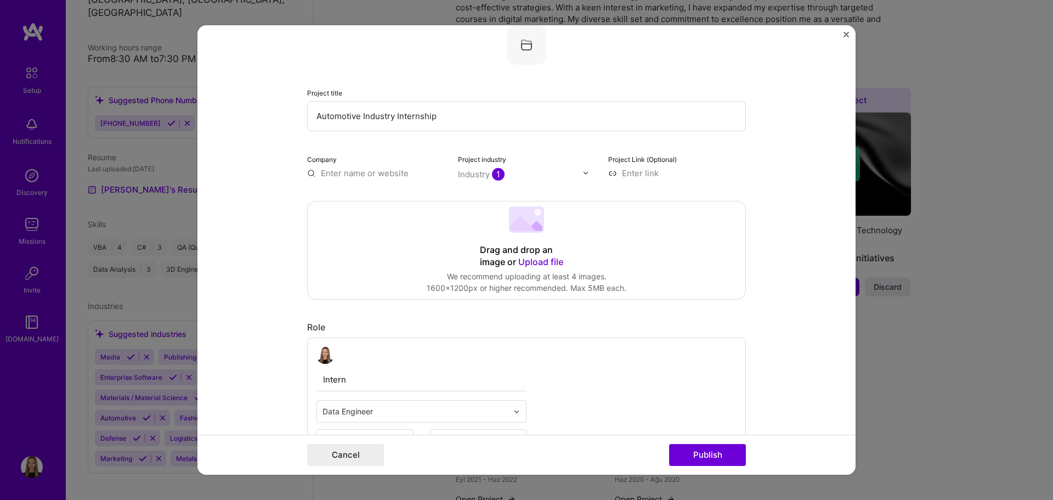
paste input "Grebo Automotive Inc."
type input "Grebo Automotive Inc."
click at [387, 198] on div "Grebo Automotive Inc." at bounding box center [417, 198] width 97 height 19
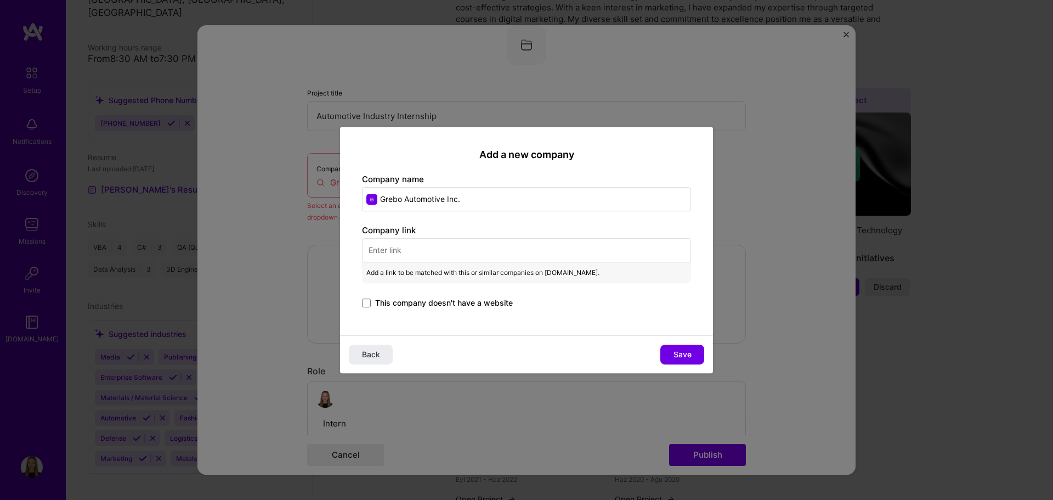
click at [432, 252] on input "text" at bounding box center [526, 250] width 329 height 24
paste input "[URL][DOMAIN_NAME][PERSON_NAME]"
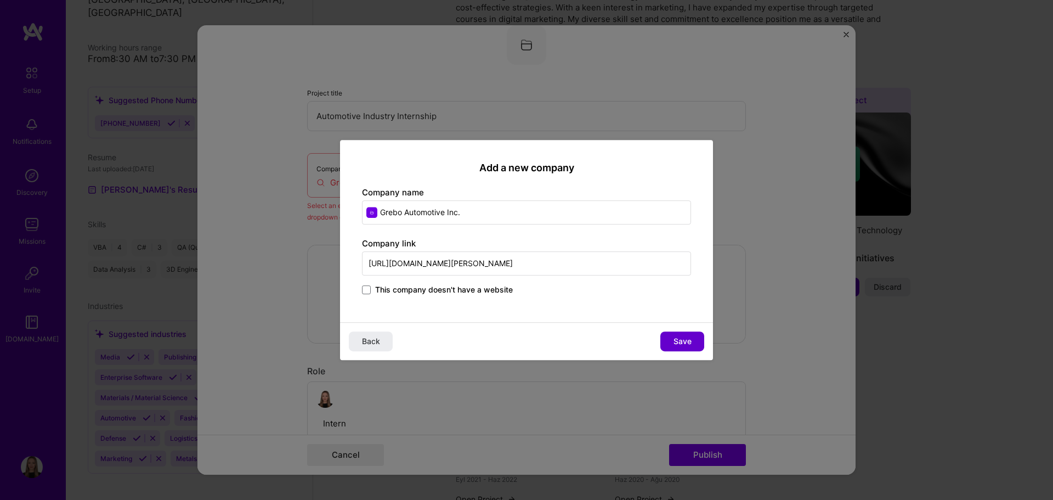
type input "[URL][DOMAIN_NAME][PERSON_NAME]"
click at [689, 345] on span "Save" at bounding box center [683, 341] width 18 height 11
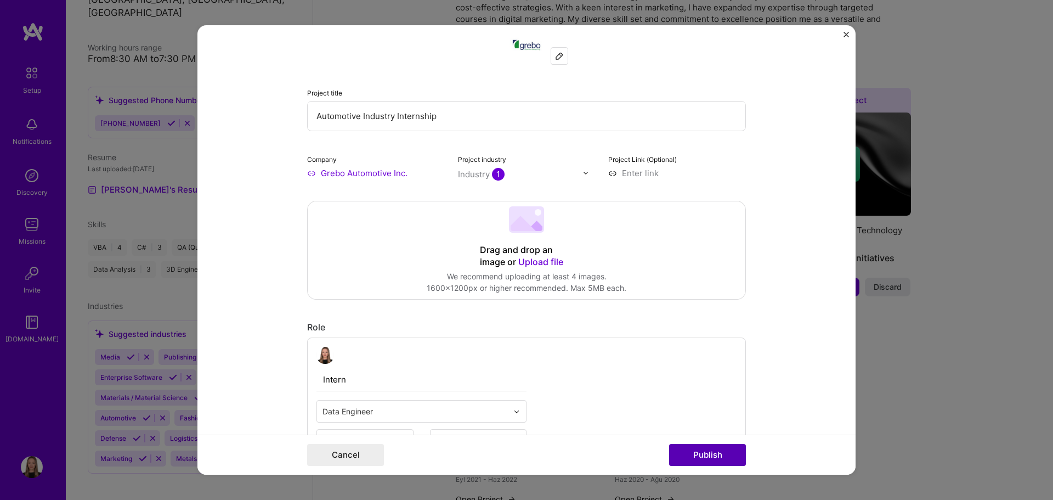
click at [711, 453] on button "Publish" at bounding box center [707, 455] width 77 height 22
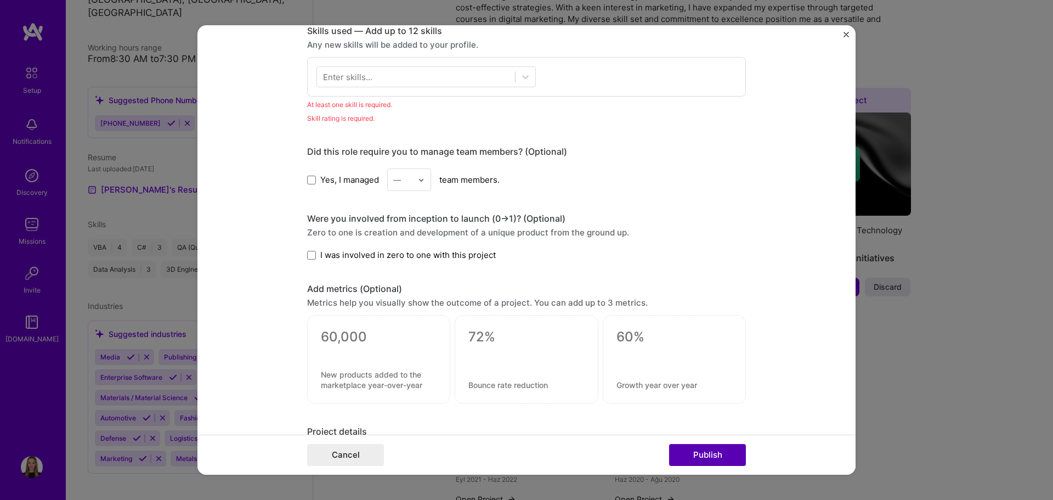
scroll to position [548, 0]
click at [390, 76] on div at bounding box center [416, 76] width 198 height 18
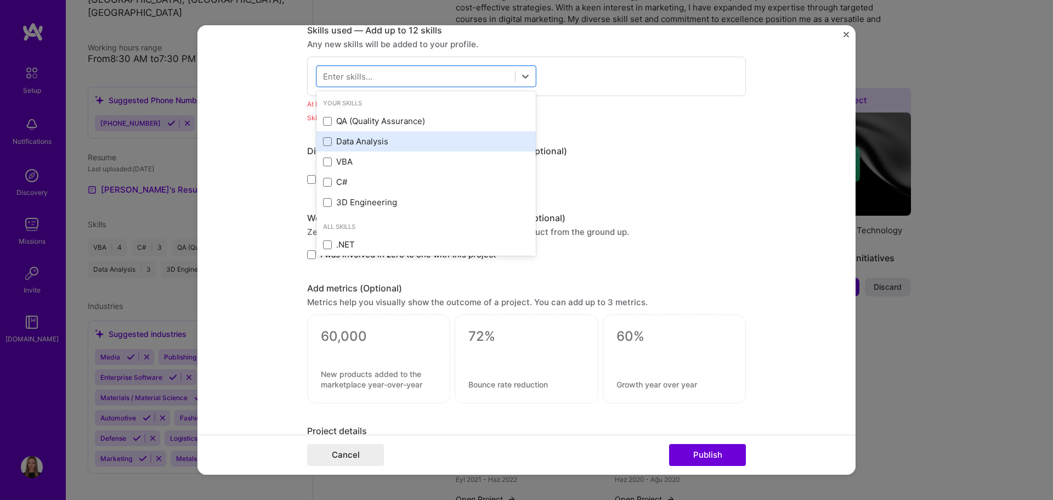
click at [377, 141] on div "Data Analysis" at bounding box center [426, 141] width 206 height 12
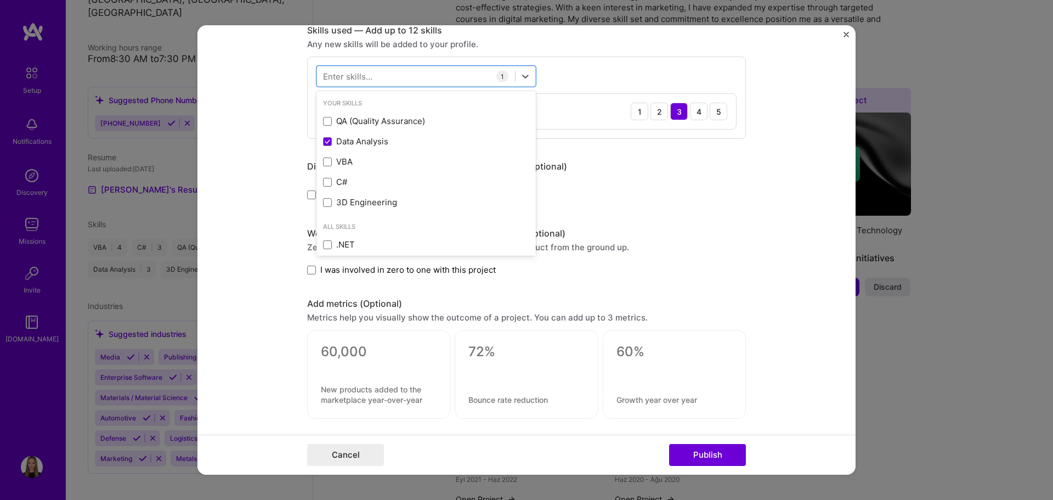
click at [714, 248] on div "Zero to one is creation and development of a unique product from the ground up." at bounding box center [526, 248] width 439 height 12
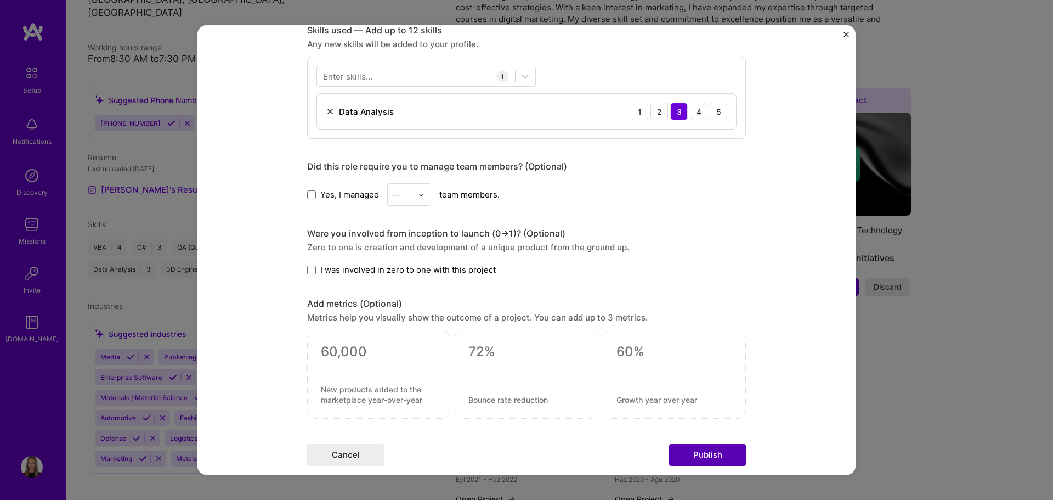
click at [726, 452] on button "Publish" at bounding box center [707, 455] width 77 height 22
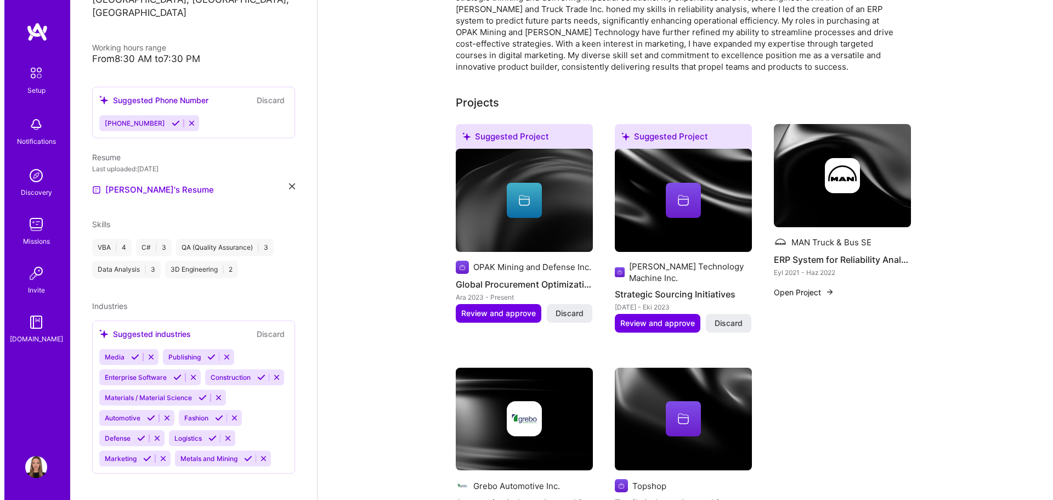
scroll to position [274, 0]
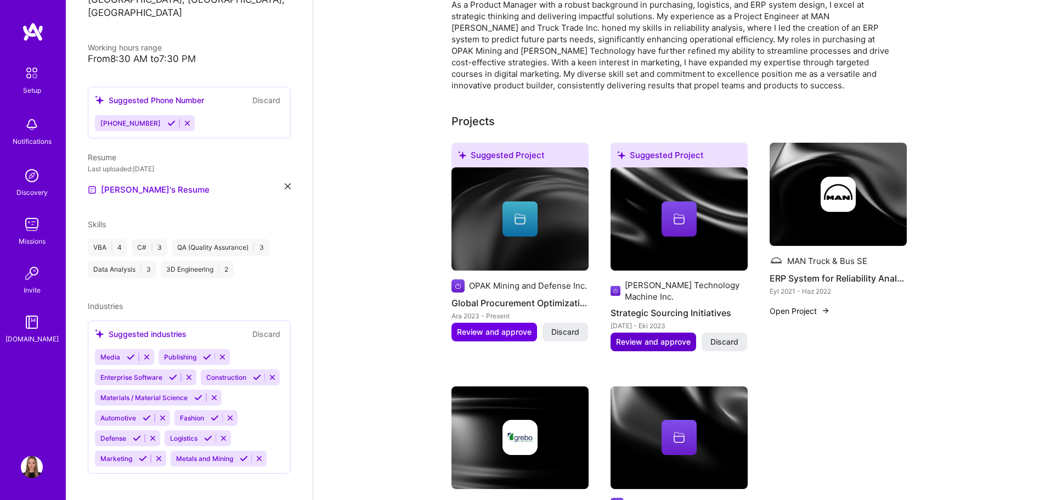
click at [653, 336] on span "Review and approve" at bounding box center [653, 341] width 75 height 11
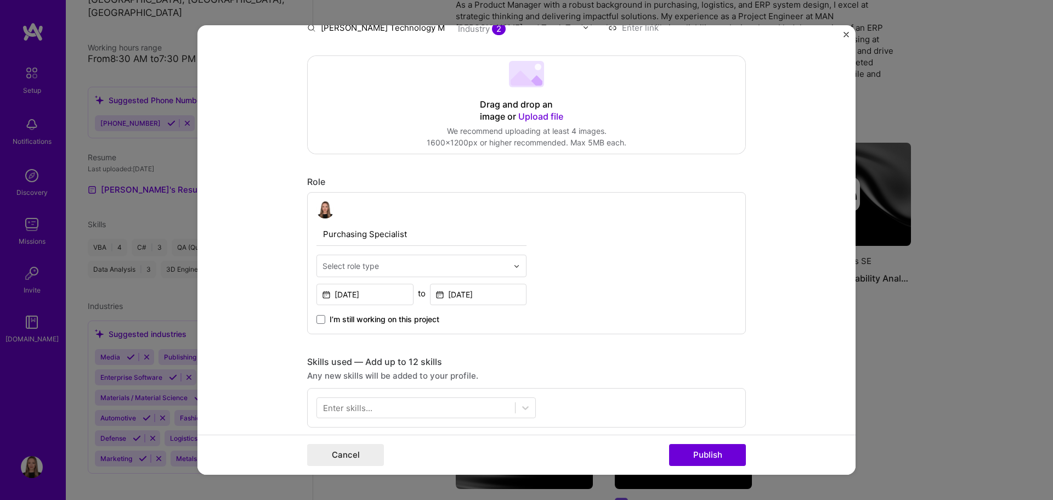
scroll to position [329, 0]
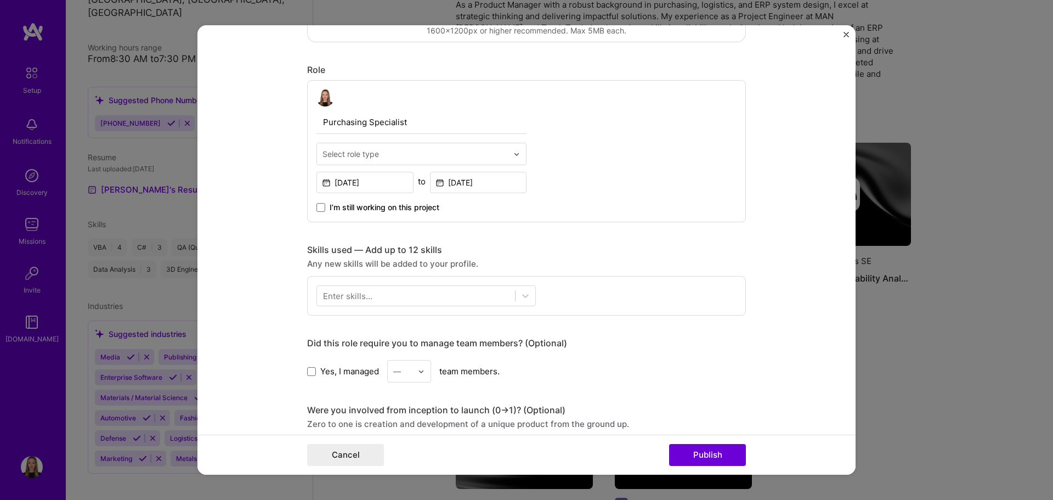
click at [402, 156] on input "text" at bounding box center [414, 154] width 185 height 12
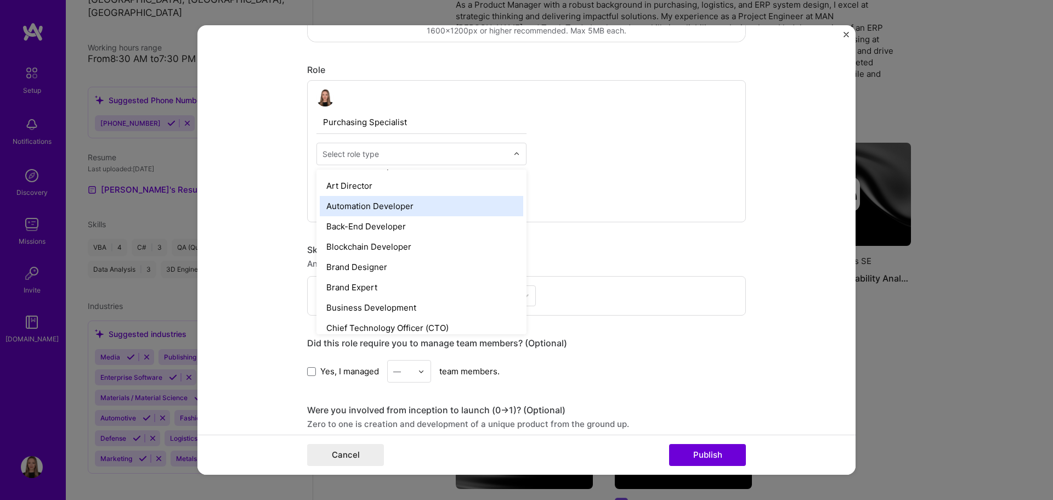
scroll to position [165, 0]
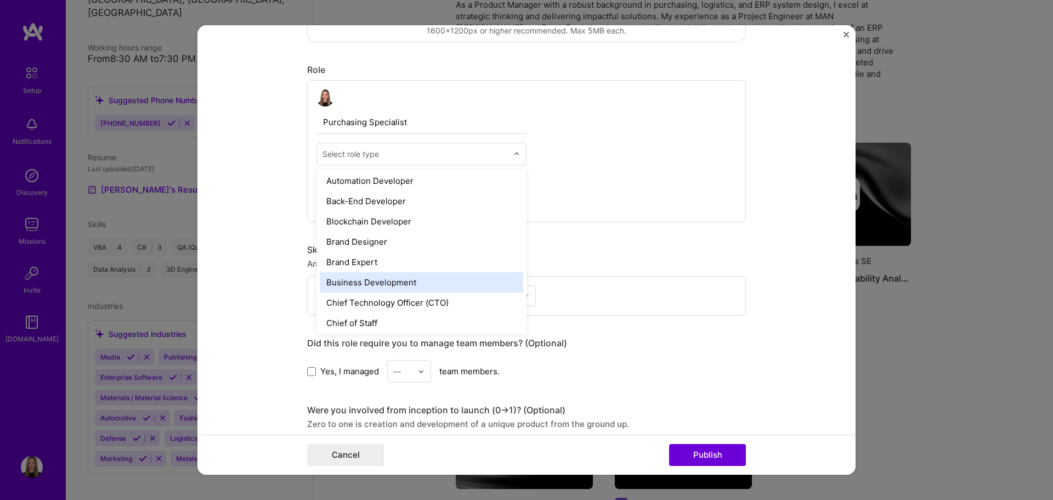
click at [411, 285] on div "Business Development" at bounding box center [421, 282] width 203 height 20
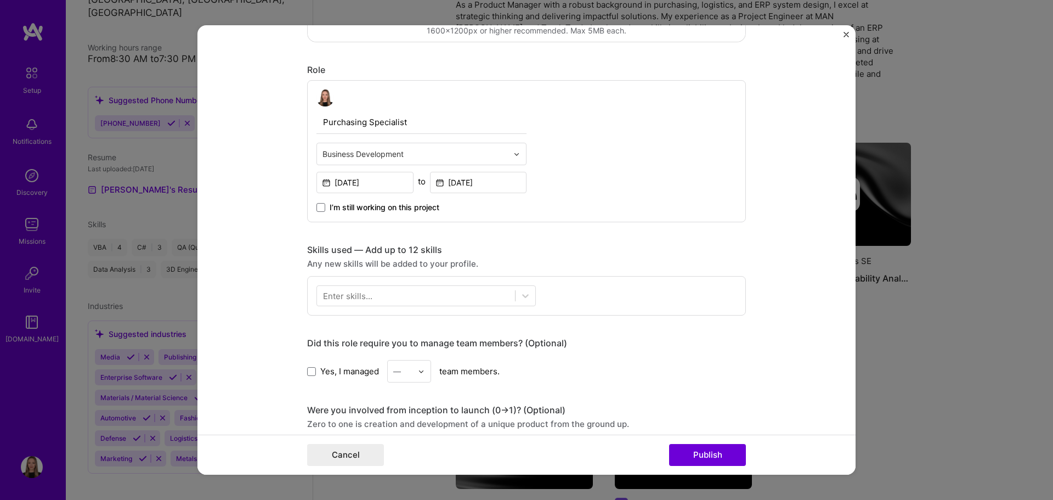
click at [434, 155] on input "text" at bounding box center [414, 154] width 185 height 12
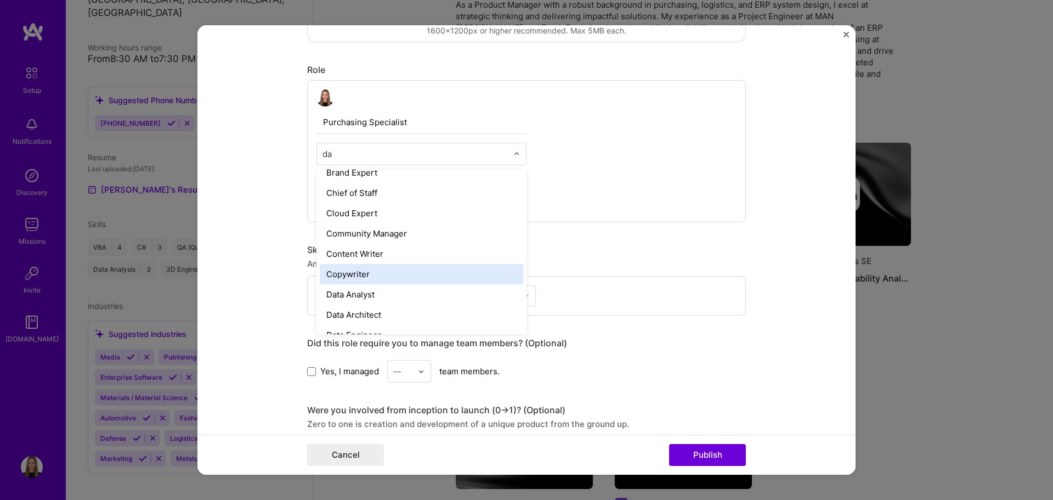
scroll to position [0, 0]
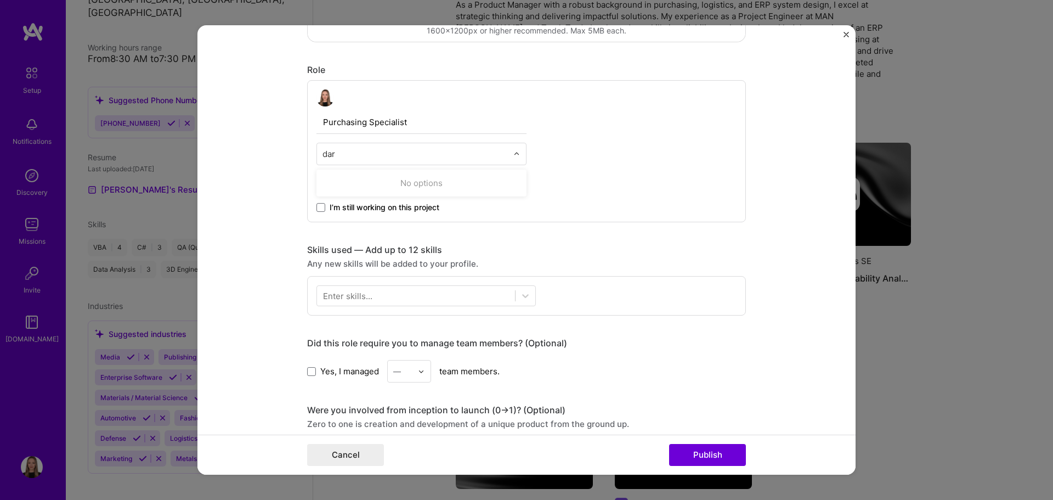
type input "da"
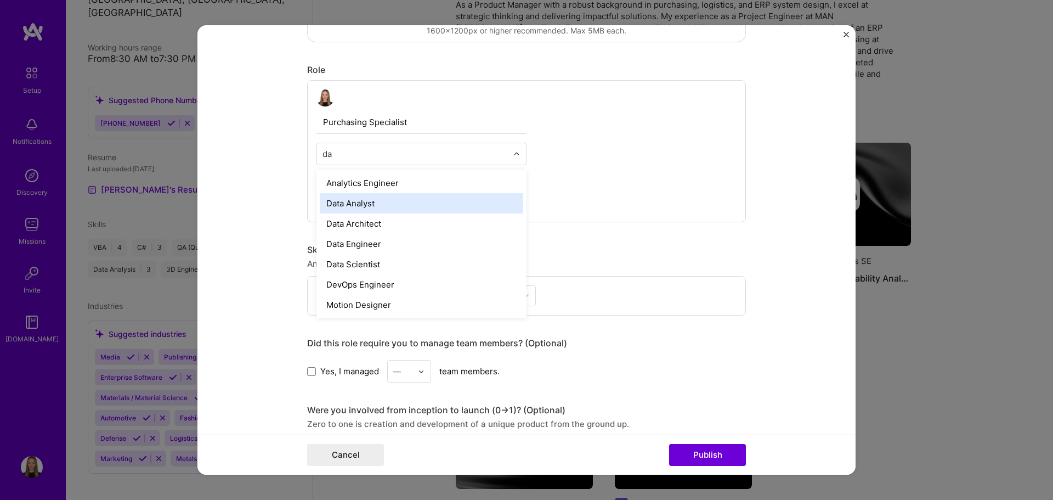
click at [400, 206] on div "Data Analyst" at bounding box center [421, 203] width 203 height 20
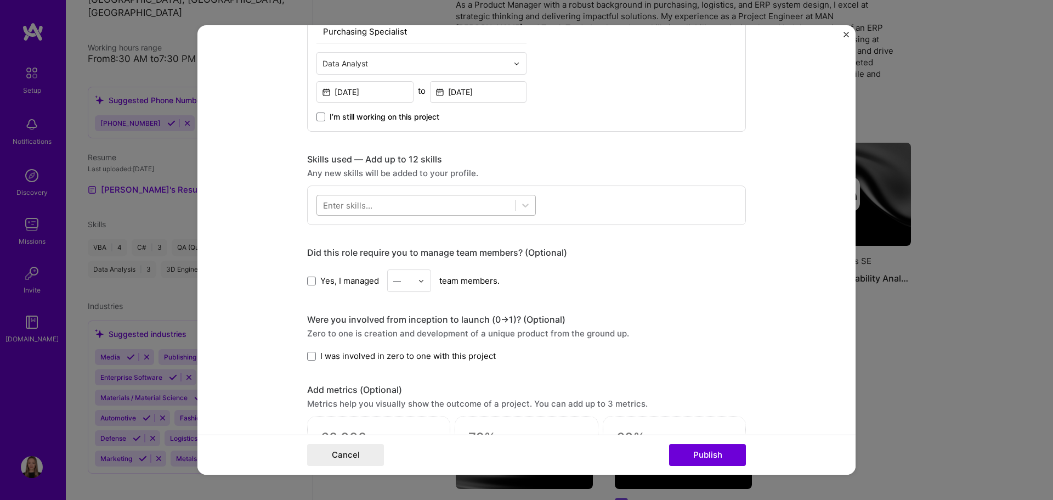
scroll to position [439, 0]
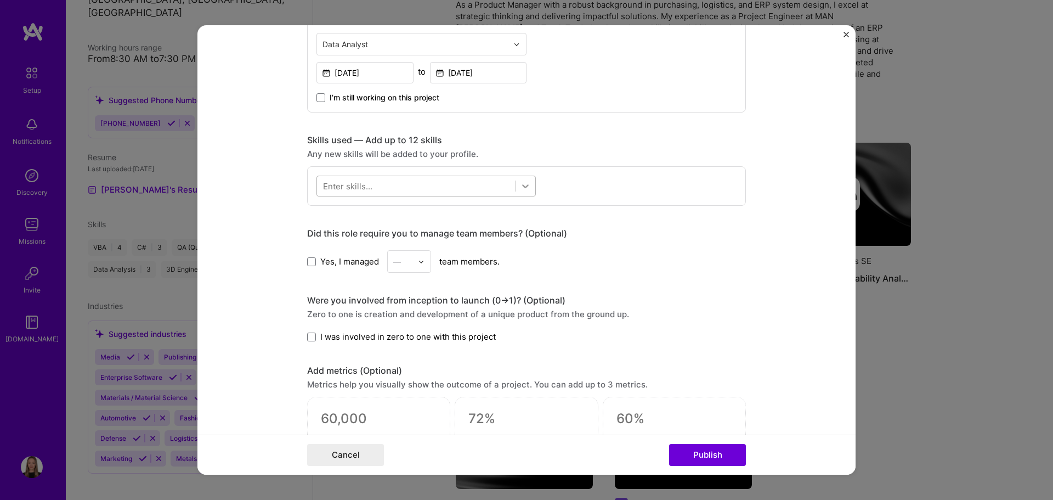
click at [522, 186] on icon at bounding box center [525, 187] width 7 height 4
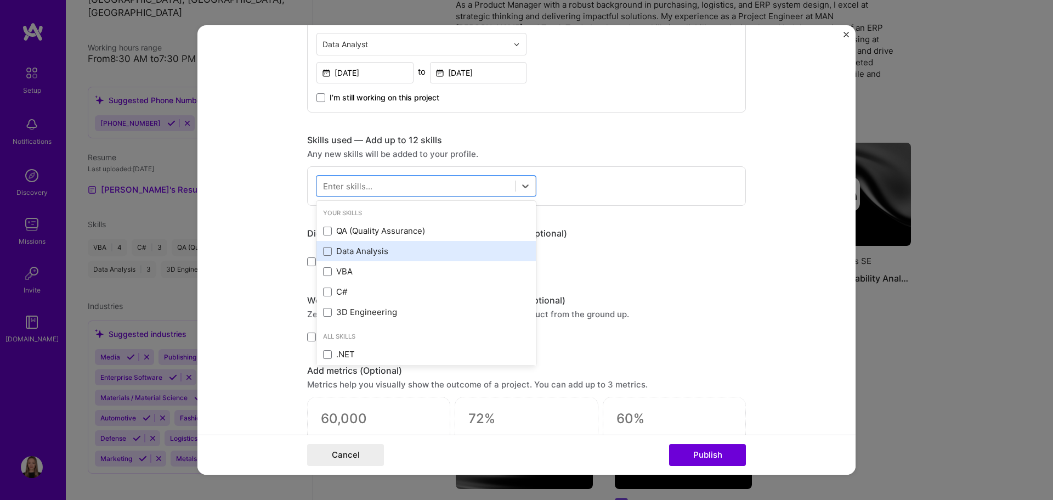
click at [393, 248] on div "Data Analysis" at bounding box center [426, 251] width 206 height 12
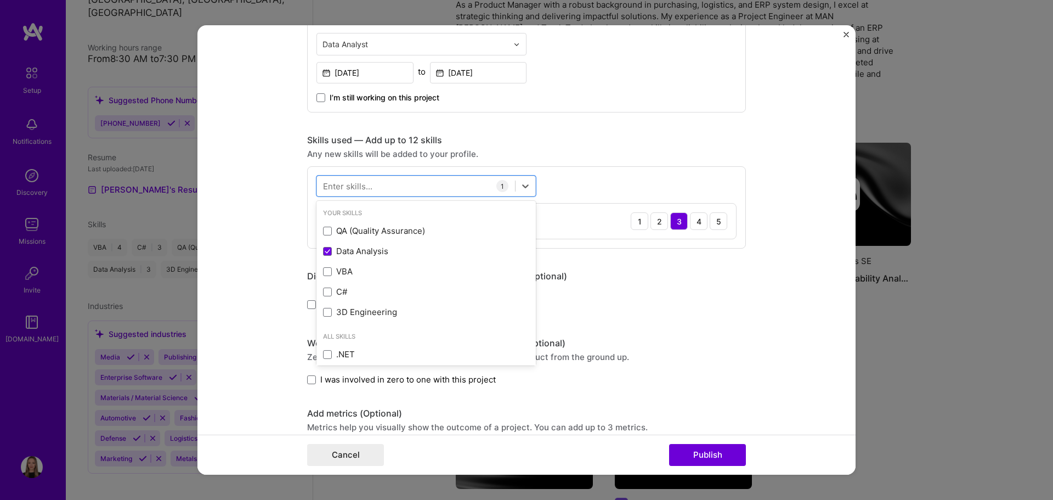
click at [721, 136] on div "Skills used — Add up to 12 skills" at bounding box center [526, 141] width 439 height 12
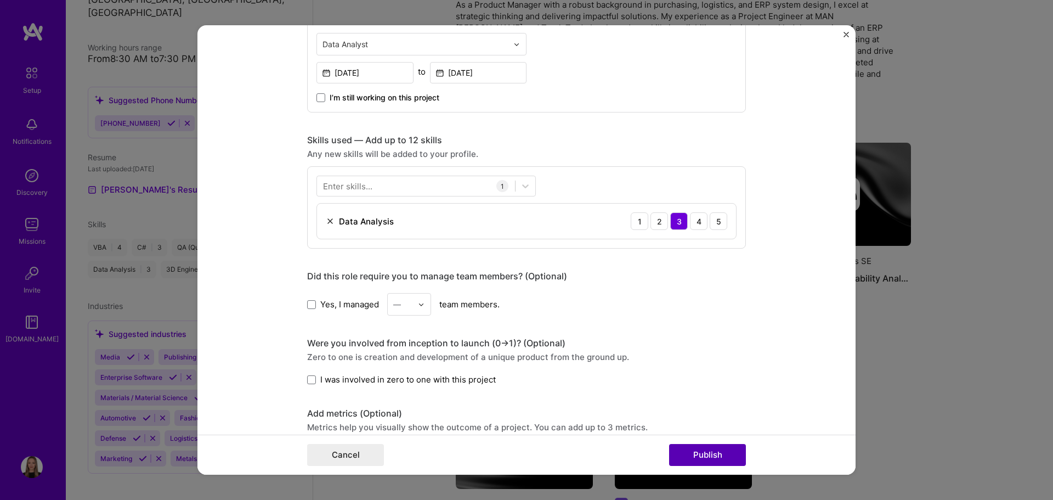
click at [742, 454] on button "Publish" at bounding box center [707, 455] width 77 height 22
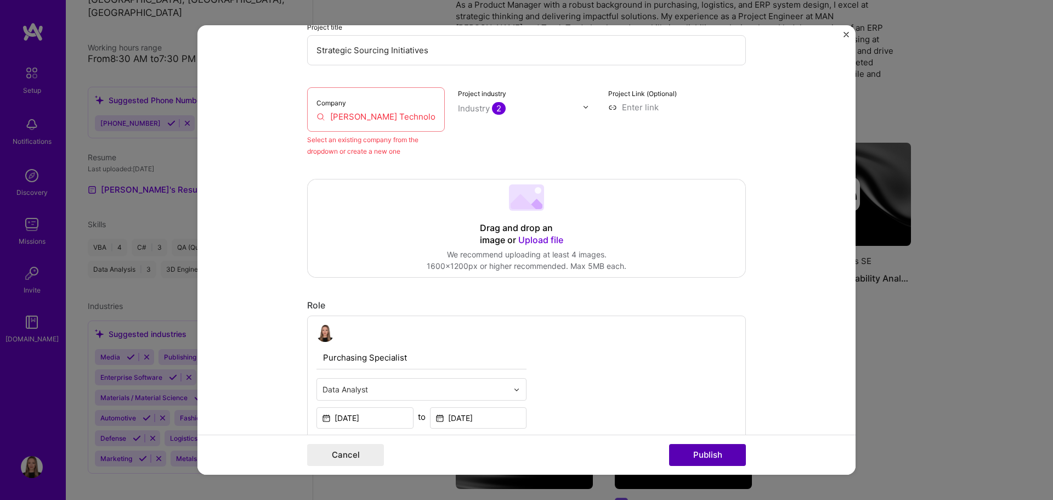
scroll to position [72, 0]
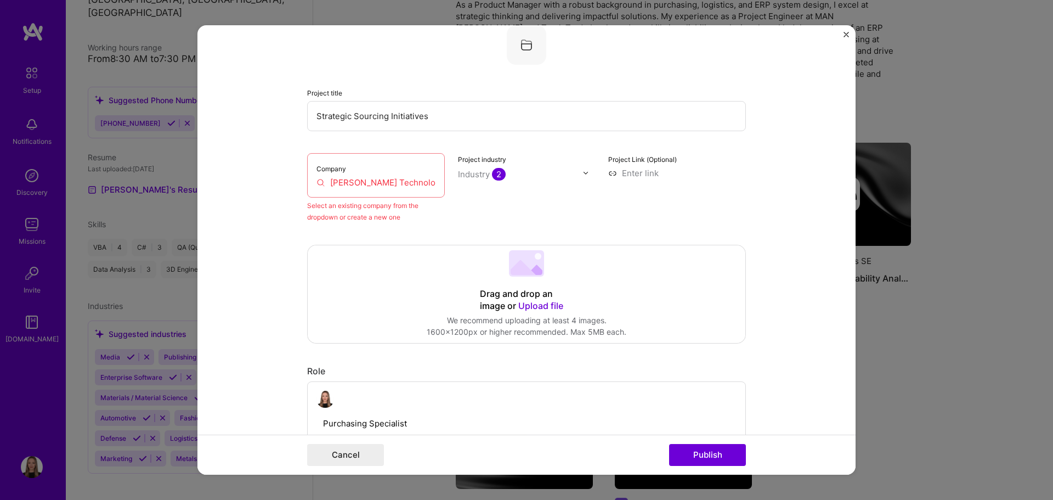
click at [404, 177] on input "[PERSON_NAME] Technology Machine Inc." at bounding box center [375, 183] width 119 height 12
click at [396, 181] on input "[PERSON_NAME] Technology Machine Inc." at bounding box center [375, 183] width 119 height 12
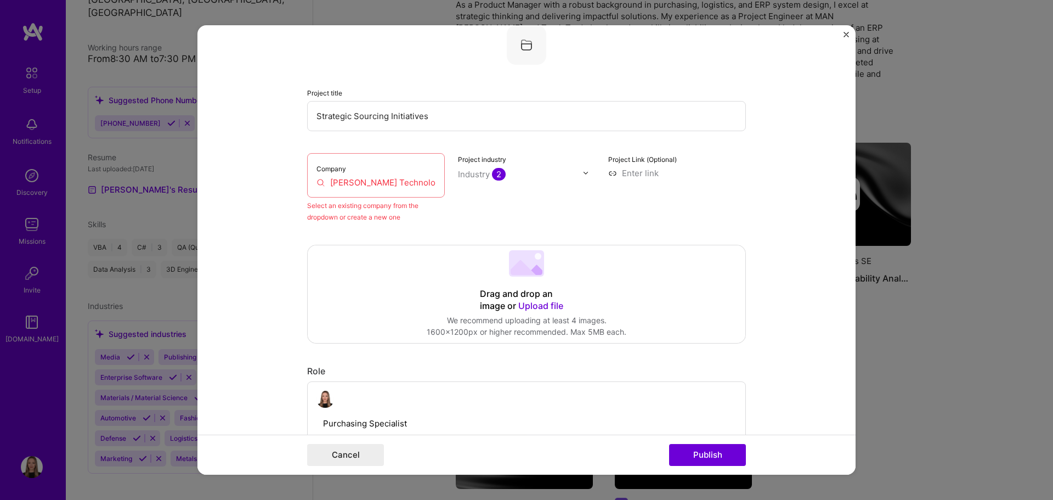
click at [598, 203] on div "Company [PERSON_NAME] Technology Machine Inc. Select an existing company from t…" at bounding box center [526, 188] width 439 height 70
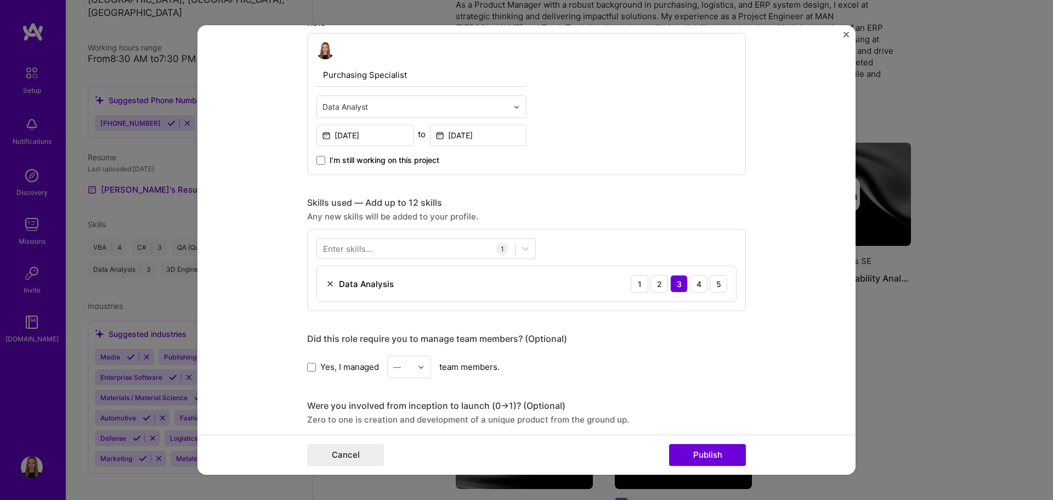
scroll to position [511, 0]
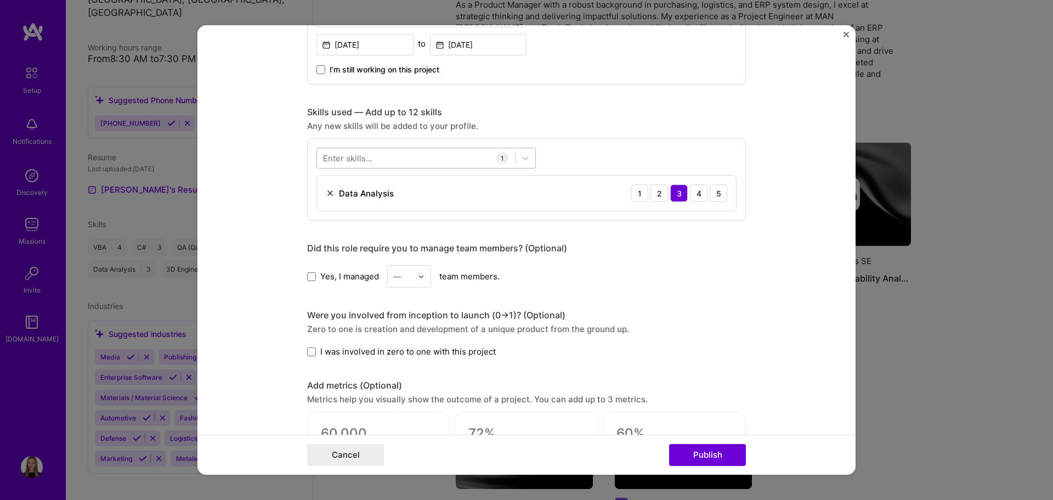
click at [404, 152] on div at bounding box center [416, 158] width 198 height 18
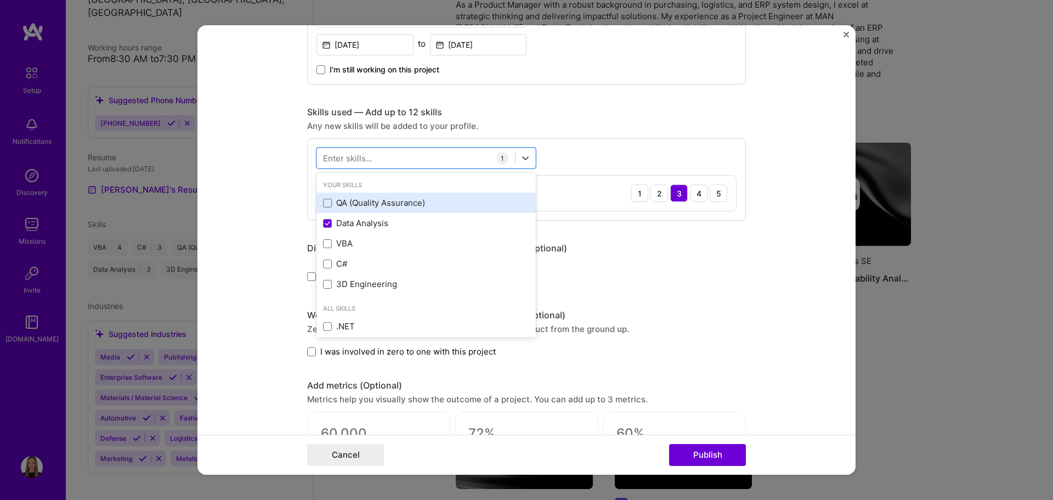
click at [373, 203] on div "QA (Quality Assurance)" at bounding box center [426, 203] width 206 height 12
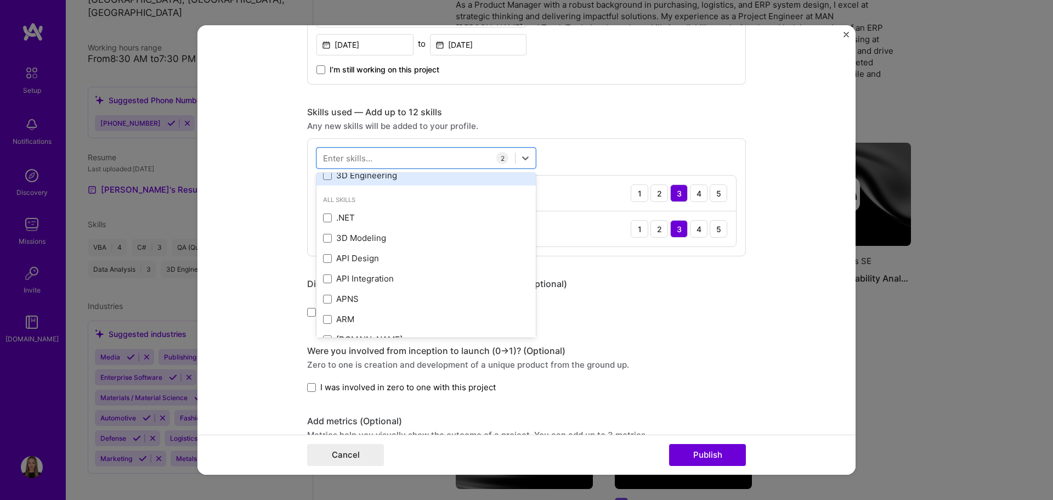
scroll to position [110, 0]
click at [409, 236] on div "3D Modeling" at bounding box center [426, 237] width 206 height 12
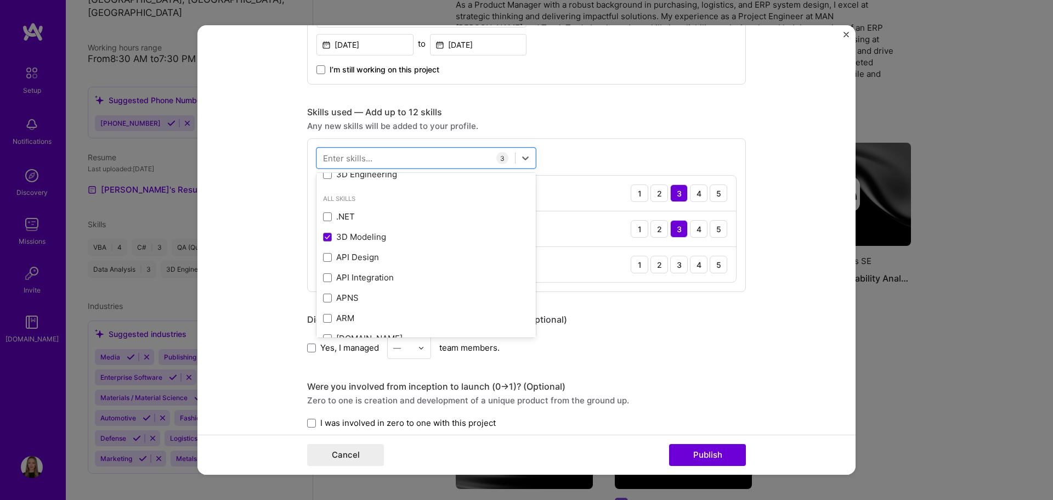
click at [661, 127] on div "Any new skills will be added to your profile." at bounding box center [526, 127] width 439 height 12
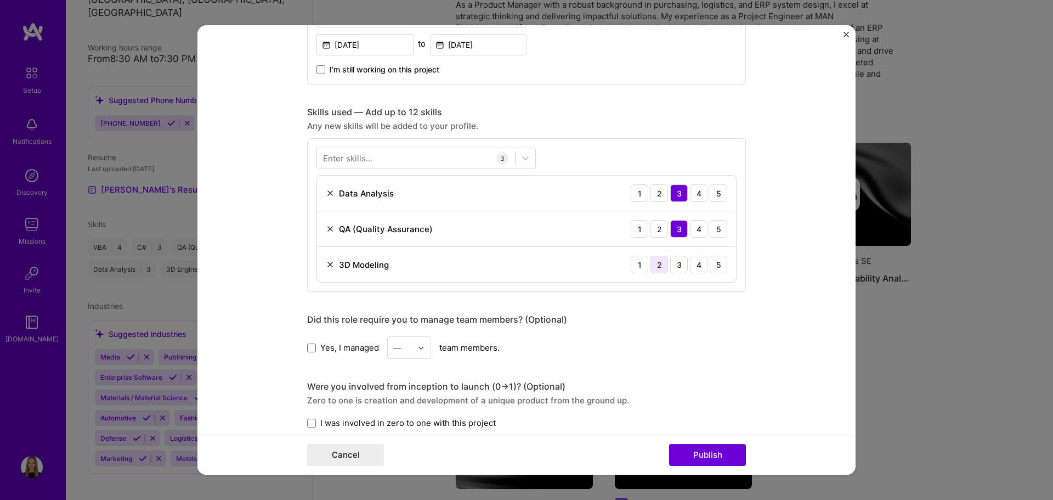
click at [659, 261] on div "2" at bounding box center [659, 265] width 18 height 18
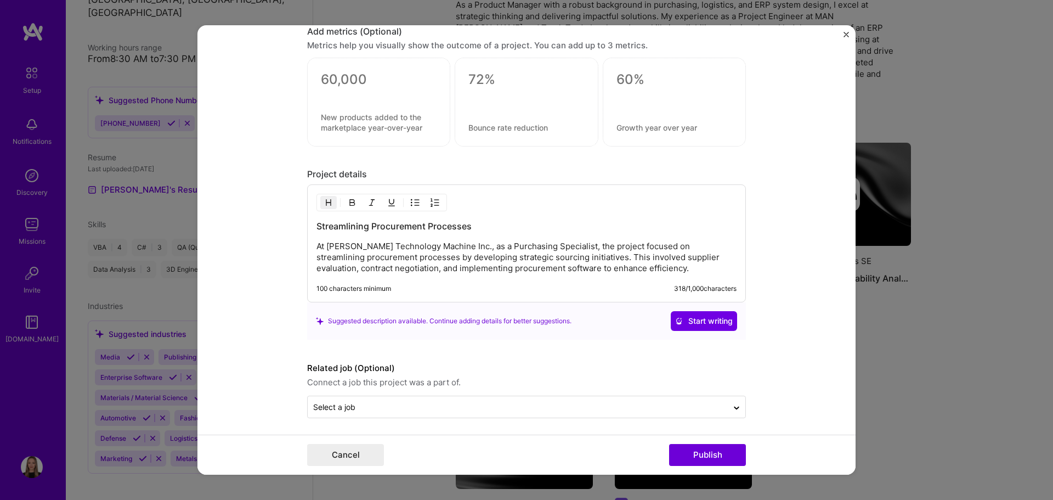
scroll to position [939, 0]
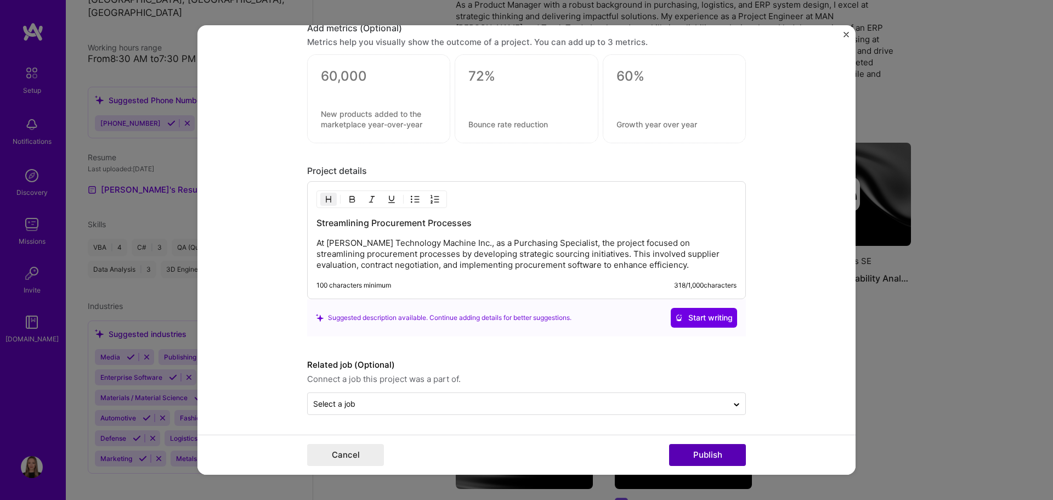
click at [709, 452] on button "Publish" at bounding box center [707, 455] width 77 height 22
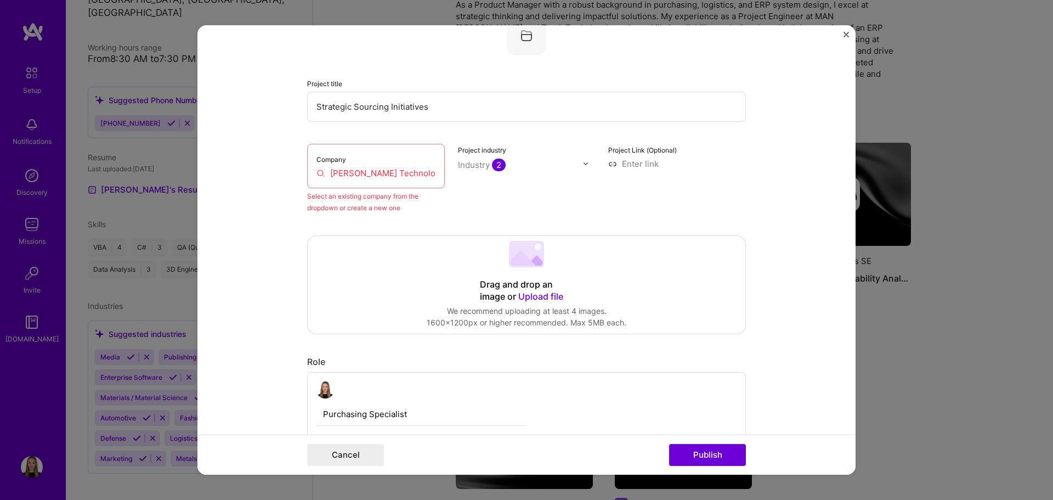
scroll to position [72, 0]
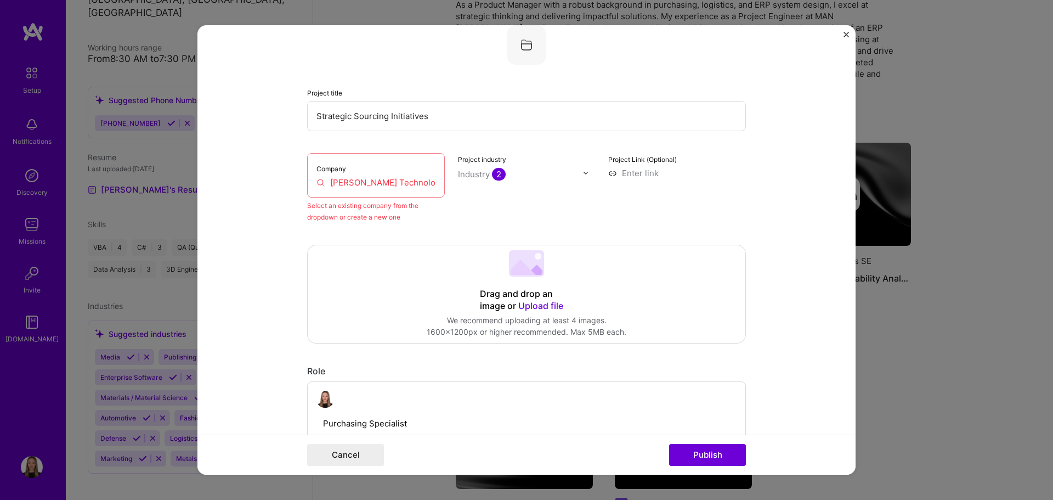
click at [388, 169] on div "Company [PERSON_NAME] Technology Machine Inc." at bounding box center [376, 175] width 138 height 44
click at [379, 185] on input "[PERSON_NAME] Technology Machine Inc." at bounding box center [375, 183] width 119 height 12
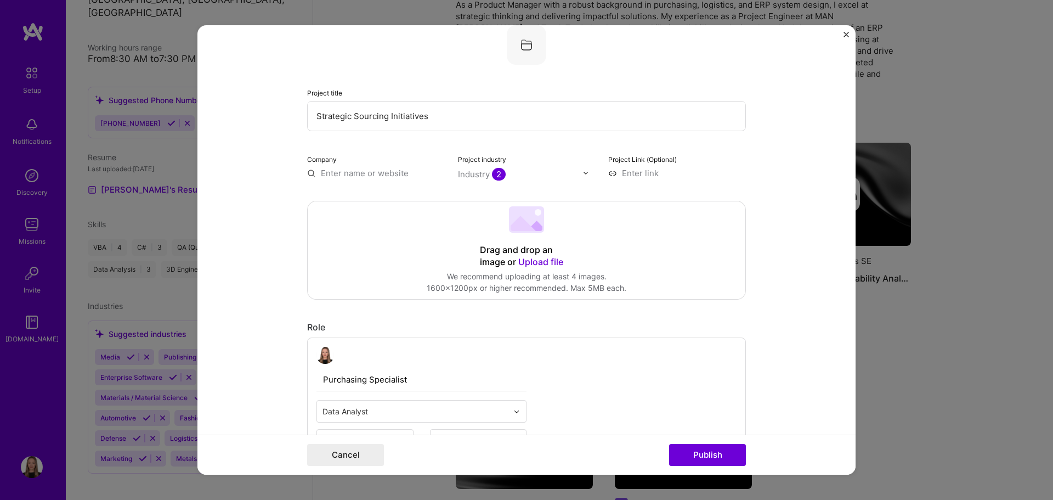
paste input "[PERSON_NAME] Technology Machine Inc."
type input "[PERSON_NAME] Technology Machine Inc."
click at [365, 212] on div "[PERSON_NAME] Technology Machine Inc." at bounding box center [409, 204] width 116 height 30
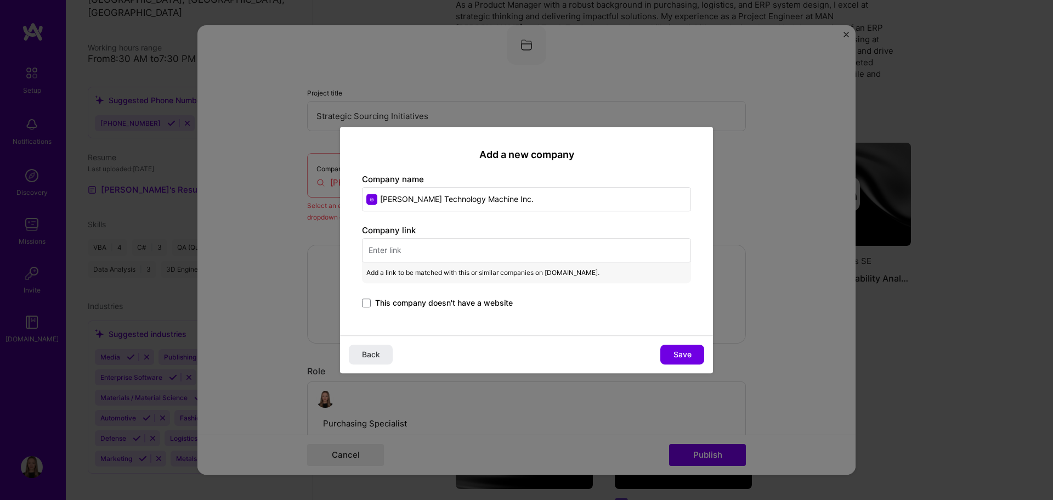
click at [412, 242] on input "text" at bounding box center [526, 250] width 329 height 24
paste input "[URL][PERSON_NAME][DOMAIN_NAME]"
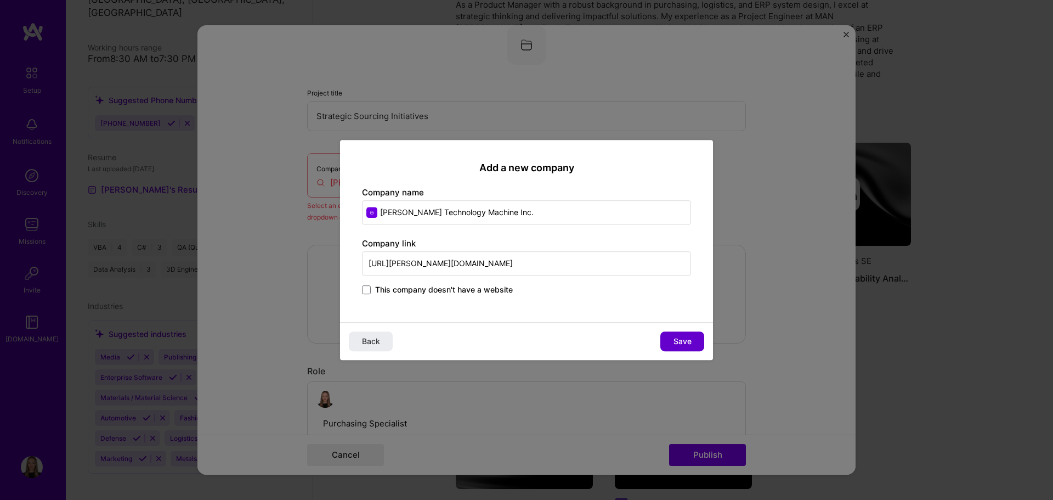
type input "[URL][PERSON_NAME][DOMAIN_NAME]"
click at [681, 339] on span "Save" at bounding box center [683, 341] width 18 height 11
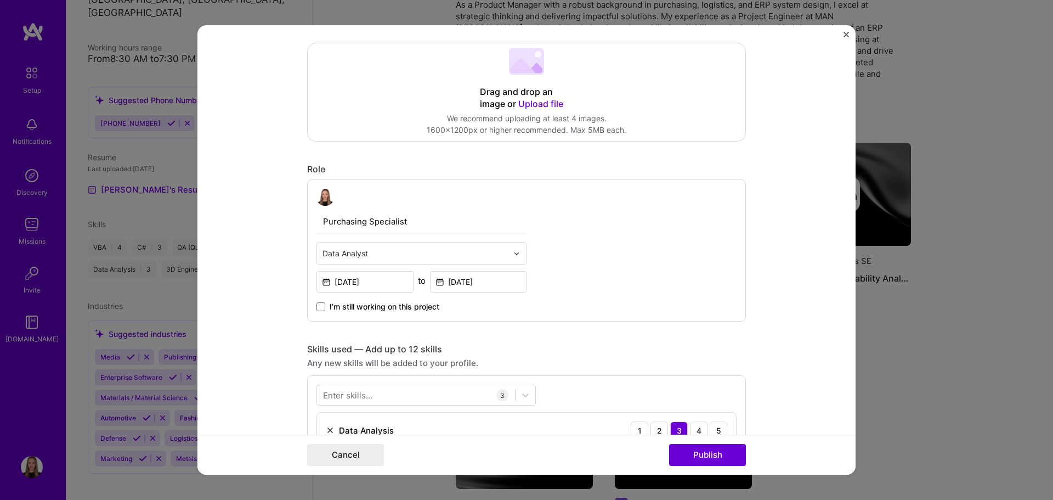
scroll to position [236, 0]
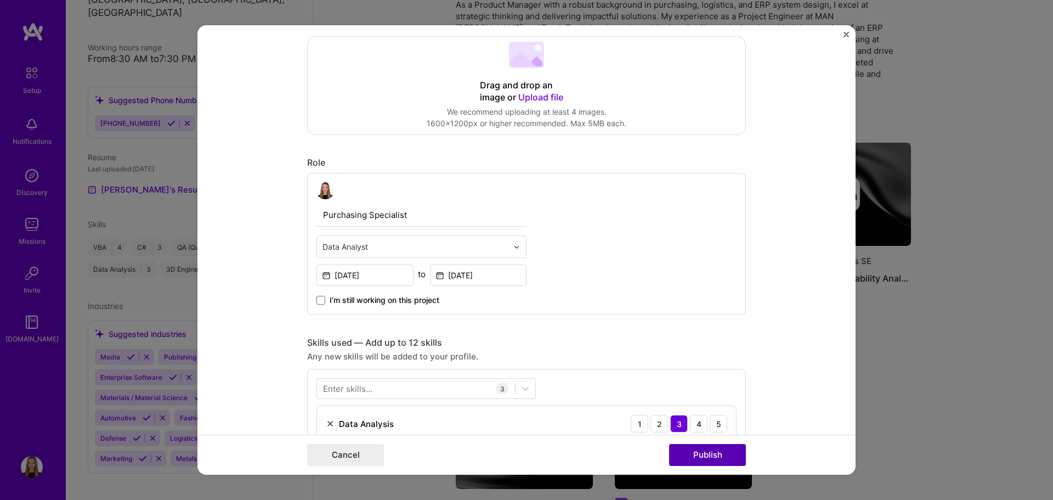
click at [710, 452] on button "Publish" at bounding box center [707, 455] width 77 height 22
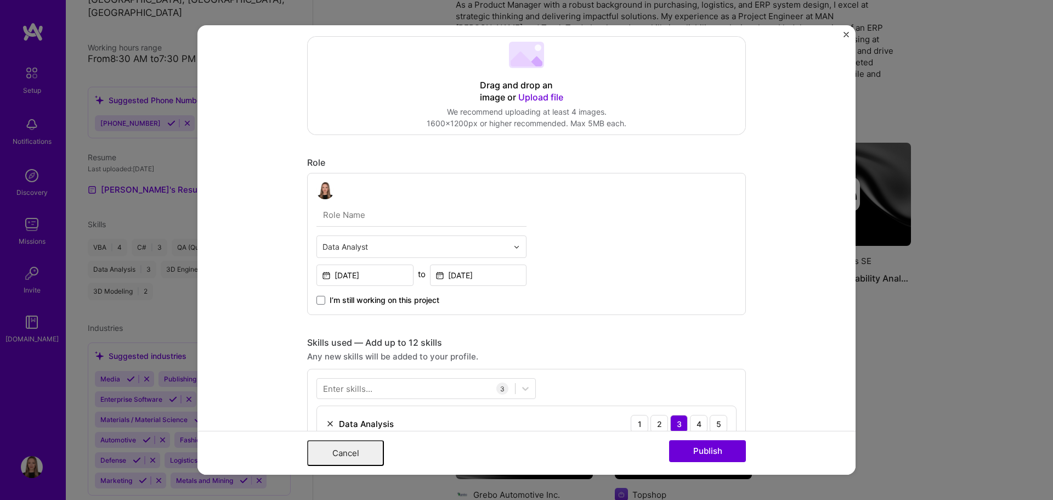
scroll to position [0, 0]
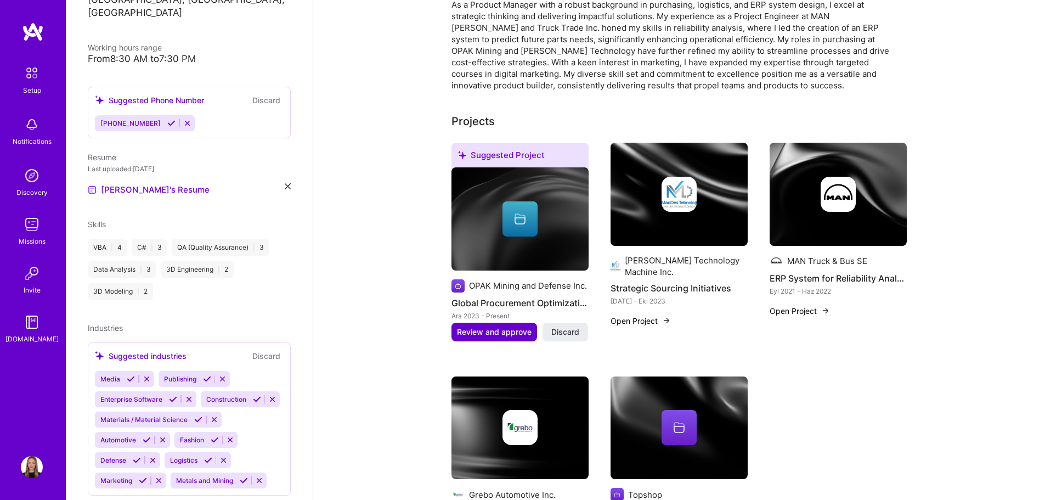
click at [505, 326] on span "Review and approve" at bounding box center [494, 331] width 75 height 11
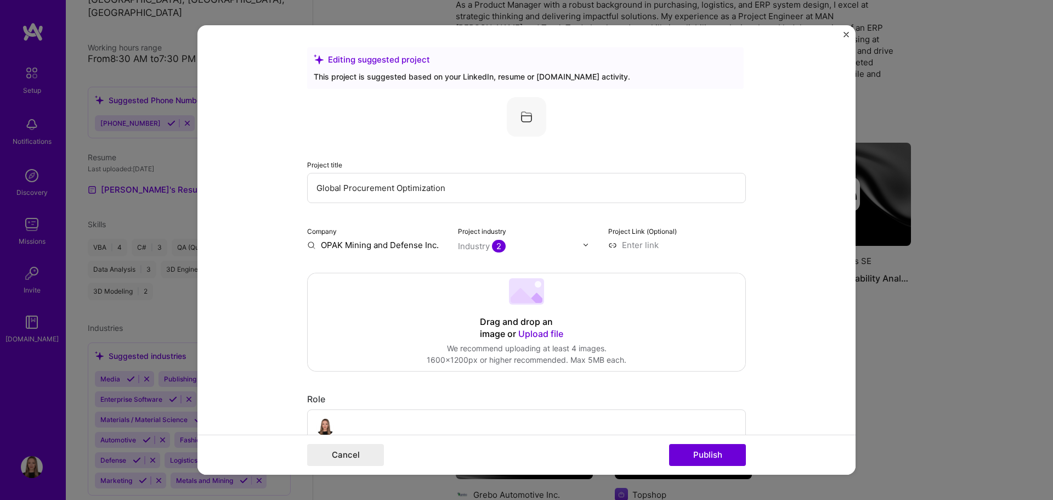
click at [366, 244] on input "OPAK Mining and Defense Inc." at bounding box center [376, 245] width 138 height 12
paste input "OPAK Mining and Defense Inc."
type input "OPAK Mining and Defense Inc."
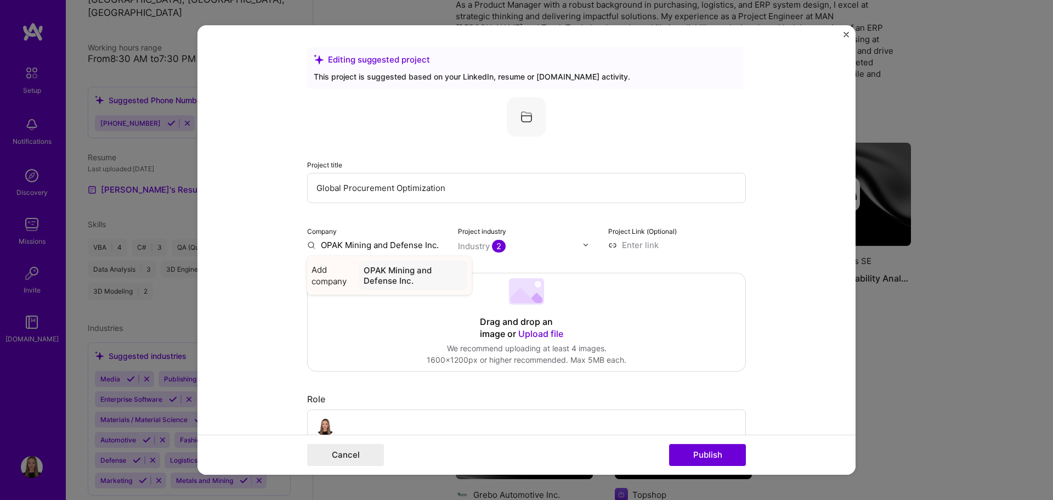
click at [408, 280] on div "OPAK Mining and Defense Inc." at bounding box center [413, 276] width 108 height 30
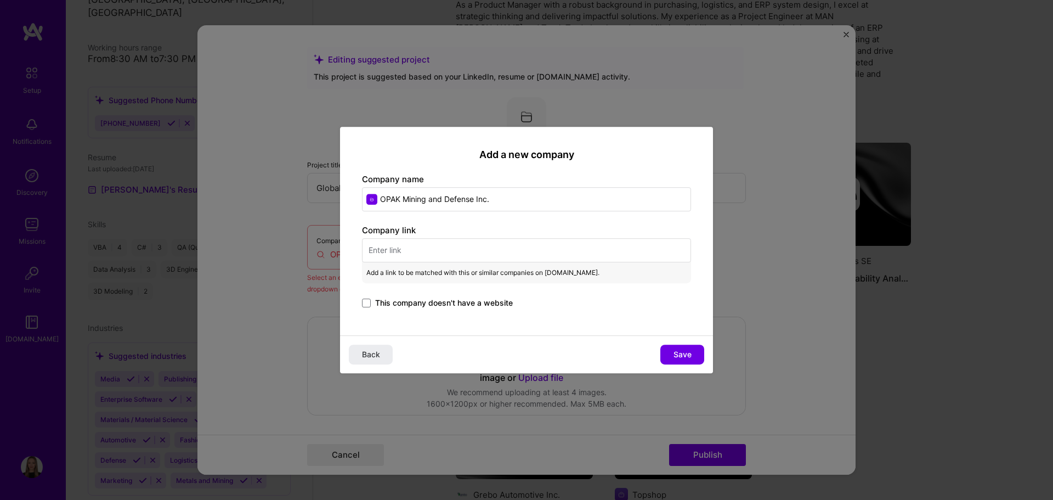
click at [430, 256] on input "text" at bounding box center [526, 250] width 329 height 24
paste input "[URL][DOMAIN_NAME]"
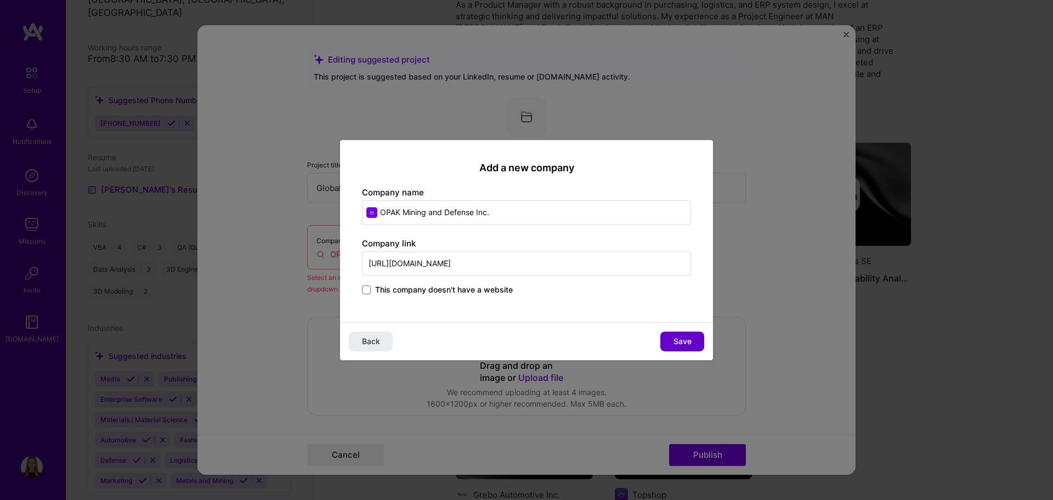
type input "[URL][DOMAIN_NAME]"
click at [671, 336] on button "Save" at bounding box center [682, 341] width 44 height 20
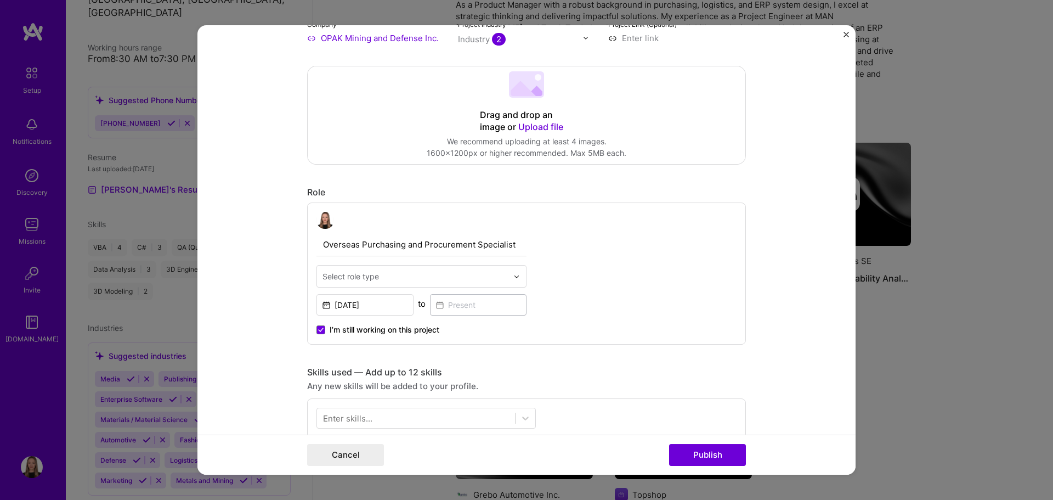
scroll to position [219, 0]
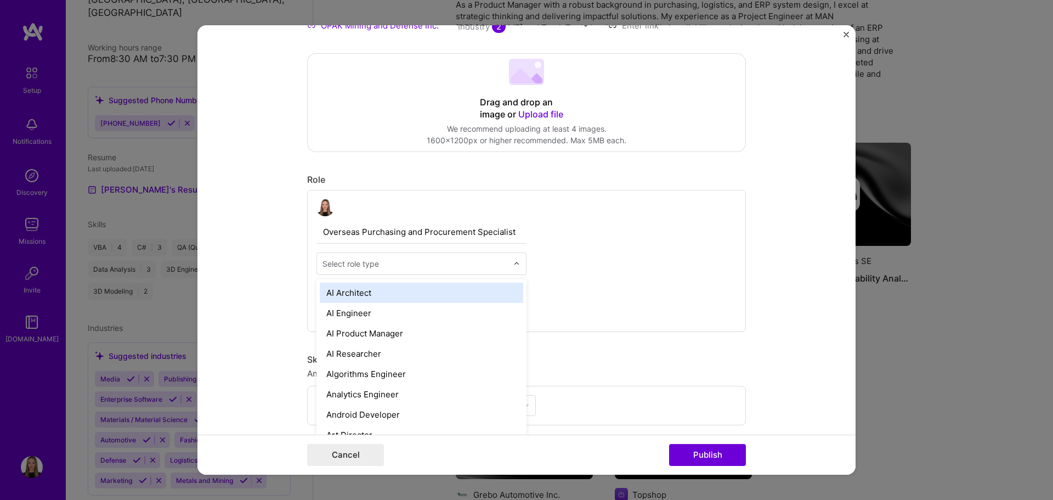
click at [413, 268] on input "text" at bounding box center [414, 264] width 185 height 12
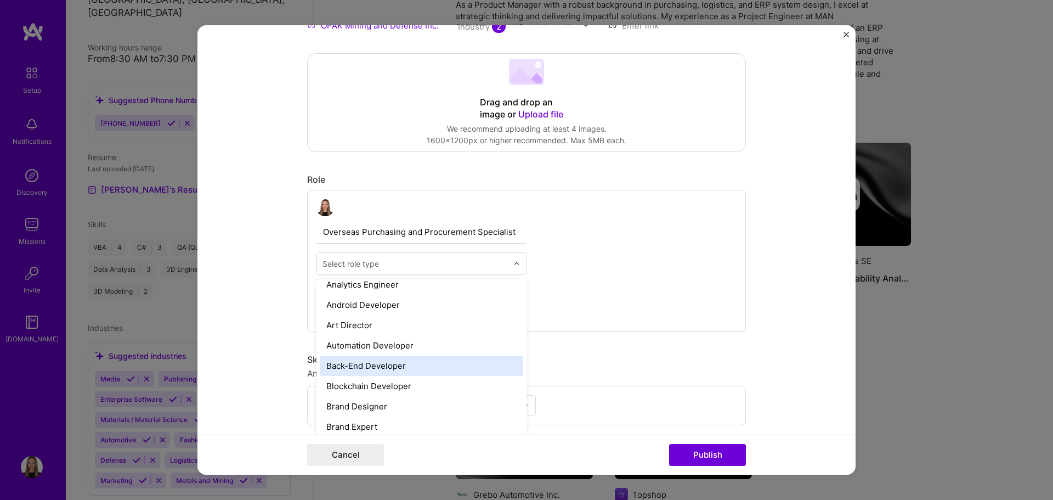
scroll to position [165, 0]
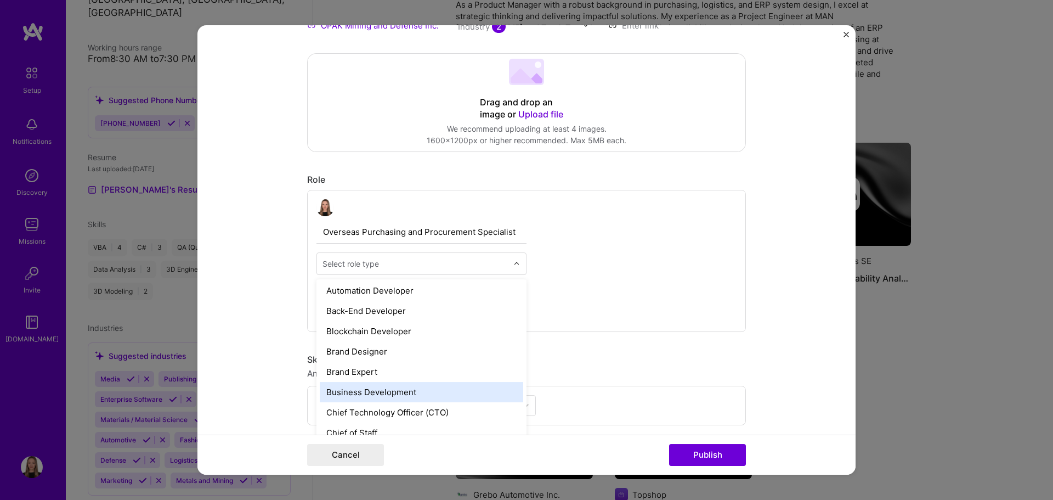
click at [418, 389] on div "Business Development" at bounding box center [421, 392] width 203 height 20
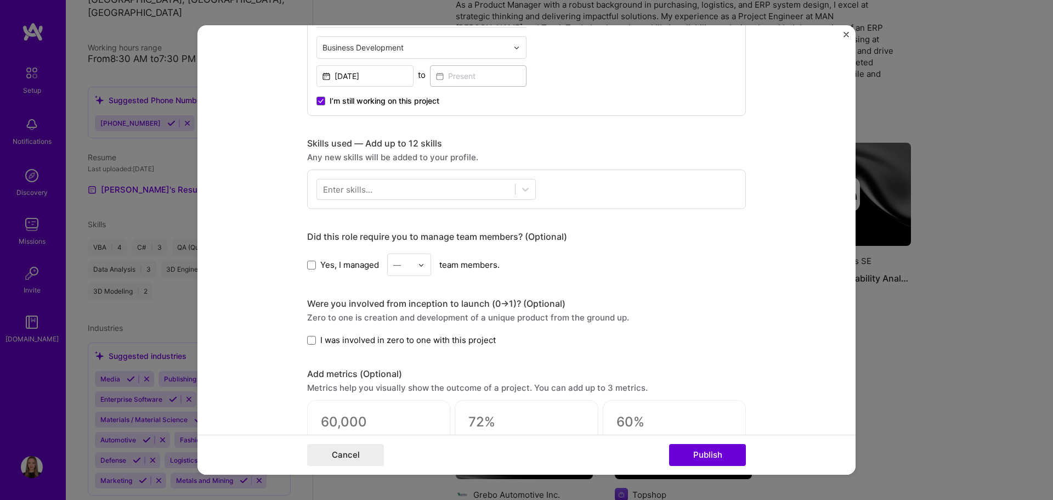
scroll to position [439, 0]
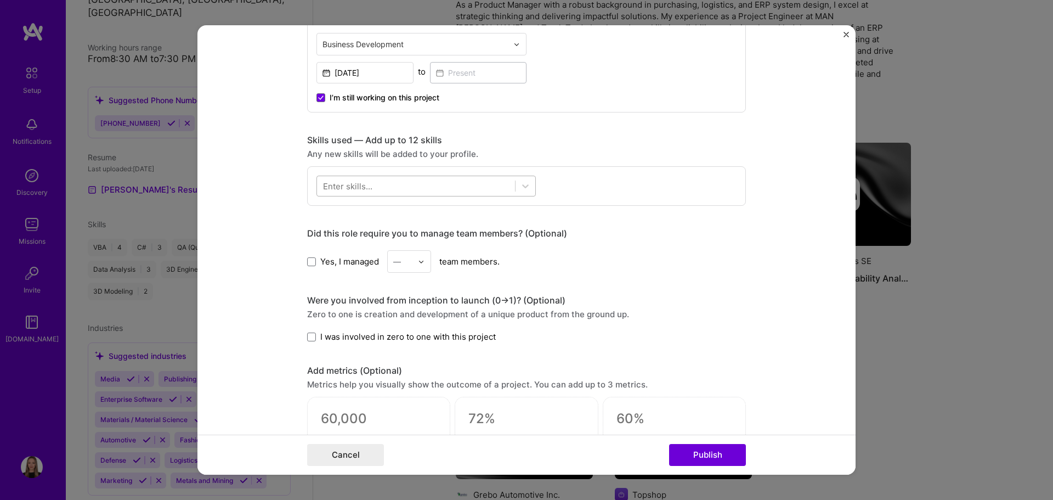
click at [429, 190] on div at bounding box center [416, 186] width 198 height 18
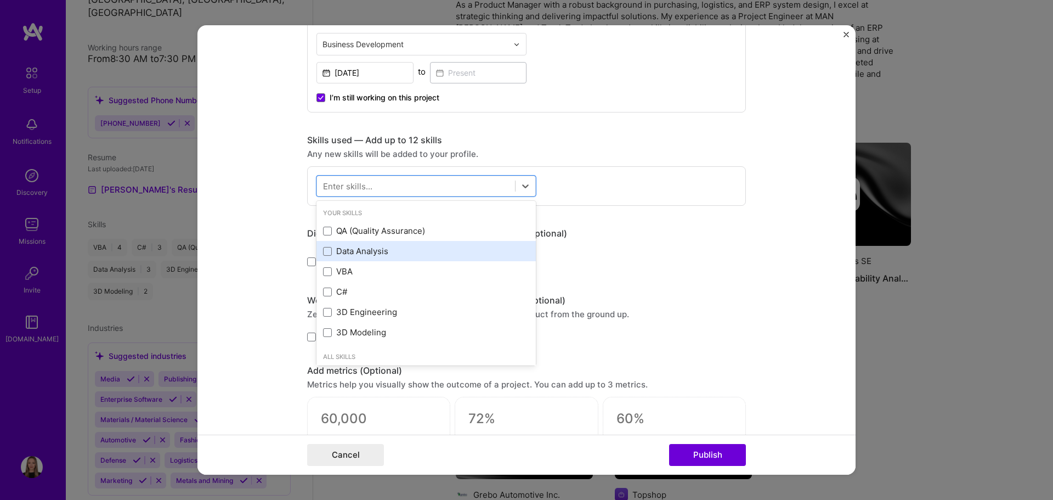
click at [415, 251] on div "Data Analysis" at bounding box center [426, 251] width 206 height 12
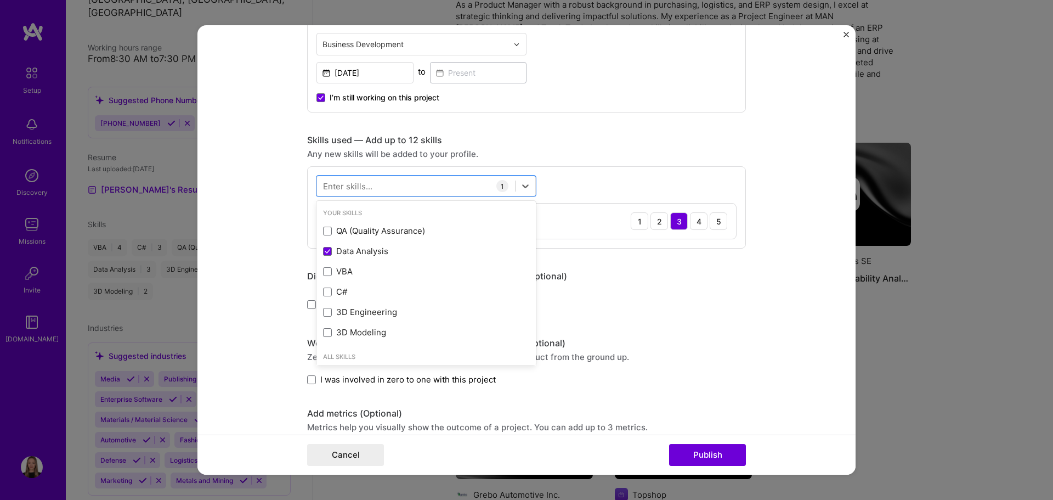
click at [596, 133] on div "Editing suggested project This project is suggested based on your LinkedIn, res…" at bounding box center [526, 209] width 439 height 1202
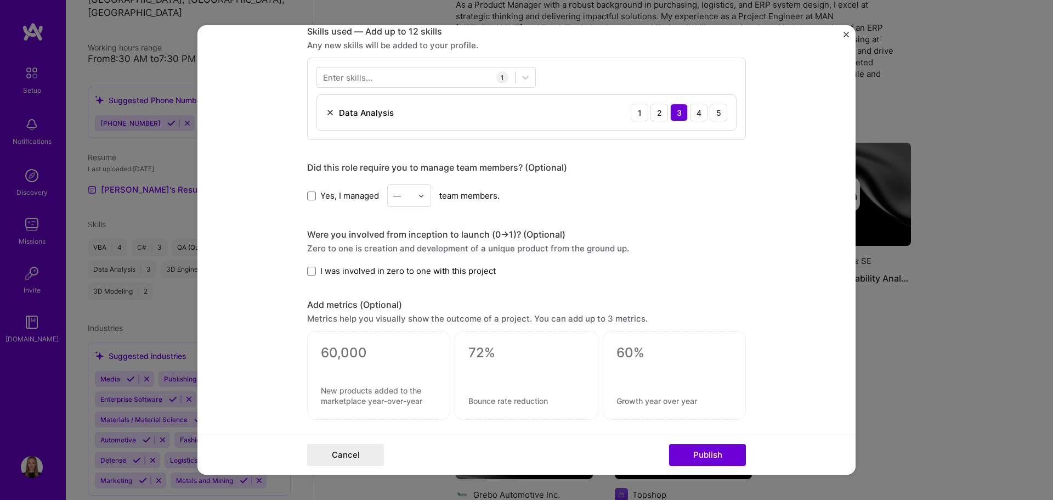
scroll to position [548, 0]
click at [315, 193] on label "Yes, I managed" at bounding box center [343, 195] width 72 height 12
click at [0, 0] on input "Yes, I managed" at bounding box center [0, 0] width 0 height 0
click at [404, 195] on input "text" at bounding box center [402, 195] width 19 height 12
click at [403, 283] on div "4" at bounding box center [409, 285] width 37 height 20
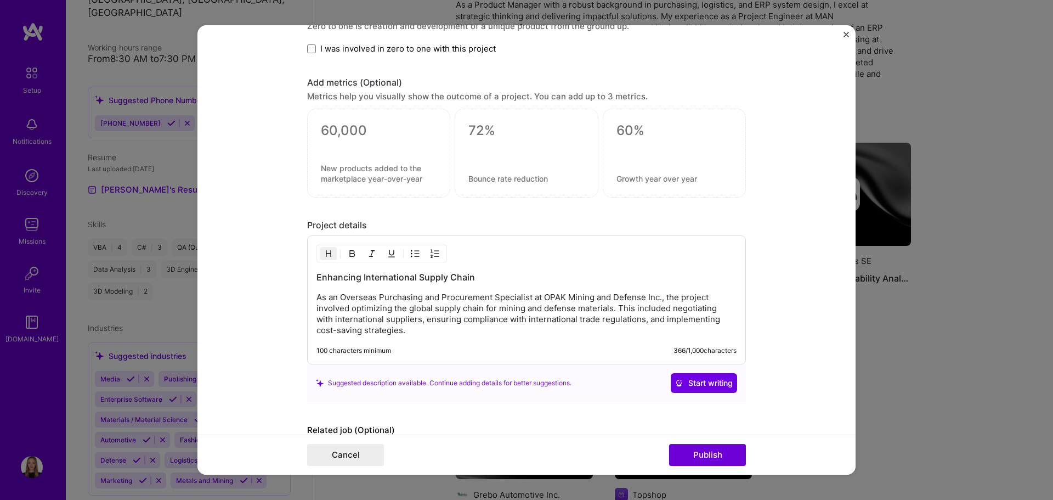
scroll to position [823, 0]
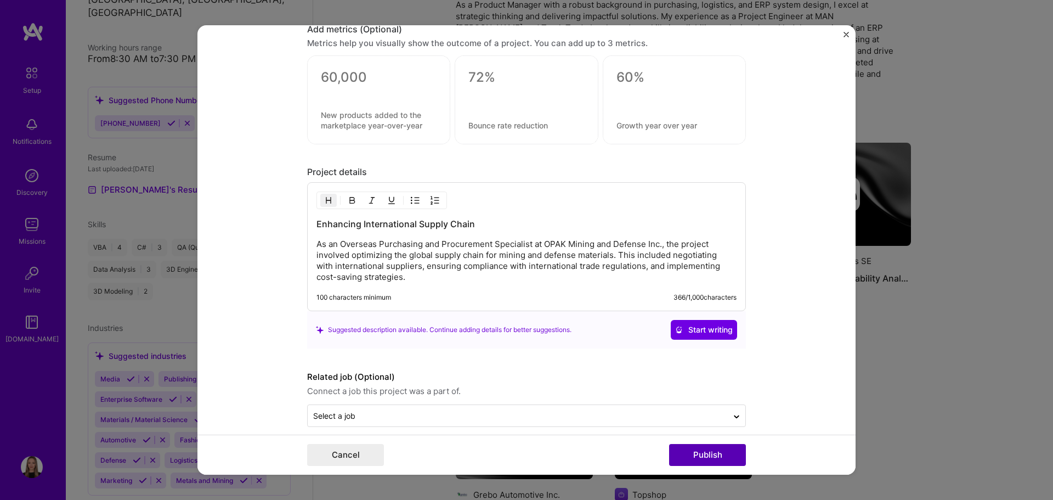
click at [717, 457] on button "Publish" at bounding box center [707, 455] width 77 height 22
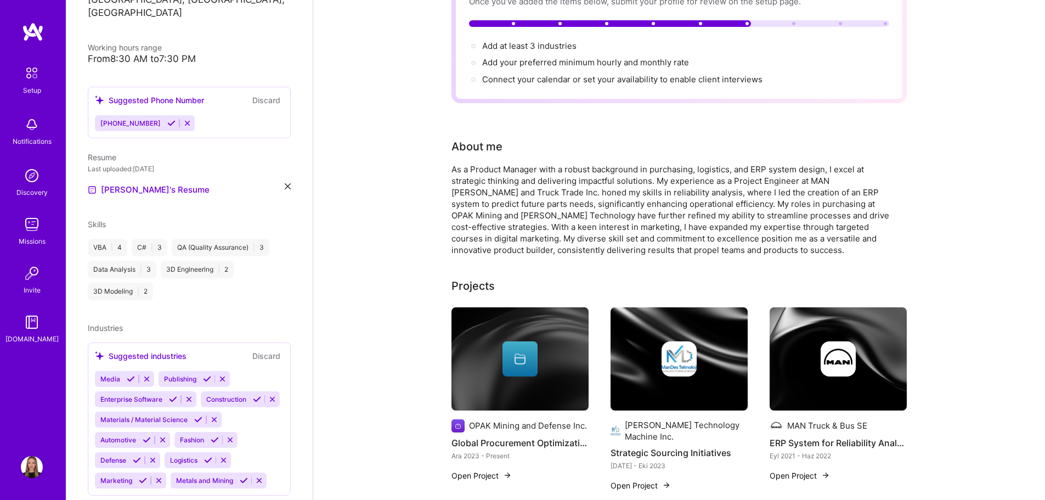
scroll to position [0, 0]
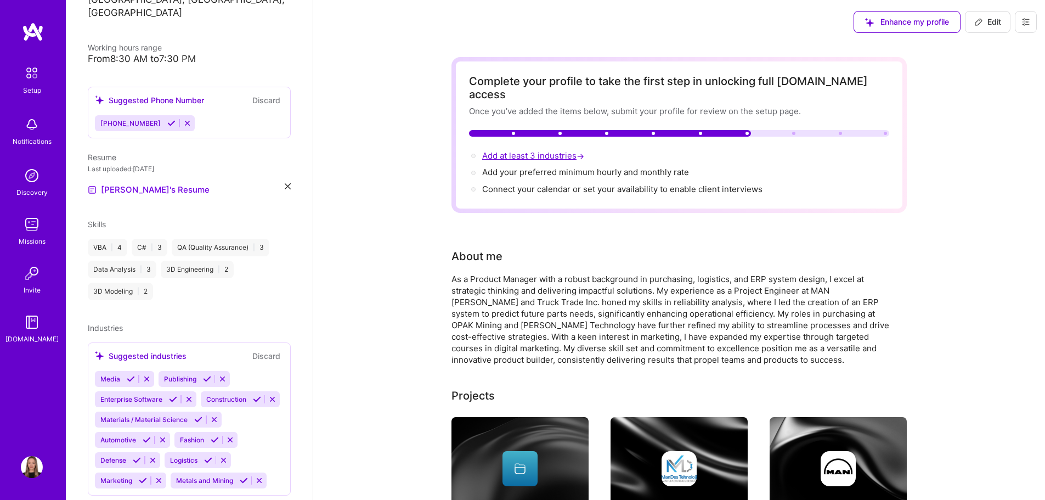
click at [546, 150] on span "Add at least 3 industries →" at bounding box center [534, 155] width 104 height 10
select select "US"
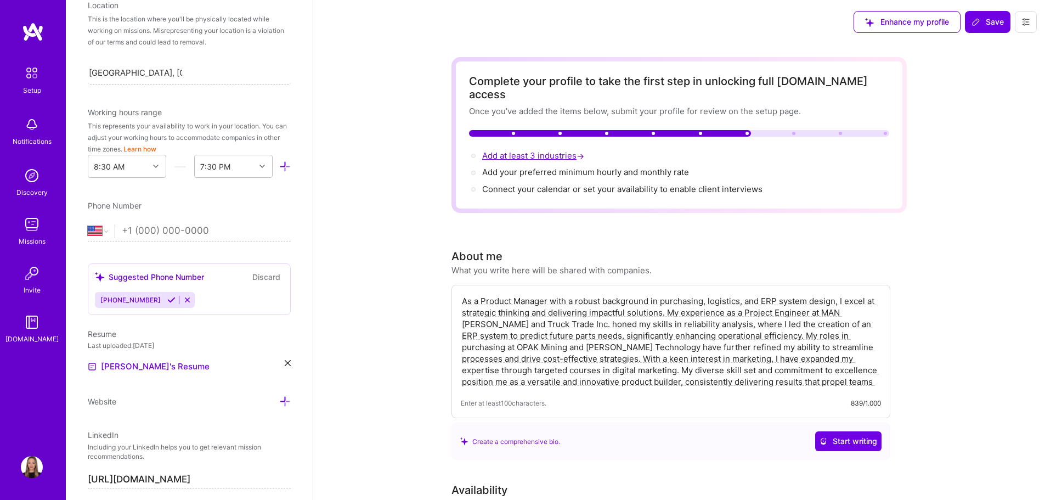
scroll to position [716, 0]
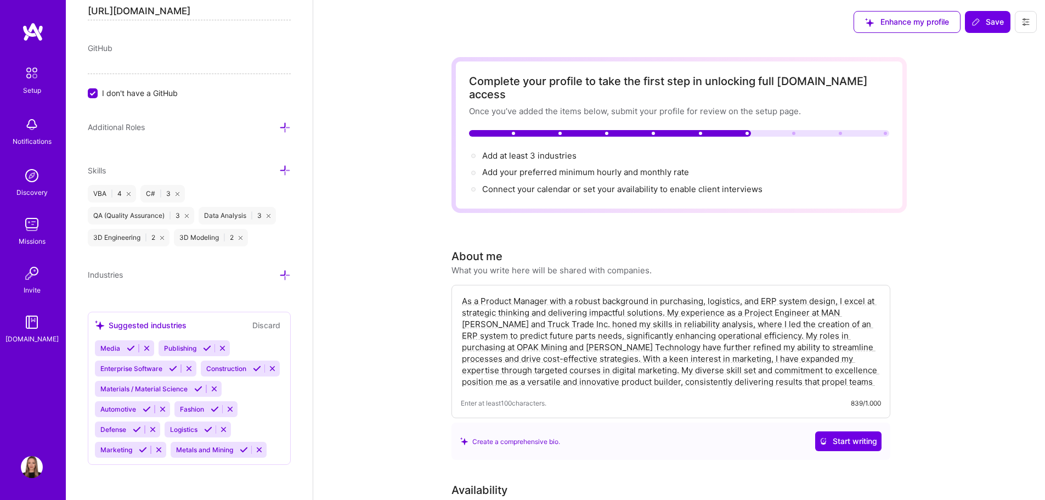
click at [154, 391] on span "Materials / Material Science" at bounding box center [143, 388] width 87 height 8
click at [200, 390] on icon at bounding box center [198, 388] width 8 height 8
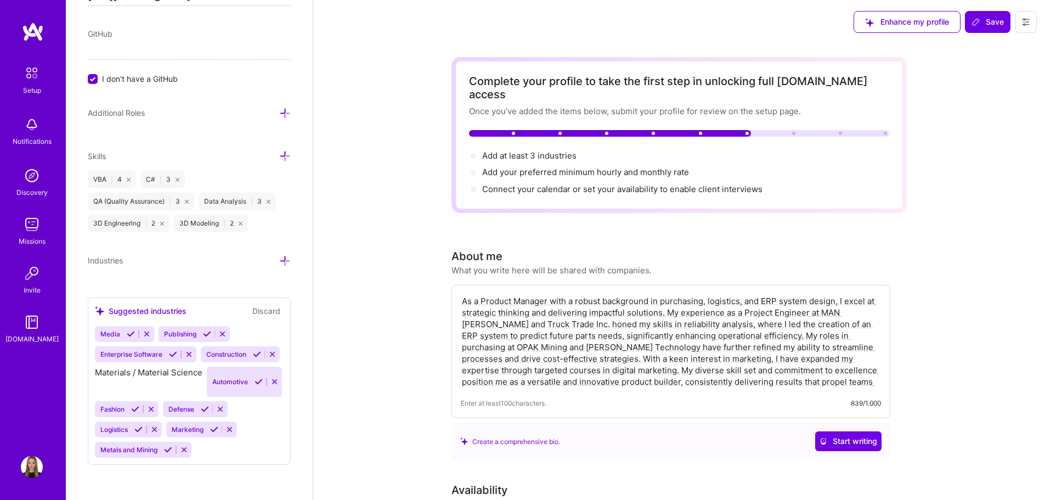
scroll to position [695, 0]
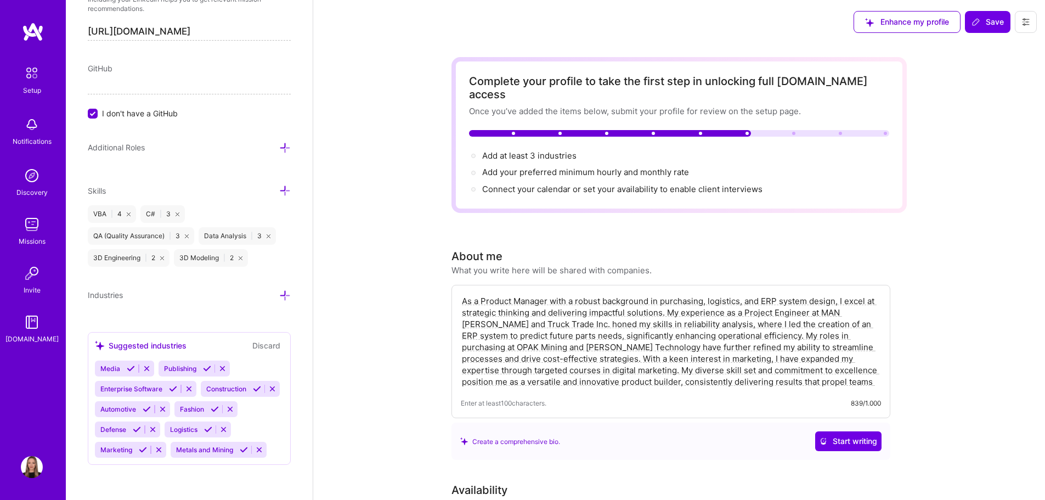
click at [151, 405] on icon at bounding box center [147, 409] width 8 height 8
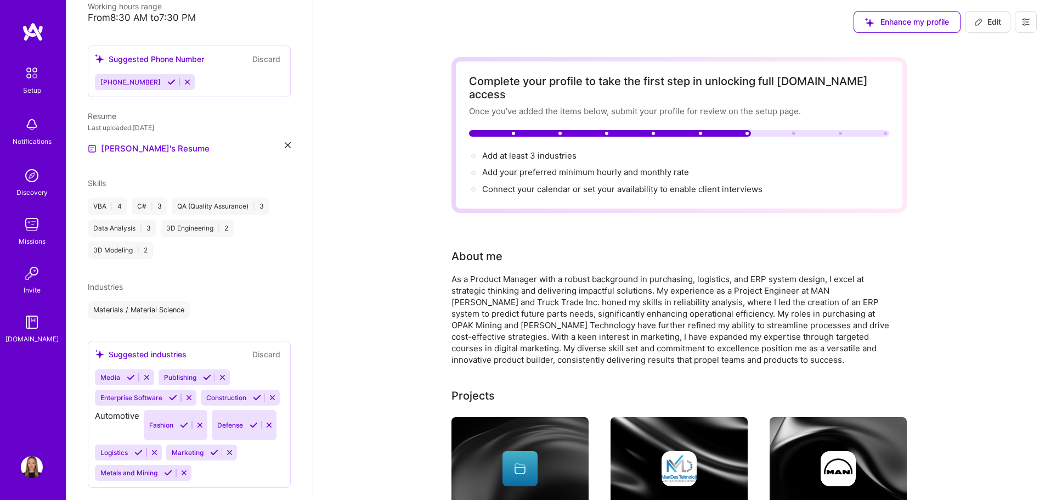
scroll to position [264, 0]
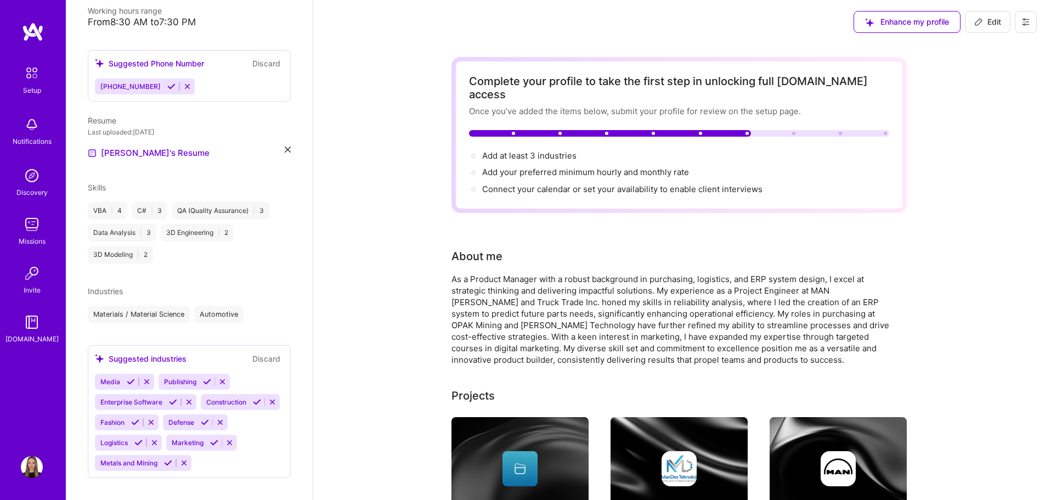
click at [143, 438] on icon at bounding box center [138, 442] width 8 height 8
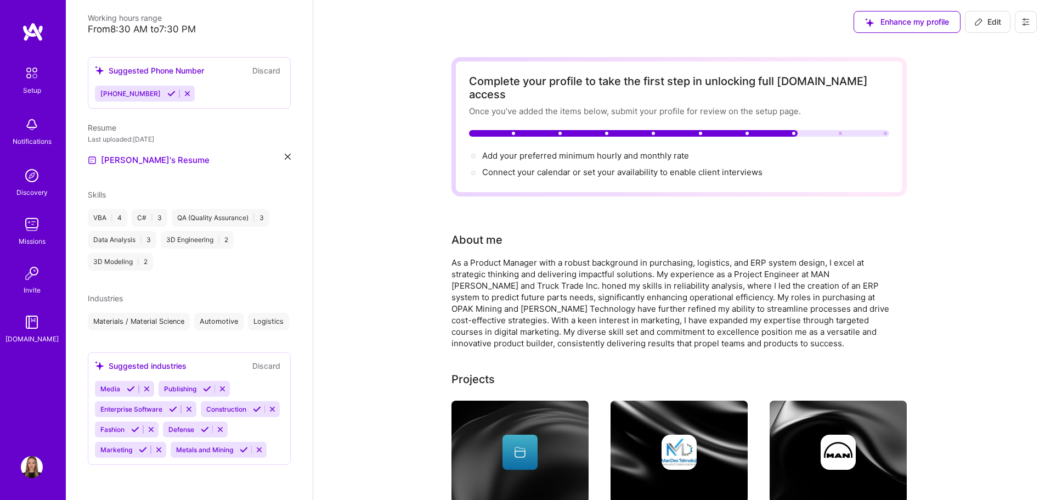
click at [240, 454] on icon at bounding box center [244, 449] width 8 height 8
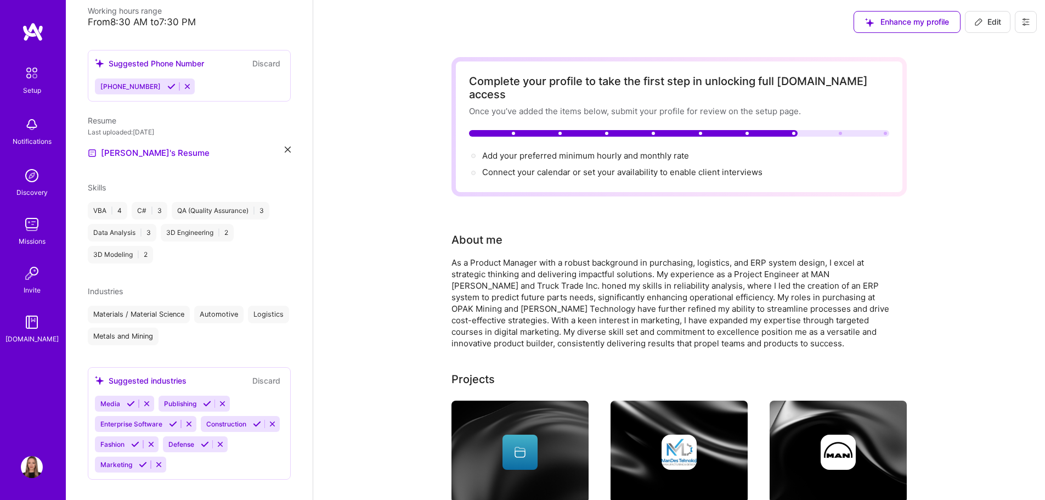
click at [201, 448] on icon at bounding box center [205, 444] width 8 height 8
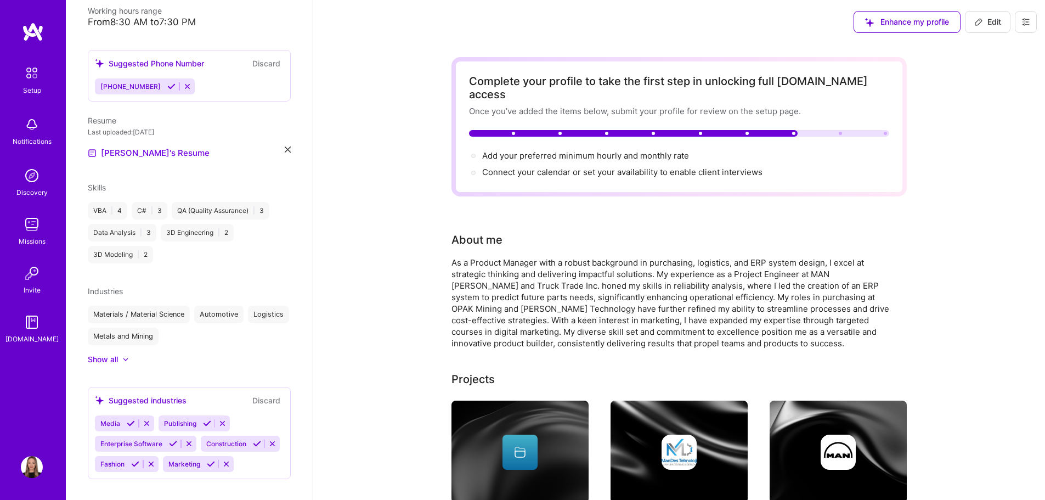
click at [139, 460] on icon at bounding box center [135, 464] width 8 height 8
click at [147, 460] on icon at bounding box center [143, 464] width 8 height 8
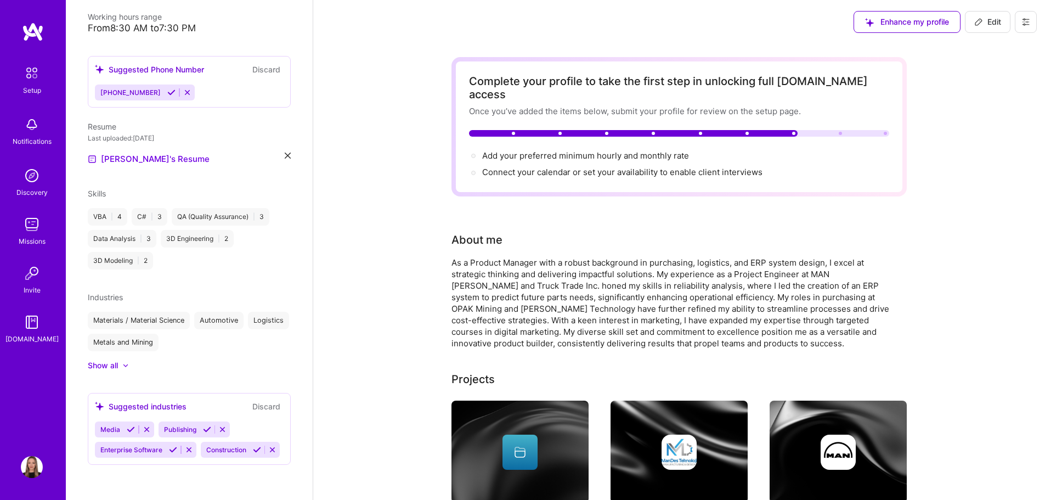
click at [130, 425] on icon at bounding box center [131, 429] width 8 height 8
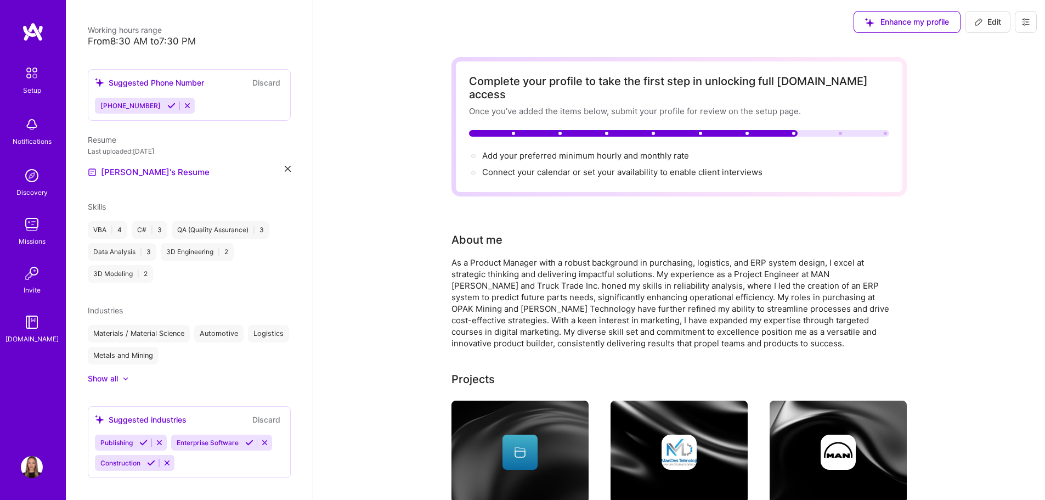
click at [267, 438] on icon at bounding box center [265, 442] width 8 height 8
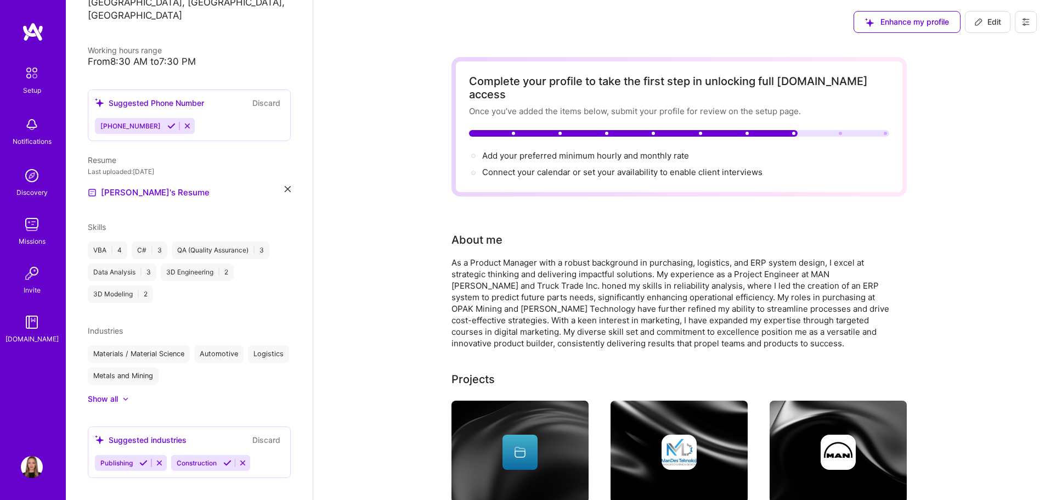
click at [163, 459] on icon at bounding box center [159, 463] width 8 height 8
click at [166, 459] on icon at bounding box center [167, 463] width 8 height 8
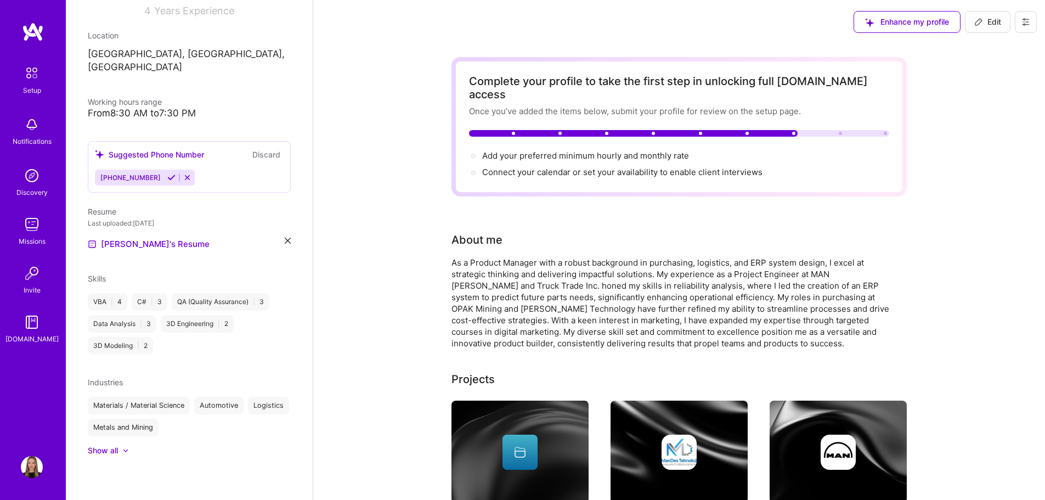
scroll to position [160, 0]
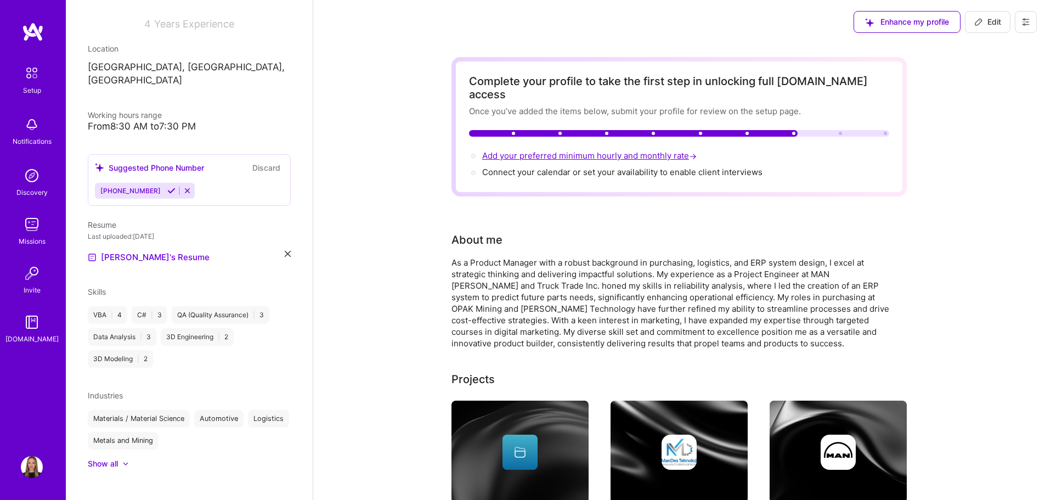
click at [527, 150] on span "Add your preferred minimum hourly and monthly rate →" at bounding box center [590, 155] width 217 height 10
select select "US"
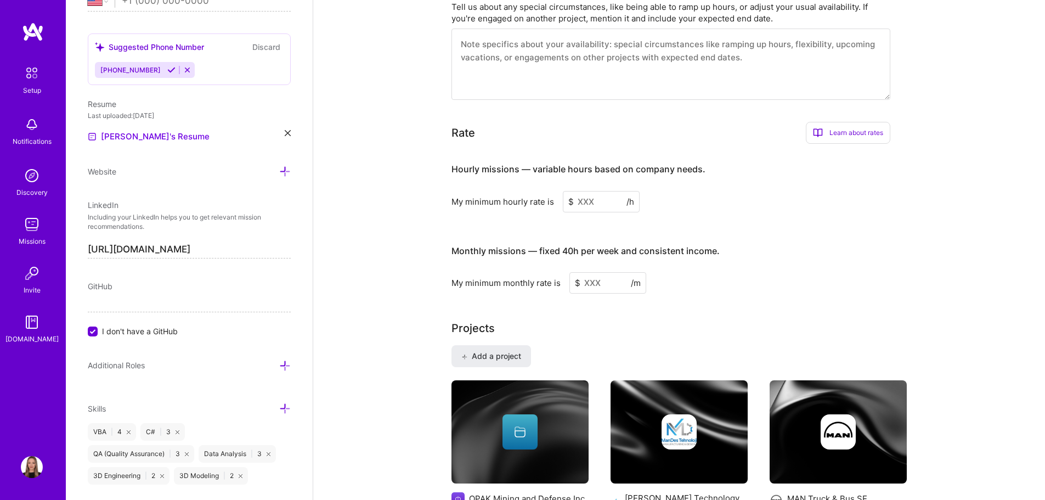
scroll to position [548, 0]
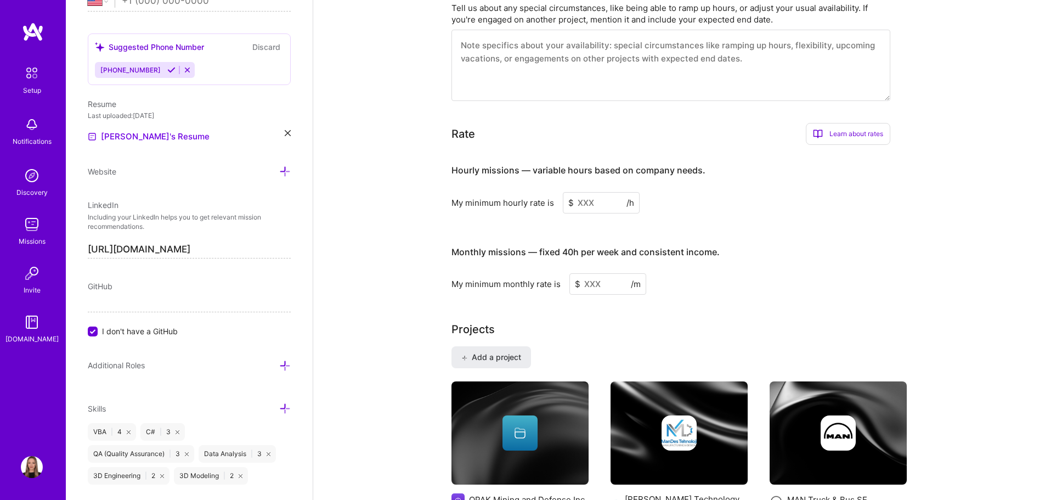
click at [616, 193] on input at bounding box center [601, 202] width 77 height 21
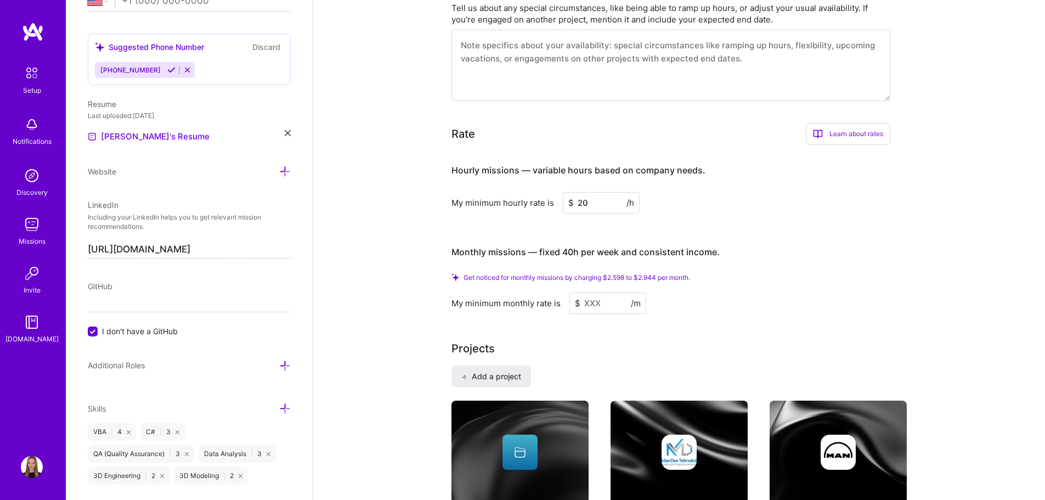
type input "20"
click at [596, 292] on input at bounding box center [607, 302] width 77 height 21
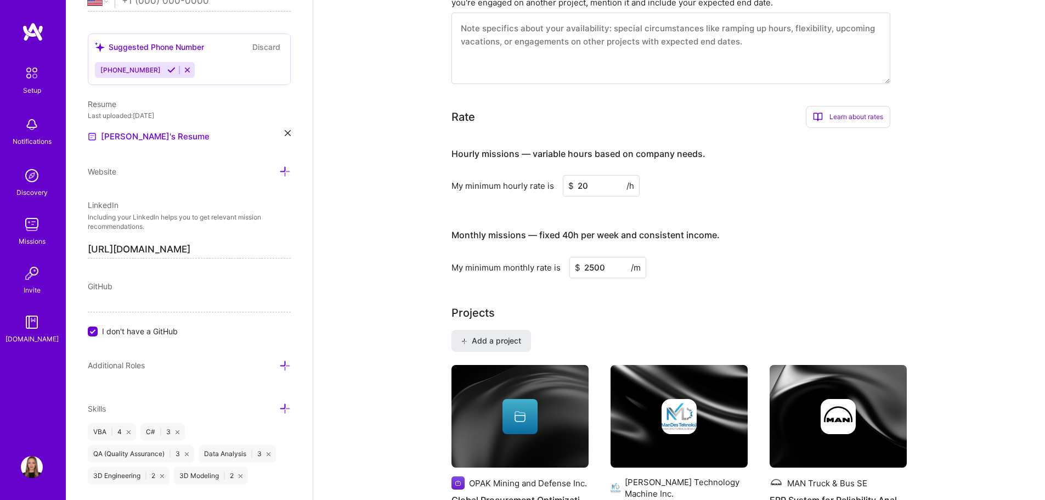
type input "2500"
click at [641, 261] on input "2500" at bounding box center [607, 267] width 77 height 21
click at [640, 262] on span "/m" at bounding box center [636, 268] width 10 height 12
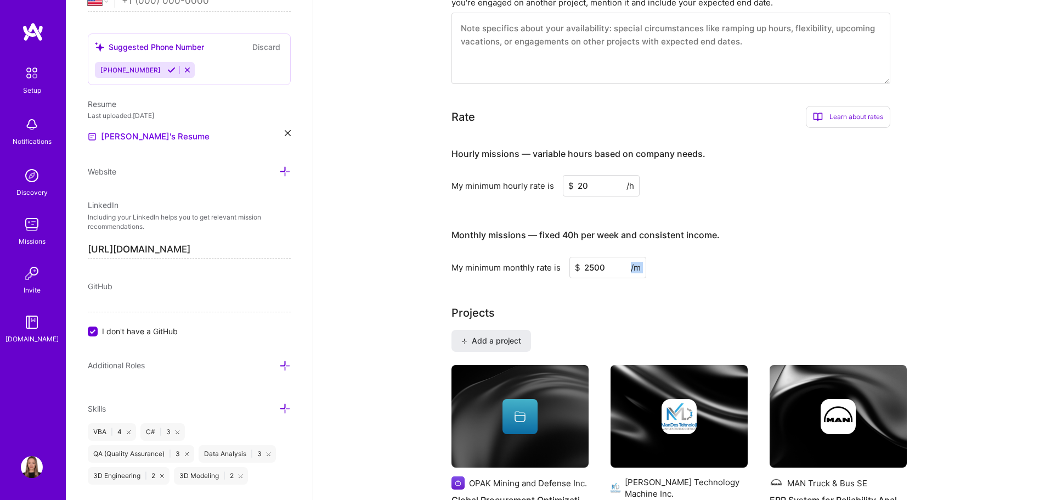
click at [640, 262] on span "/m" at bounding box center [636, 268] width 10 height 12
click at [529, 262] on div "My minimum monthly rate is" at bounding box center [505, 268] width 109 height 12
click at [633, 262] on span "/m" at bounding box center [636, 268] width 10 height 12
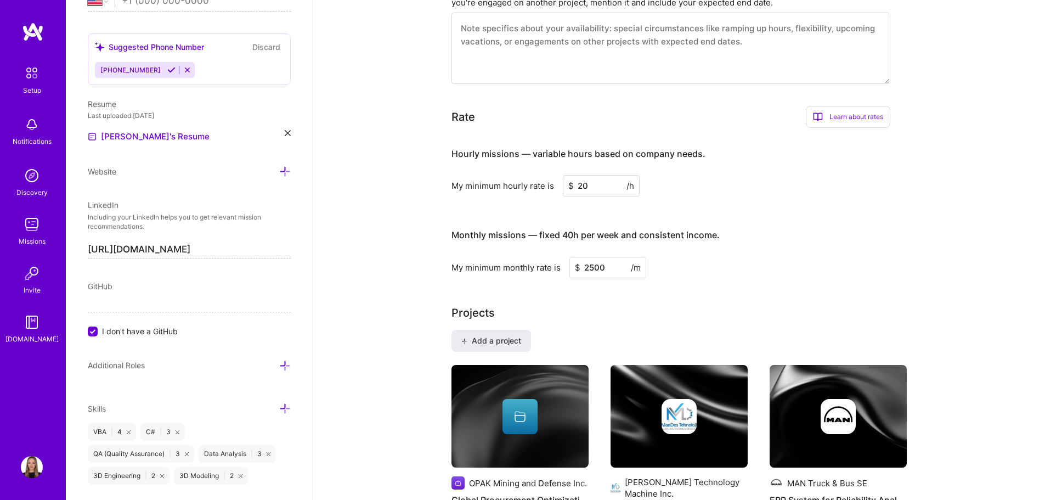
click at [704, 261] on div "My minimum monthly rate is $ 2500 /m" at bounding box center [670, 267] width 439 height 21
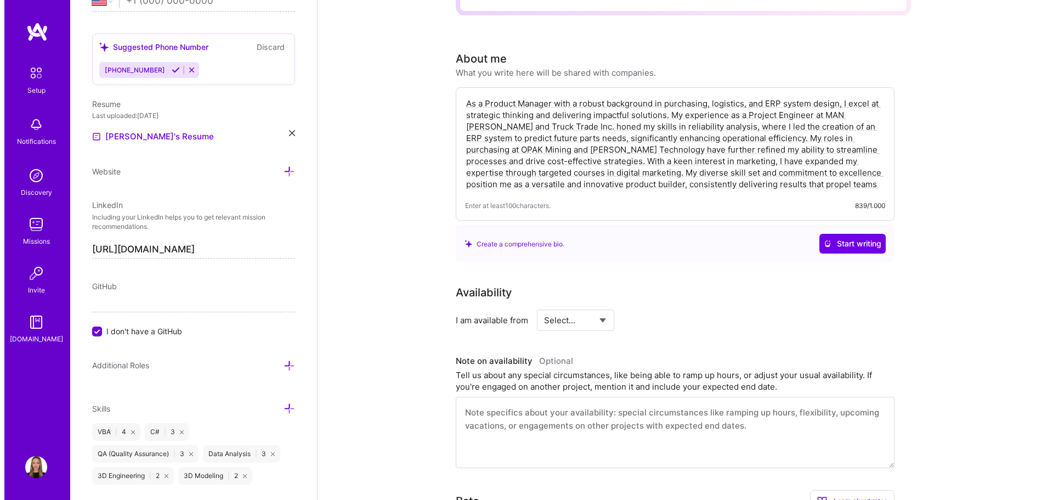
scroll to position [0, 0]
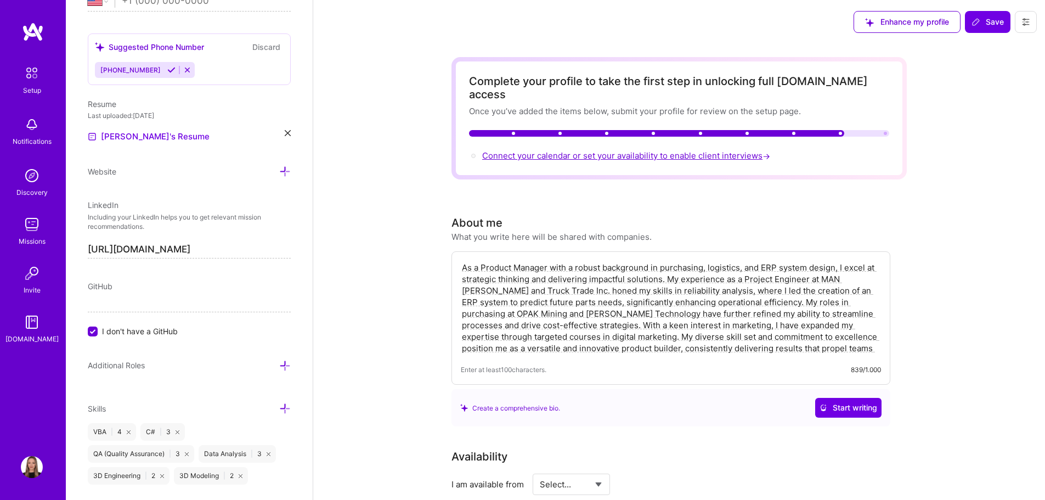
click at [534, 150] on span "Connect your calendar or set your availability to enable client interviews →" at bounding box center [627, 155] width 290 height 10
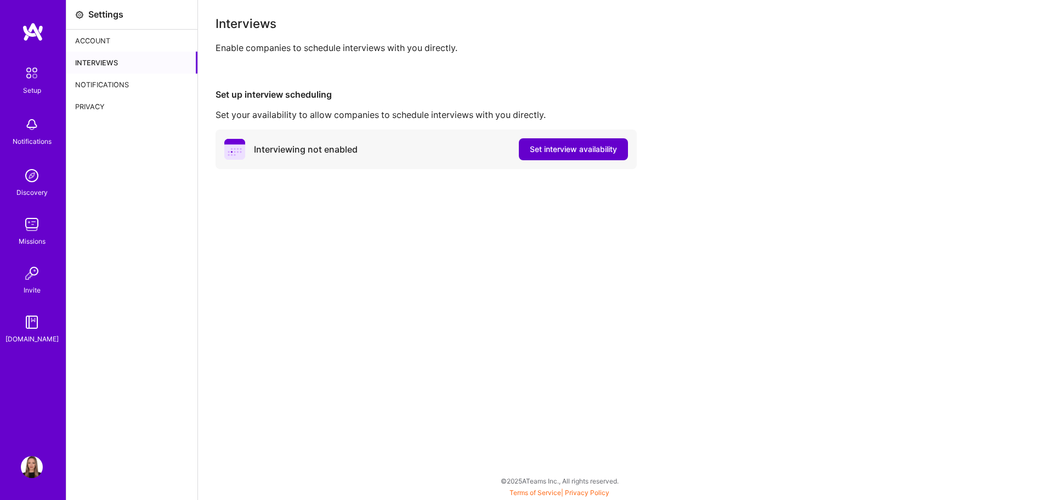
click at [570, 154] on span "Set interview availability" at bounding box center [573, 149] width 87 height 11
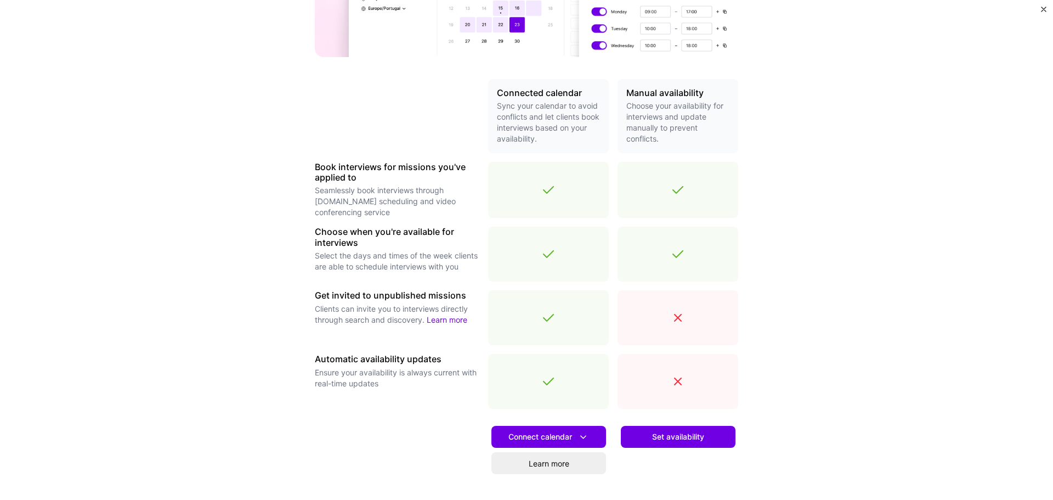
scroll to position [219, 0]
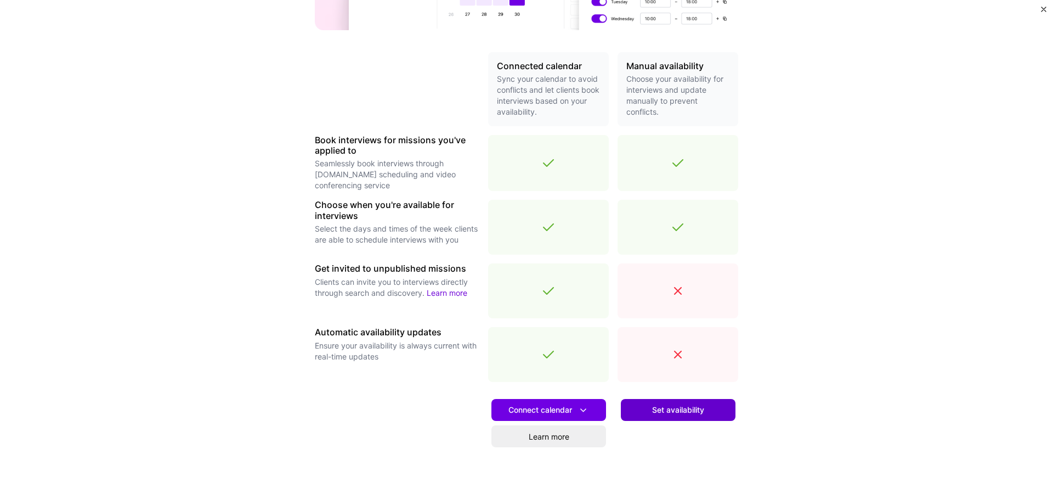
click at [652, 415] on span "Set availability" at bounding box center [678, 409] width 52 height 11
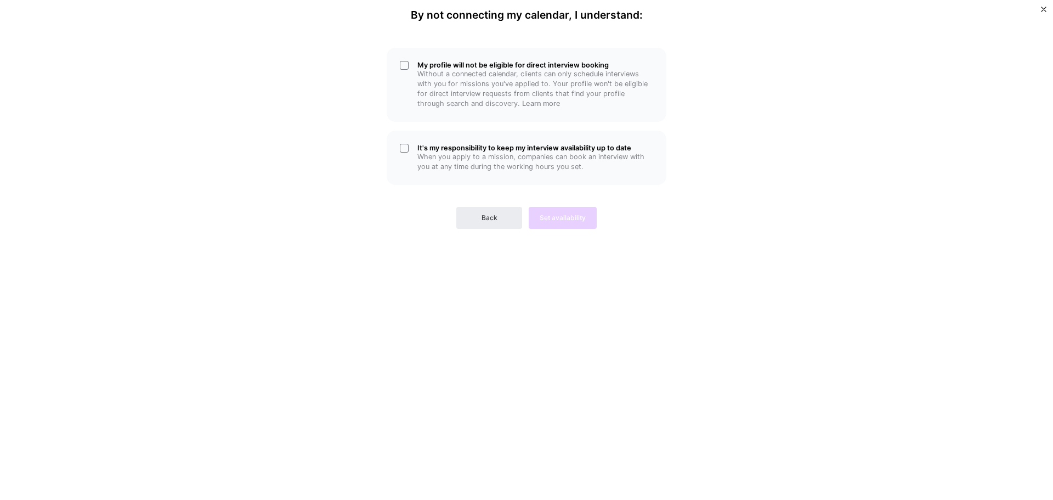
scroll to position [0, 0]
click at [507, 224] on button "Back" at bounding box center [489, 218] width 66 height 22
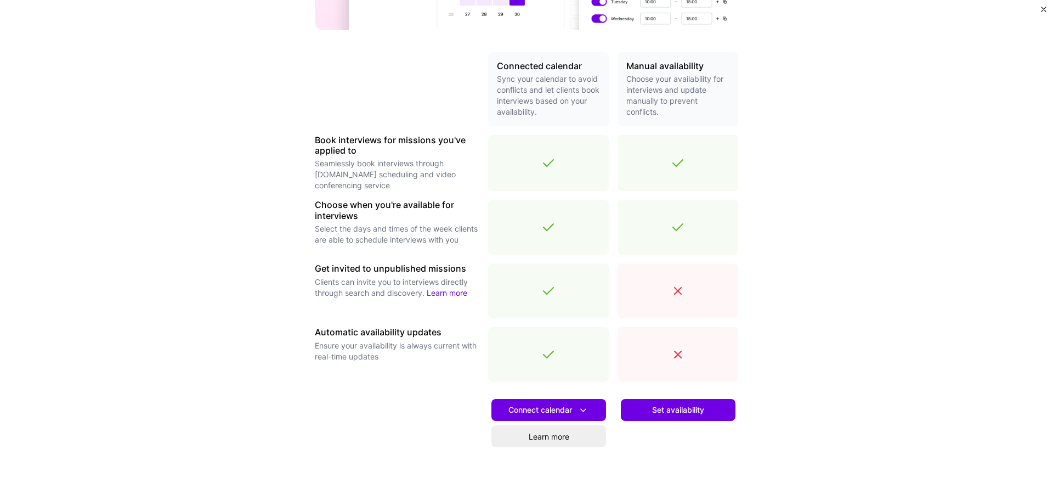
scroll to position [269, 0]
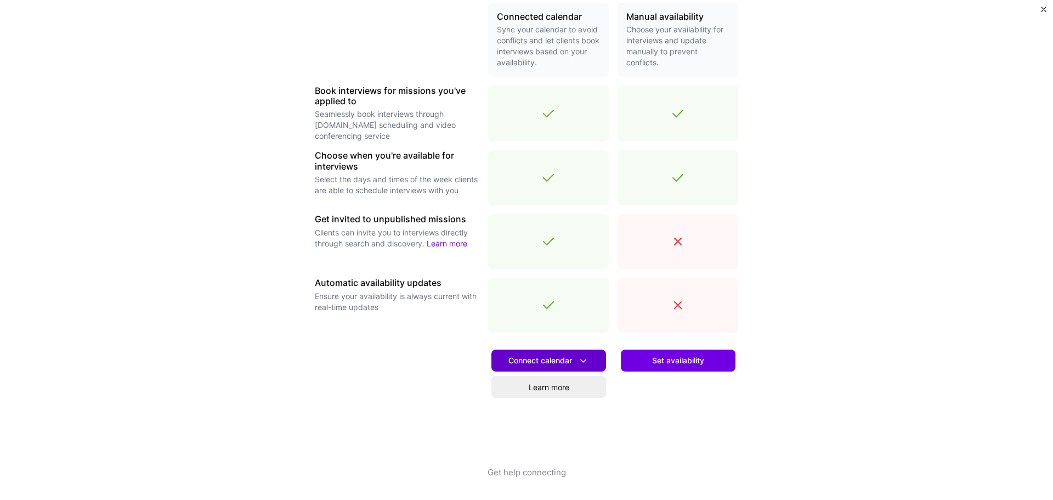
click at [569, 363] on span "Connect calendar" at bounding box center [548, 361] width 81 height 12
click at [676, 428] on div "Set availability" at bounding box center [678, 403] width 121 height 125
click at [677, 363] on span "Set availability" at bounding box center [678, 360] width 52 height 11
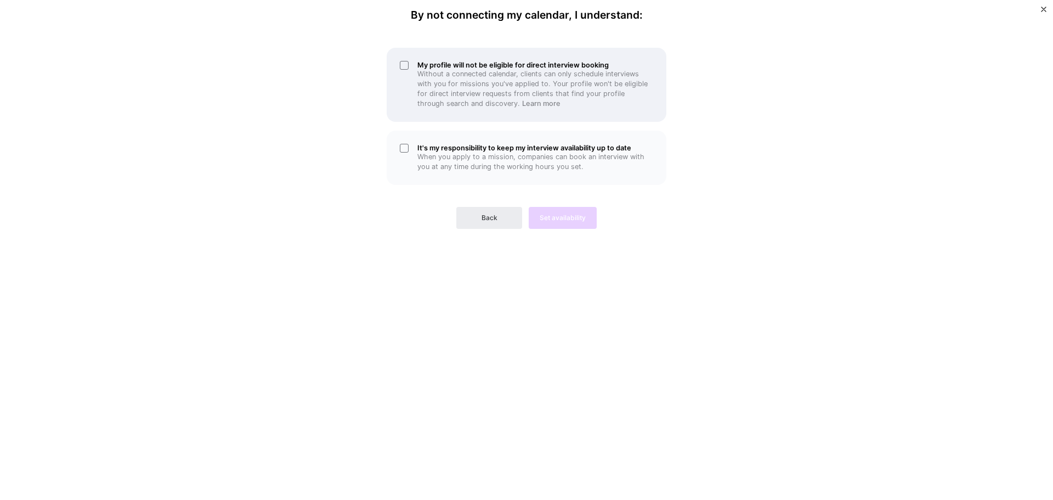
click at [412, 70] on div "My profile will not be eligible for direct interview booking Without a connecte…" at bounding box center [527, 85] width 280 height 74
click at [497, 219] on button "Back" at bounding box center [489, 218] width 66 height 22
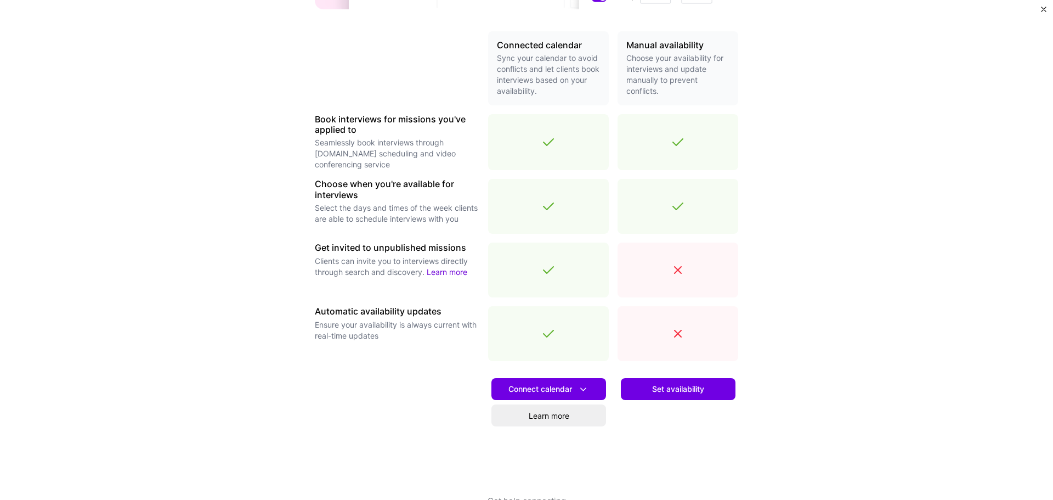
scroll to position [269, 0]
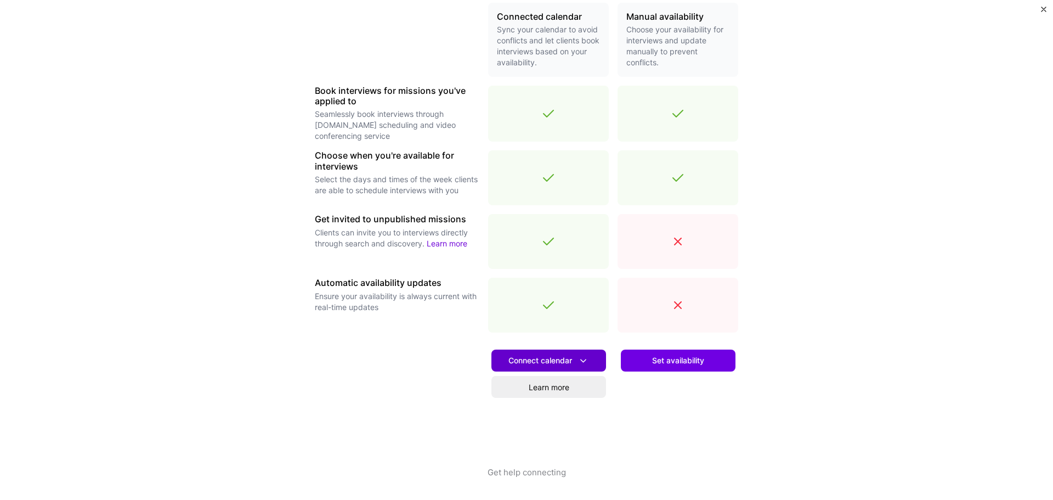
click at [559, 364] on span "Connect calendar" at bounding box center [548, 361] width 81 height 12
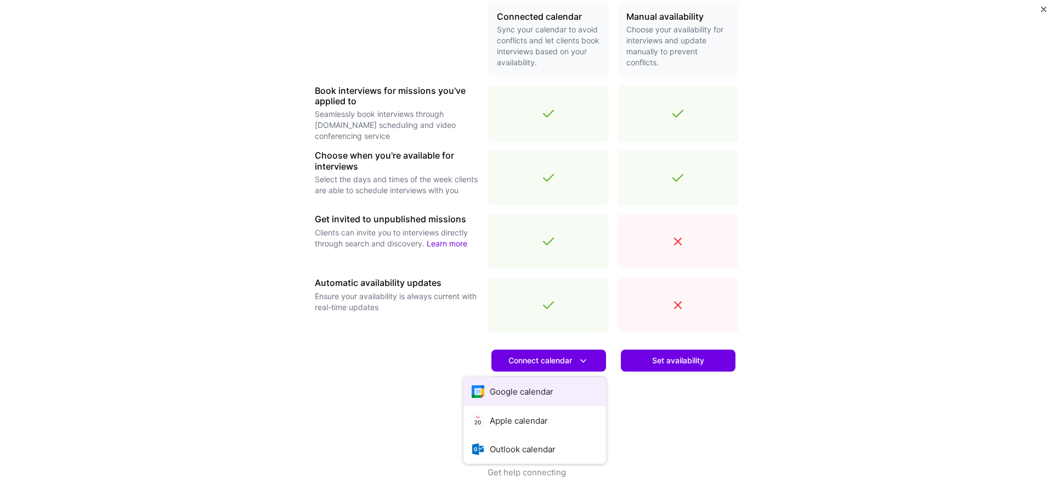
click at [550, 399] on button "Google calendar" at bounding box center [534, 391] width 143 height 29
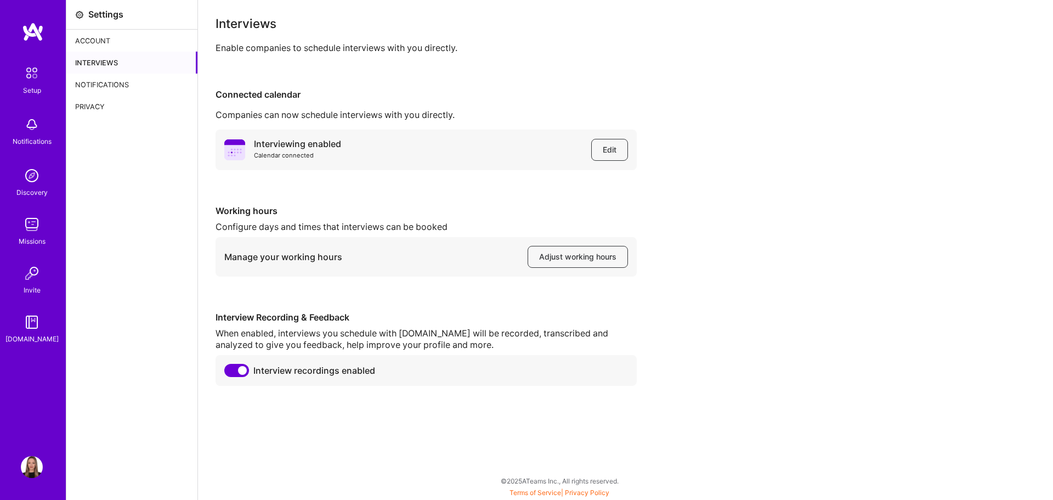
click at [115, 84] on div "Notifications" at bounding box center [131, 84] width 131 height 22
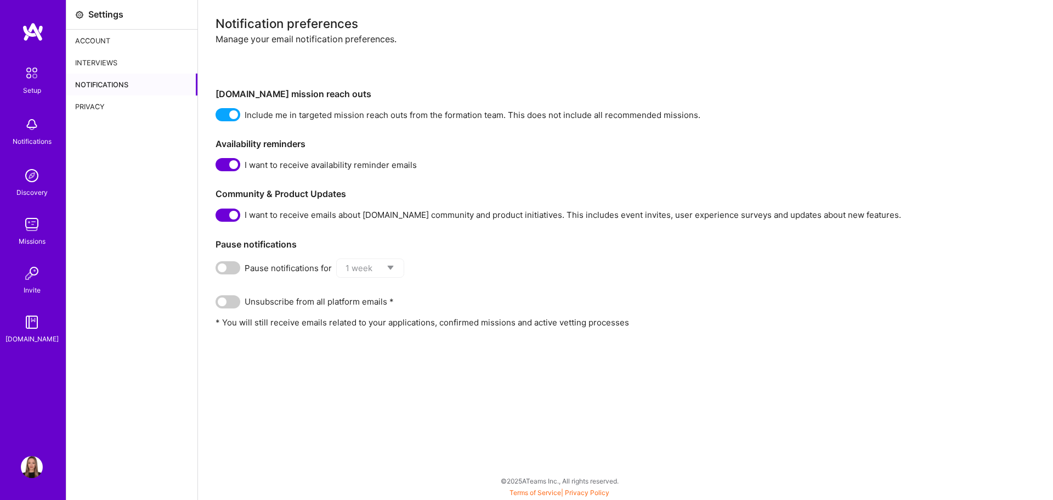
click at [110, 106] on div "Privacy" at bounding box center [131, 106] width 131 height 22
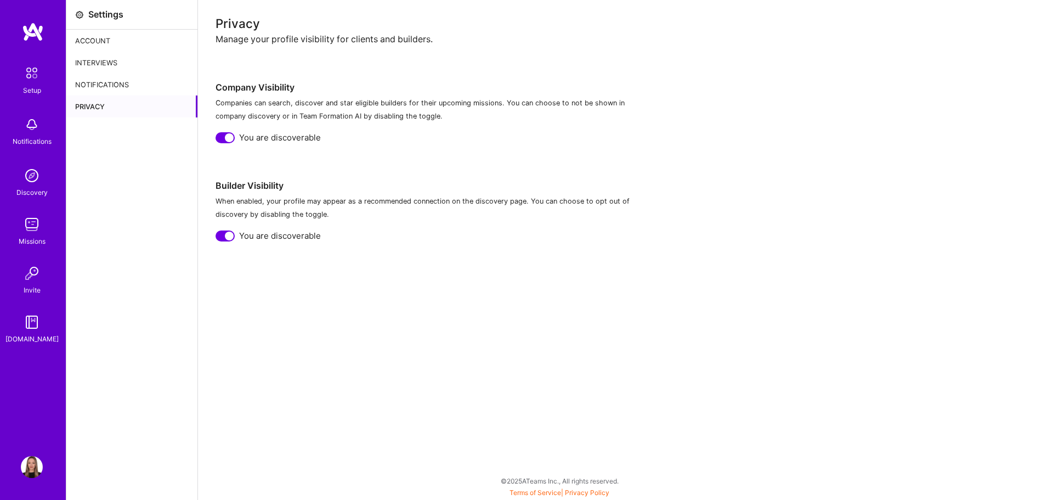
click at [102, 38] on div "Account" at bounding box center [131, 41] width 131 height 22
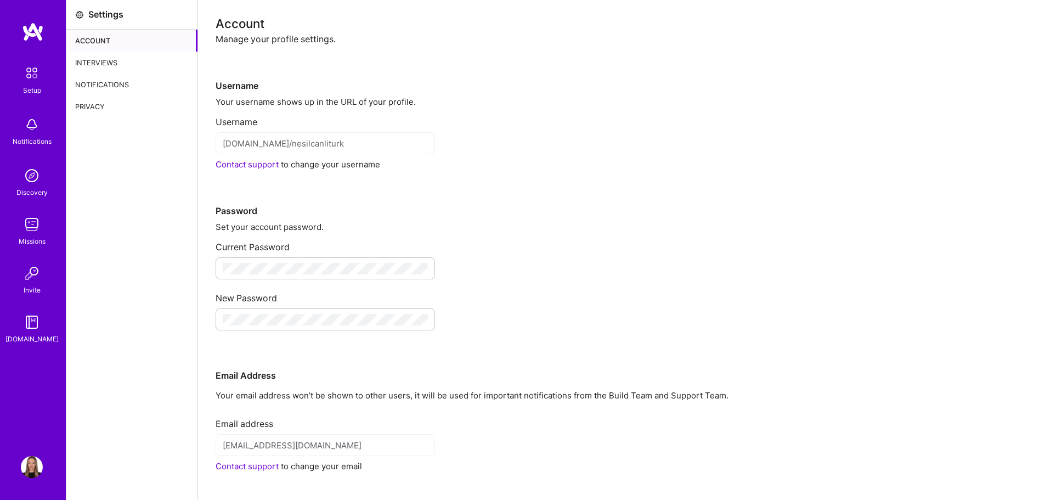
click at [115, 65] on div "Interviews" at bounding box center [131, 63] width 131 height 22
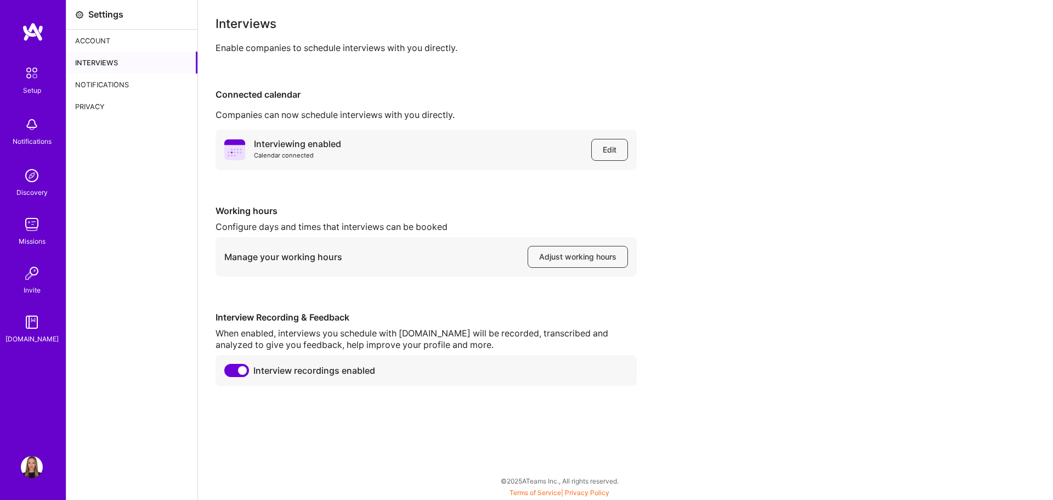
click at [114, 80] on div "Notifications" at bounding box center [131, 84] width 131 height 22
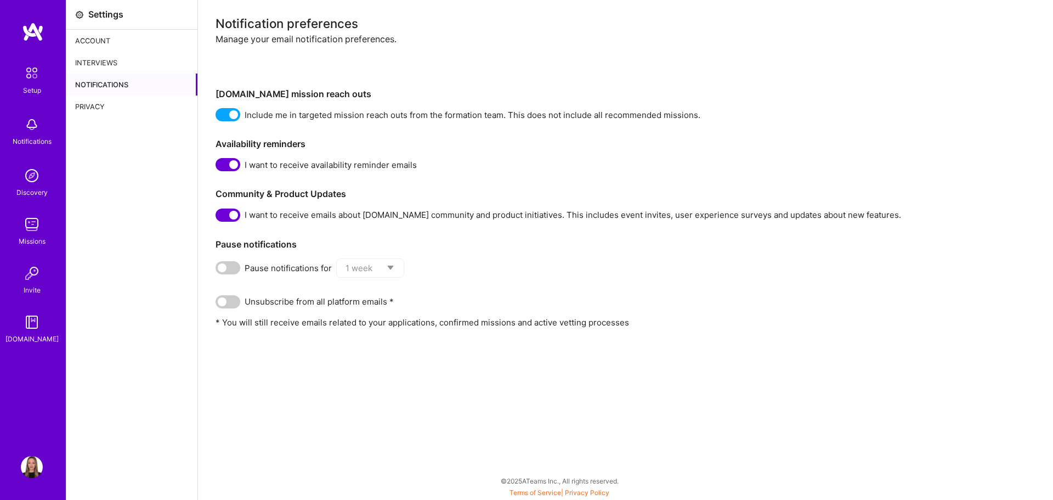
click at [108, 112] on div "Privacy" at bounding box center [131, 106] width 131 height 22
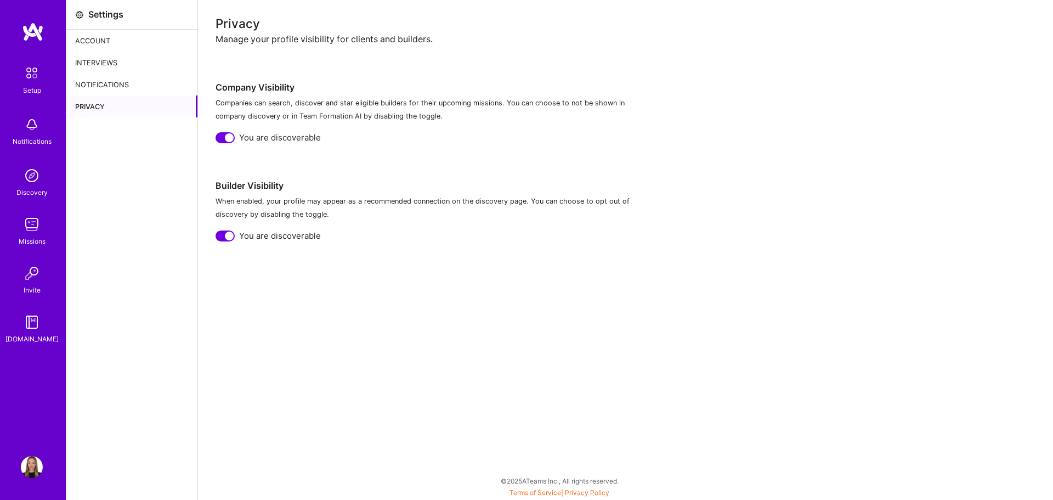
click at [27, 61] on img at bounding box center [31, 72] width 23 height 23
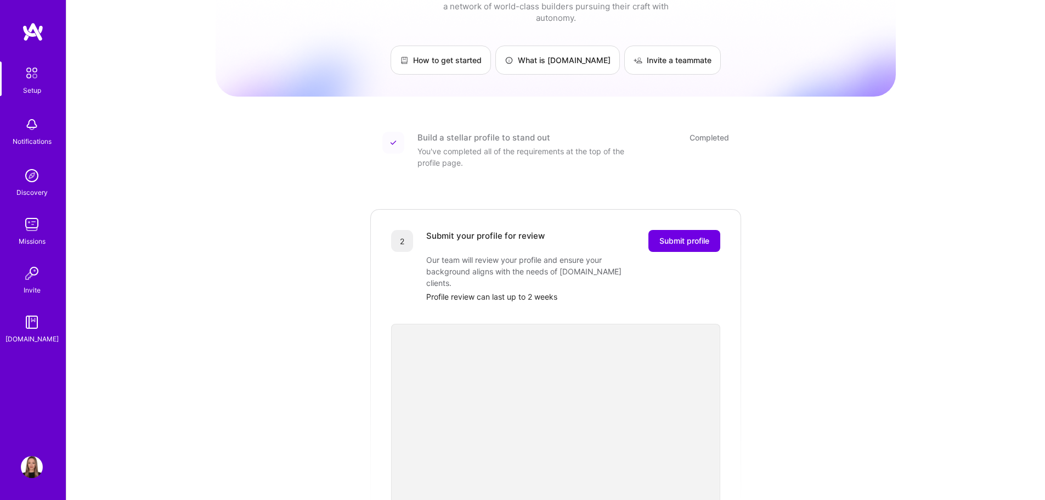
scroll to position [110, 0]
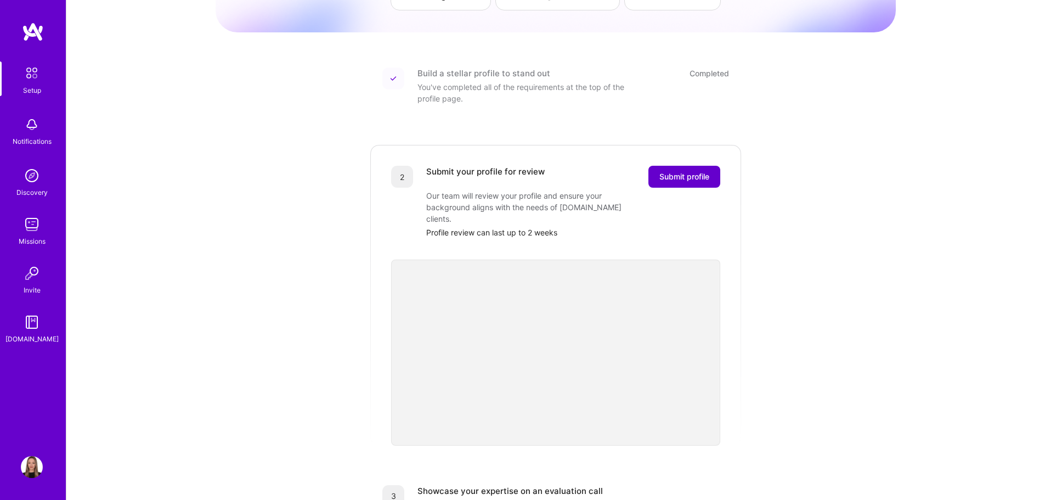
click at [681, 171] on span "Submit profile" at bounding box center [684, 176] width 50 height 11
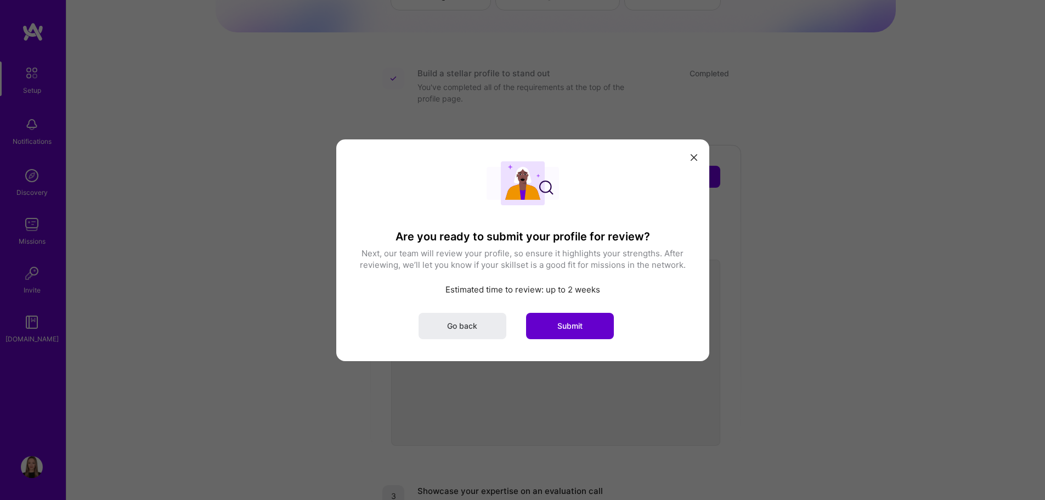
click at [575, 332] on button "Submit" at bounding box center [570, 325] width 88 height 26
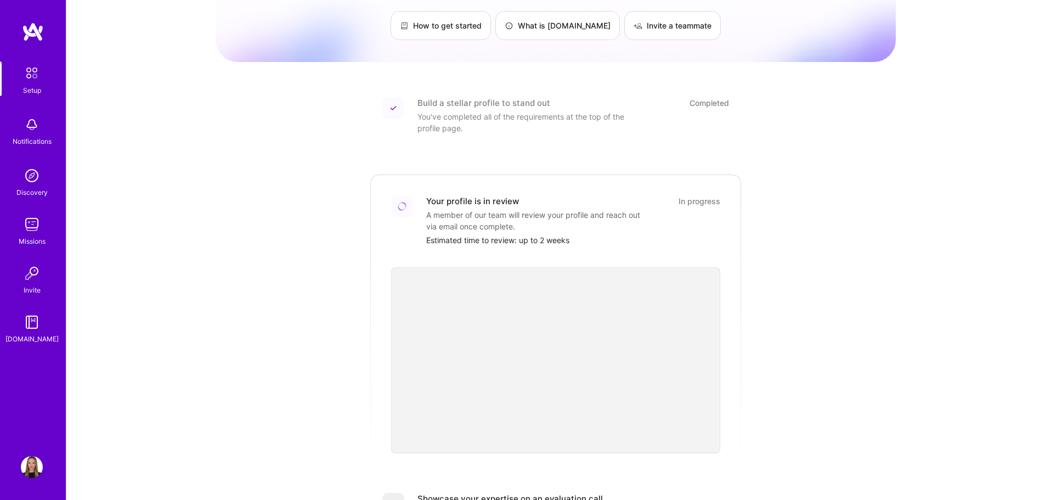
scroll to position [134, 0]
